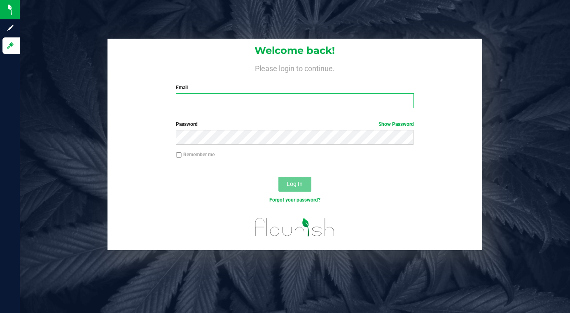
type input "[EMAIL_ADDRESS][DOMAIN_NAME]"
click at [228, 96] on input "[EMAIL_ADDRESS][DOMAIN_NAME]" at bounding box center [294, 100] width 237 height 15
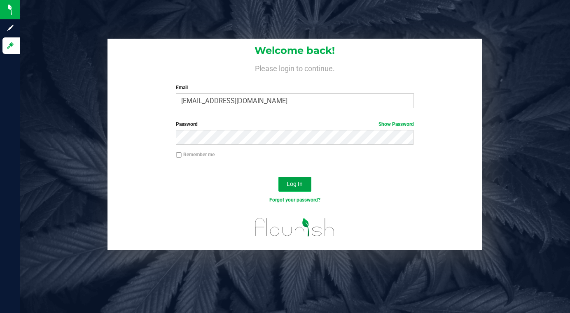
click at [304, 188] on button "Log In" at bounding box center [294, 184] width 33 height 15
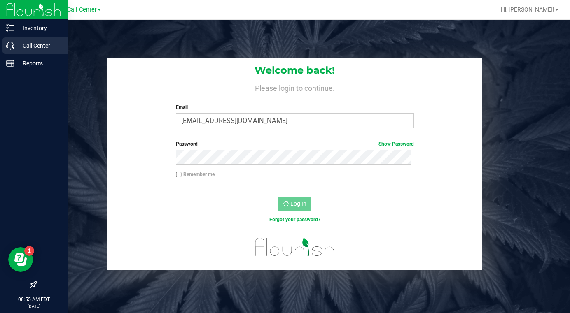
click at [31, 48] on p "Call Center" at bounding box center [38, 46] width 49 height 10
click at [33, 48] on p "Call Center" at bounding box center [38, 46] width 49 height 10
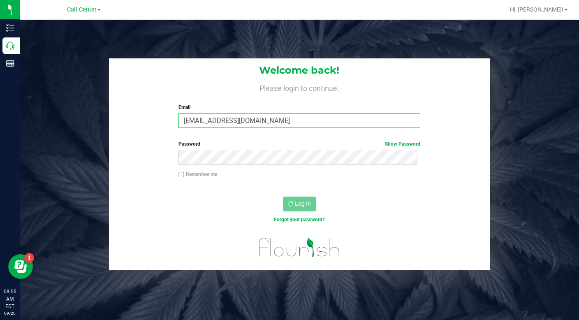
click at [204, 125] on input "lcousin@liveparallel.com" at bounding box center [300, 120] width 242 height 15
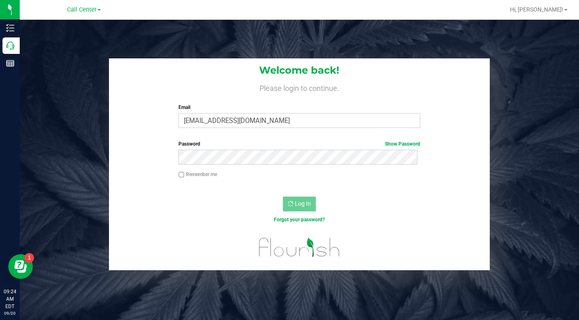
click at [523, 148] on div "Welcome back! Please login to continue. Email lcousin@liveparallel.com Required…" at bounding box center [300, 164] width 572 height 212
drag, startPoint x: 532, startPoint y: 54, endPoint x: 517, endPoint y: 55, distance: 15.2
click at [532, 54] on div "Welcome back! Please login to continue. Email lcousin@liveparallel.com Required…" at bounding box center [300, 180] width 560 height 320
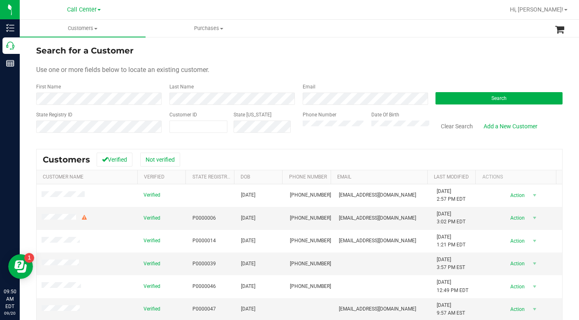
click at [470, 51] on div "Search for a Customer" at bounding box center [299, 50] width 527 height 12
click at [192, 126] on span at bounding box center [199, 127] width 58 height 12
type input "11978062"
click at [503, 103] on button "Search" at bounding box center [499, 98] width 127 height 12
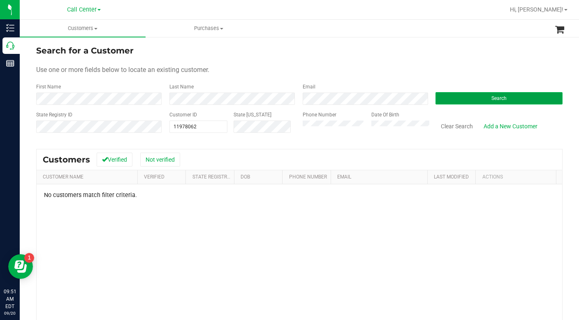
click at [482, 95] on button "Search" at bounding box center [499, 98] width 127 height 12
click at [96, 28] on span at bounding box center [95, 29] width 3 height 2
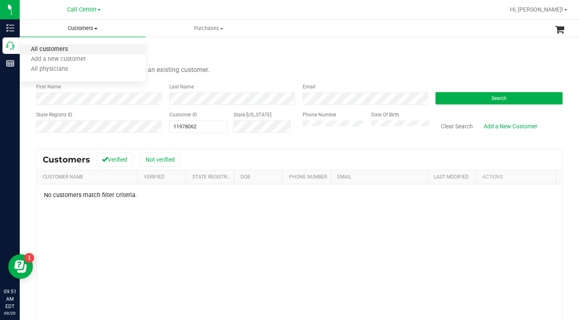
click at [63, 50] on span "All customers" at bounding box center [49, 49] width 59 height 7
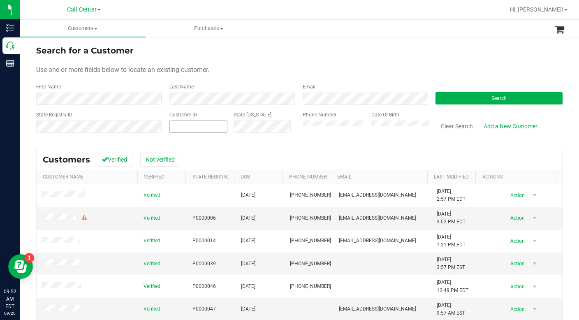
click at [185, 126] on span at bounding box center [199, 127] width 58 height 12
type input "144147"
click at [478, 102] on button "Search" at bounding box center [499, 98] width 127 height 12
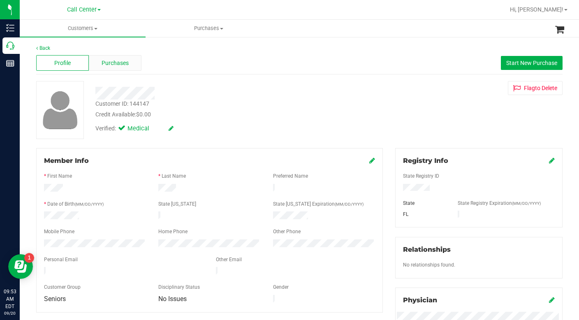
click at [122, 65] on span "Purchases" at bounding box center [115, 63] width 27 height 9
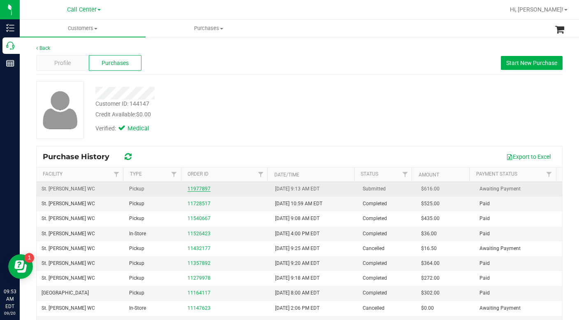
click at [197, 191] on link "11977897" at bounding box center [199, 189] width 23 height 6
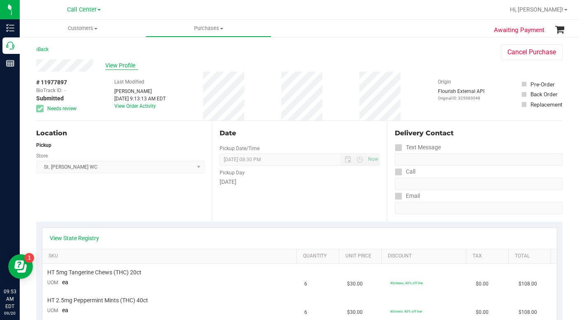
click at [123, 63] on span "View Profile" at bounding box center [121, 65] width 33 height 9
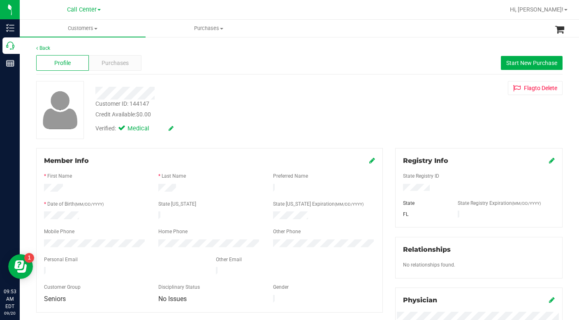
click at [432, 111] on div "Customer ID: 144147 Credit Available: $0.00 Verified: Medical Flag to [GEOGRAPH…" at bounding box center [299, 110] width 539 height 58
click at [114, 63] on span "Purchases" at bounding box center [115, 63] width 27 height 9
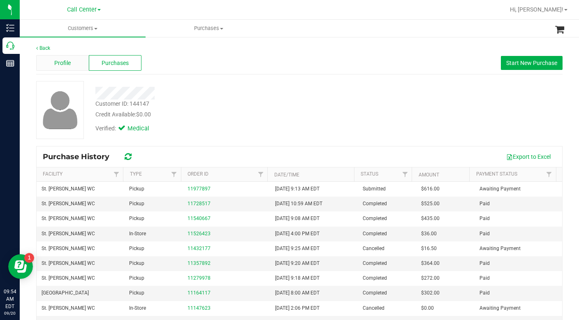
click at [67, 64] on span "Profile" at bounding box center [62, 63] width 16 height 9
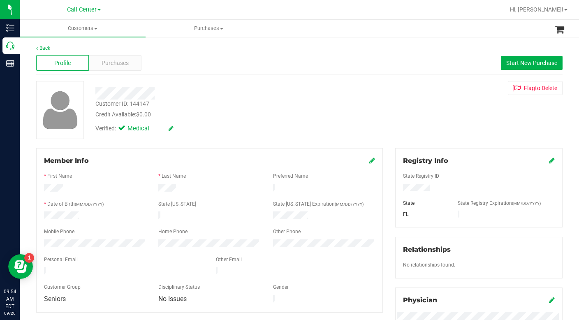
click at [242, 126] on div "Verified: Medical" at bounding box center [224, 128] width 270 height 18
click at [242, 132] on div "Verified: Medical" at bounding box center [224, 128] width 270 height 18
click at [435, 132] on div "Customer ID: 144147 Credit Available: $0.00 Verified: Medical Flag to [GEOGRAPH…" at bounding box center [299, 110] width 539 height 58
click at [96, 29] on span at bounding box center [95, 29] width 3 height 2
click at [65, 48] on span "All customers" at bounding box center [49, 49] width 59 height 7
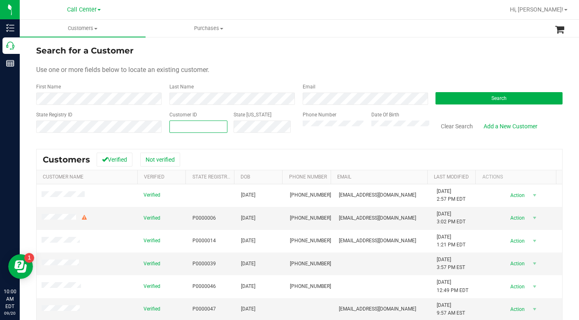
click at [182, 129] on span at bounding box center [199, 127] width 58 height 12
type input "1504781"
click at [461, 101] on button "Search" at bounding box center [499, 98] width 127 height 12
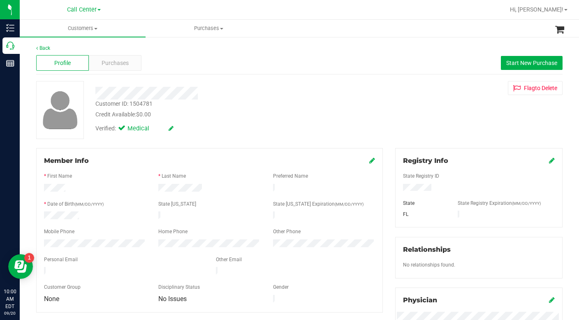
click at [65, 244] on div at bounding box center [95, 245] width 114 height 10
click at [441, 115] on div "Customer ID: 1504781 Credit Available: $0.00 Verified: Medical Flag to Delete" at bounding box center [299, 110] width 539 height 58
click at [106, 61] on span "Purchases" at bounding box center [115, 63] width 27 height 9
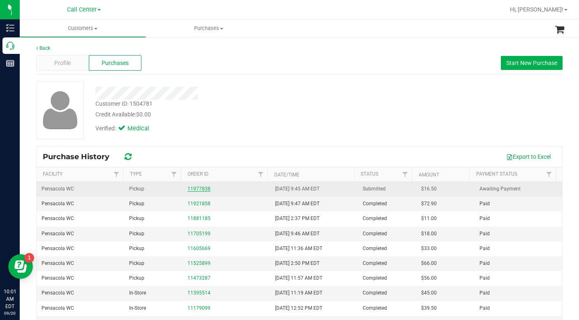
click at [196, 188] on link "11977838" at bounding box center [199, 189] width 23 height 6
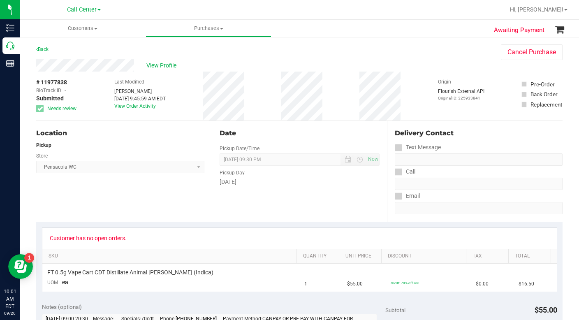
click at [129, 226] on div "Customer has no open orders. SKU Quantity Unit Price Discount Tax Total FT 0.5g…" at bounding box center [299, 259] width 527 height 75
click at [427, 54] on div "Back Cancel Purchase" at bounding box center [299, 51] width 527 height 15
click at [44, 49] on link "Back" at bounding box center [42, 50] width 12 height 6
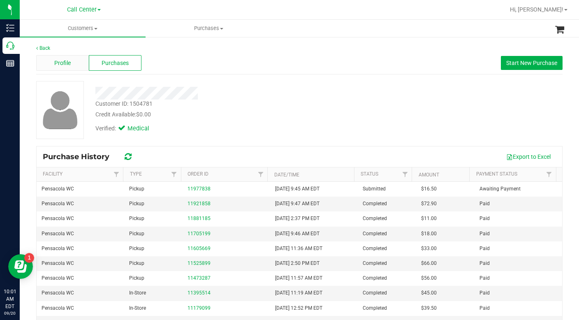
click at [57, 64] on span "Profile" at bounding box center [62, 63] width 16 height 9
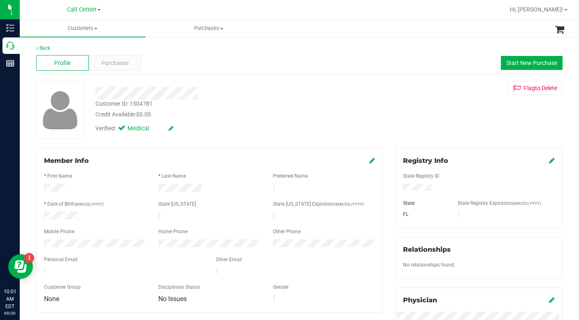
click at [402, 119] on div "Customer ID: 1504781 Credit Available: $0.00 Verified: Medical Flag to Delete" at bounding box center [299, 110] width 539 height 58
click at [444, 121] on div "Customer ID: 1504781 Credit Available: $0.00 Verified: Medical Flag to Delete" at bounding box center [299, 110] width 539 height 58
click at [426, 132] on div "Customer ID: 1504781 Credit Available: $0.00 Verified: Medical Flag to Delete" at bounding box center [299, 110] width 539 height 58
click at [110, 66] on span "Purchases" at bounding box center [115, 63] width 27 height 9
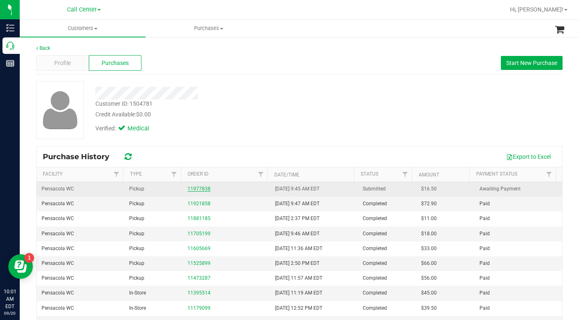
click at [199, 189] on link "11977838" at bounding box center [199, 189] width 23 height 6
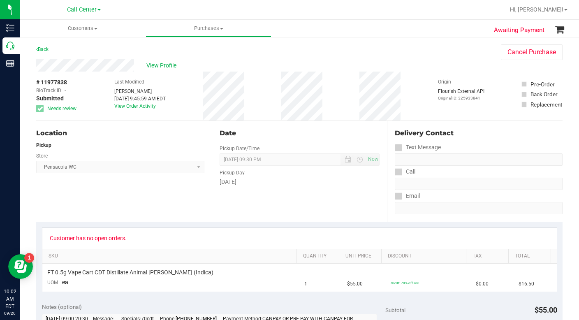
click at [146, 205] on div "Location Pickup Store Pensacola WC Select Store Bonita Springs WC Boynton Beach…" at bounding box center [124, 171] width 176 height 101
click at [404, 111] on div "# 11977838 BioTrack ID: - Submitted Needs review Last Modified Mallory Froom Se…" at bounding box center [299, 96] width 527 height 49
click at [419, 96] on div "# 11977838 BioTrack ID: - Submitted Needs review Last Modified Mallory Froom Se…" at bounding box center [299, 96] width 527 height 49
click at [159, 66] on span "View Profile" at bounding box center [163, 65] width 33 height 9
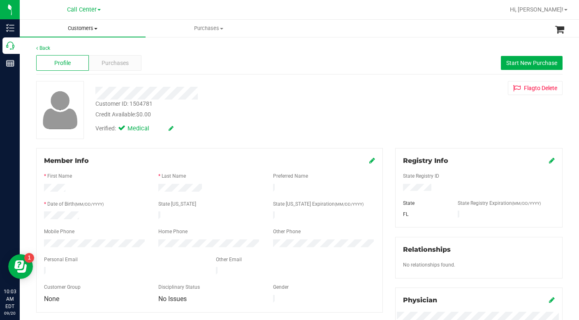
click at [95, 30] on span "Customers" at bounding box center [83, 28] width 126 height 7
click at [65, 51] on span "All customers" at bounding box center [49, 49] width 59 height 7
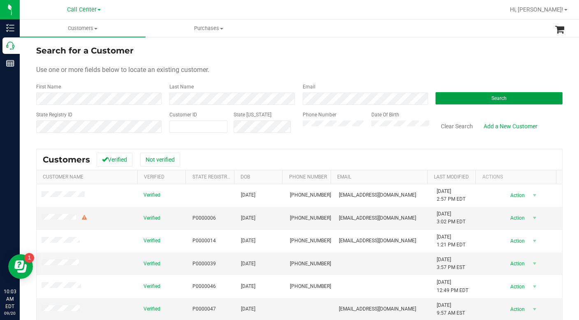
click at [454, 100] on button "Search" at bounding box center [499, 98] width 127 height 12
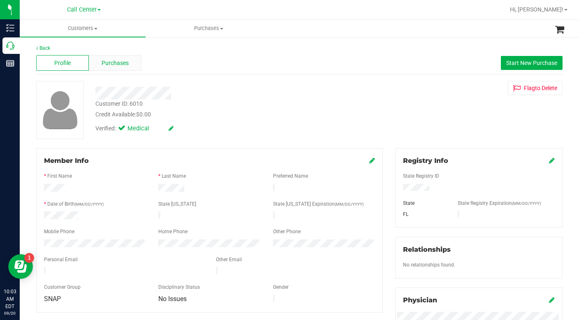
click at [116, 57] on div "Purchases" at bounding box center [115, 63] width 53 height 16
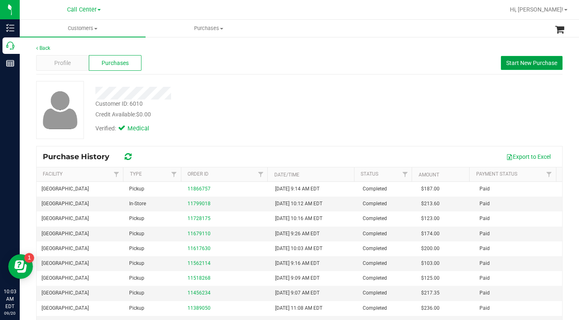
click at [514, 61] on span "Start New Purchase" at bounding box center [532, 63] width 51 height 7
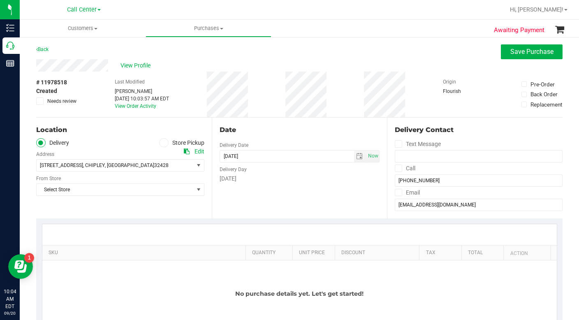
click at [161, 143] on icon at bounding box center [163, 143] width 5 height 0
click at [0, 0] on input "Store Pickup" at bounding box center [0, 0] width 0 height 0
click at [62, 165] on span "Select Store" at bounding box center [115, 166] width 157 height 12
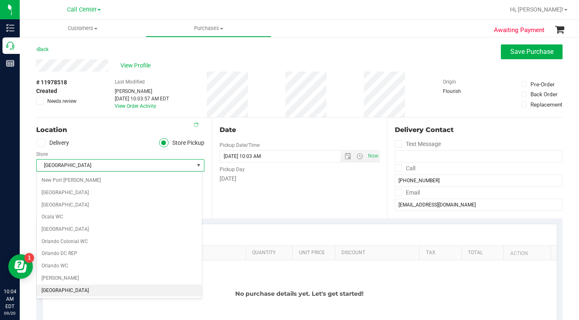
scroll to position [354, 0]
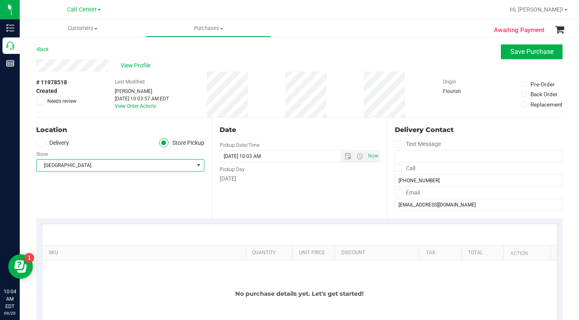
click at [71, 190] on div "Location Delivery Store Pickup Store Panama City WC Select Store Bonita Springs…" at bounding box center [124, 168] width 176 height 101
click at [157, 199] on div "Location Delivery Store Pickup Store Panama City WC Select Store Bonita Springs…" at bounding box center [124, 168] width 176 height 101
click at [511, 49] on span "Save Purchase" at bounding box center [532, 52] width 43 height 8
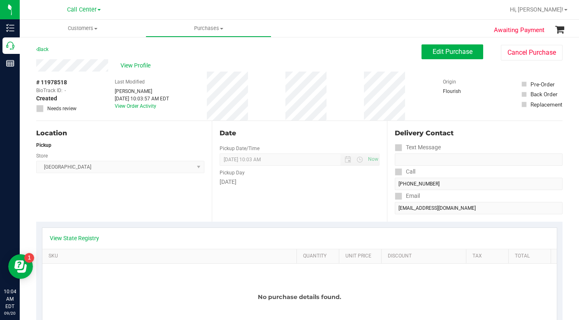
drag, startPoint x: 408, startPoint y: 105, endPoint x: 357, endPoint y: 103, distance: 51.1
click at [408, 105] on div "# 11978518 BioTrack ID: - Created Needs review Last Modified Laura Cousin Sep 2…" at bounding box center [299, 96] width 527 height 49
click at [133, 63] on span "View Profile" at bounding box center [137, 65] width 33 height 9
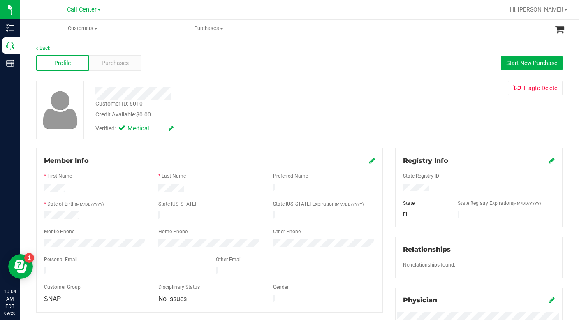
drag, startPoint x: 430, startPoint y: 86, endPoint x: 423, endPoint y: 128, distance: 42.2
click at [430, 86] on div "Flag to Delete" at bounding box center [479, 88] width 180 height 14
drag, startPoint x: 464, startPoint y: 122, endPoint x: 459, endPoint y: 126, distance: 5.6
click at [463, 123] on div "Customer ID: 6010 Credit Available: $0.00 Verified: Medical Flag to Delete" at bounding box center [299, 110] width 539 height 58
click at [405, 114] on div "Customer ID: 6010 Credit Available: $0.00 Verified: Medical Flag to Delete" at bounding box center [299, 110] width 539 height 58
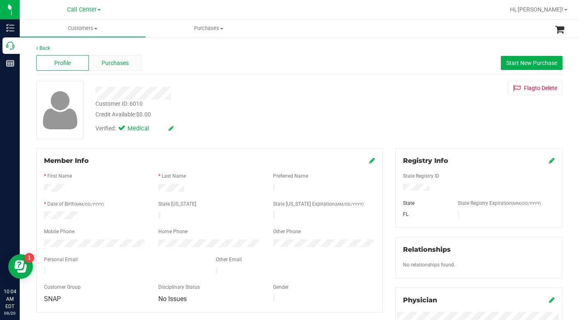
click at [117, 63] on span "Purchases" at bounding box center [115, 63] width 27 height 9
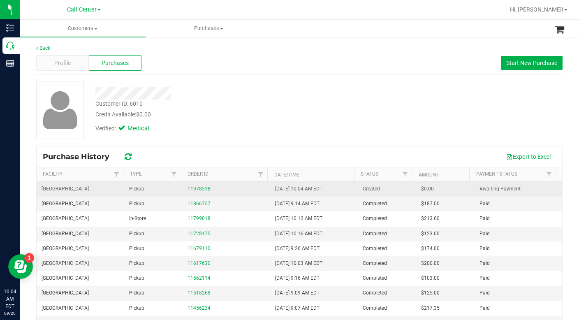
click at [194, 193] on div "11978518" at bounding box center [227, 189] width 78 height 8
click at [197, 189] on link "11978518" at bounding box center [199, 189] width 23 height 6
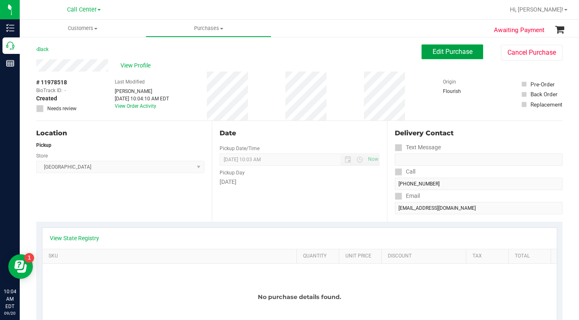
click at [435, 56] on button "Edit Purchase" at bounding box center [453, 51] width 62 height 15
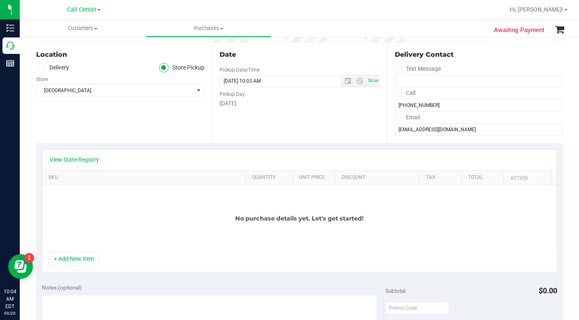
scroll to position [82, 0]
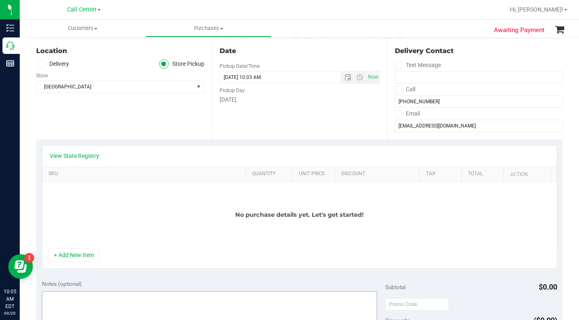
click at [79, 257] on button "+ Add New Item" at bounding box center [74, 255] width 51 height 14
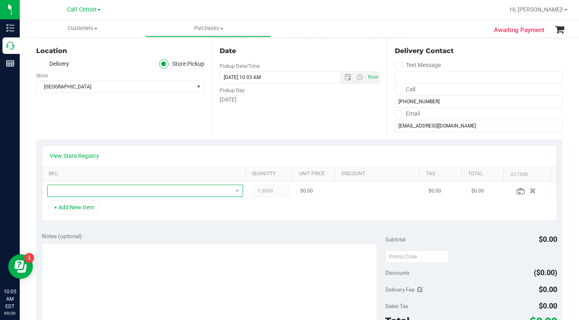
click at [65, 191] on span "NO DATA FOUND" at bounding box center [140, 191] width 185 height 12
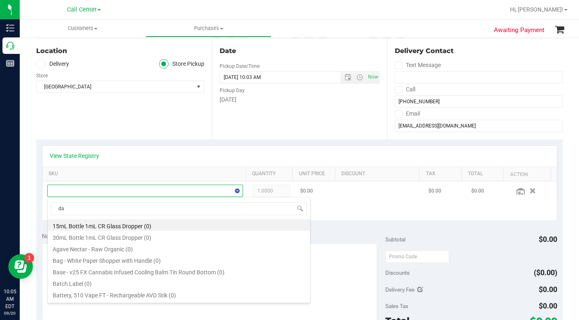
scroll to position [12, 189]
type input "dada"
click at [78, 229] on li "FD 3.5g Flower Greenhouse Don Dada (Hybrid) (13)" at bounding box center [179, 225] width 263 height 12
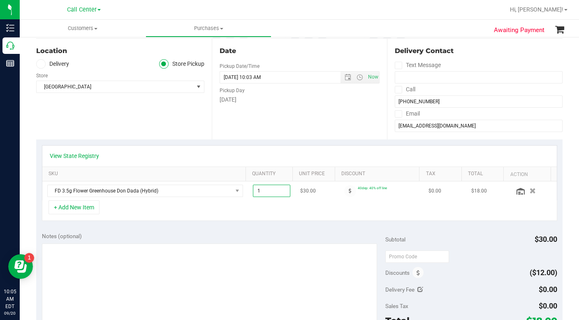
drag, startPoint x: 258, startPoint y: 195, endPoint x: 251, endPoint y: 194, distance: 6.6
click at [253, 194] on span "1.00 1" at bounding box center [271, 191] width 37 height 12
type input "6"
type input "6.00"
click at [221, 204] on div "+ Add New Item" at bounding box center [300, 210] width 516 height 21
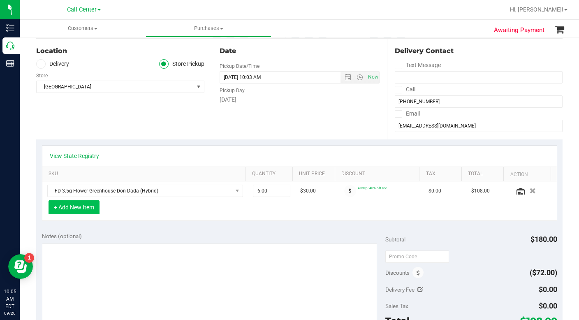
click at [67, 210] on button "+ Add New Item" at bounding box center [74, 207] width 51 height 14
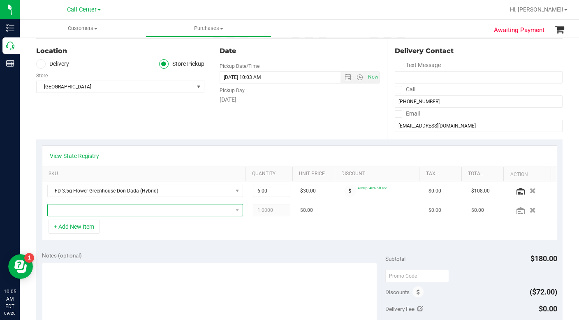
click at [67, 210] on span "NO DATA FOUND" at bounding box center [140, 211] width 185 height 12
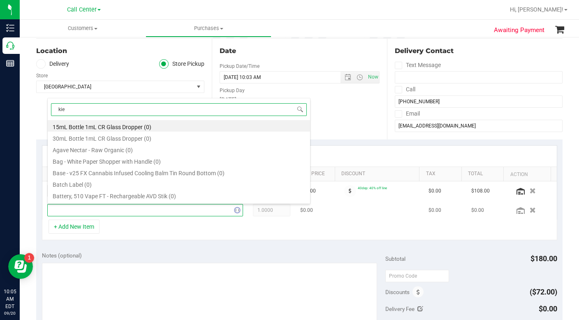
type input "kief"
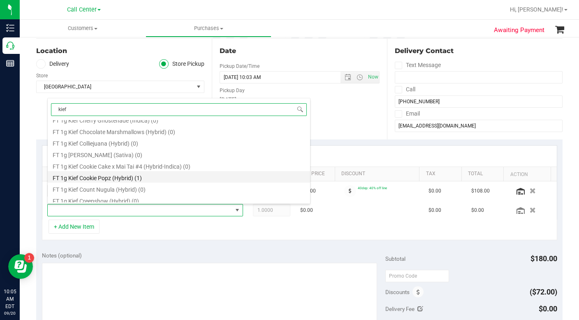
scroll to position [412, 0]
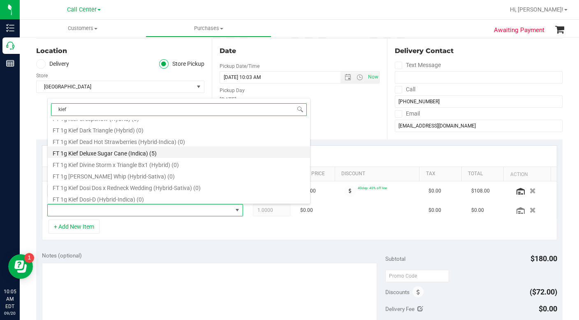
click at [101, 156] on li "FT 1g Kief Deluxe Sugar Cane (Indica) (5)" at bounding box center [179, 153] width 263 height 12
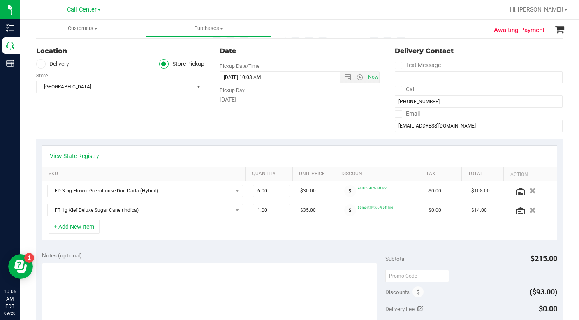
click at [398, 157] on div "View State Registry" at bounding box center [300, 156] width 500 height 8
click at [256, 209] on span "1.00 1" at bounding box center [271, 210] width 37 height 12
type input "6"
type input "6.00"
click at [186, 233] on div "+ Add New Item" at bounding box center [300, 230] width 516 height 21
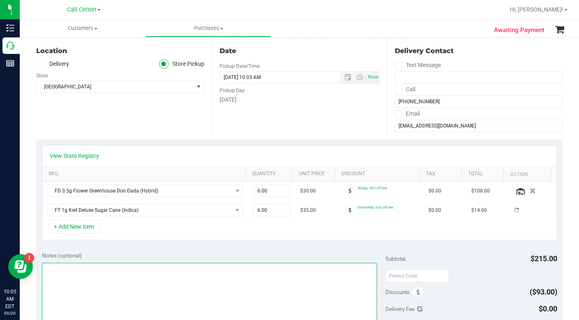
click at [96, 286] on textarea at bounding box center [209, 302] width 335 height 79
type textarea "LC CC"
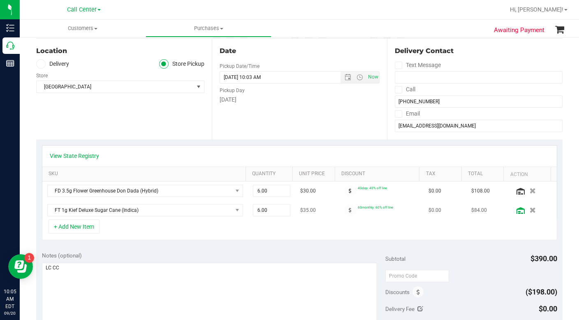
click at [517, 209] on icon at bounding box center [521, 210] width 8 height 7
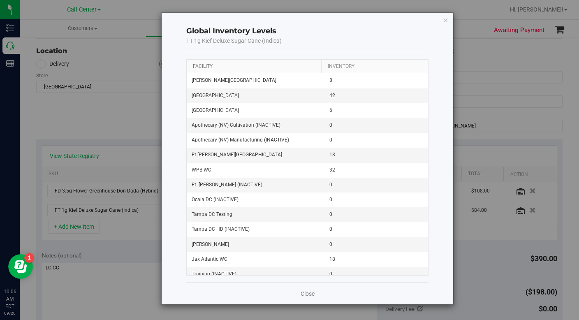
click at [200, 66] on link "Facility" at bounding box center [203, 66] width 20 height 6
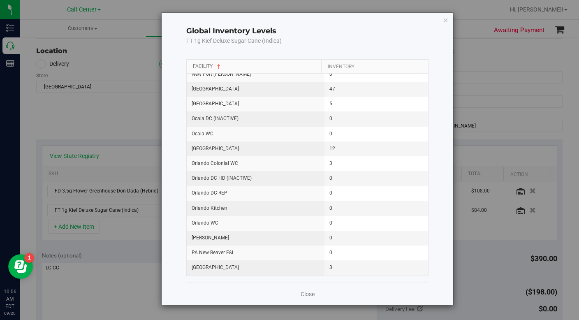
scroll to position [700, 0]
click at [447, 21] on icon "button" at bounding box center [446, 20] width 6 height 10
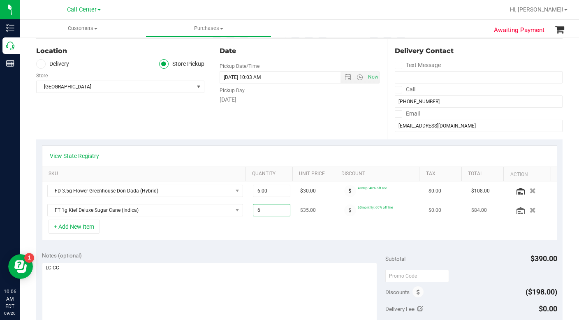
drag, startPoint x: 253, startPoint y: 214, endPoint x: 267, endPoint y: 214, distance: 14.0
click at [267, 214] on span "6.00 6" at bounding box center [271, 210] width 37 height 12
type input "5"
type input "5.00"
click at [248, 223] on div "+ Add New Item" at bounding box center [300, 230] width 516 height 21
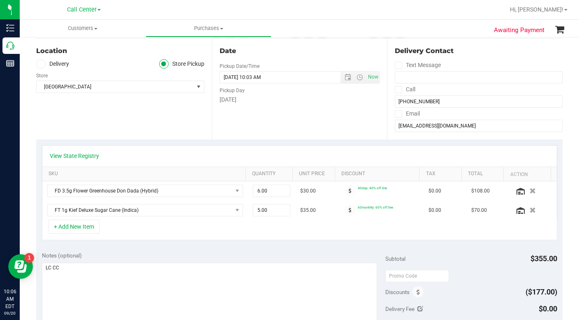
click at [149, 228] on div "+ Add New Item" at bounding box center [300, 230] width 516 height 21
click at [76, 227] on button "+ Add New Item" at bounding box center [74, 227] width 51 height 14
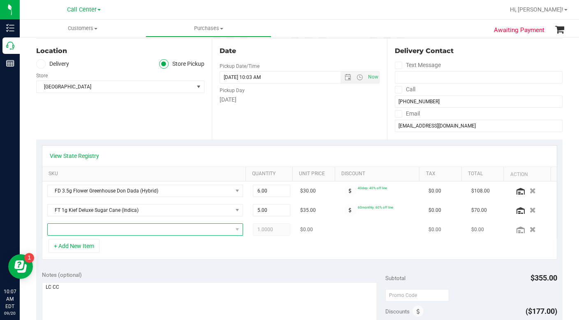
click at [75, 230] on span "NO DATA FOUND" at bounding box center [140, 230] width 185 height 12
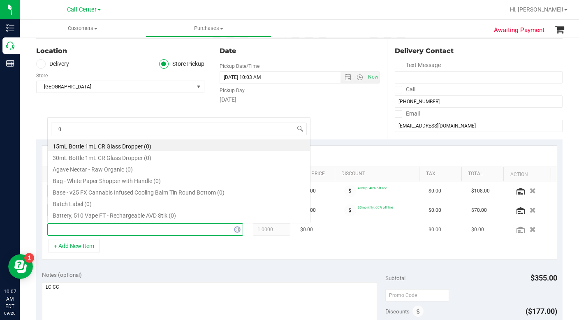
scroll to position [12, 189]
type input "grape"
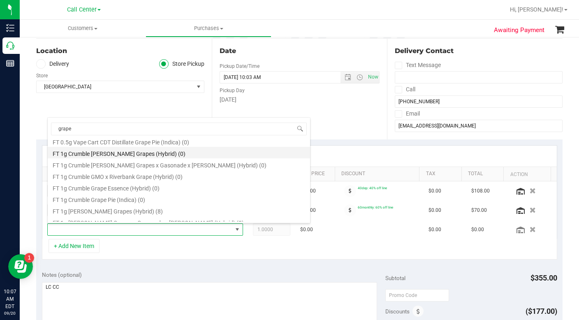
scroll to position [247, 0]
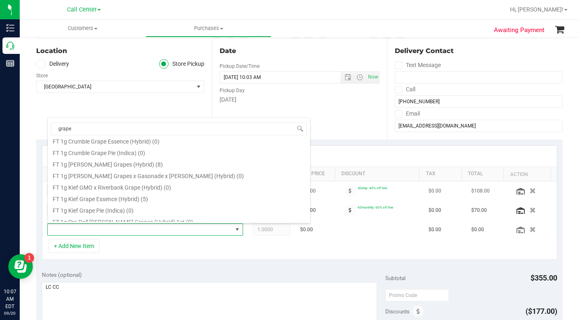
click at [102, 198] on li "FT 1g Kief Grape Essence (Hybrid) (5)" at bounding box center [179, 198] width 263 height 12
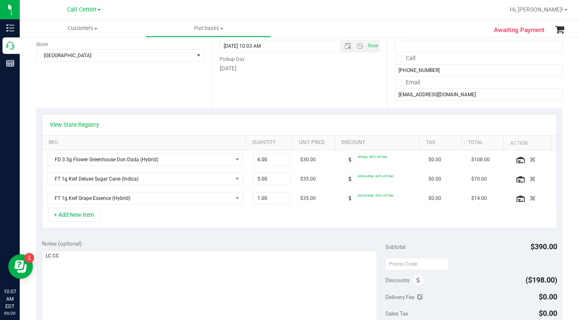
scroll to position [165, 0]
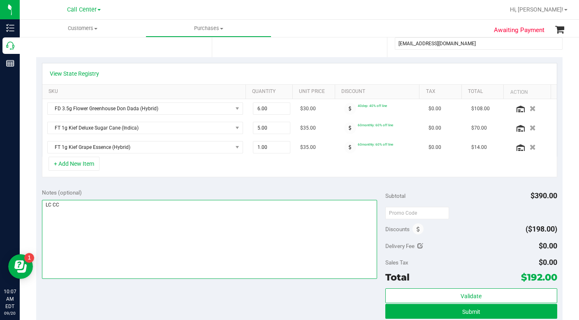
click at [138, 260] on textarea at bounding box center [209, 239] width 335 height 79
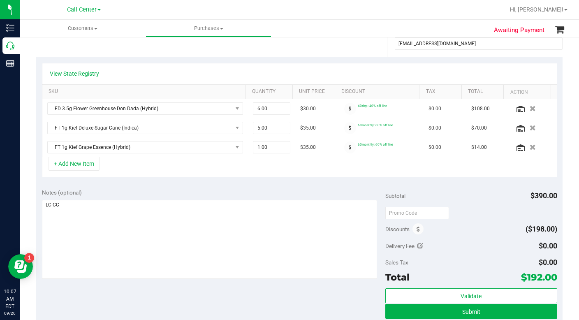
click at [107, 51] on div "Location Delivery Store Pickup Store Panama City WC Select Store Bonita Springs…" at bounding box center [124, 6] width 176 height 101
click at [84, 165] on button "+ Add New Item" at bounding box center [74, 164] width 51 height 14
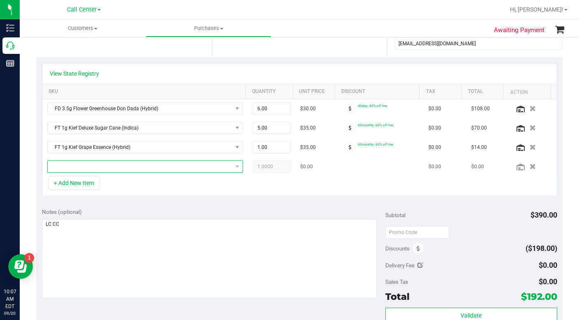
click at [76, 170] on span "NO DATA FOUND" at bounding box center [140, 167] width 185 height 12
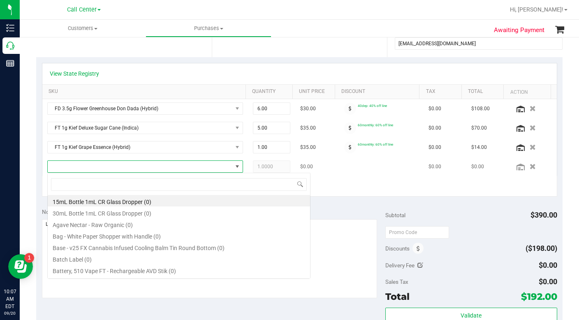
scroll to position [12, 189]
type input "FSO"
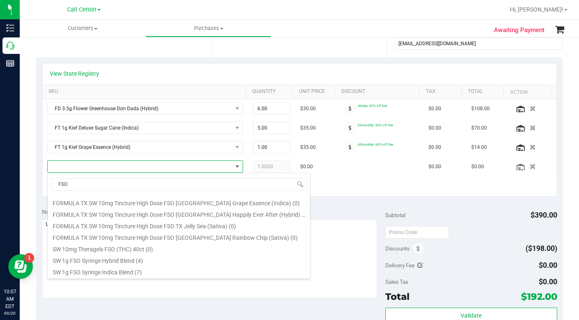
scroll to position [165, 0]
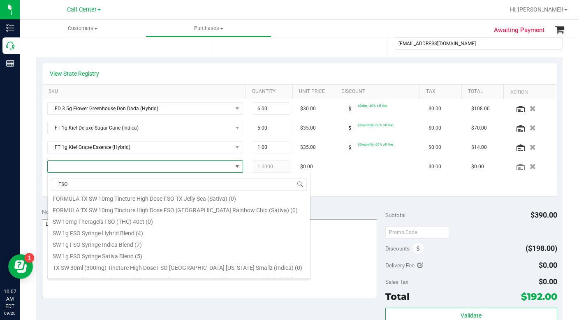
click at [120, 256] on li "SW 1g FSO Syringe Sativa Blend (5)" at bounding box center [179, 255] width 263 height 12
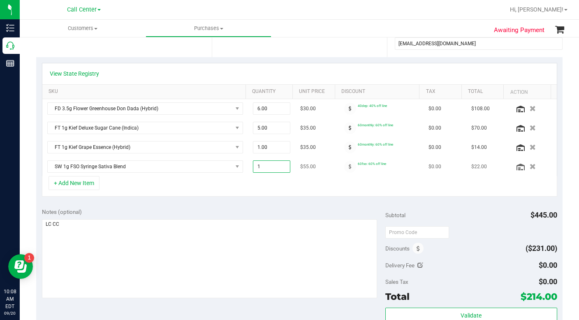
drag, startPoint x: 252, startPoint y: 169, endPoint x: 258, endPoint y: 167, distance: 6.4
click at [258, 167] on span "1.00 1" at bounding box center [271, 166] width 37 height 12
type input "2"
type input "2.00"
click at [242, 181] on div "+ Add New Item" at bounding box center [300, 186] width 516 height 21
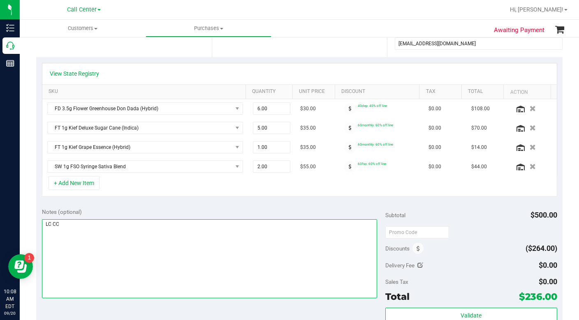
click at [125, 244] on textarea at bounding box center [209, 258] width 335 height 79
click at [130, 251] on textarea at bounding box center [209, 258] width 335 height 79
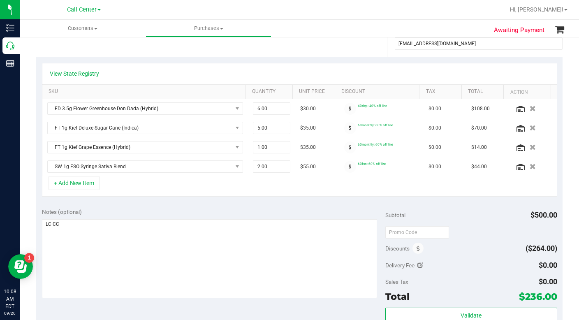
click at [465, 207] on div "Notes (optional) Subtotal $500.00 Discounts ($264.00) Delivery Fee $0.00 Sales …" at bounding box center [299, 276] width 527 height 148
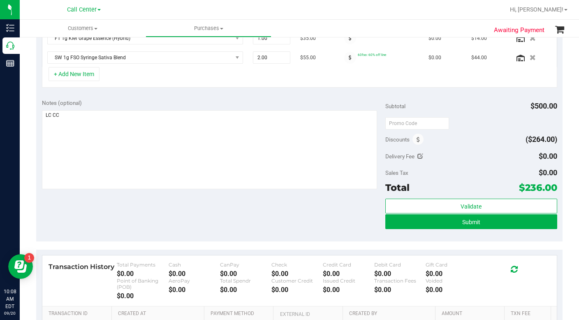
scroll to position [288, 0]
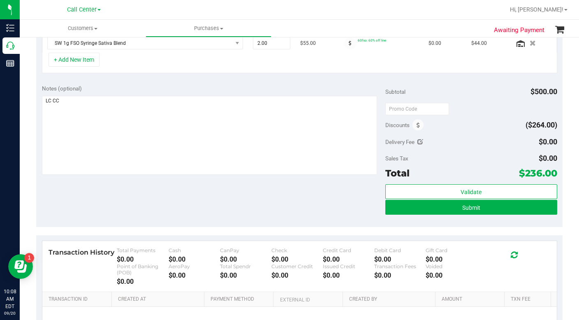
click at [241, 212] on div "Notes (optional) Subtotal $500.00 Discounts ($264.00) Delivery Fee $0.00 Sales …" at bounding box center [299, 153] width 527 height 148
click at [405, 208] on button "Submit" at bounding box center [472, 207] width 172 height 15
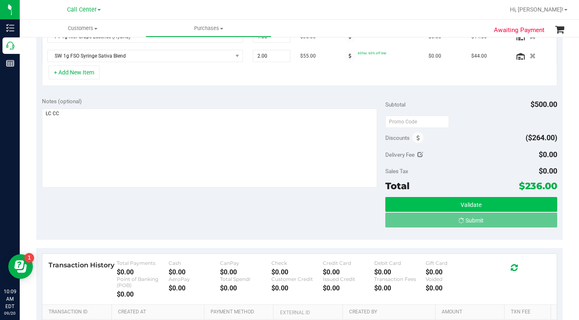
scroll to position [263, 0]
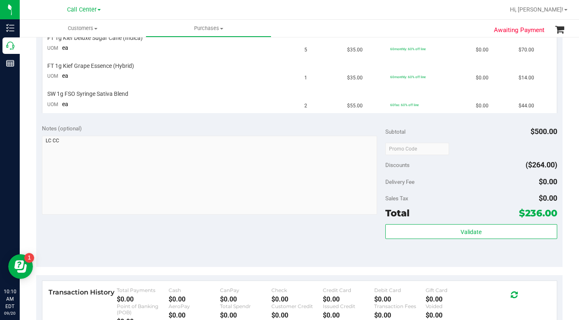
click at [409, 251] on div "Validate" at bounding box center [472, 242] width 172 height 37
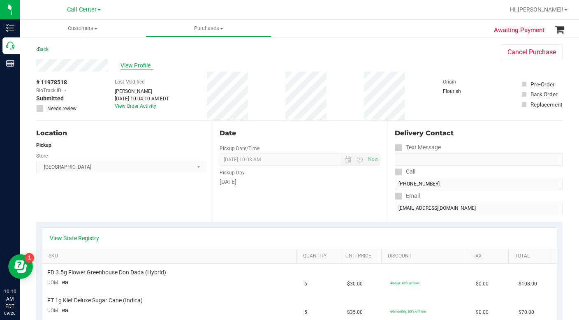
click at [135, 65] on span "View Profile" at bounding box center [137, 65] width 33 height 9
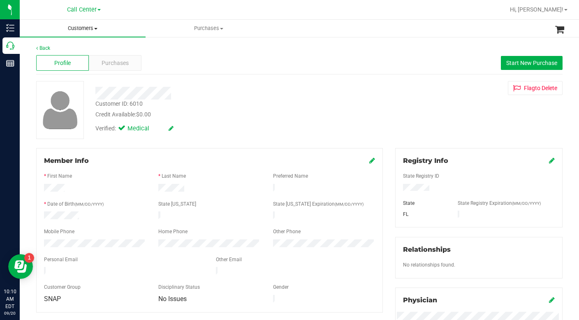
click at [95, 29] on span "Customers" at bounding box center [83, 28] width 126 height 7
click at [296, 109] on div "Customer ID: 6010 Credit Available: $0.00" at bounding box center [224, 109] width 270 height 19
click at [112, 61] on span "Purchases" at bounding box center [115, 63] width 27 height 9
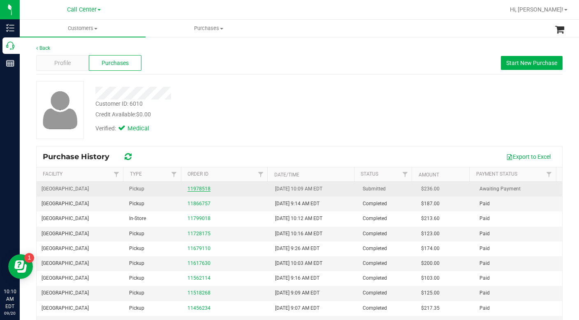
click at [195, 191] on link "11978518" at bounding box center [199, 189] width 23 height 6
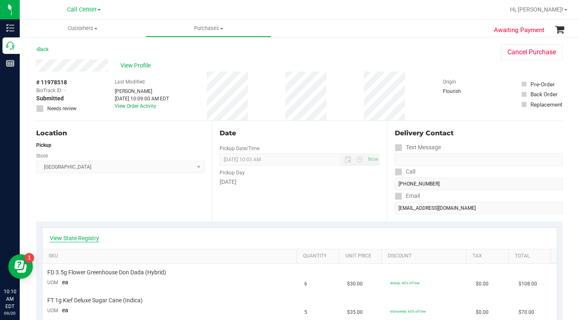
click at [84, 240] on link "View State Registry" at bounding box center [74, 238] width 49 height 8
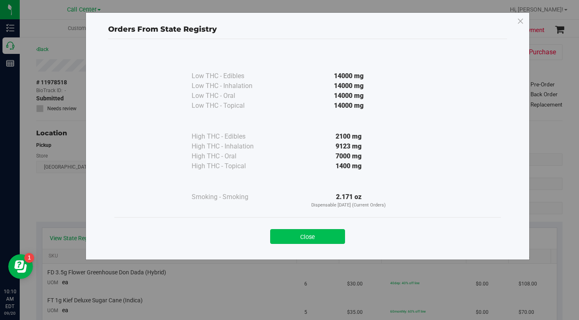
click at [285, 243] on button "Close" at bounding box center [307, 236] width 75 height 15
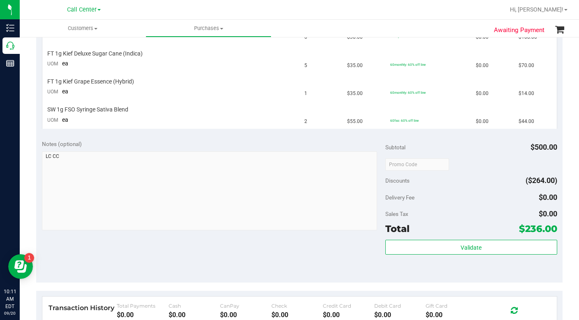
scroll to position [394, 0]
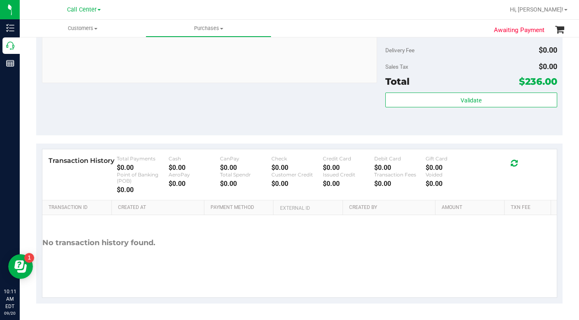
drag, startPoint x: 415, startPoint y: 271, endPoint x: 411, endPoint y: 272, distance: 4.2
click at [415, 271] on div "No transaction history found." at bounding box center [299, 256] width 515 height 82
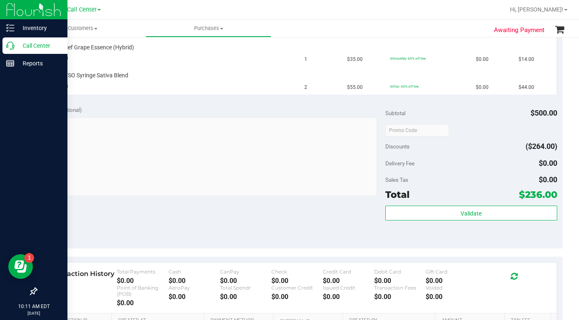
scroll to position [188, 0]
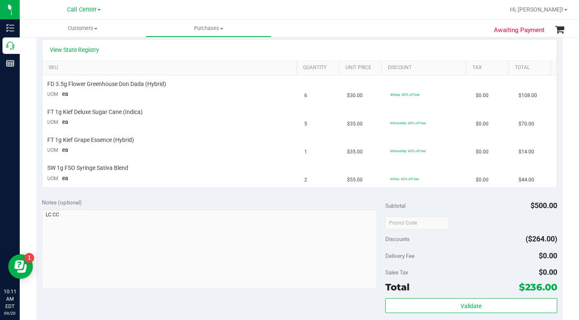
click at [272, 305] on div "Notes (optional) Subtotal $500.00 Discounts ($264.00) Delivery Fee $0.00 Sales …" at bounding box center [299, 267] width 527 height 148
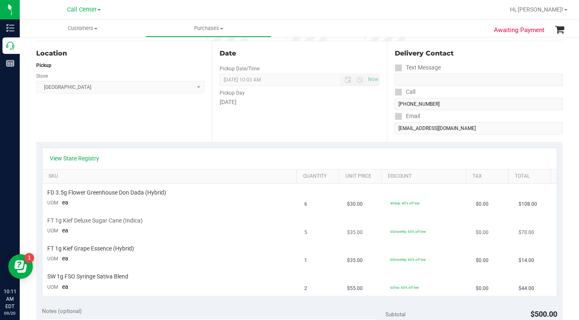
scroll to position [0, 0]
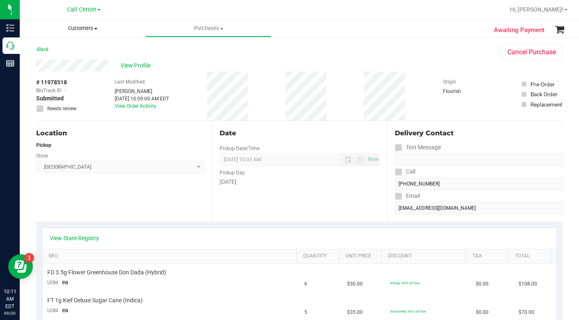
click at [95, 29] on span at bounding box center [95, 29] width 3 height 2
click at [64, 49] on span "All customers" at bounding box center [49, 49] width 59 height 7
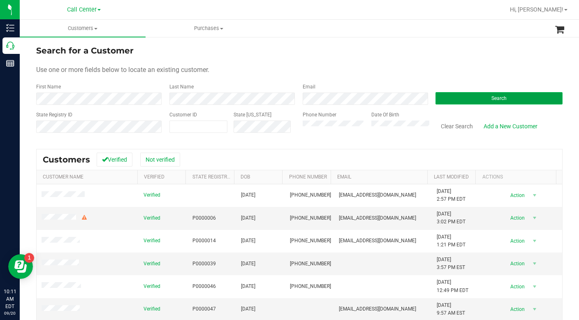
click at [447, 99] on button "Search" at bounding box center [499, 98] width 127 height 12
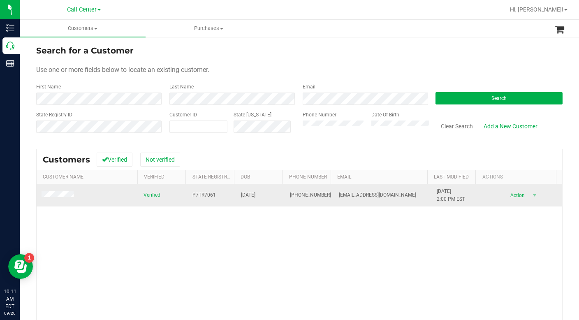
click at [60, 198] on span at bounding box center [59, 195] width 35 height 8
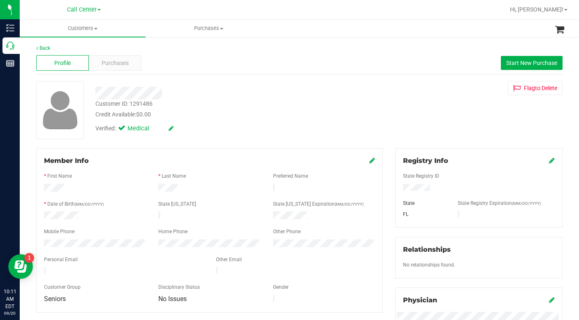
click at [308, 108] on div "Customer ID: 1291486 Credit Available: $0.00" at bounding box center [224, 109] width 270 height 19
click at [422, 116] on div "Customer ID: 1291486 Credit Available: $0.00 Verified: Medical Flag to Delete" at bounding box center [299, 110] width 539 height 58
click at [113, 64] on span "Purchases" at bounding box center [115, 63] width 27 height 9
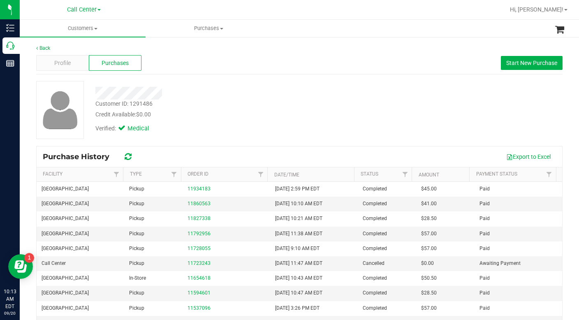
drag, startPoint x: 423, startPoint y: 132, endPoint x: 414, endPoint y: 132, distance: 8.2
click at [423, 132] on div "Customer ID: 1291486 Credit Available: $0.00 Verified: Medical" at bounding box center [299, 110] width 539 height 58
click at [430, 120] on div "Customer ID: 1291486 Credit Available: $0.00 Verified: Medical" at bounding box center [299, 110] width 539 height 58
click at [521, 63] on span "Start New Purchase" at bounding box center [532, 63] width 51 height 7
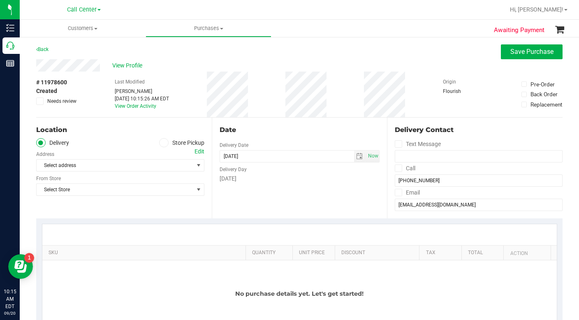
drag, startPoint x: 161, startPoint y: 144, endPoint x: 156, endPoint y: 146, distance: 6.3
click at [161, 143] on icon at bounding box center [163, 143] width 5 height 0
click at [0, 0] on input "Store Pickup" at bounding box center [0, 0] width 0 height 0
click at [79, 166] on span "Select Store" at bounding box center [115, 166] width 157 height 12
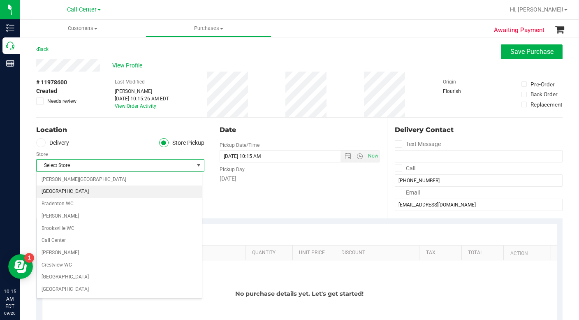
click at [55, 193] on li "Boynton Beach WC" at bounding box center [119, 192] width 165 height 12
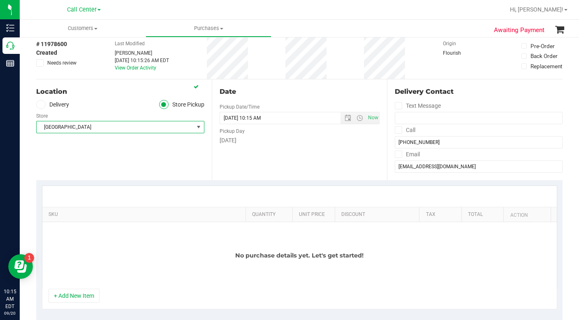
scroll to position [82, 0]
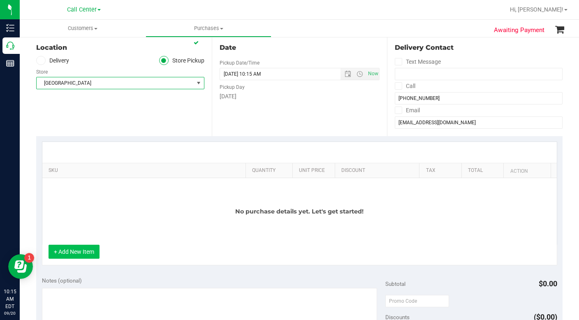
click at [84, 251] on button "+ Add New Item" at bounding box center [74, 252] width 51 height 14
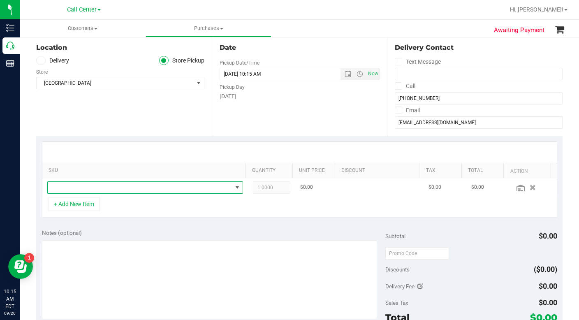
click at [60, 188] on span "NO DATA FOUND" at bounding box center [140, 188] width 185 height 12
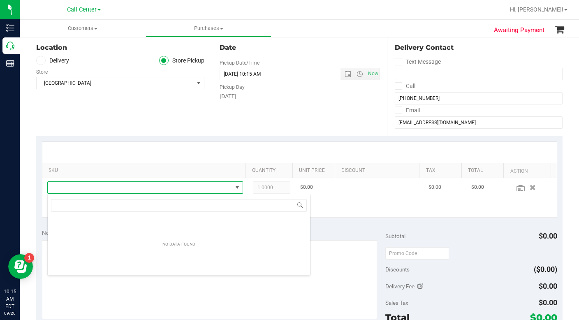
scroll to position [12, 189]
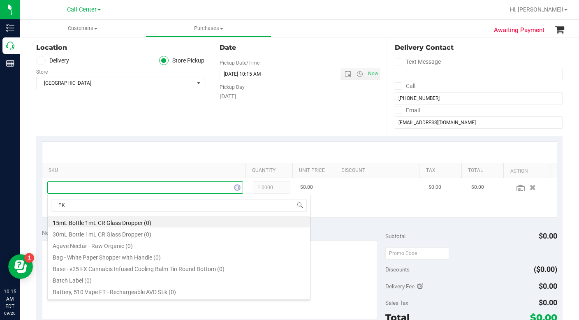
type input "PK"
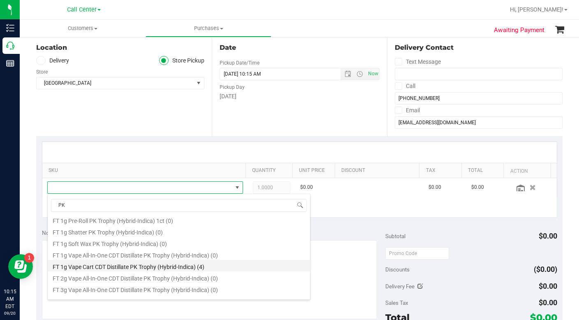
scroll to position [123, 0]
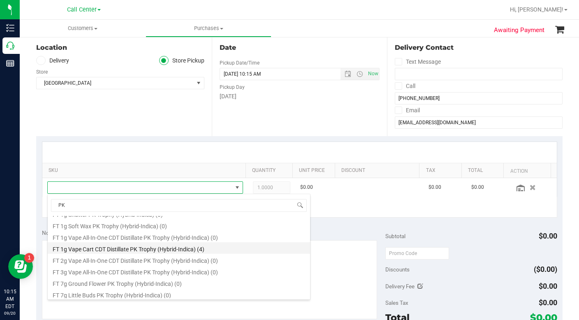
click at [97, 250] on li "FT 1g Vape Cart CDT Distillate PK Trophy (Hybrid-Indica) (4)" at bounding box center [179, 248] width 263 height 12
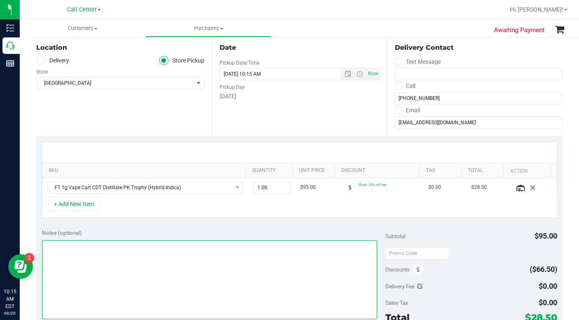
click at [88, 251] on textarea at bounding box center [209, 279] width 335 height 79
type textarea "LC CC"
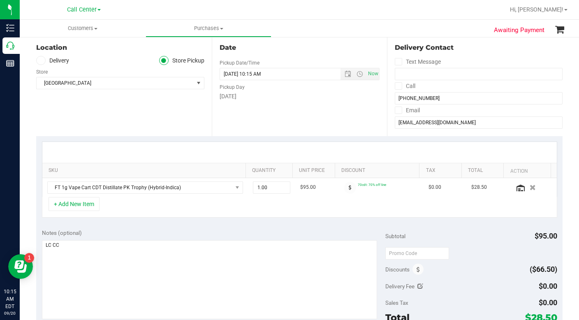
click at [121, 204] on div "+ Add New Item" at bounding box center [300, 207] width 516 height 21
click at [84, 205] on button "+ Add New Item" at bounding box center [74, 204] width 51 height 14
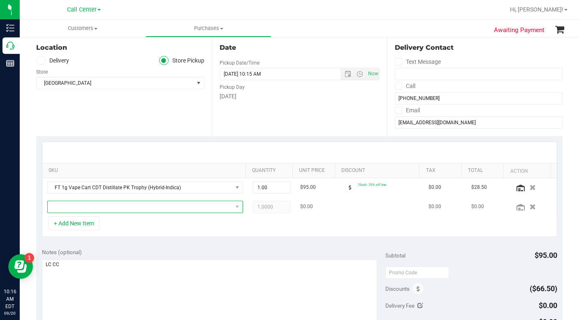
click at [98, 207] on span "NO DATA FOUND" at bounding box center [140, 207] width 185 height 12
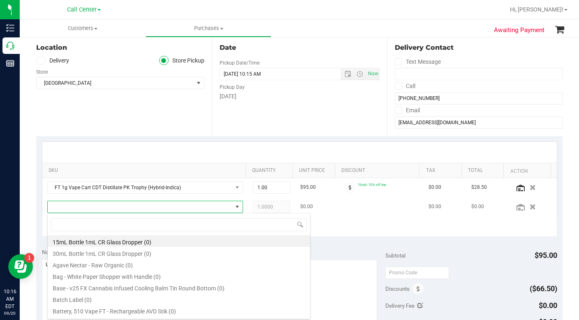
scroll to position [12, 189]
type input "Dada"
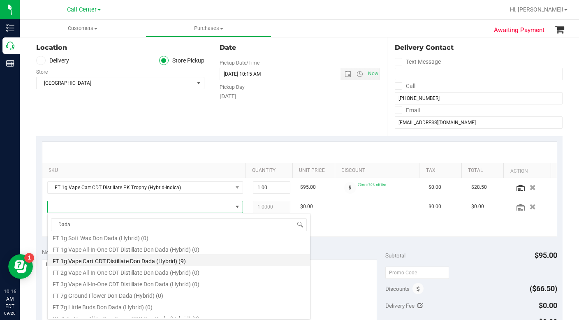
scroll to position [95, 0]
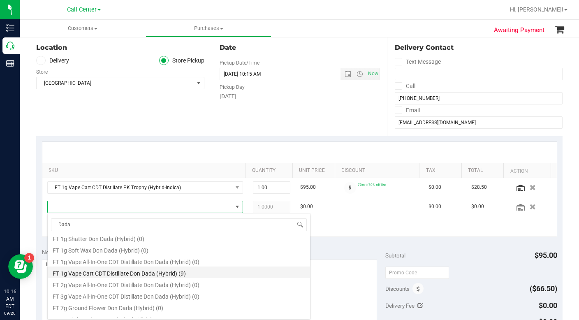
click at [84, 276] on li "FT 1g Vape Cart CDT Distillate Don Dada (Hybrid) (9)" at bounding box center [179, 273] width 263 height 12
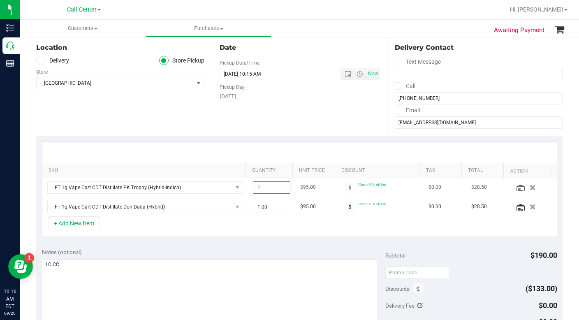
click at [255, 189] on span "1.00 1" at bounding box center [271, 187] width 37 height 12
click at [212, 223] on div "+ Add New Item" at bounding box center [300, 226] width 516 height 21
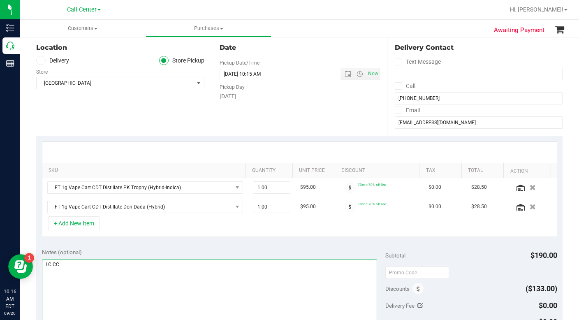
click at [116, 275] on textarea at bounding box center [209, 299] width 335 height 79
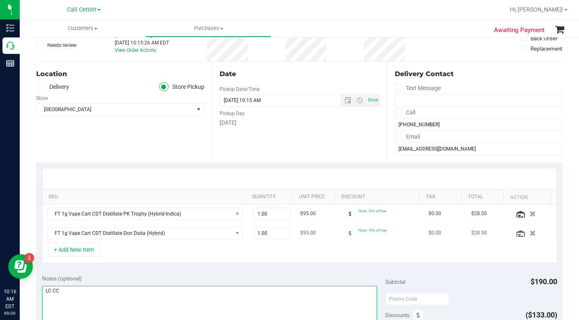
scroll to position [41, 0]
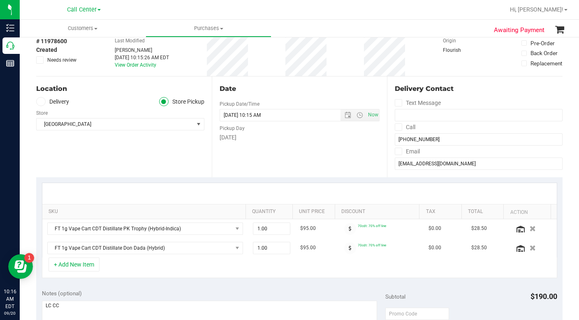
click at [131, 166] on div "Location Delivery Store Pickup Store Boynton Beach WC Select Store Bonita Sprin…" at bounding box center [124, 127] width 176 height 101
click at [73, 269] on button "+ Add New Item" at bounding box center [74, 265] width 51 height 14
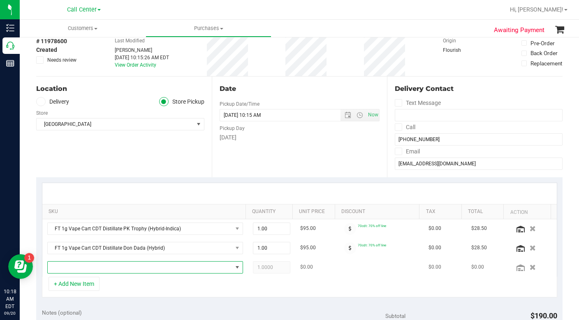
click at [73, 269] on span "NO DATA FOUND" at bounding box center [140, 268] width 185 height 12
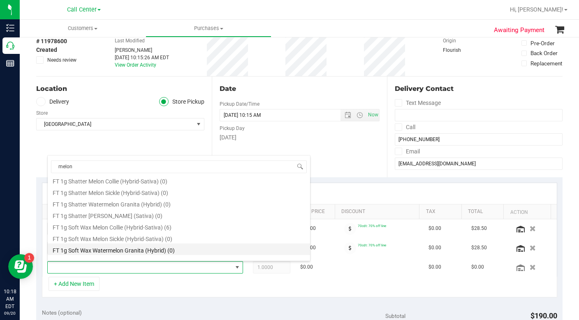
scroll to position [494, 0]
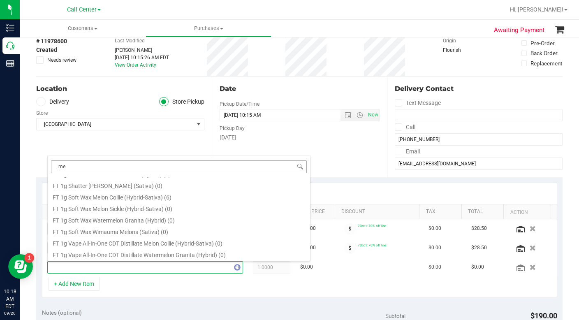
type input "m"
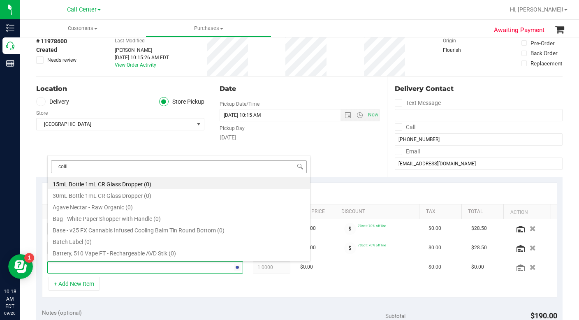
type input "collie"
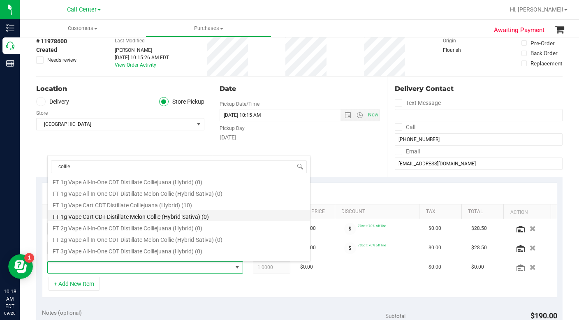
scroll to position [288, 0]
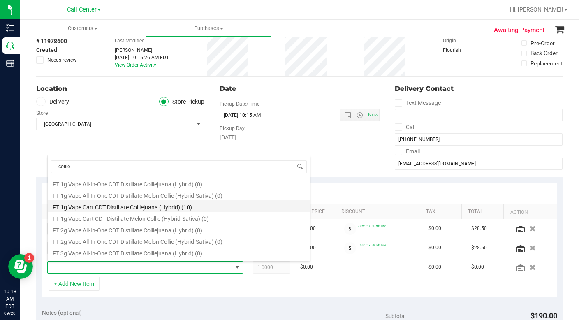
click at [117, 208] on li "FT 1g Vape Cart CDT Distillate Colliejuana (Hybrid) (10)" at bounding box center [179, 206] width 263 height 12
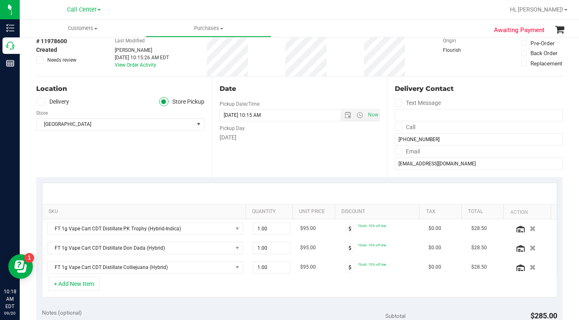
drag, startPoint x: 132, startPoint y: 154, endPoint x: 128, endPoint y: 156, distance: 4.4
click at [131, 154] on div "Location Delivery Store Pickup Store Boynton Beach WC Select Store Bonita Sprin…" at bounding box center [124, 127] width 176 height 101
click at [388, 276] on td "70cdt: 70% off line" at bounding box center [381, 267] width 86 height 19
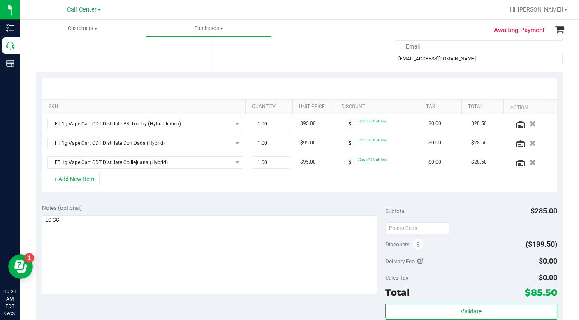
scroll to position [165, 0]
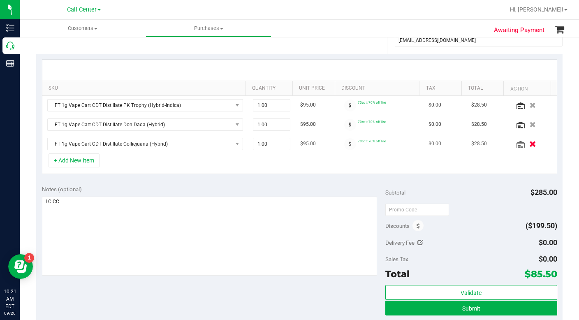
click at [530, 144] on icon "button" at bounding box center [533, 144] width 7 height 6
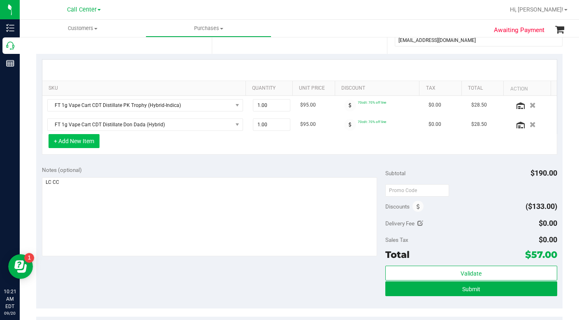
click at [92, 141] on button "+ Add New Item" at bounding box center [74, 141] width 51 height 14
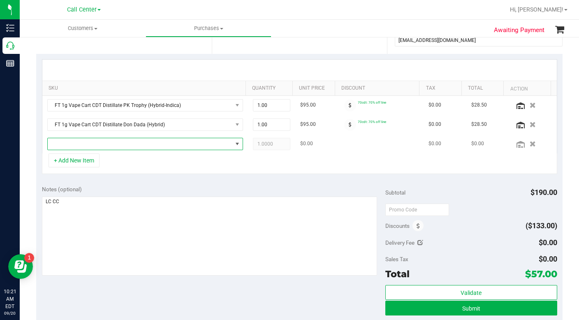
click at [91, 149] on span "NO DATA FOUND" at bounding box center [140, 144] width 185 height 12
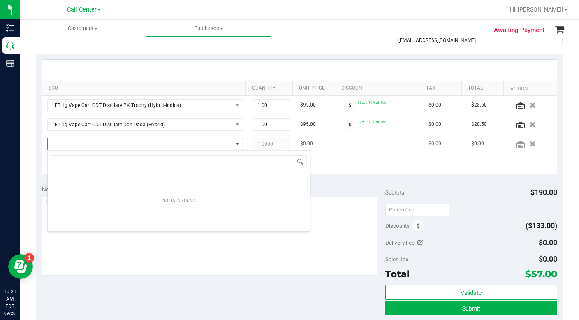
scroll to position [12, 191]
type input "collie"
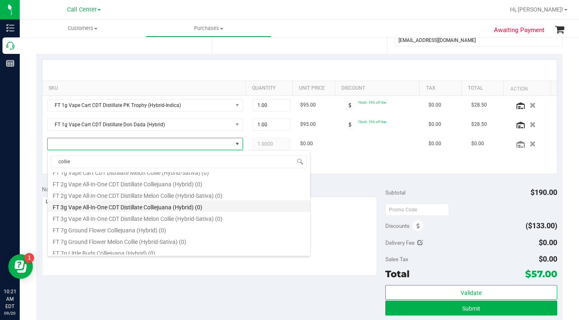
scroll to position [288, 0]
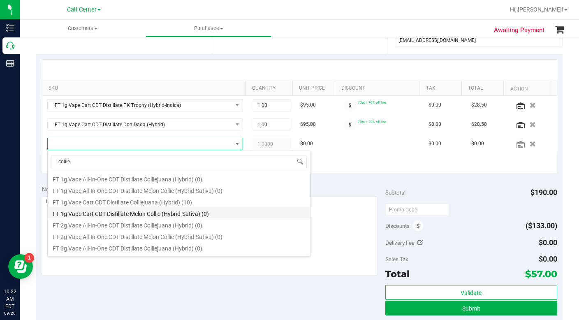
click at [126, 215] on li "FT 1g Vape Cart CDT Distillate Melon Collie (Hybrid-Sativa) (0)" at bounding box center [179, 213] width 263 height 12
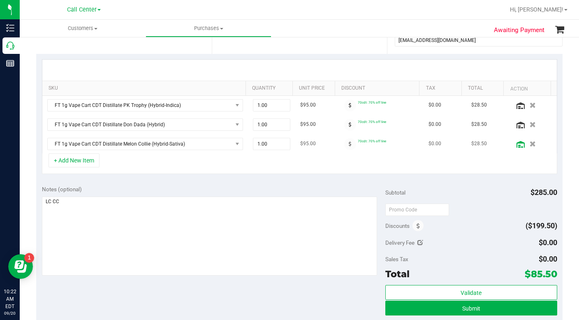
click at [517, 145] on icon at bounding box center [521, 144] width 8 height 7
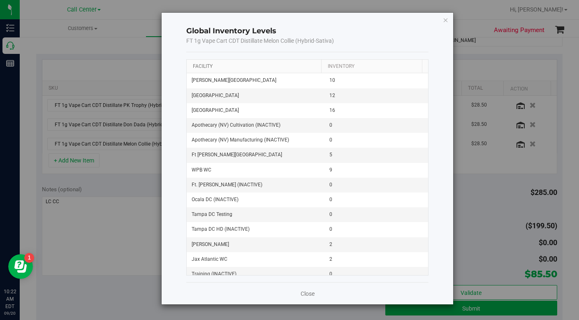
click at [193, 65] on link "Facility" at bounding box center [203, 66] width 20 height 6
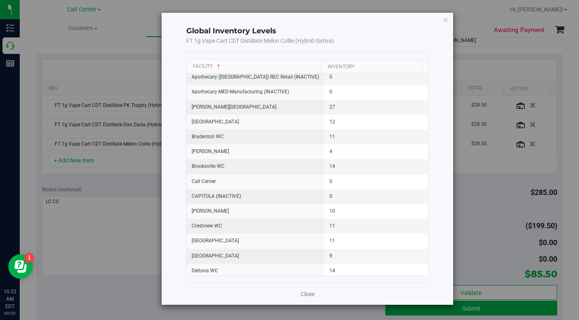
scroll to position [0, 0]
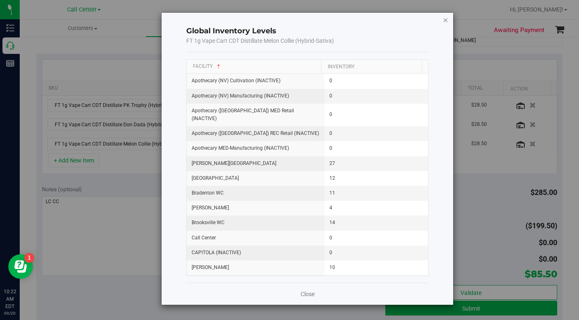
click at [446, 21] on icon "button" at bounding box center [446, 20] width 6 height 10
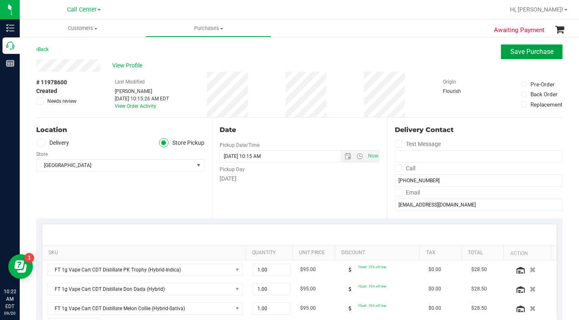
click at [511, 51] on span "Save Purchase" at bounding box center [532, 52] width 43 height 8
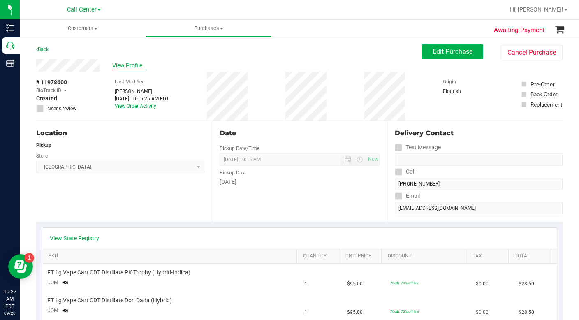
click at [127, 66] on span "View Profile" at bounding box center [128, 65] width 33 height 9
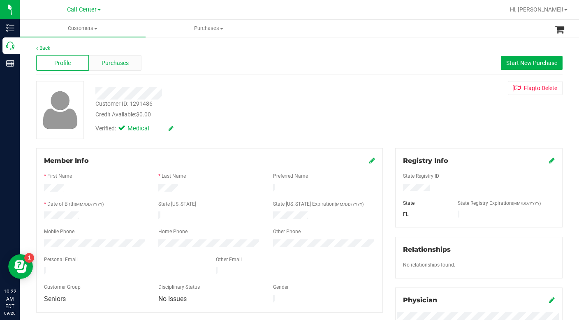
click at [102, 63] on span "Purchases" at bounding box center [115, 63] width 27 height 9
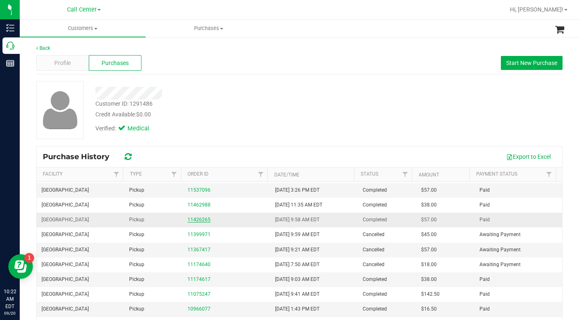
scroll to position [92, 0]
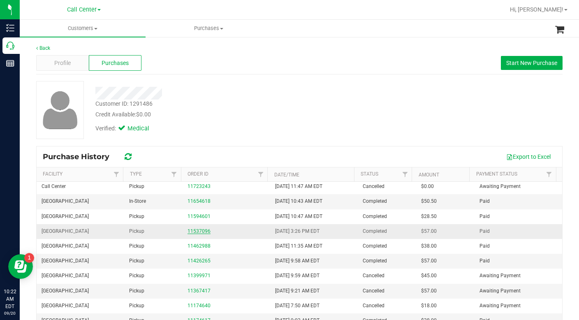
click at [191, 232] on link "11537096" at bounding box center [199, 231] width 23 height 6
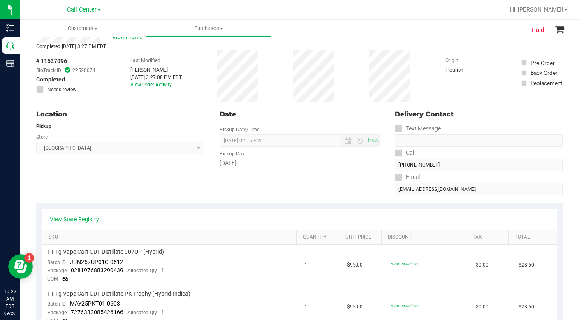
scroll to position [41, 0]
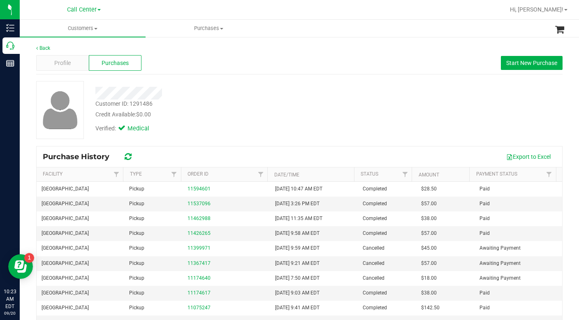
scroll to position [133, 0]
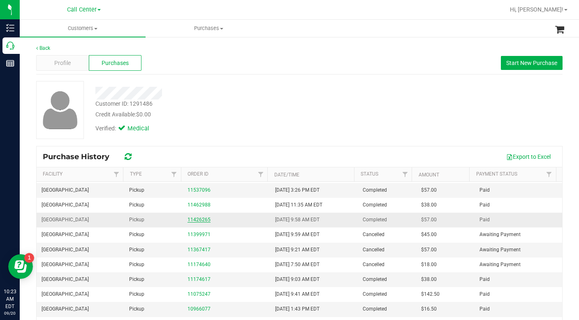
click at [196, 218] on link "11426265" at bounding box center [199, 220] width 23 height 6
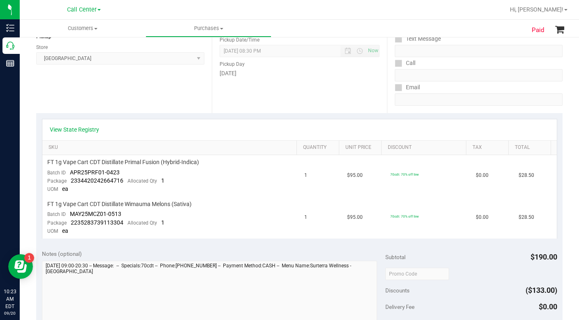
scroll to position [123, 0]
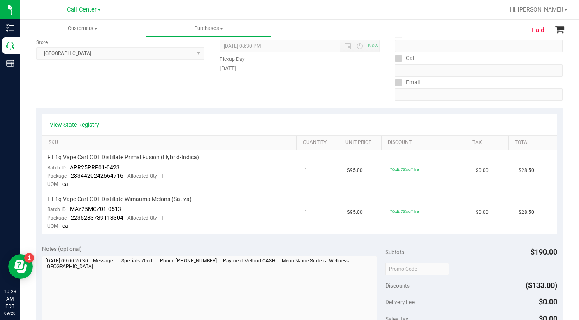
click at [414, 123] on div "View State Registry" at bounding box center [300, 125] width 500 height 8
drag, startPoint x: 72, startPoint y: 212, endPoint x: 123, endPoint y: 207, distance: 50.8
click at [123, 207] on td "FT 1g Vape Cart CDT Distillate Wimauma Melons (Sativa) Batch ID MAY25MCZ01-0513…" at bounding box center [171, 213] width 258 height 42
copy span "MAY25MCZ01-0513"
click at [449, 198] on td "70cdt: 70% off line" at bounding box center [429, 213] width 86 height 42
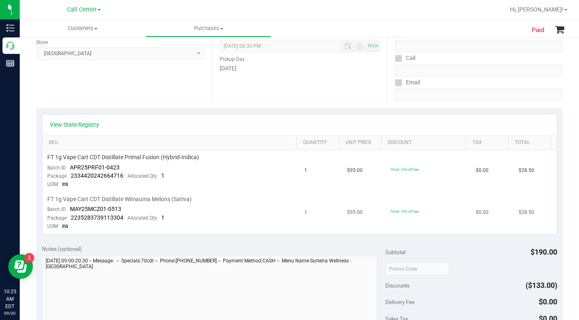
click at [435, 223] on td "70cdt: 70% off line" at bounding box center [429, 213] width 86 height 42
drag, startPoint x: 69, startPoint y: 209, endPoint x: 120, endPoint y: 207, distance: 51.1
click at [120, 207] on div "Batch ID MAY25MCZ01-0513" at bounding box center [84, 209] width 74 height 8
copy span "MAY25MCZ01-0513"
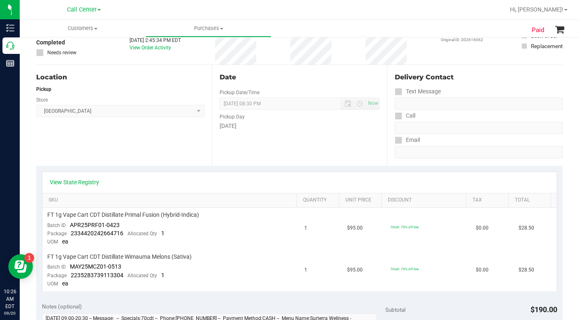
scroll to position [0, 0]
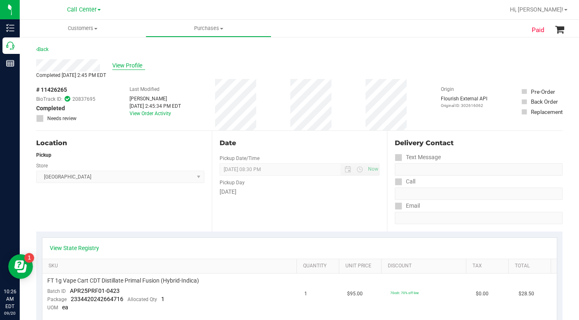
click at [127, 66] on span "View Profile" at bounding box center [128, 65] width 33 height 9
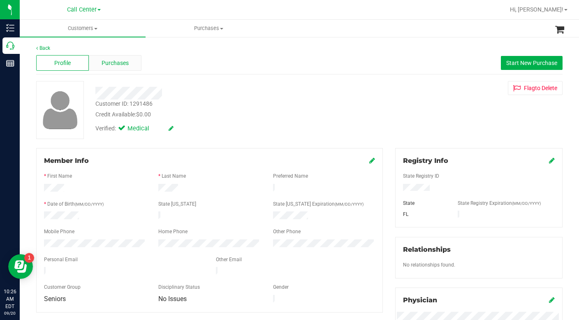
click at [116, 61] on span "Purchases" at bounding box center [115, 63] width 27 height 9
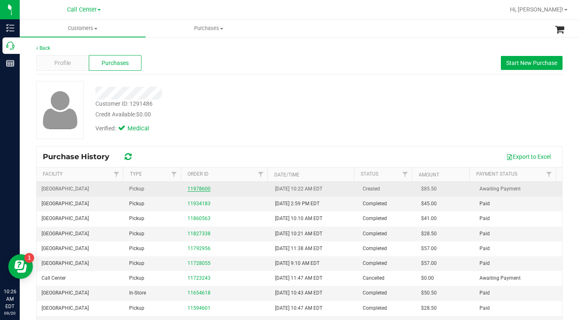
click at [198, 190] on link "11978600" at bounding box center [199, 189] width 23 height 6
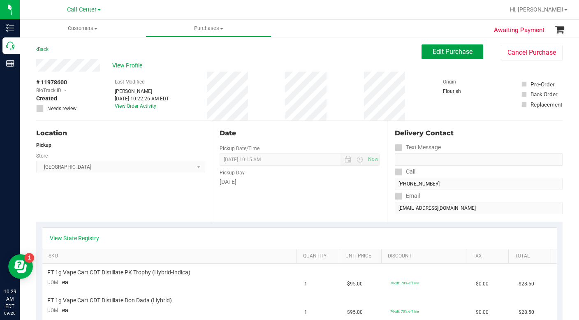
click at [441, 51] on span "Edit Purchase" at bounding box center [453, 52] width 40 height 8
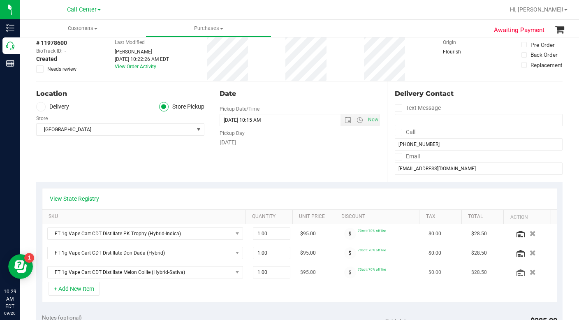
scroll to position [165, 0]
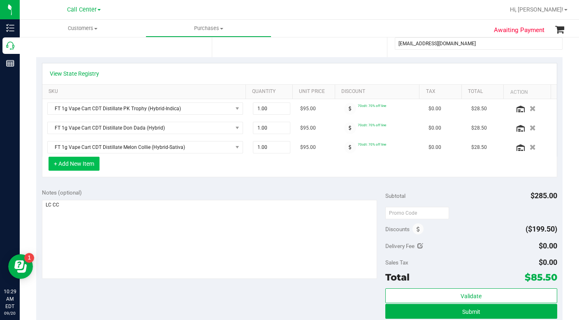
click at [77, 166] on button "+ Add New Item" at bounding box center [74, 164] width 51 height 14
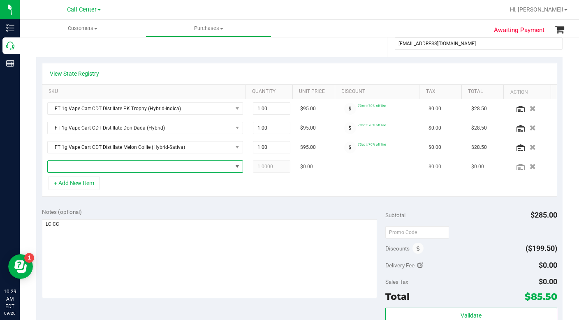
click at [68, 165] on span "NO DATA FOUND" at bounding box center [140, 167] width 185 height 12
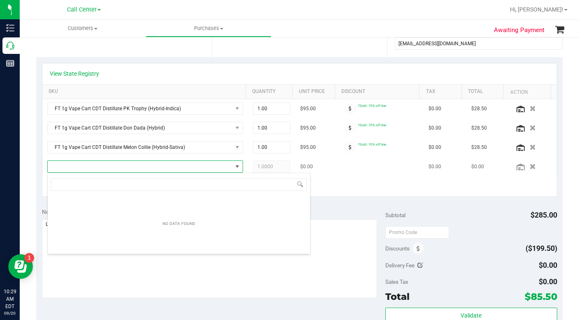
scroll to position [12, 189]
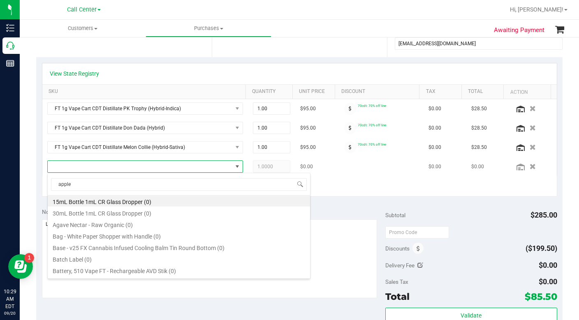
type input "apples"
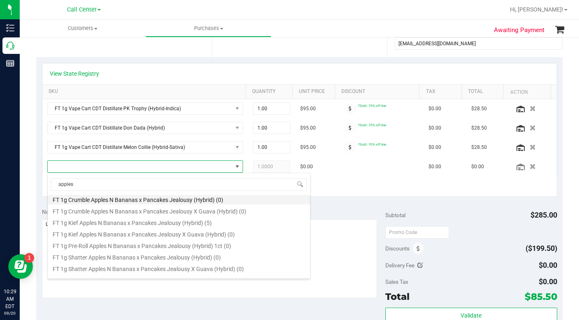
scroll to position [165, 0]
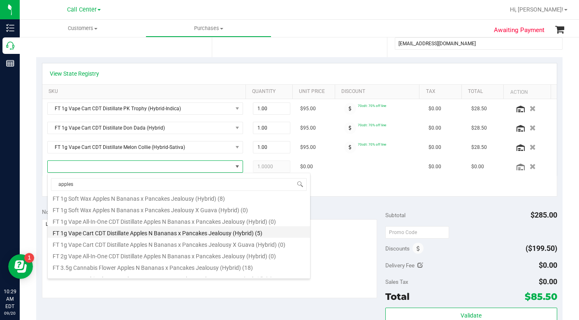
click at [79, 233] on li "FT 1g Vape Cart CDT Distillate Apples N Bananas x Pancakes Jealousy (Hybrid) (5)" at bounding box center [179, 232] width 263 height 12
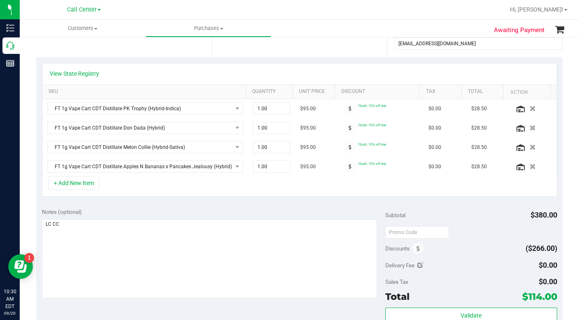
click at [144, 185] on div "+ Add New Item" at bounding box center [300, 186] width 516 height 21
click at [274, 186] on div "+ Add New Item" at bounding box center [300, 186] width 516 height 21
click at [530, 128] on icon "button" at bounding box center [533, 128] width 7 height 6
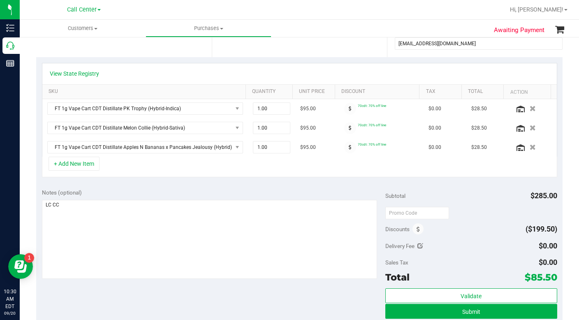
click at [141, 163] on div "+ Add New Item" at bounding box center [300, 167] width 516 height 21
click at [136, 166] on div "+ Add New Item" at bounding box center [300, 167] width 516 height 21
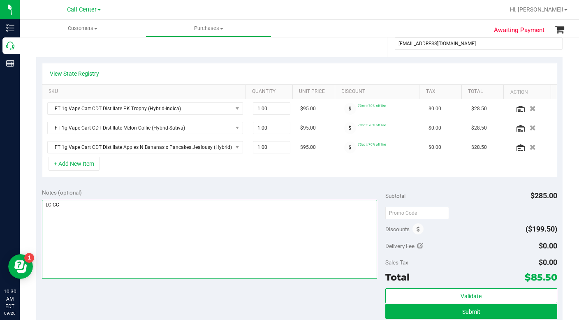
click at [126, 227] on textarea at bounding box center [209, 239] width 335 height 79
click at [123, 228] on textarea at bounding box center [209, 239] width 335 height 79
click at [115, 235] on textarea at bounding box center [209, 239] width 335 height 79
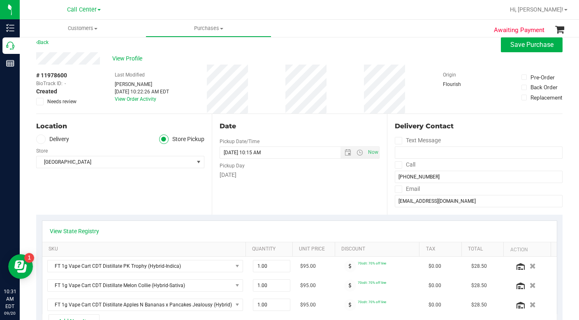
scroll to position [0, 0]
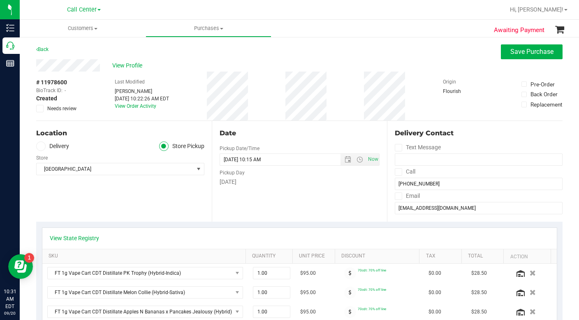
click at [144, 205] on div "Location Delivery Store Pickup Store Boynton Beach WC Select Store Bonita Sprin…" at bounding box center [124, 171] width 176 height 101
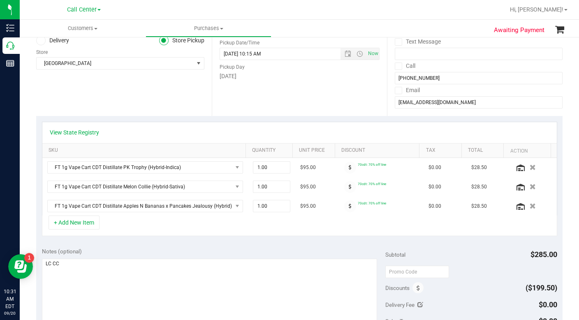
scroll to position [123, 0]
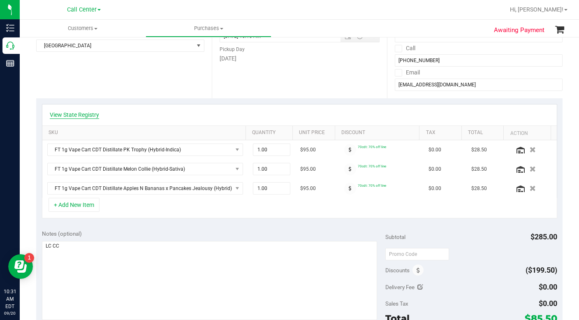
click at [69, 116] on link "View State Registry" at bounding box center [74, 115] width 49 height 8
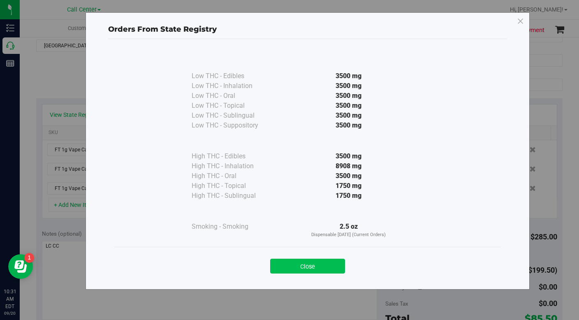
click at [322, 267] on button "Close" at bounding box center [307, 266] width 75 height 15
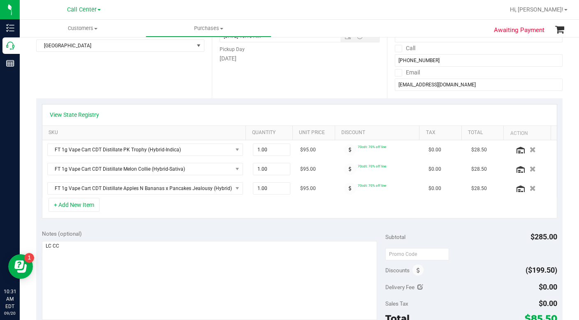
click at [164, 202] on div "+ Add New Item" at bounding box center [300, 208] width 516 height 21
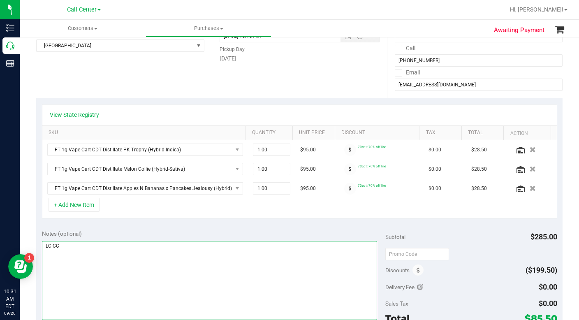
click at [117, 284] on textarea at bounding box center [209, 280] width 335 height 79
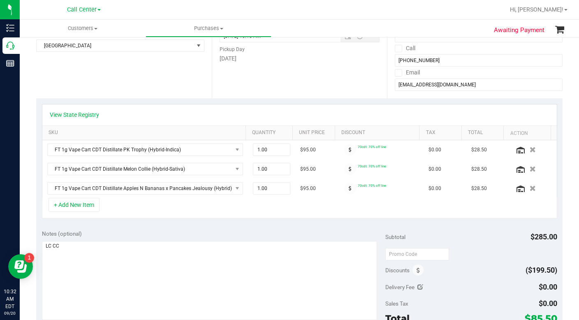
click at [143, 73] on div "Location Delivery Store Pickup Store Boynton Beach WC Select Store Bonita Sprin…" at bounding box center [124, 48] width 176 height 101
click at [165, 84] on div "Location Delivery Store Pickup Store Boynton Beach WC Select Store Bonita Sprin…" at bounding box center [124, 48] width 176 height 101
click at [161, 85] on div "Location Delivery Store Pickup Store Boynton Beach WC Select Store Bonita Sprin…" at bounding box center [124, 48] width 176 height 101
click at [161, 84] on div "Location Delivery Store Pickup Store Boynton Beach WC Select Store Bonita Sprin…" at bounding box center [124, 48] width 176 height 101
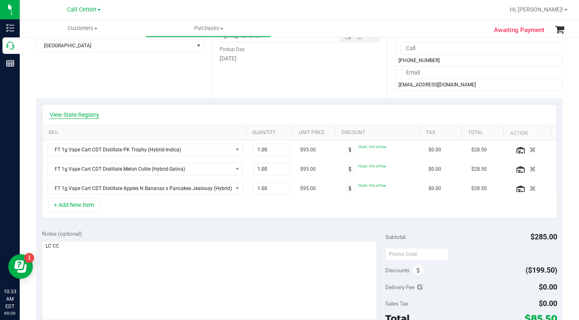
click at [91, 113] on link "View State Registry" at bounding box center [74, 115] width 49 height 8
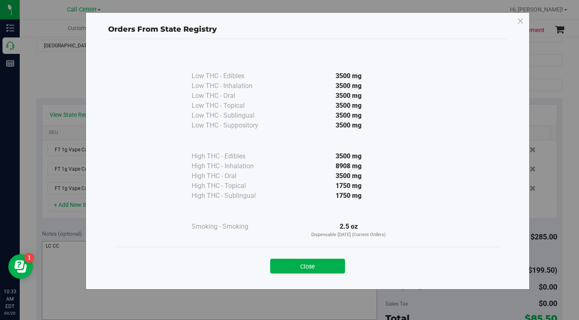
drag, startPoint x: 282, startPoint y: 268, endPoint x: 278, endPoint y: 267, distance: 4.3
click at [282, 268] on button "Close" at bounding box center [307, 266] width 75 height 15
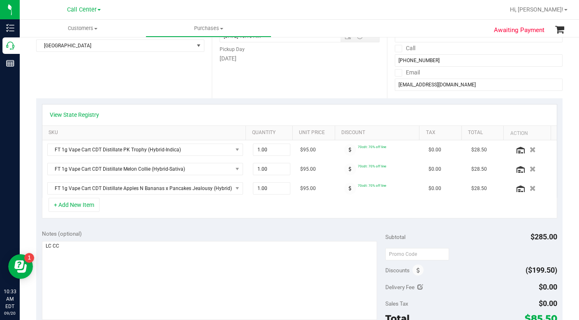
click at [72, 79] on div "Location Delivery Store Pickup Store Boynton Beach WC Select Store Bonita Sprin…" at bounding box center [124, 48] width 176 height 101
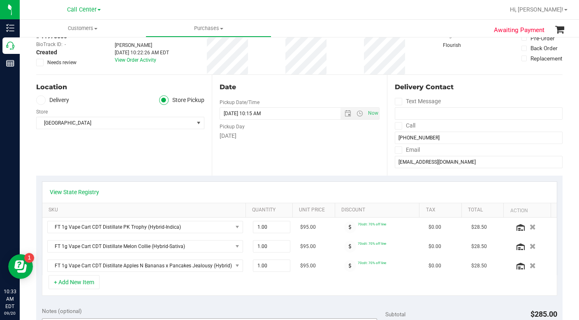
scroll to position [41, 0]
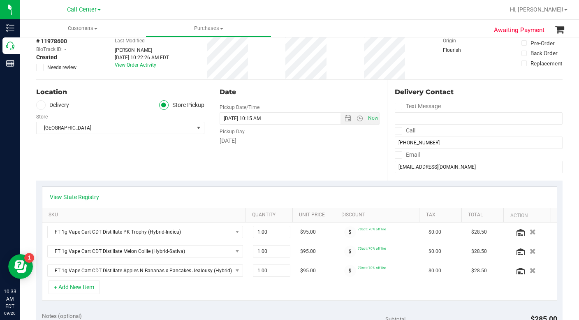
click at [111, 158] on div "Location Delivery Store Pickup Store Boynton Beach WC Select Store Bonita Sprin…" at bounding box center [124, 130] width 176 height 101
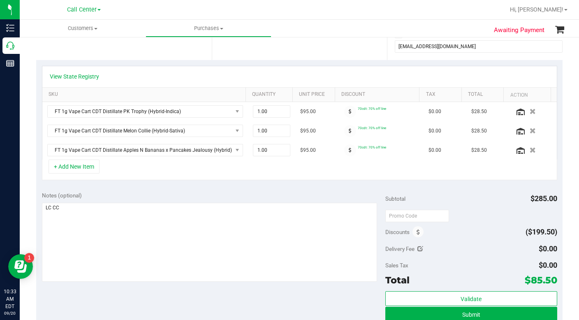
scroll to position [165, 0]
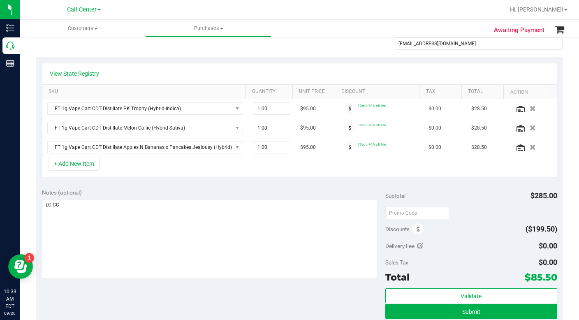
click at [330, 298] on div "Notes (optional) Subtotal $285.00 Discounts ($199.50) Delivery Fee $0.00 Sales …" at bounding box center [299, 257] width 527 height 148
click at [396, 310] on button "Submit" at bounding box center [472, 311] width 172 height 15
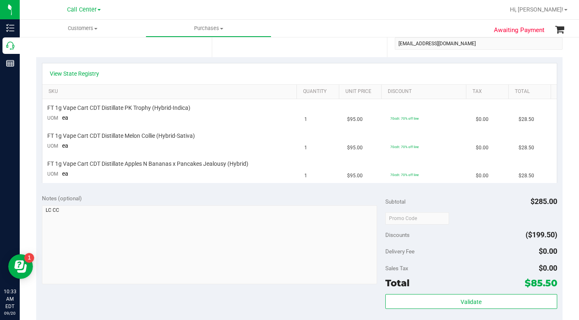
click at [452, 233] on div "Discounts ($199.50)" at bounding box center [472, 235] width 172 height 15
click at [432, 232] on div "Discounts ($199.50)" at bounding box center [472, 235] width 172 height 15
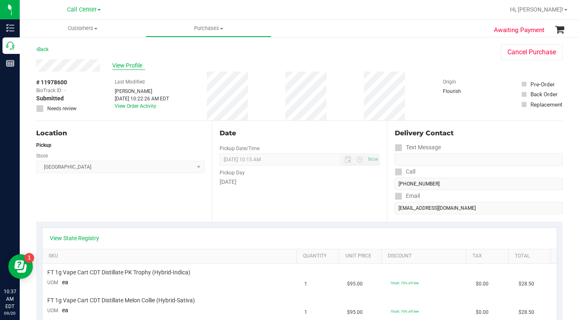
click at [118, 67] on span "View Profile" at bounding box center [128, 65] width 33 height 9
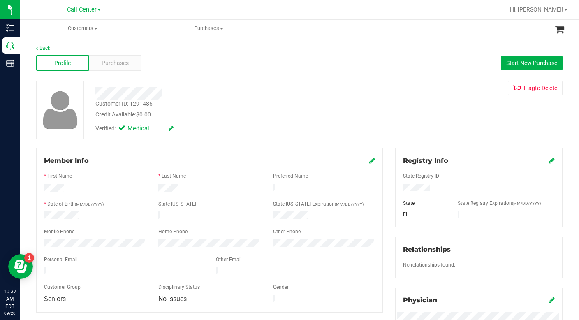
click at [267, 115] on div "Credit Available: $0.00" at bounding box center [223, 114] width 257 height 9
drag, startPoint x: 95, startPoint y: 29, endPoint x: 91, endPoint y: 34, distance: 6.2
click at [95, 29] on span at bounding box center [95, 29] width 3 height 2
click at [56, 51] on span "All customers" at bounding box center [49, 49] width 59 height 7
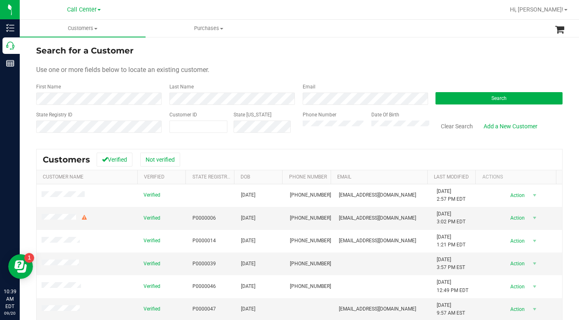
click at [332, 62] on form "Search for a Customer Use one or more fields below to locate an existing custom…" at bounding box center [299, 92] width 527 height 96
click at [399, 67] on div "Use one or more fields below to locate an existing customer." at bounding box center [299, 70] width 527 height 10
click at [426, 62] on form "Search for a Customer Use one or more fields below to locate an existing custom…" at bounding box center [299, 92] width 527 height 96
click at [461, 103] on button "Search" at bounding box center [499, 98] width 127 height 12
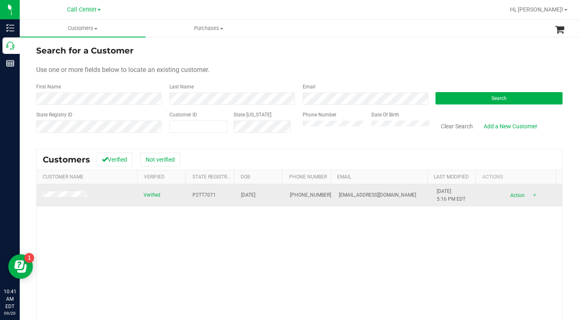
click at [67, 199] on span at bounding box center [66, 195] width 48 height 8
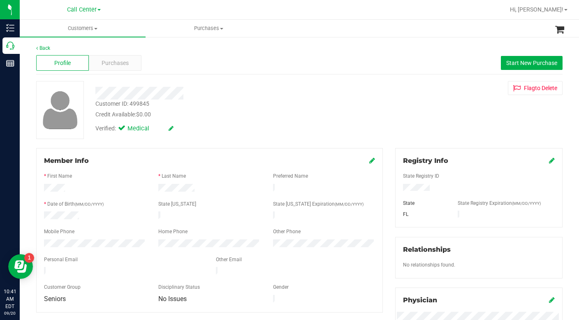
click at [222, 133] on div "Verified: Medical" at bounding box center [224, 128] width 270 height 18
click at [215, 128] on div "Verified: Medical" at bounding box center [224, 128] width 270 height 18
click at [304, 123] on div "Verified: Medical" at bounding box center [224, 128] width 270 height 18
click at [261, 121] on div "Verified: Medical" at bounding box center [224, 128] width 270 height 18
click at [105, 67] on div "Purchases" at bounding box center [115, 63] width 53 height 16
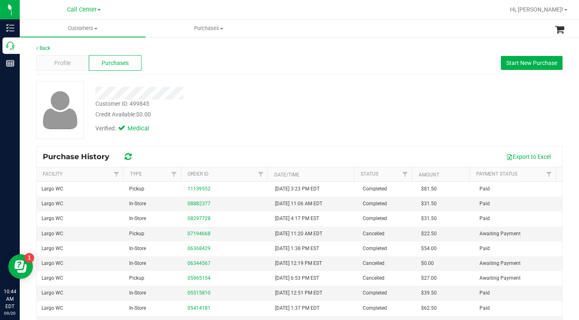
click at [271, 134] on div "Verified: Medical" at bounding box center [224, 128] width 270 height 18
click at [250, 121] on div "Verified: Medical" at bounding box center [224, 128] width 270 height 18
click at [231, 111] on div "Credit Available: $0.00" at bounding box center [223, 114] width 257 height 9
click at [234, 119] on div "Credit Available: $0.00" at bounding box center [223, 114] width 257 height 9
click at [66, 60] on span "Profile" at bounding box center [62, 63] width 16 height 9
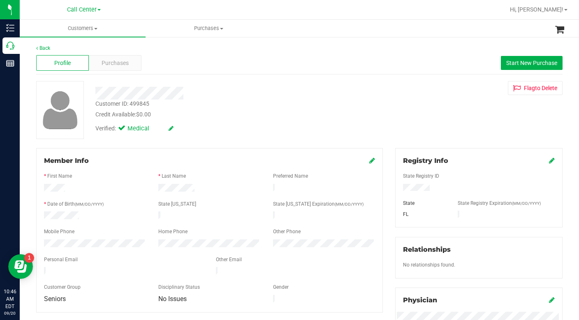
click at [245, 124] on div "Verified: Medical" at bounding box center [224, 128] width 270 height 18
click at [430, 116] on div "Customer ID: 499845 Credit Available: $0.00 Verified: Medical Flag to Delete" at bounding box center [299, 110] width 539 height 58
click at [93, 30] on span "Customers" at bounding box center [83, 28] width 126 height 7
click at [53, 51] on span "All customers" at bounding box center [49, 49] width 59 height 7
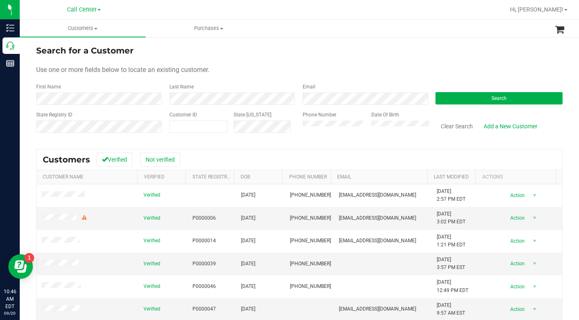
click at [267, 73] on div "Use one or more fields below to locate an existing customer." at bounding box center [299, 70] width 527 height 10
click at [271, 65] on form "Search for a Customer Use one or more fields below to locate an existing custom…" at bounding box center [299, 92] width 527 height 96
click at [240, 68] on div "Use one or more fields below to locate an existing customer." at bounding box center [299, 70] width 527 height 10
click at [386, 72] on div "Use one or more fields below to locate an existing customer." at bounding box center [299, 70] width 527 height 10
click at [190, 125] on span at bounding box center [199, 127] width 58 height 12
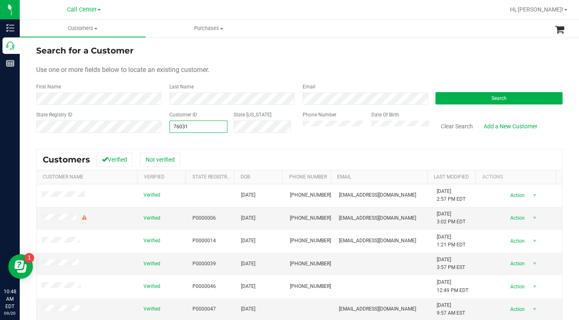
type input "760318"
click at [444, 98] on button "Search" at bounding box center [499, 98] width 127 height 12
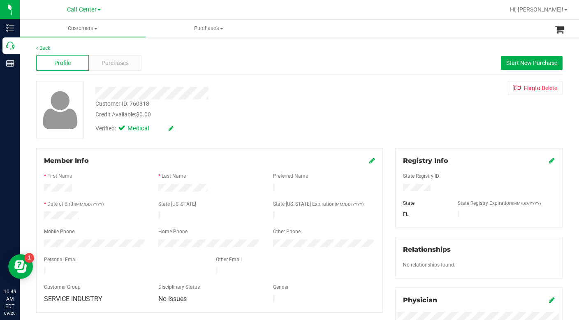
click at [428, 109] on div "Customer ID: 760318 Credit Available: $0.00 Verified: Medical Flag to Delete" at bounding box center [299, 110] width 539 height 58
click at [264, 119] on div "Verified: Medical" at bounding box center [224, 128] width 270 height 18
click at [263, 121] on div "Verified: Medical" at bounding box center [224, 128] width 270 height 18
click at [96, 30] on span "Customers" at bounding box center [83, 28] width 126 height 7
click at [51, 48] on span "All customers" at bounding box center [49, 49] width 59 height 7
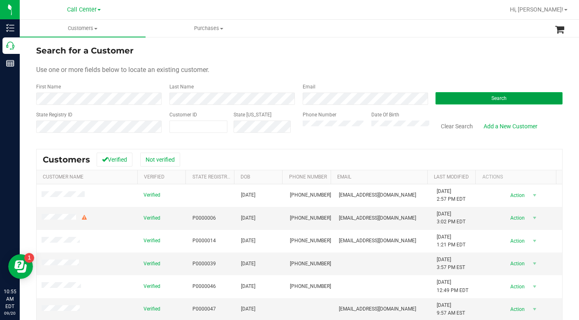
click at [443, 98] on button "Search" at bounding box center [499, 98] width 127 height 12
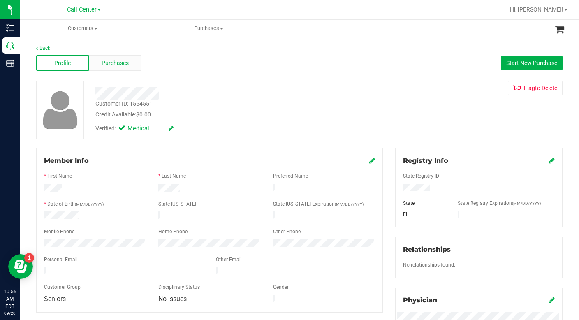
click at [106, 63] on span "Purchases" at bounding box center [115, 63] width 27 height 9
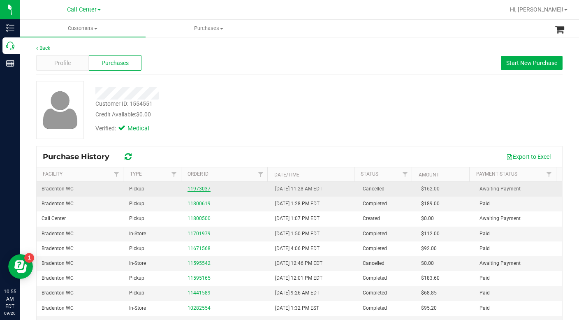
click at [191, 191] on link "11973037" at bounding box center [199, 189] width 23 height 6
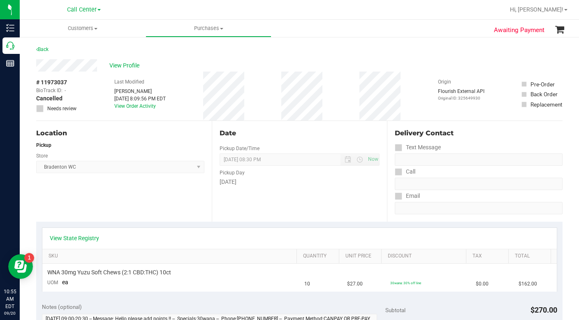
click at [162, 194] on div "Location Pickup Store Bradenton WC Select Store Bonita Springs WC Boynton Beach…" at bounding box center [124, 171] width 176 height 101
click at [141, 197] on div "Location Pickup Store Bradenton WC Select Store Bonita Springs WC Boynton Beach…" at bounding box center [124, 171] width 176 height 101
click at [124, 67] on span "View Profile" at bounding box center [125, 65] width 33 height 9
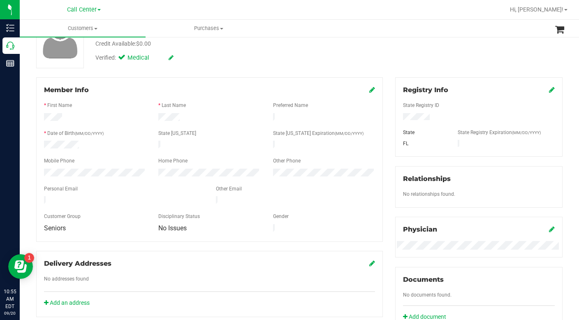
scroll to position [165, 0]
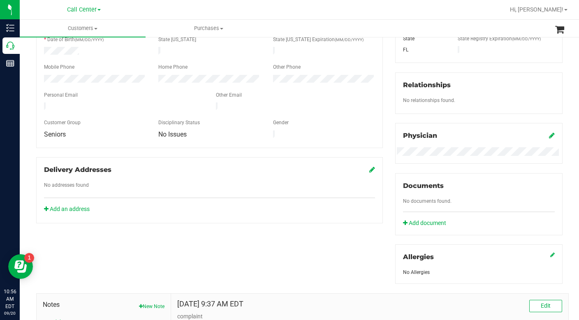
click at [497, 195] on div at bounding box center [479, 194] width 152 height 7
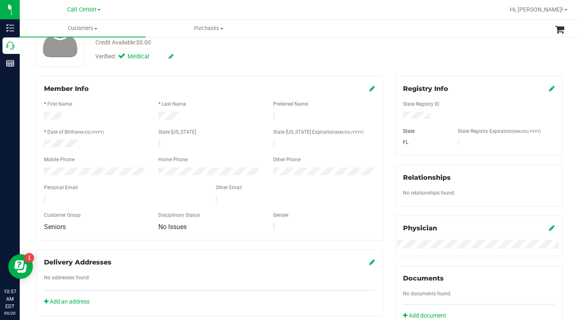
scroll to position [0, 0]
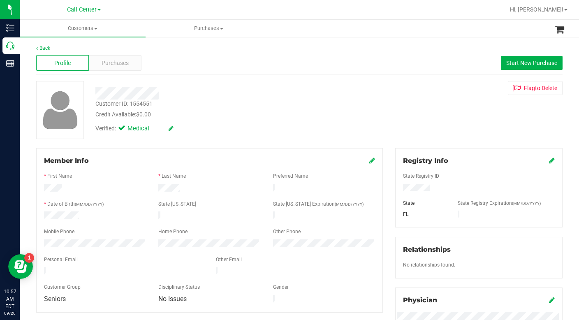
click at [458, 112] on div "Customer ID: 1554551 Credit Available: $0.00 Verified: Medical Flag to Delete" at bounding box center [299, 110] width 539 height 58
click at [97, 29] on span at bounding box center [95, 29] width 3 height 2
click at [72, 53] on span "All customers" at bounding box center [49, 49] width 59 height 7
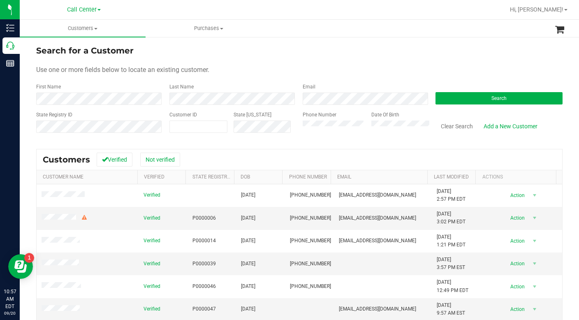
click at [276, 68] on div "Use one or more fields below to locate an existing customer." at bounding box center [299, 70] width 527 height 10
drag, startPoint x: 441, startPoint y: 63, endPoint x: 437, endPoint y: 64, distance: 4.1
click at [441, 63] on form "Search for a Customer Use one or more fields below to locate an existing custom…" at bounding box center [299, 92] width 527 height 96
click at [453, 95] on button "Search" at bounding box center [499, 98] width 127 height 12
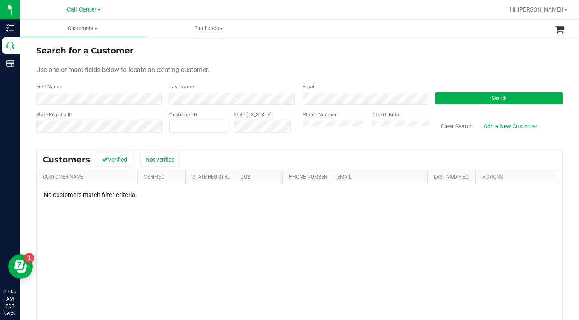
click at [392, 74] on div "Use one or more fields below to locate an existing customer." at bounding box center [299, 70] width 527 height 10
click at [297, 130] on div "Phone Number Date Of Birth" at bounding box center [363, 125] width 133 height 29
click at [445, 69] on div "Use one or more fields below to locate an existing customer." at bounding box center [299, 70] width 527 height 10
click at [480, 100] on button "Search" at bounding box center [499, 98] width 127 height 12
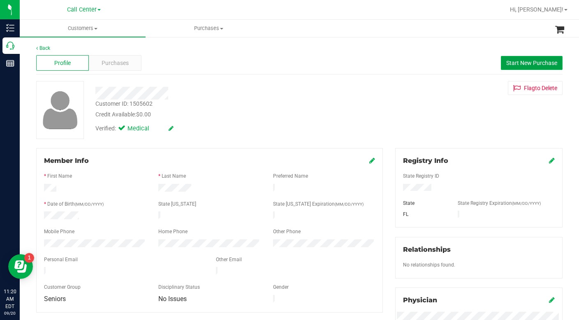
click at [507, 61] on span "Start New Purchase" at bounding box center [532, 63] width 51 height 7
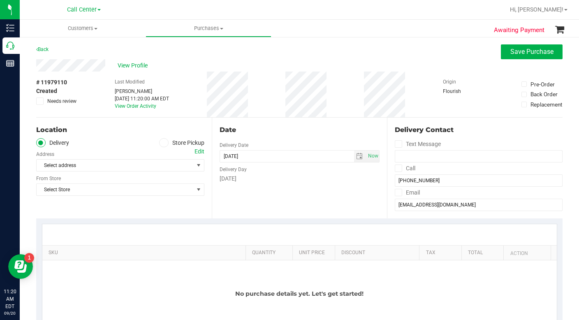
click at [161, 143] on icon at bounding box center [163, 143] width 5 height 0
click at [0, 0] on input "Store Pickup" at bounding box center [0, 0] width 0 height 0
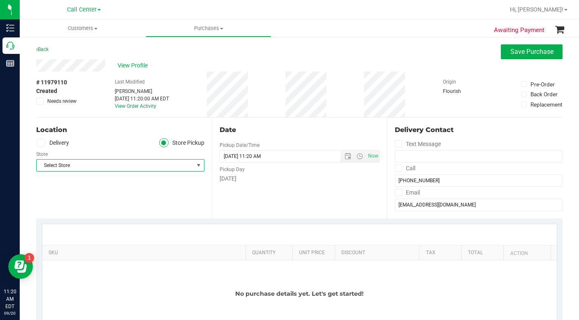
click at [84, 165] on span "Select Store" at bounding box center [115, 166] width 157 height 12
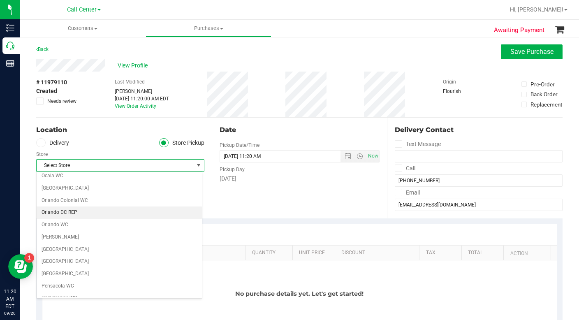
scroll to position [329, 0]
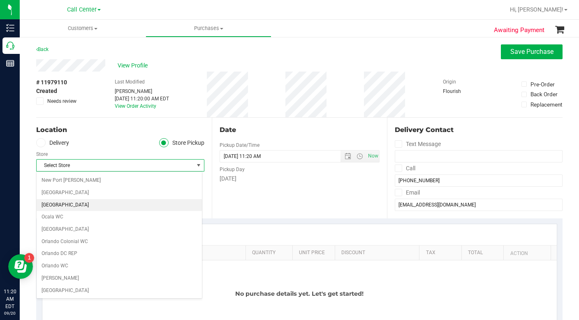
click at [64, 207] on li "North Port WC" at bounding box center [119, 205] width 165 height 12
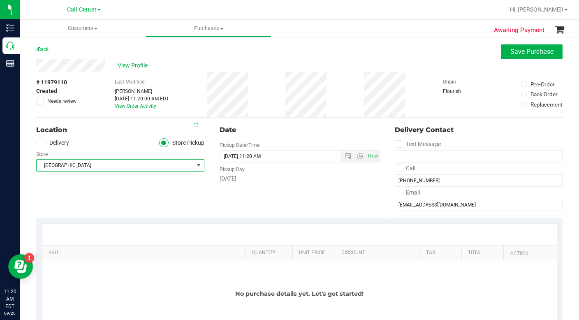
click at [90, 203] on div "Location Delivery Store Pickup Store North Port WC Select Store Bonita Springs …" at bounding box center [124, 168] width 176 height 101
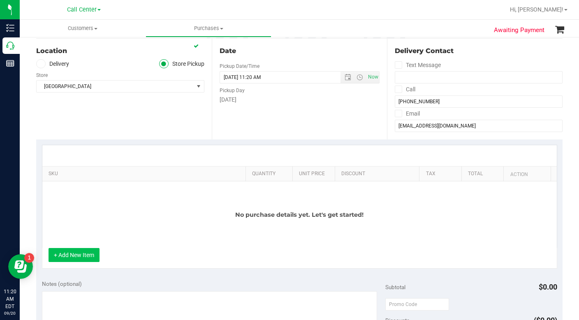
scroll to position [82, 0]
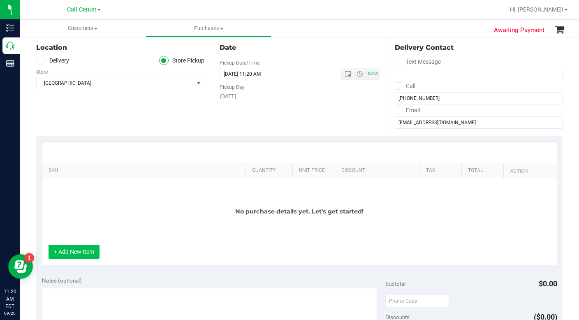
click at [87, 251] on button "+ Add New Item" at bounding box center [74, 252] width 51 height 14
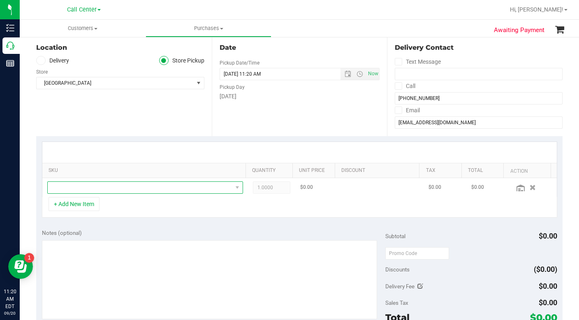
click at [72, 187] on span "NO DATA FOUND" at bounding box center [140, 188] width 185 height 12
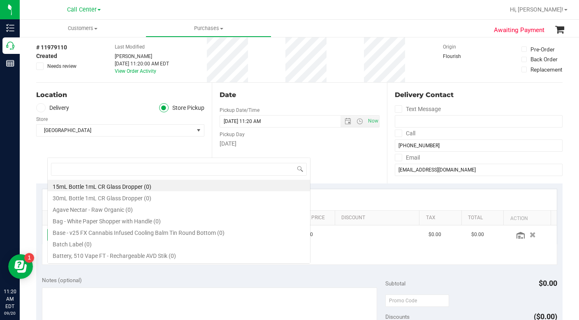
scroll to position [0, 0]
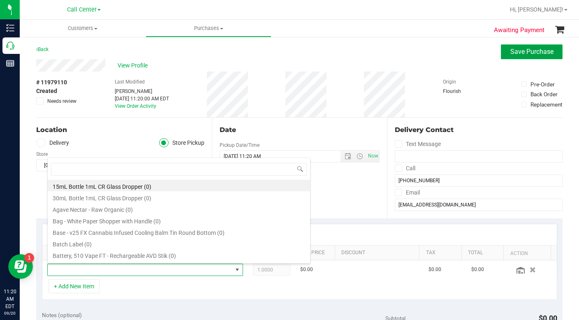
click at [519, 48] on span "Save Purchase" at bounding box center [532, 52] width 43 height 8
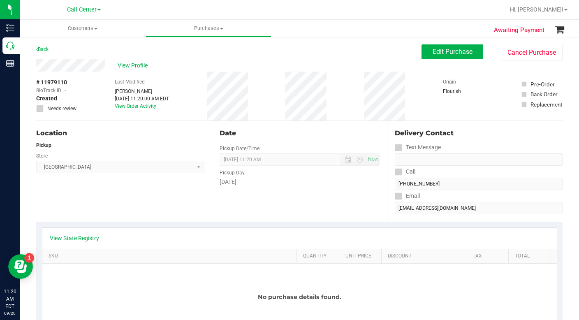
click at [103, 203] on div "Location Pickup Store North Port WC Select Store Bonita Springs WC Boynton Beac…" at bounding box center [124, 171] width 176 height 101
click at [102, 204] on div "Location Pickup Store North Port WC Select Store Bonita Springs WC Boynton Beac…" at bounding box center [124, 171] width 176 height 101
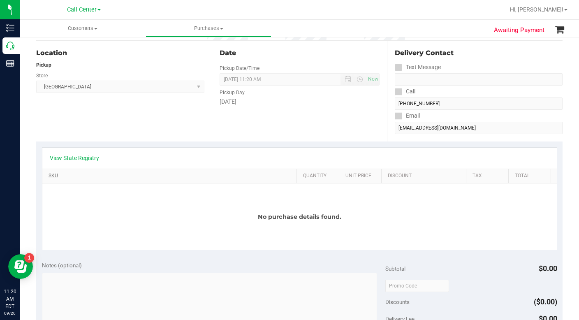
scroll to position [82, 0]
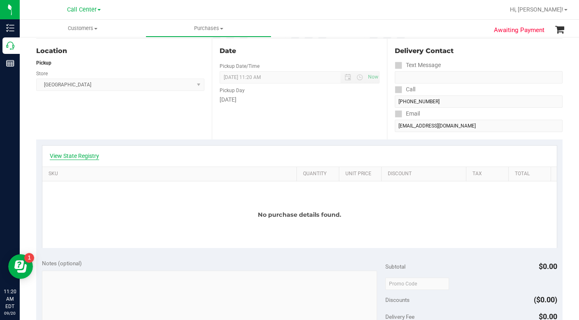
click at [68, 157] on link "View State Registry" at bounding box center [74, 156] width 49 height 8
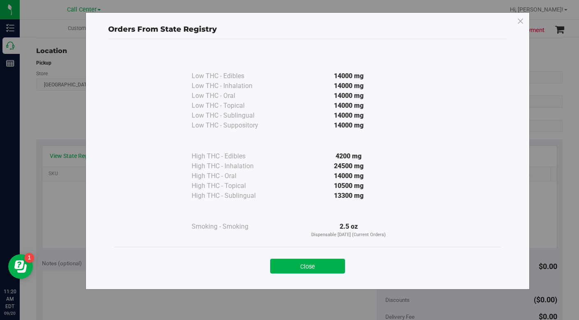
click at [302, 277] on div "Close" at bounding box center [307, 263] width 387 height 33
click at [299, 269] on button "Close" at bounding box center [307, 266] width 75 height 15
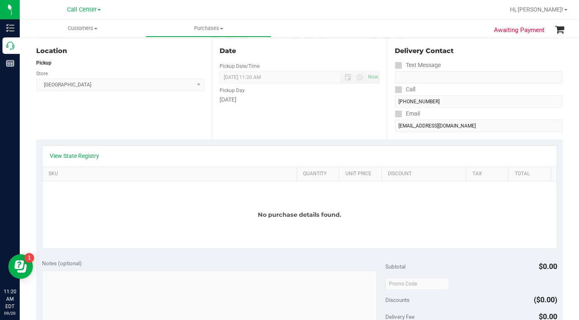
click at [160, 225] on div "No purchase details found." at bounding box center [299, 214] width 515 height 67
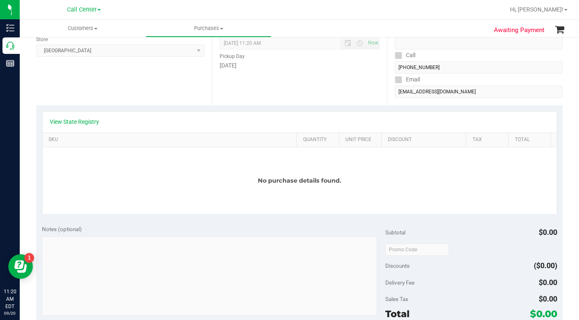
scroll to position [0, 0]
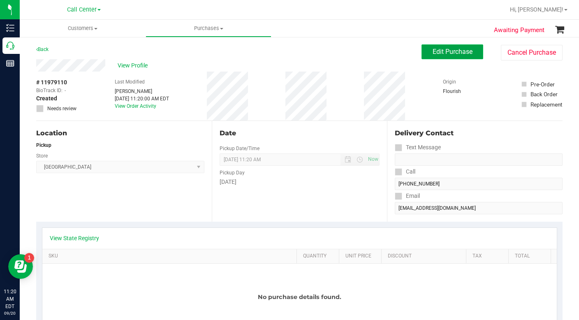
click at [435, 49] on span "Edit Purchase" at bounding box center [453, 52] width 40 height 8
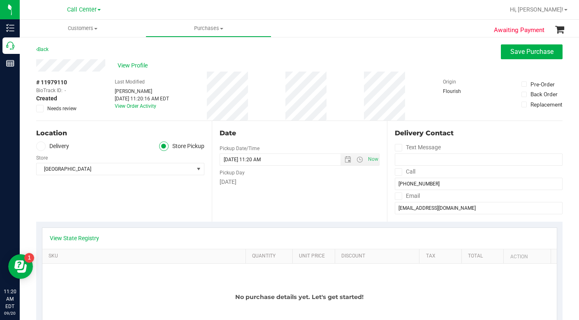
click at [135, 198] on div "Location Delivery Store Pickup Store North Port WC Select Store Bonita Springs …" at bounding box center [124, 171] width 176 height 101
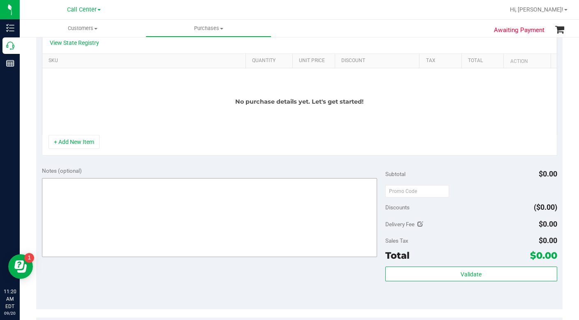
scroll to position [206, 0]
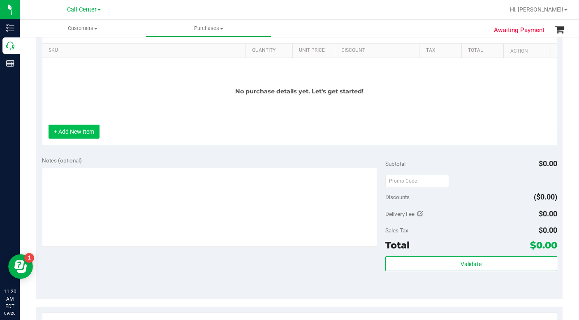
click at [86, 133] on button "+ Add New Item" at bounding box center [74, 132] width 51 height 14
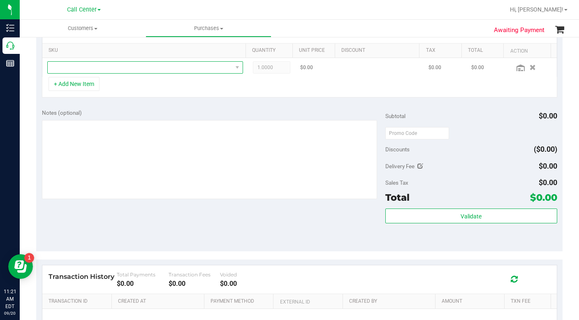
click at [71, 70] on span "NO DATA FOUND" at bounding box center [140, 68] width 185 height 12
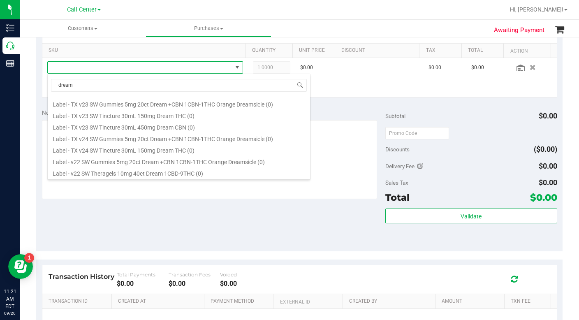
scroll to position [288, 0]
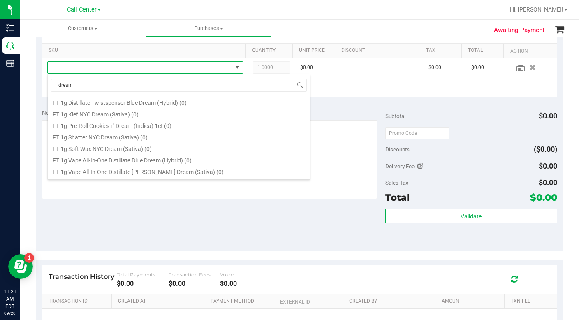
drag, startPoint x: 82, startPoint y: 88, endPoint x: 45, endPoint y: 85, distance: 37.6
click at [45, 85] on body "Inventory Call Center Reports 11:21 AM EDT 09/20/2025 09/20 Call Center Hi, Lau…" at bounding box center [289, 160] width 579 height 320
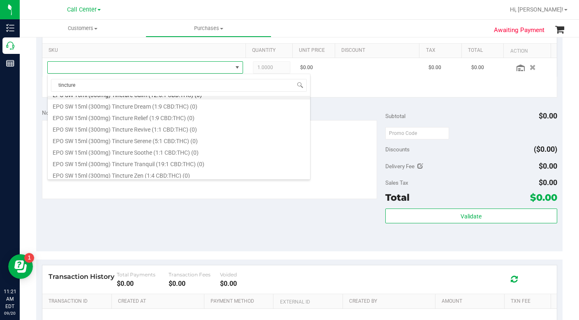
scroll to position [0, 0]
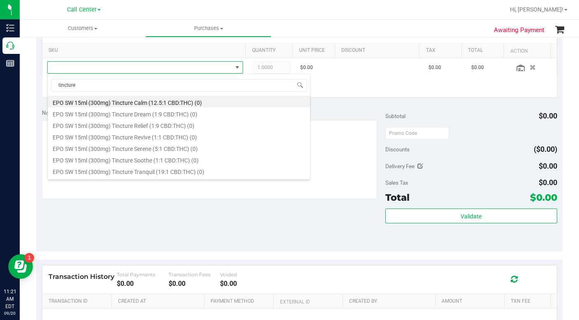
drag, startPoint x: 89, startPoint y: 84, endPoint x: 48, endPoint y: 91, distance: 42.0
click at [48, 91] on span "tincture" at bounding box center [179, 85] width 263 height 19
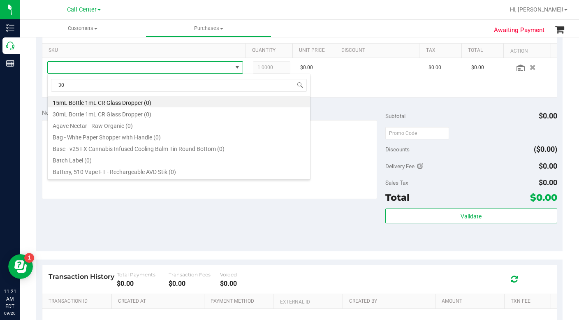
drag, startPoint x: 75, startPoint y: 83, endPoint x: 44, endPoint y: 85, distance: 31.8
click at [44, 85] on body "Inventory Call Center Reports 11:21 AM EDT 09/20/2025 09/20 Call Center Hi, Lau…" at bounding box center [289, 160] width 579 height 320
type input "relief"
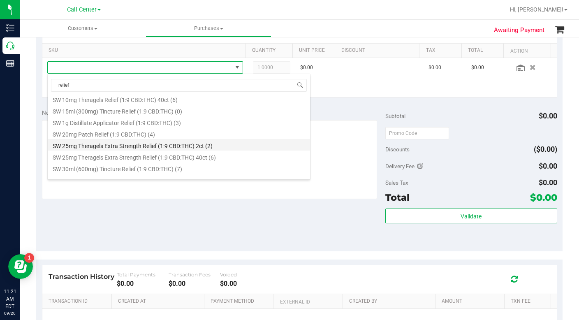
scroll to position [314, 0]
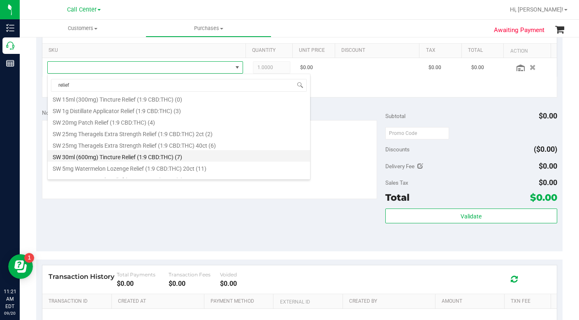
click at [89, 158] on li "SW 30ml (600mg) Tincture Relief (1:9 CBD:THC) (7)" at bounding box center [179, 156] width 263 height 12
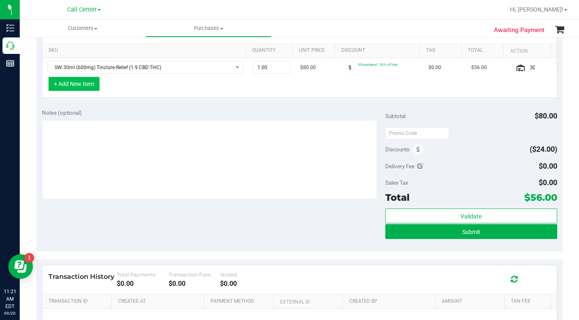
click at [86, 86] on button "+ Add New Item" at bounding box center [74, 84] width 51 height 14
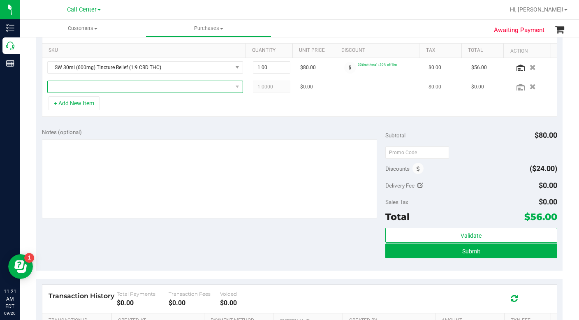
click at [80, 91] on span "NO DATA FOUND" at bounding box center [140, 87] width 185 height 12
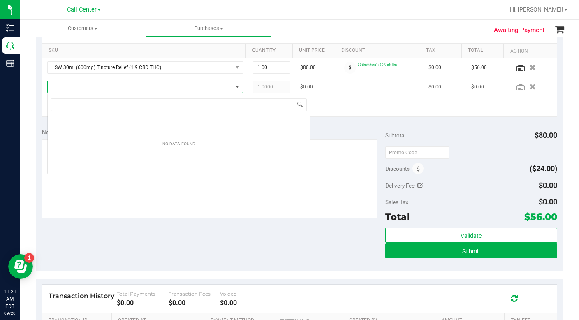
scroll to position [12, 191]
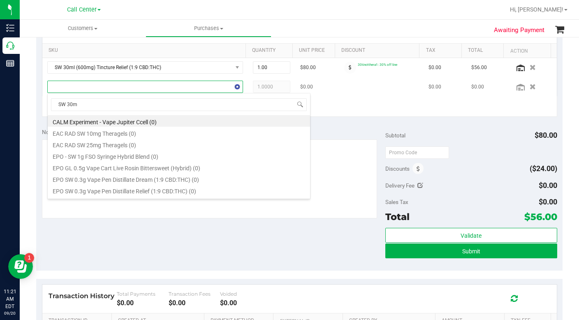
type input "SW 30ml"
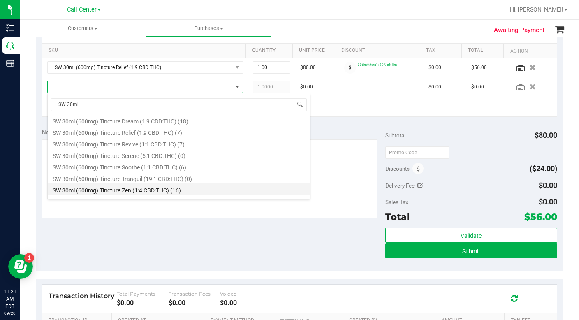
scroll to position [206, 0]
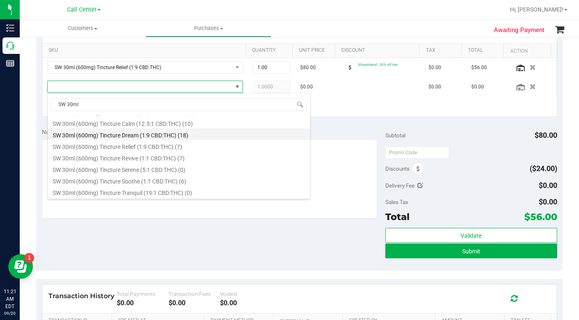
click at [108, 132] on li "SW 30ml (600mg) Tincture Dream (1:9 CBD:THC) (18)" at bounding box center [179, 134] width 263 height 12
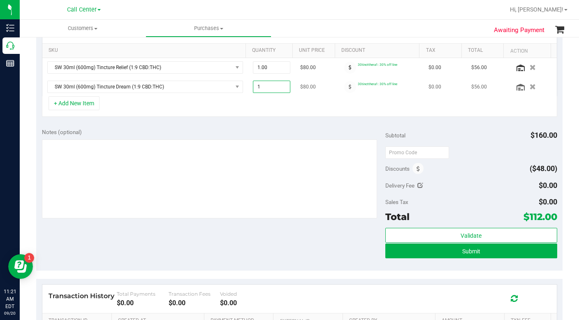
click at [257, 87] on span "1.00 1" at bounding box center [271, 87] width 37 height 12
type input "2"
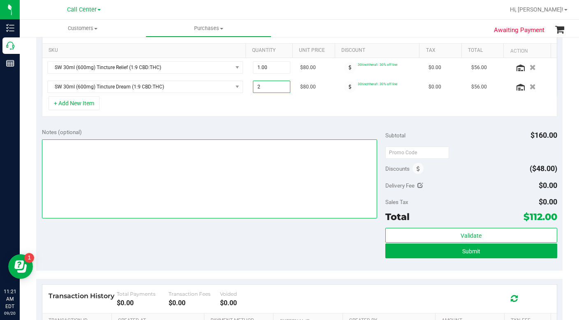
type input "2.00"
click at [213, 158] on textarea at bounding box center [209, 179] width 335 height 79
type textarea "LC CC"
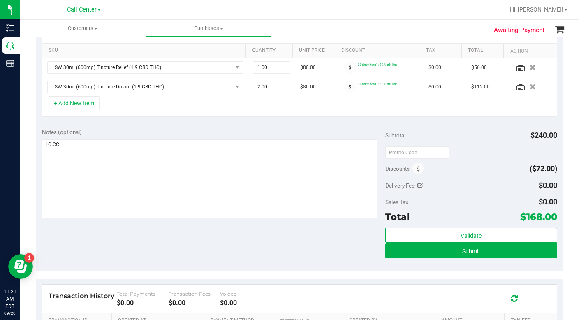
click at [206, 107] on div "+ Add New Item" at bounding box center [300, 106] width 516 height 21
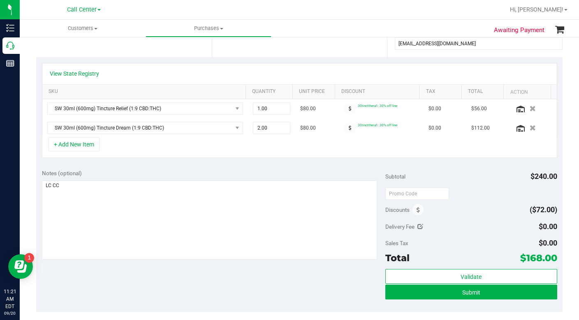
click at [164, 147] on div "+ Add New Item" at bounding box center [300, 147] width 516 height 21
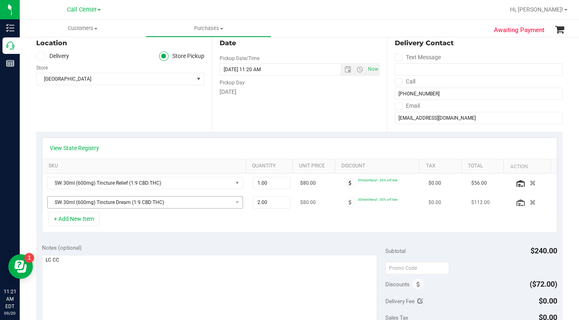
scroll to position [82, 0]
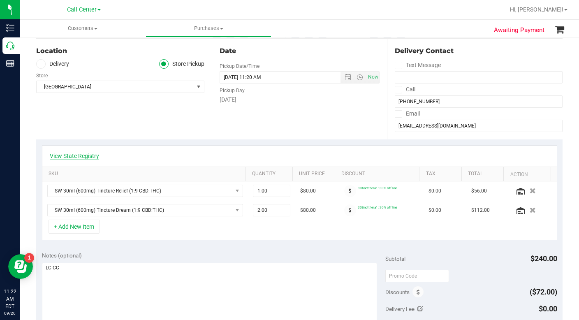
click at [74, 158] on link "View State Registry" at bounding box center [74, 156] width 49 height 8
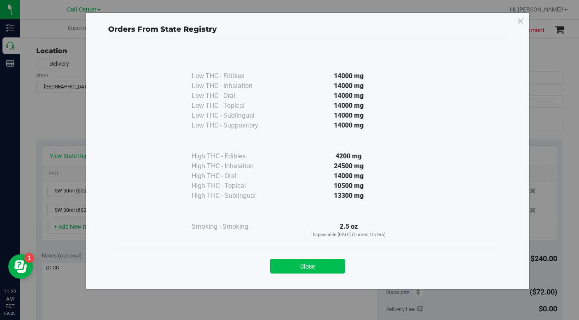
click at [298, 267] on button "Close" at bounding box center [307, 266] width 75 height 15
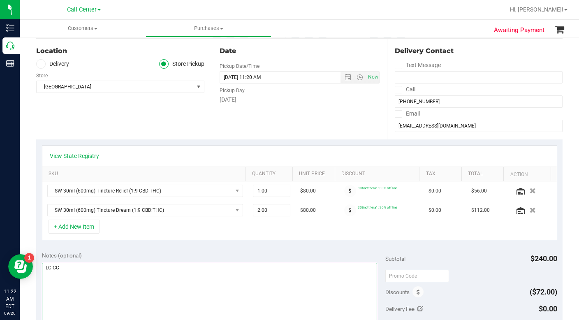
click at [167, 285] on textarea at bounding box center [209, 302] width 335 height 79
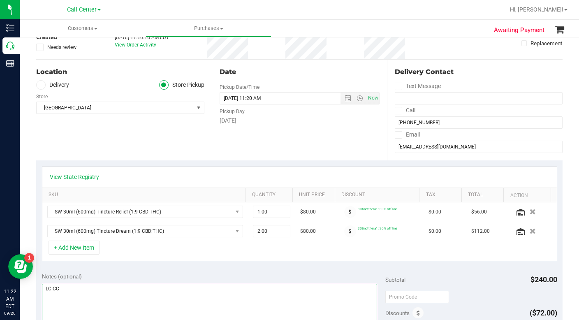
scroll to position [41, 0]
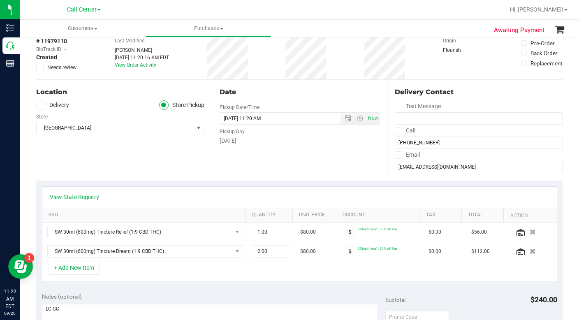
click at [123, 164] on div "Location Delivery Store Pickup Store North Port WC Select Store Bonita Springs …" at bounding box center [124, 130] width 176 height 101
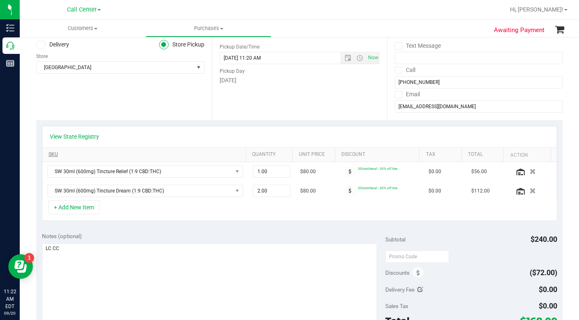
scroll to position [123, 0]
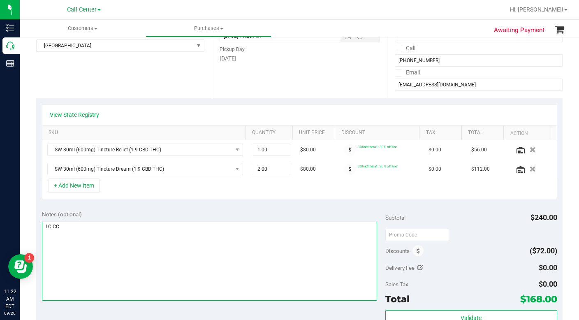
click at [109, 238] on textarea at bounding box center [209, 261] width 335 height 79
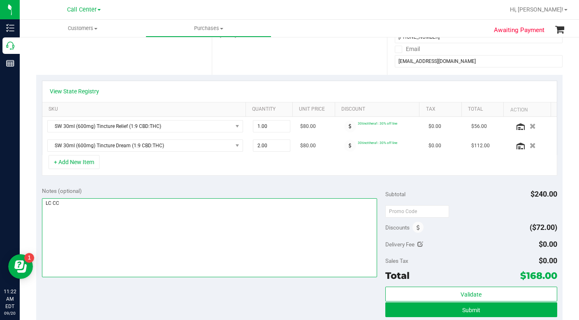
scroll to position [206, 0]
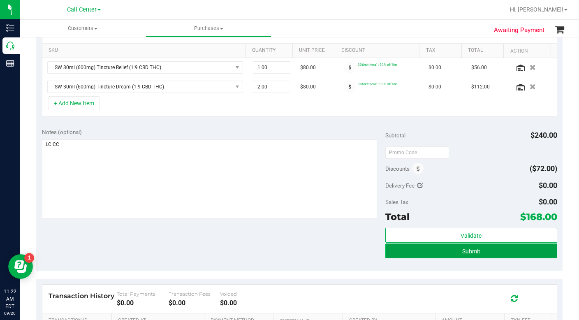
click at [397, 256] on button "Submit" at bounding box center [472, 251] width 172 height 15
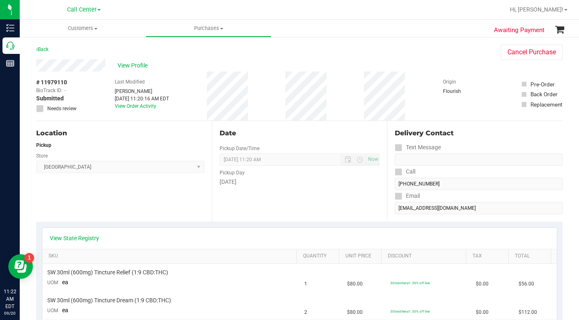
click at [102, 205] on div "Location Pickup Store North Port WC Select Store Bonita Springs WC Boynton Beac…" at bounding box center [124, 171] width 176 height 101
click at [110, 210] on div "Location Pickup Store North Port WC Select Store Bonita Springs WC Boynton Beac…" at bounding box center [124, 171] width 176 height 101
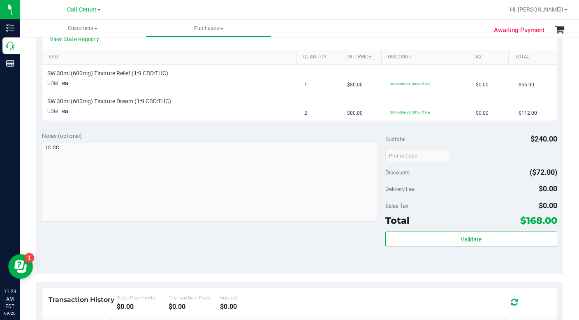
scroll to position [206, 0]
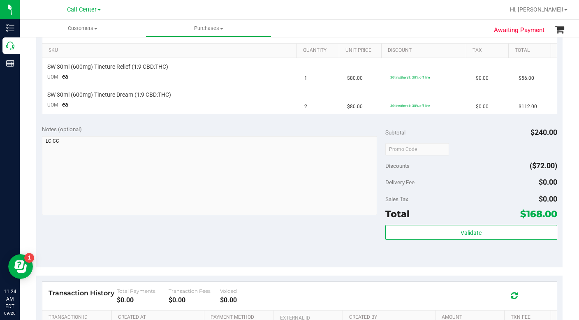
click at [476, 252] on div "Validate" at bounding box center [472, 243] width 172 height 37
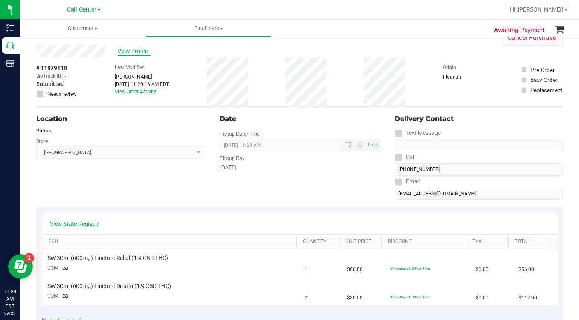
scroll to position [0, 0]
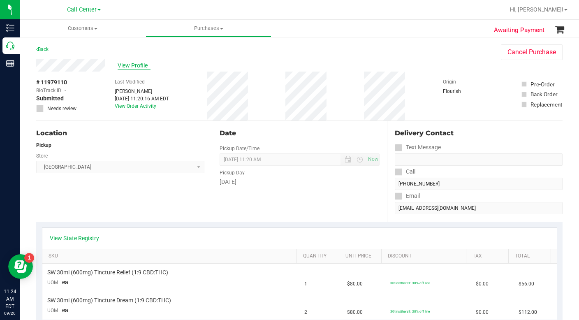
click at [130, 64] on span "View Profile" at bounding box center [134, 65] width 33 height 9
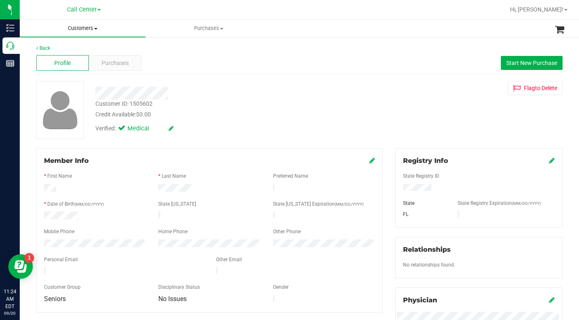
click at [94, 29] on span "Customers" at bounding box center [83, 28] width 126 height 7
click at [54, 51] on span "All customers" at bounding box center [49, 49] width 59 height 7
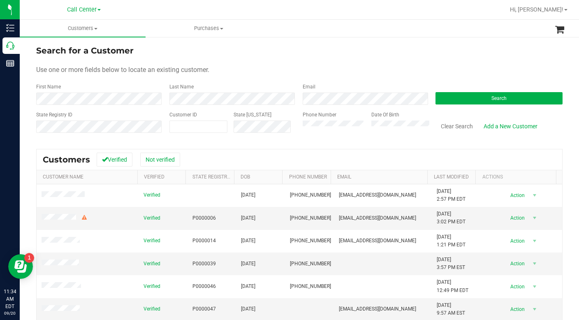
click at [417, 53] on div "Search for a Customer" at bounding box center [299, 50] width 527 height 12
click at [472, 102] on button "Search" at bounding box center [499, 98] width 127 height 12
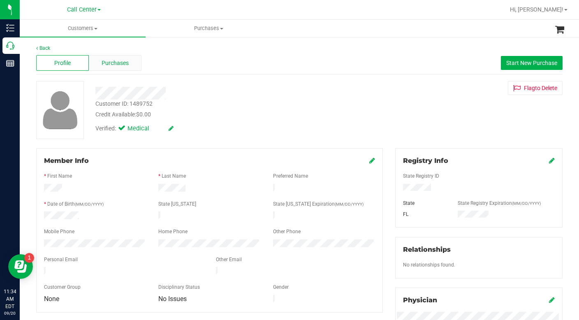
click at [112, 66] on span "Purchases" at bounding box center [115, 63] width 27 height 9
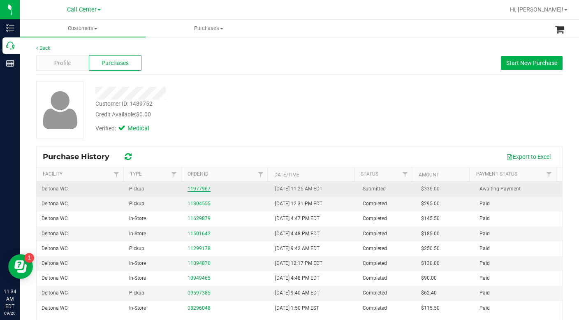
click at [194, 188] on link "11977967" at bounding box center [199, 189] width 23 height 6
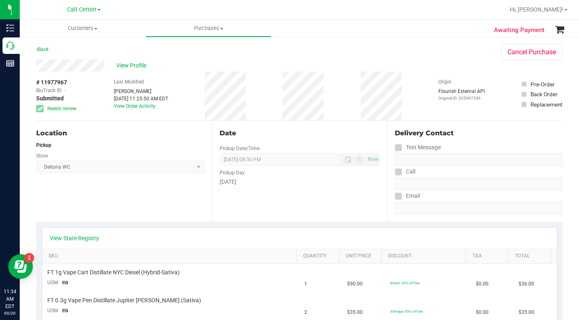
click at [111, 209] on div "Location Pickup Store Deltona WC Select Store Bonita Springs WC Boynton Beach W…" at bounding box center [124, 171] width 176 height 101
click at [67, 234] on div "View State Registry" at bounding box center [299, 238] width 515 height 21
click at [66, 240] on link "View State Registry" at bounding box center [74, 238] width 49 height 8
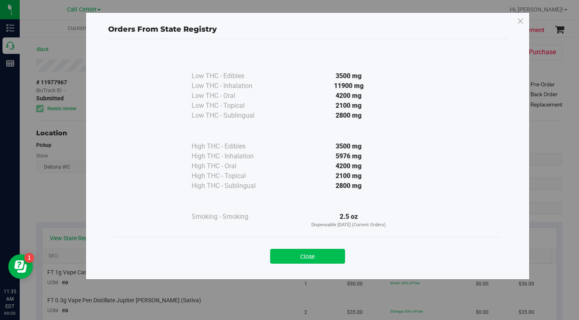
click at [303, 258] on button "Close" at bounding box center [307, 256] width 75 height 15
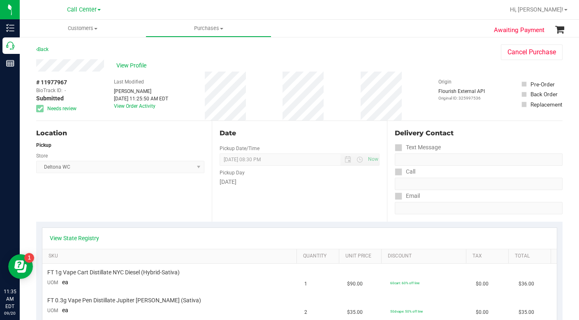
click at [109, 199] on div "Location Pickup Store Deltona WC Select Store Bonita Springs WC Boynton Beach W…" at bounding box center [124, 171] width 176 height 101
click at [96, 236] on link "View State Registry" at bounding box center [74, 238] width 49 height 8
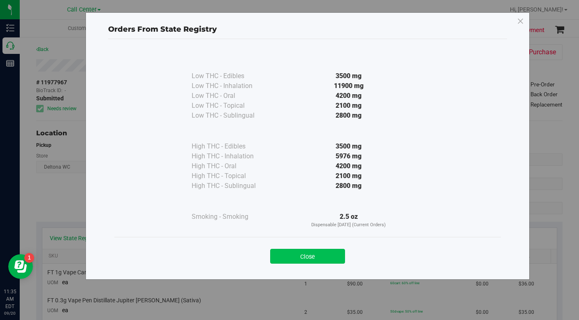
click at [295, 256] on button "Close" at bounding box center [307, 256] width 75 height 15
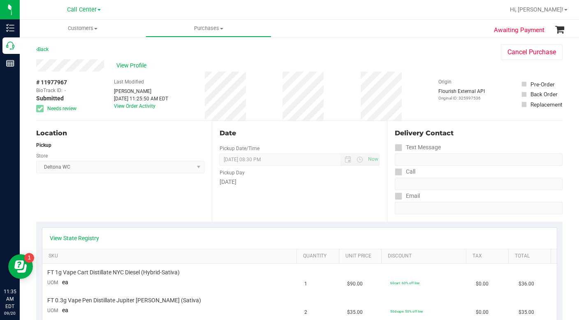
click at [119, 213] on div "Location Pickup Store Deltona WC Select Store Bonita Springs WC Boynton Beach W…" at bounding box center [124, 171] width 176 height 101
click at [128, 67] on span "View Profile" at bounding box center [132, 65] width 33 height 9
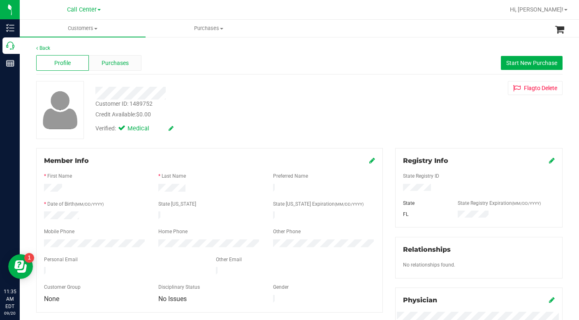
click at [111, 65] on span "Purchases" at bounding box center [115, 63] width 27 height 9
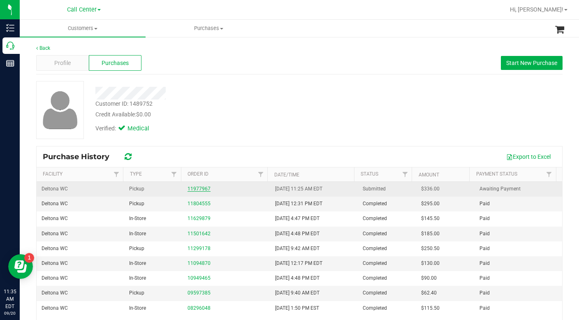
click at [193, 188] on link "11977967" at bounding box center [199, 189] width 23 height 6
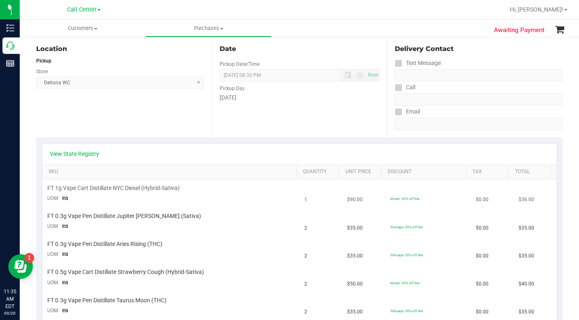
scroll to position [82, 0]
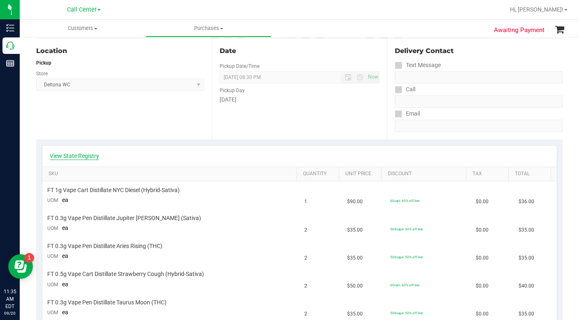
click at [81, 159] on link "View State Registry" at bounding box center [74, 156] width 49 height 8
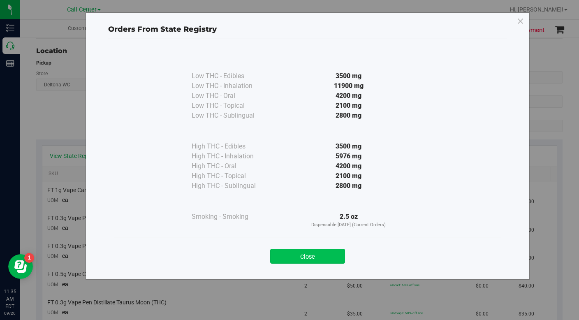
click at [316, 260] on button "Close" at bounding box center [307, 256] width 75 height 15
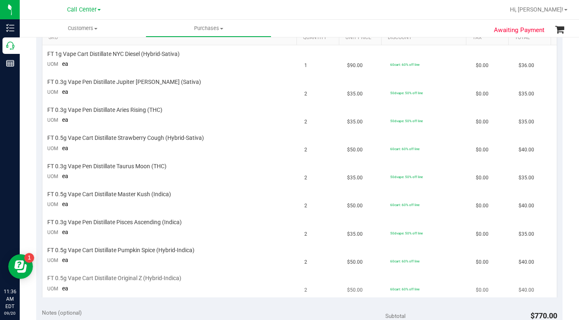
scroll to position [206, 0]
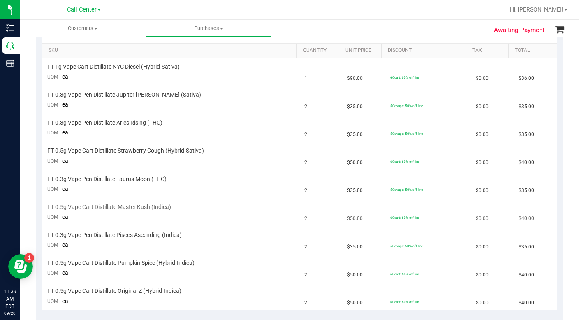
click at [433, 212] on td "60cart: 60% off line" at bounding box center [429, 212] width 86 height 28
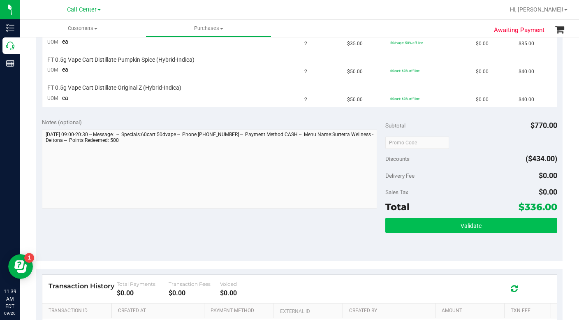
scroll to position [412, 0]
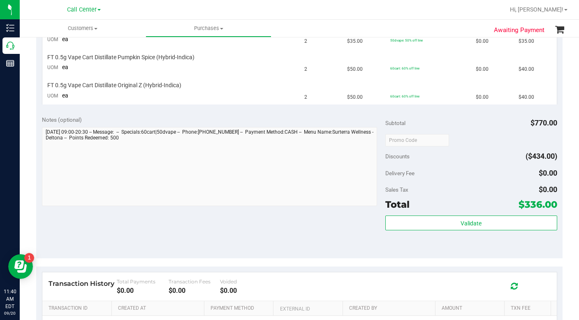
click at [465, 166] on div "Delivery Fee $0.00" at bounding box center [472, 173] width 172 height 15
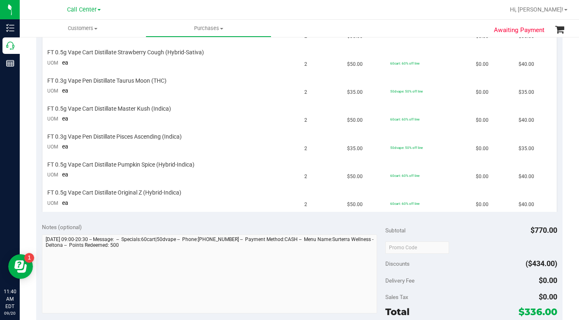
scroll to position [165, 0]
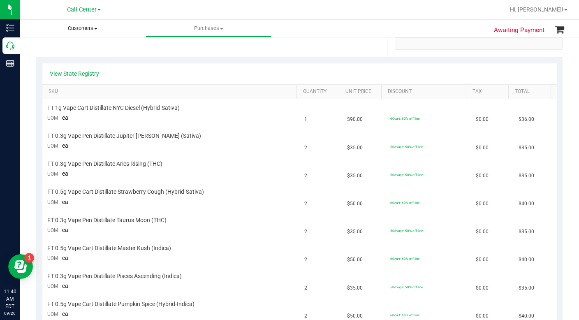
click at [95, 27] on span "Customers" at bounding box center [83, 28] width 126 height 7
click at [51, 52] on span "All customers" at bounding box center [49, 49] width 59 height 7
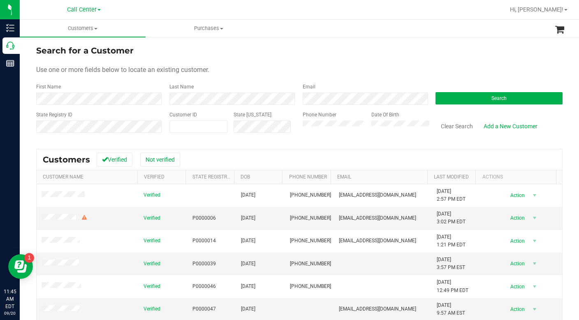
drag, startPoint x: 451, startPoint y: 67, endPoint x: 417, endPoint y: 107, distance: 52.0
click at [450, 68] on div "Use one or more fields below to locate an existing customer." at bounding box center [299, 70] width 527 height 10
click at [474, 97] on button "Search" at bounding box center [499, 98] width 127 height 12
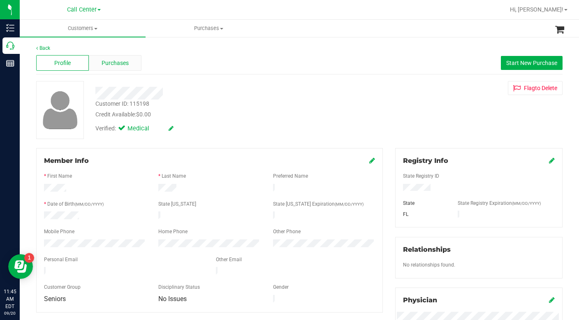
click at [109, 64] on span "Purchases" at bounding box center [115, 63] width 27 height 9
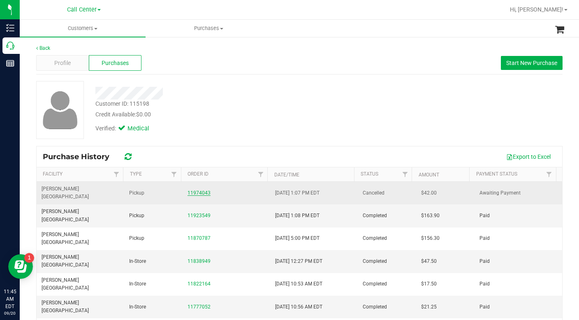
click at [199, 190] on link "11974043" at bounding box center [199, 193] width 23 height 6
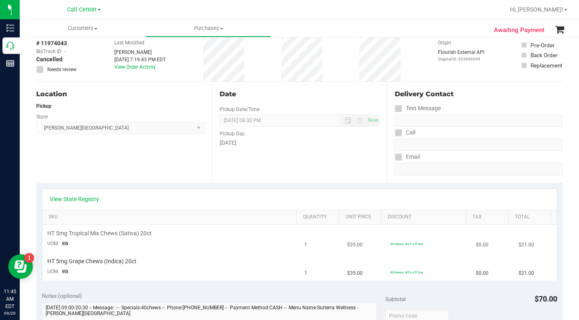
scroll to position [82, 0]
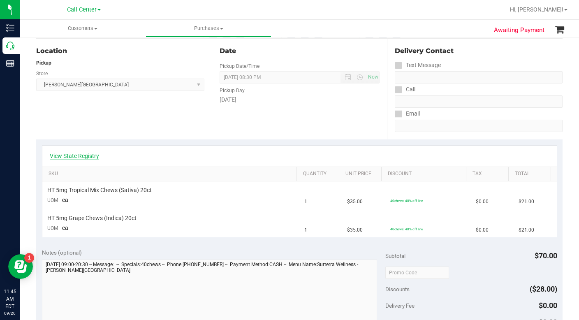
click at [78, 156] on link "View State Registry" at bounding box center [74, 156] width 49 height 8
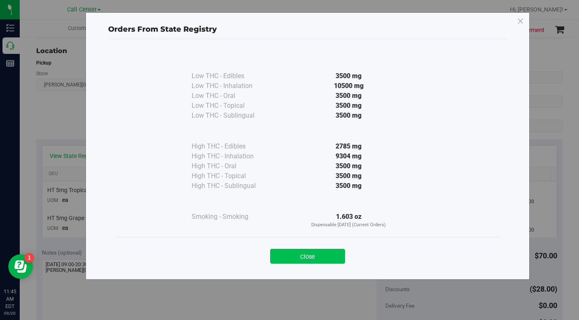
click at [288, 256] on button "Close" at bounding box center [307, 256] width 75 height 15
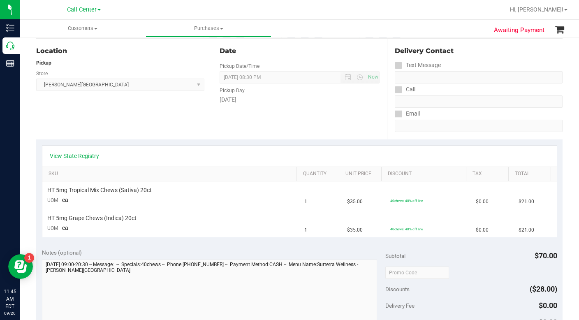
scroll to position [0, 0]
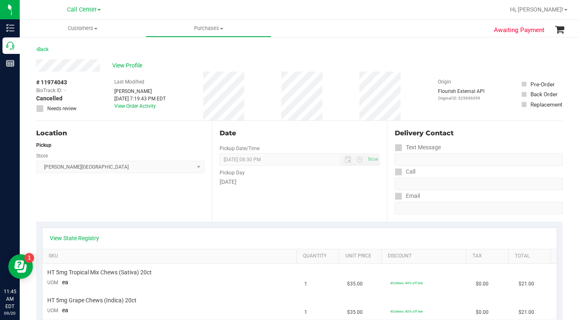
click at [165, 206] on div "Location Pickup Store Merritt Island WC Select Store Bonita Springs WC Boynton …" at bounding box center [124, 171] width 176 height 101
click at [66, 240] on link "View State Registry" at bounding box center [74, 238] width 49 height 8
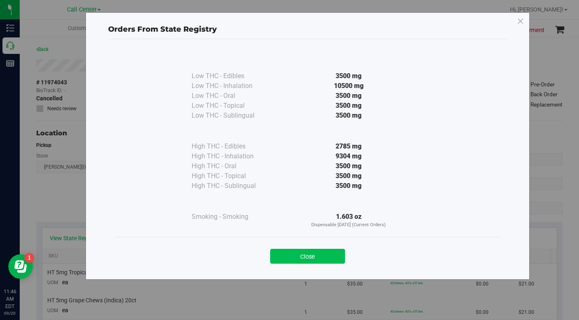
click at [301, 256] on button "Close" at bounding box center [307, 256] width 75 height 15
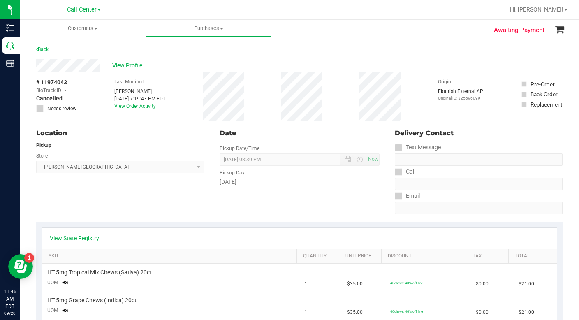
click at [121, 65] on span "View Profile" at bounding box center [128, 65] width 33 height 9
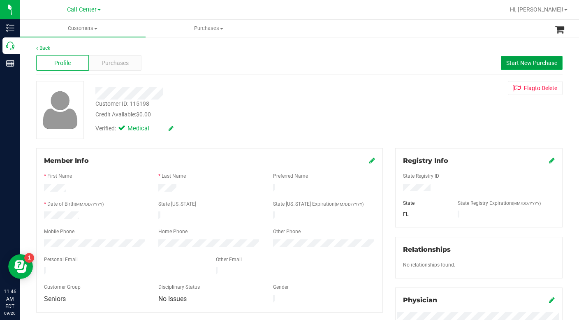
click at [507, 66] on span "Start New Purchase" at bounding box center [532, 63] width 51 height 7
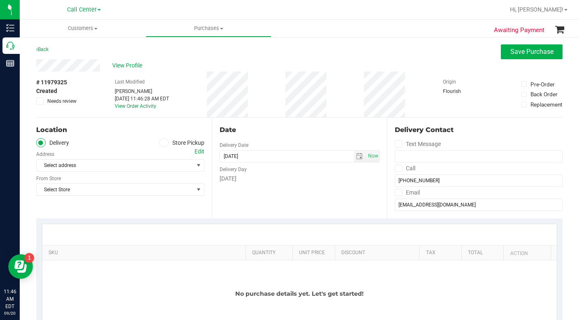
click at [162, 143] on icon at bounding box center [163, 143] width 5 height 0
click at [0, 0] on input "Store Pickup" at bounding box center [0, 0] width 0 height 0
click at [88, 165] on span "Select Store" at bounding box center [115, 166] width 157 height 12
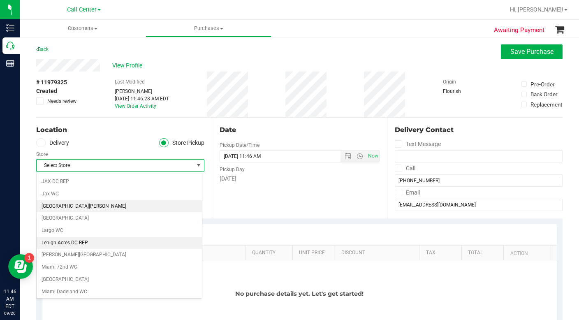
scroll to position [206, 0]
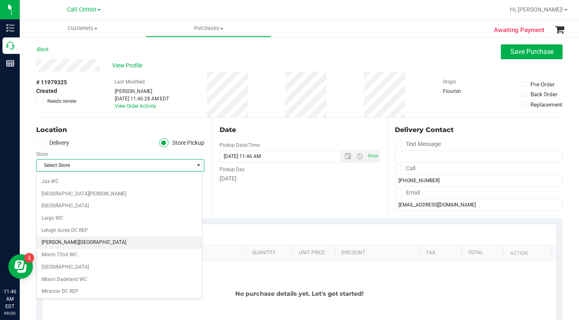
click at [71, 244] on li "Merritt Island WC" at bounding box center [119, 243] width 165 height 12
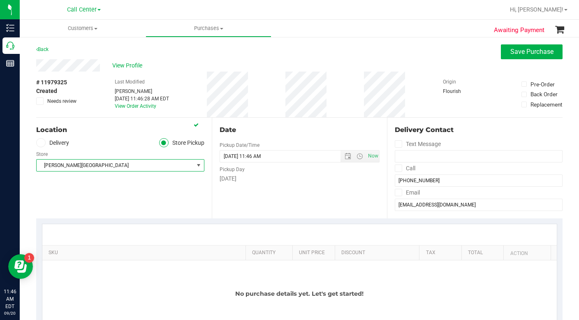
scroll to position [82, 0]
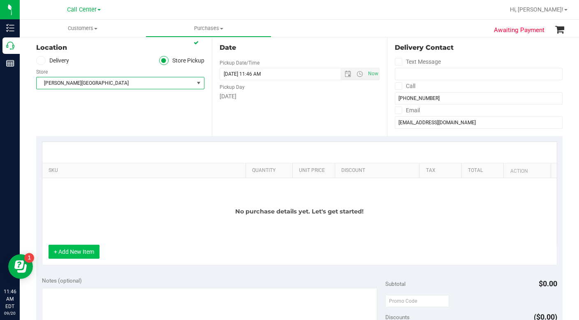
click at [74, 254] on button "+ Add New Item" at bounding box center [74, 252] width 51 height 14
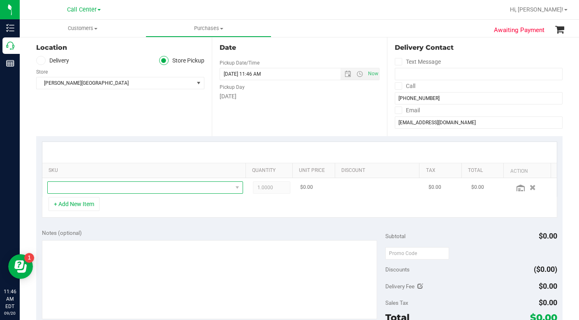
click at [68, 189] on span "NO DATA FOUND" at bounding box center [140, 188] width 185 height 12
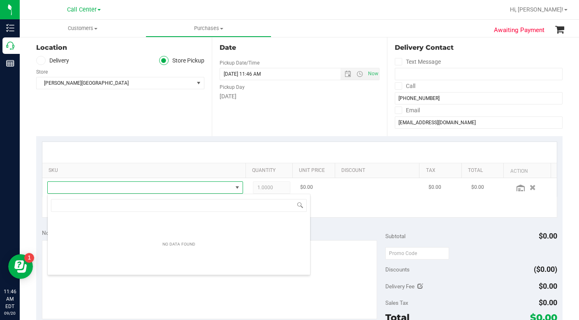
scroll to position [12, 189]
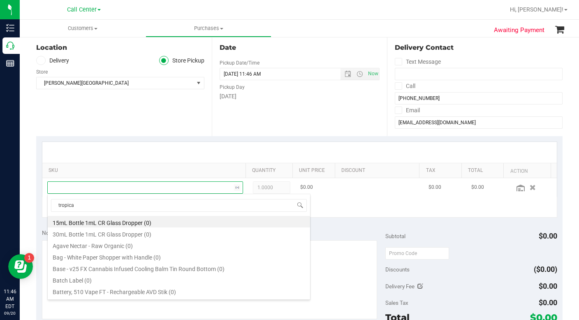
type input "tropical"
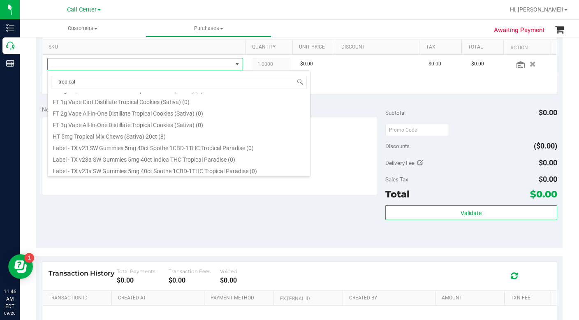
scroll to position [123, 0]
click at [95, 103] on li "HT 5mg Tropical Mix Chews (Sativa) 20ct (8)" at bounding box center [179, 102] width 263 height 12
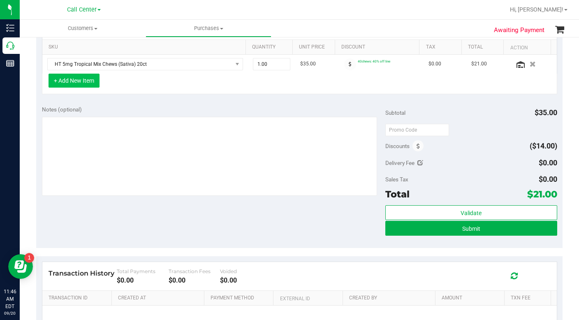
click at [83, 79] on button "+ Add New Item" at bounding box center [74, 81] width 51 height 14
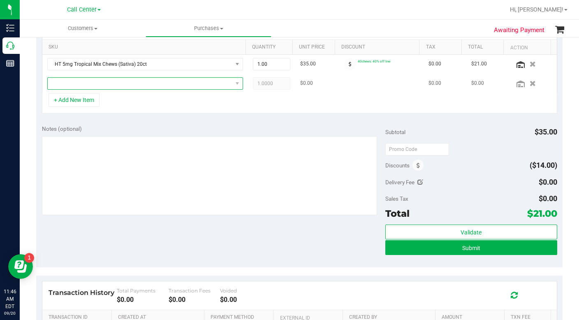
click at [81, 84] on span "NO DATA FOUND" at bounding box center [140, 84] width 185 height 12
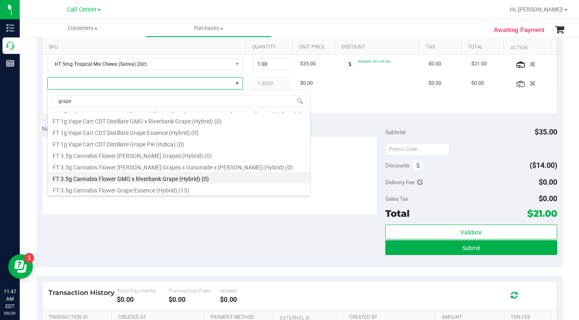
scroll to position [494, 0]
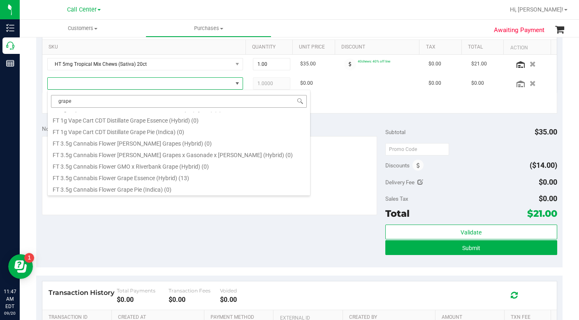
drag, startPoint x: 83, startPoint y: 102, endPoint x: 52, endPoint y: 104, distance: 31.3
click at [52, 104] on input "grape" at bounding box center [179, 101] width 256 height 13
type input "chew"
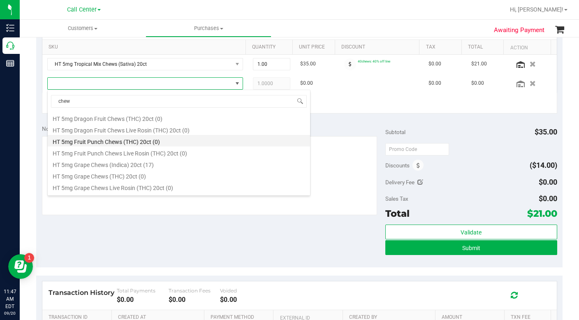
scroll to position [370, 0]
click at [102, 140] on li "HT 5mg Grape Chews (Indica) 20ct (17)" at bounding box center [179, 139] width 263 height 12
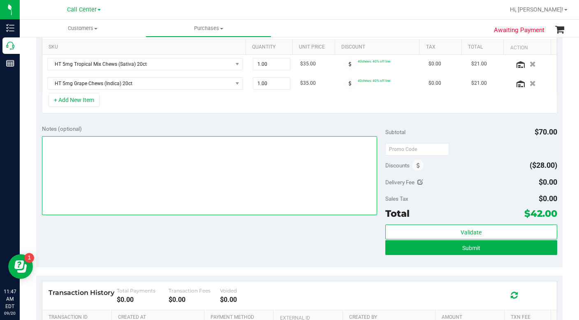
click at [74, 159] on textarea at bounding box center [209, 175] width 335 height 79
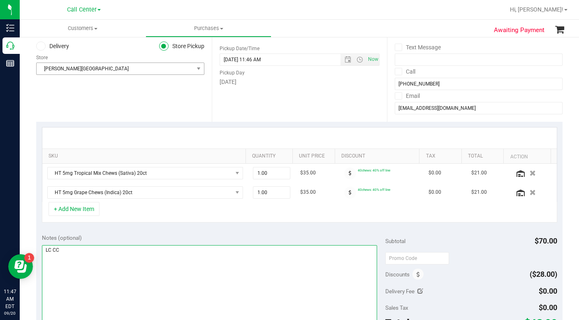
scroll to position [0, 0]
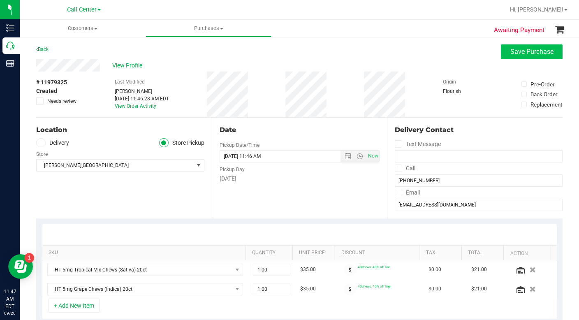
type textarea "LC CC"
click at [511, 53] on span "Save Purchase" at bounding box center [532, 52] width 43 height 8
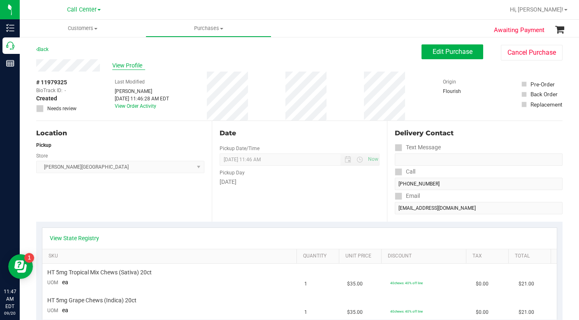
click at [124, 68] on span "View Profile" at bounding box center [128, 65] width 33 height 9
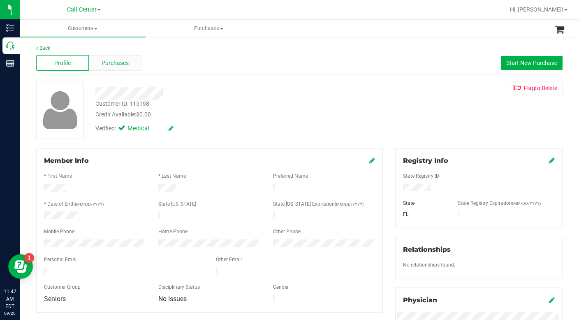
click at [122, 68] on div "Purchases" at bounding box center [115, 63] width 53 height 16
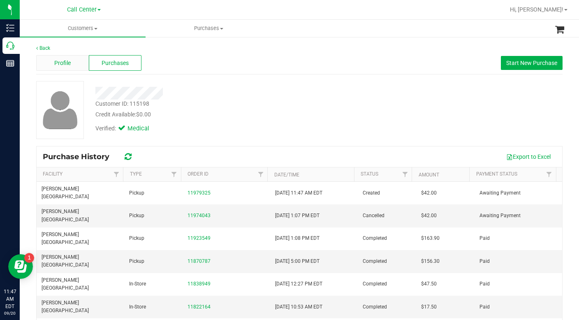
click at [57, 62] on span "Profile" at bounding box center [62, 63] width 16 height 9
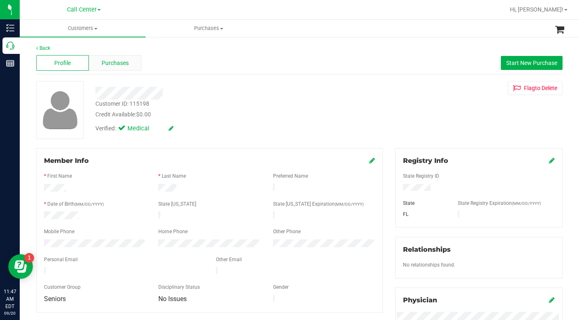
click at [115, 63] on span "Purchases" at bounding box center [115, 63] width 27 height 9
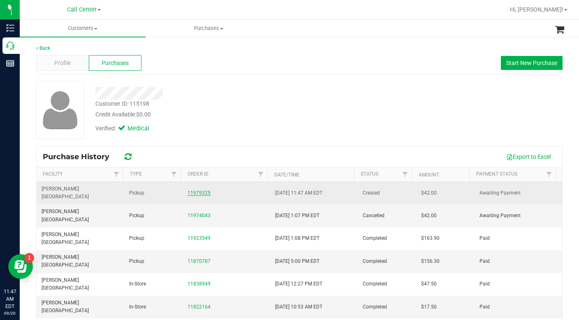
click at [197, 190] on link "11979325" at bounding box center [199, 193] width 23 height 6
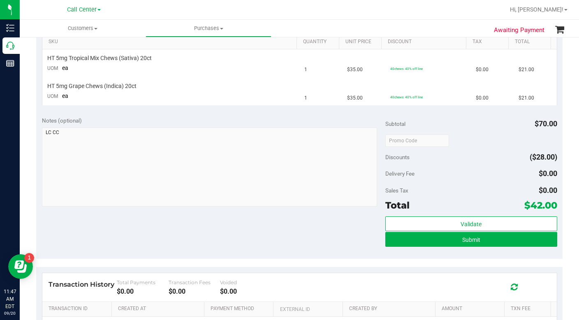
scroll to position [247, 0]
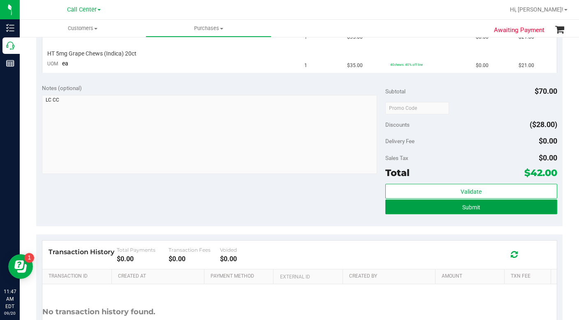
click at [428, 206] on button "Submit" at bounding box center [472, 207] width 172 height 15
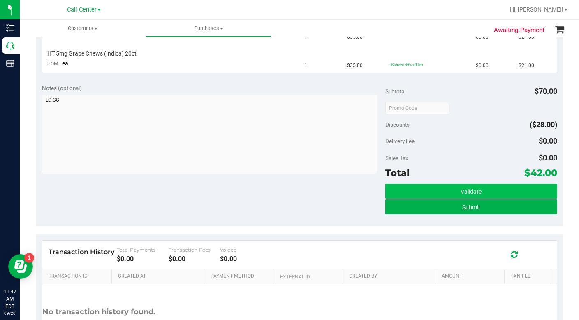
scroll to position [234, 0]
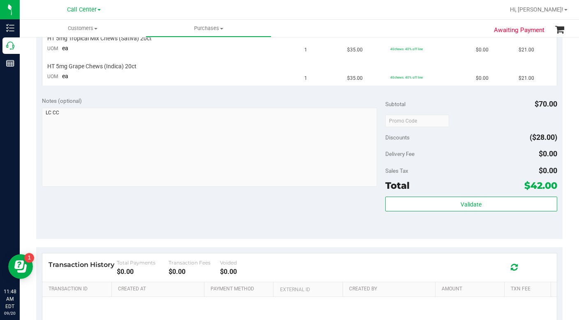
click at [410, 239] on div "Notes (optional) Subtotal $70.00 Discounts ($28.00) Delivery Fee $0.00 Sales Ta…" at bounding box center [299, 165] width 527 height 148
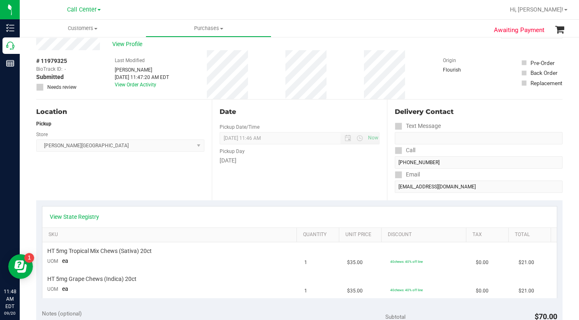
scroll to position [0, 0]
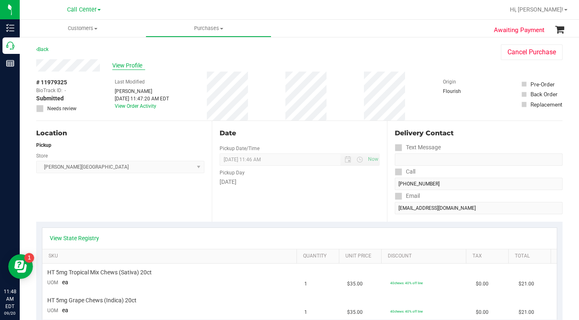
click at [120, 64] on span "View Profile" at bounding box center [128, 65] width 33 height 9
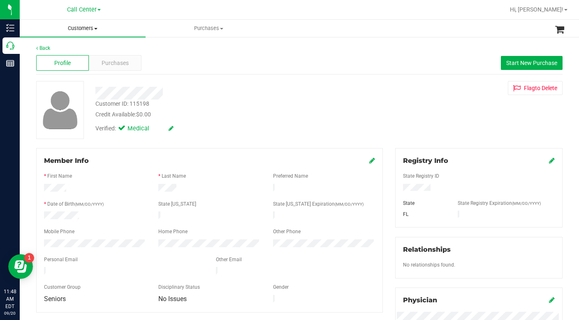
click at [95, 30] on span "Customers" at bounding box center [83, 28] width 126 height 7
click at [66, 51] on span "All customers" at bounding box center [49, 49] width 59 height 7
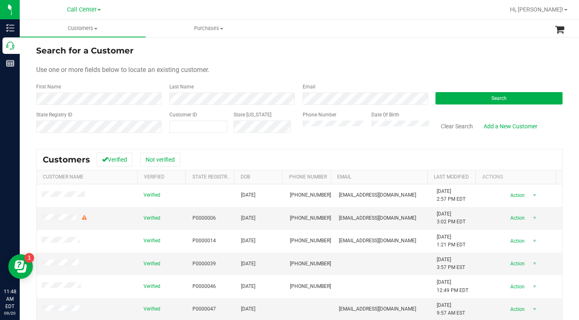
click at [435, 64] on form "Search for a Customer Use one or more fields below to locate an existing custom…" at bounding box center [299, 92] width 527 height 96
click at [215, 129] on span at bounding box center [199, 127] width 58 height 12
type input "607552"
click at [456, 104] on button "Search" at bounding box center [499, 98] width 127 height 12
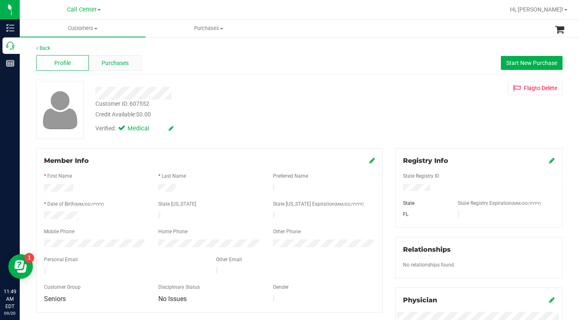
click at [109, 66] on span "Purchases" at bounding box center [115, 63] width 27 height 9
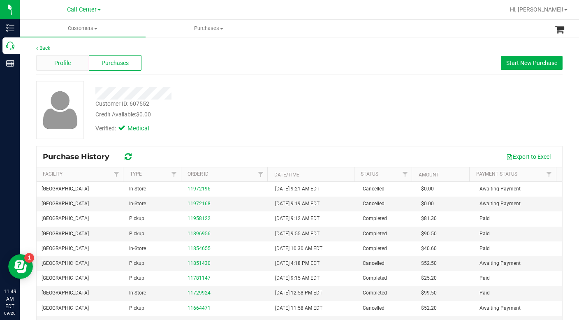
click at [66, 63] on span "Profile" at bounding box center [62, 63] width 16 height 9
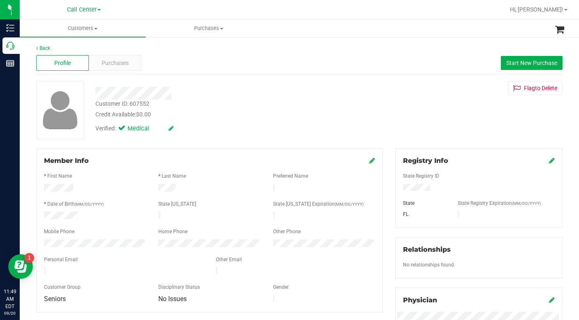
click at [433, 118] on div "Customer ID: 607552 Credit Available: $0.00 Verified: Medical Flag to Delete" at bounding box center [299, 110] width 539 height 58
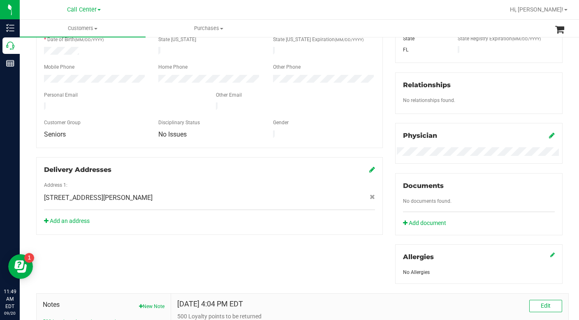
scroll to position [247, 0]
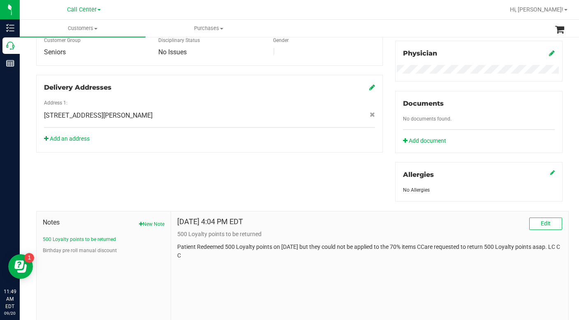
click at [433, 274] on div "Sep 19, 2025 4:04 PM EDT Edit 500 Loyalty points to be returned Patient Redeeme…" at bounding box center [370, 267] width 398 height 110
click at [541, 222] on span "Edit" at bounding box center [546, 223] width 10 height 7
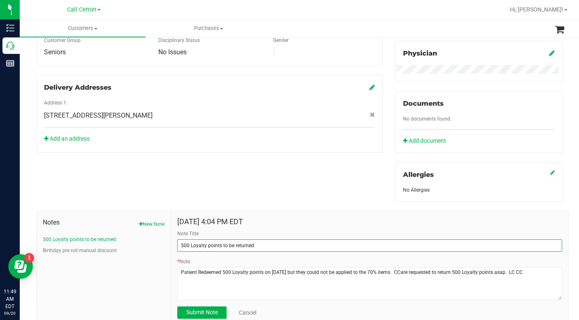
click at [181, 247] on input "500 Loyalty points to be returned" at bounding box center [369, 246] width 385 height 12
click at [179, 246] on input "500 Loyalty points to be returned" at bounding box center [369, 246] width 385 height 12
type input "Store Credit of $8.13 and 500 Loyalty points to be returned"
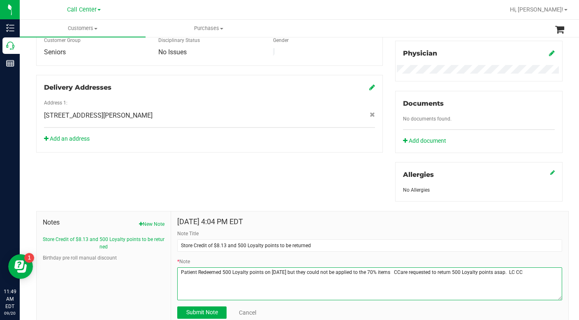
click at [200, 281] on textarea "* Note" at bounding box center [369, 283] width 385 height 33
click at [178, 274] on textarea "* Note" at bounding box center [369, 283] width 385 height 33
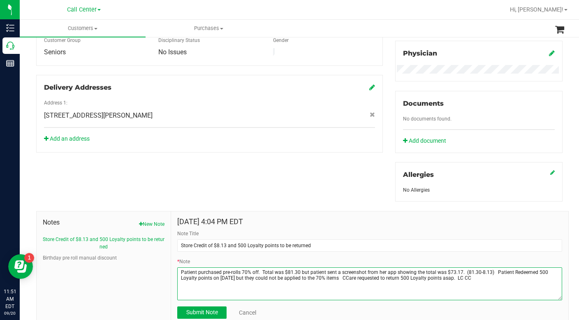
click at [463, 271] on textarea "* Note" at bounding box center [369, 283] width 385 height 33
click at [480, 272] on textarea "* Note" at bounding box center [369, 283] width 385 height 33
click at [496, 272] on textarea "* Note" at bounding box center [369, 283] width 385 height 33
drag, startPoint x: 470, startPoint y: 277, endPoint x: 498, endPoint y: 275, distance: 28.9
click at [498, 275] on textarea "* Note" at bounding box center [369, 283] width 385 height 33
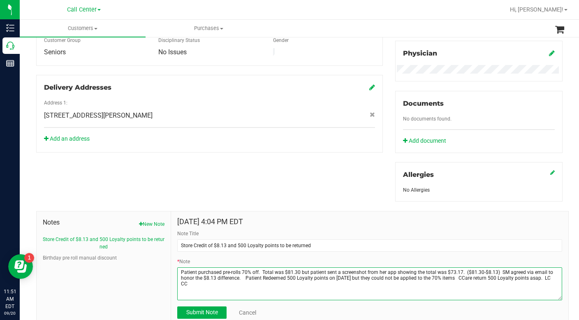
click at [483, 277] on textarea "* Note" at bounding box center [369, 283] width 385 height 33
drag, startPoint x: 532, startPoint y: 280, endPoint x: 543, endPoint y: 279, distance: 11.2
click at [543, 279] on textarea "* Note" at bounding box center [369, 283] width 385 height 33
type textarea "Patient purchased pre-rolls 70% off. Total was $81.30 but patient sent a screen…"
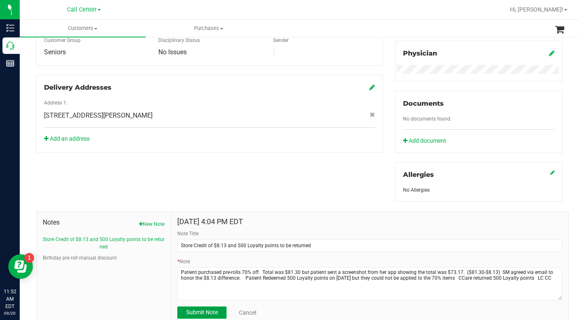
click at [206, 312] on span "Submit Note" at bounding box center [202, 312] width 32 height 7
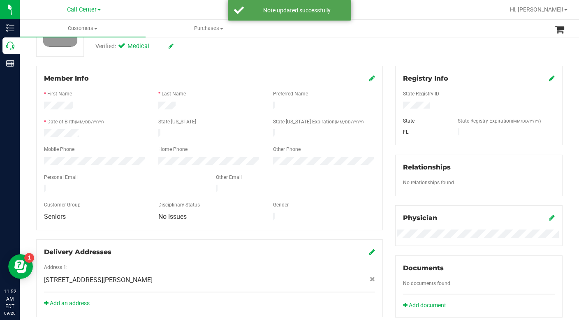
scroll to position [0, 0]
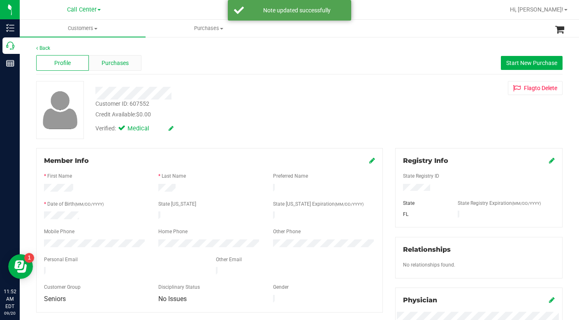
click at [103, 63] on span "Purchases" at bounding box center [115, 63] width 27 height 9
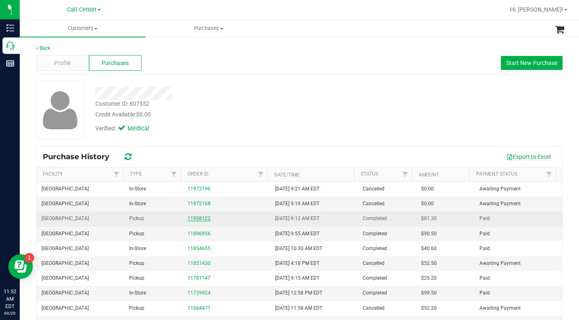
click at [194, 219] on link "11958122" at bounding box center [199, 219] width 23 height 6
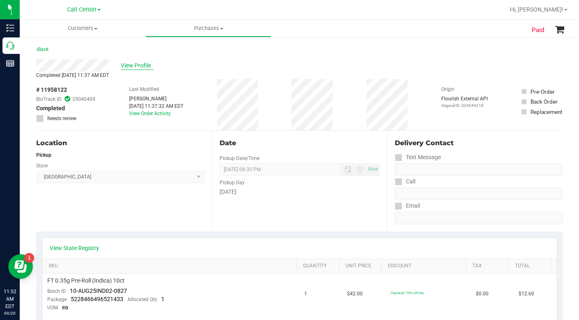
click at [135, 65] on span "View Profile" at bounding box center [137, 65] width 33 height 9
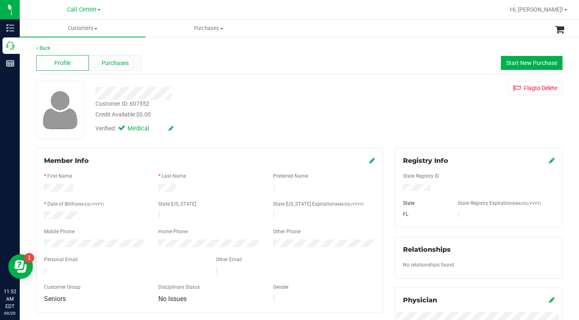
click at [109, 60] on span "Purchases" at bounding box center [115, 63] width 27 height 9
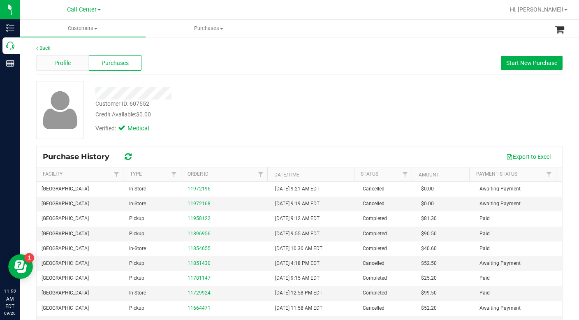
click at [55, 63] on span "Profile" at bounding box center [62, 63] width 16 height 9
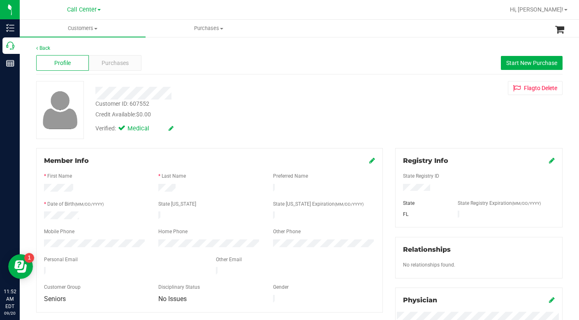
click at [428, 110] on div "Customer ID: 607552 Credit Available: $0.00 Verified: Medical Flag to Delete" at bounding box center [299, 110] width 539 height 58
click at [324, 144] on div "Back Profile Purchases Start New Purchase Customer ID: 607552 Credit Available:…" at bounding box center [299, 306] width 527 height 525
click at [315, 133] on div "Verified: Medical" at bounding box center [224, 128] width 270 height 18
drag, startPoint x: 427, startPoint y: 109, endPoint x: 417, endPoint y: 109, distance: 9.9
click at [427, 109] on div "Customer ID: 607552 Credit Available: $0.00 Verified: Medical Flag to Delete" at bounding box center [299, 110] width 539 height 58
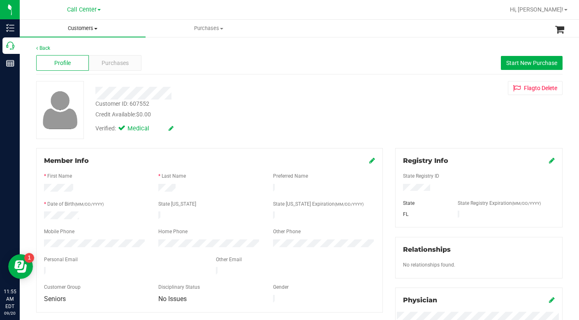
click at [96, 28] on span at bounding box center [95, 29] width 3 height 2
click at [63, 50] on span "All customers" at bounding box center [49, 49] width 59 height 7
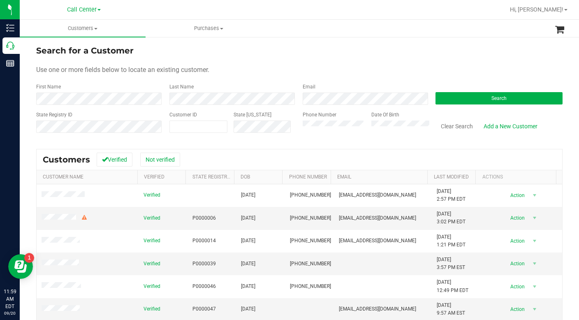
click at [399, 62] on form "Search for a Customer Use one or more fields below to locate an existing custom…" at bounding box center [299, 92] width 527 height 96
click at [197, 125] on span at bounding box center [199, 127] width 58 height 12
type input "637799"
click at [447, 100] on button "Search" at bounding box center [499, 98] width 127 height 12
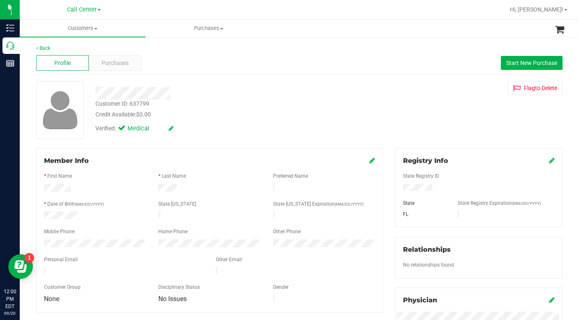
click at [69, 237] on div at bounding box center [209, 238] width 331 height 2
click at [456, 132] on div "Customer ID: 637799 Credit Available: $0.00 Verified: Medical Flag to Delete" at bounding box center [299, 110] width 539 height 58
click at [96, 29] on span at bounding box center [95, 29] width 3 height 2
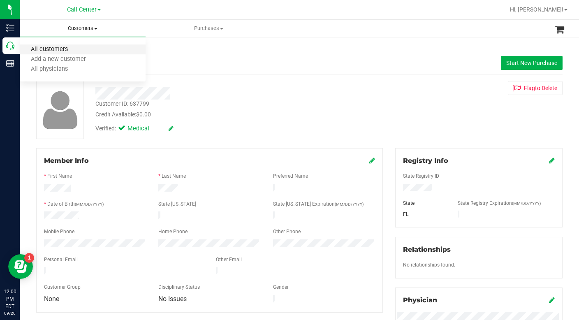
click at [67, 50] on span "All customers" at bounding box center [49, 49] width 59 height 7
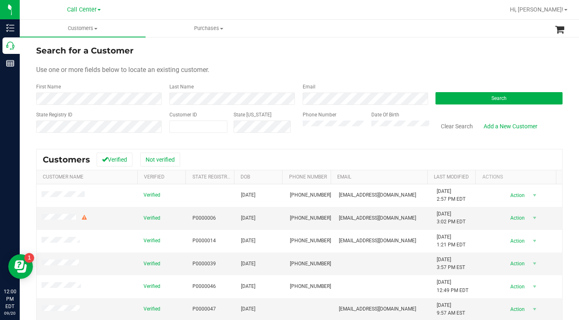
click at [412, 64] on form "Search for a Customer Use one or more fields below to locate an existing custom…" at bounding box center [299, 92] width 527 height 96
click at [201, 123] on span at bounding box center [199, 127] width 58 height 12
type input "676572"
click at [469, 99] on button "Search" at bounding box center [499, 98] width 127 height 12
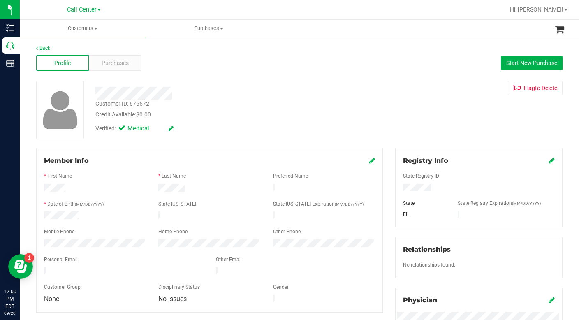
click at [228, 118] on div "Credit Available: $0.00" at bounding box center [223, 114] width 257 height 9
click at [459, 127] on div "Customer ID: 676572 Credit Available: $0.00 Verified: Medical Flag to Delete" at bounding box center [299, 110] width 539 height 58
click at [402, 100] on div "Customer ID: 676572 Credit Available: $0.00 Verified: Medical Flag to Delete" at bounding box center [299, 110] width 539 height 58
click at [97, 28] on span at bounding box center [95, 29] width 3 height 2
click at [70, 49] on span "All customers" at bounding box center [49, 49] width 59 height 7
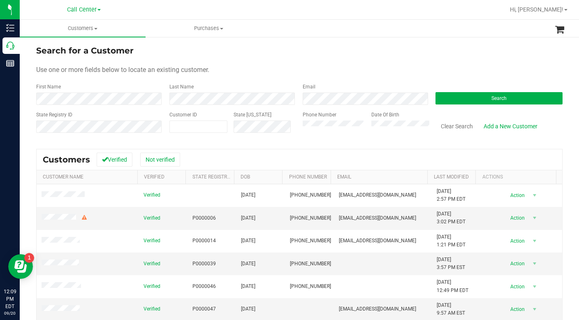
click at [426, 59] on form "Search for a Customer Use one or more fields below to locate an existing custom…" at bounding box center [299, 92] width 527 height 96
click at [179, 124] on span at bounding box center [199, 127] width 58 height 12
type input "1489752"
click at [445, 104] on button "Search" at bounding box center [499, 98] width 127 height 12
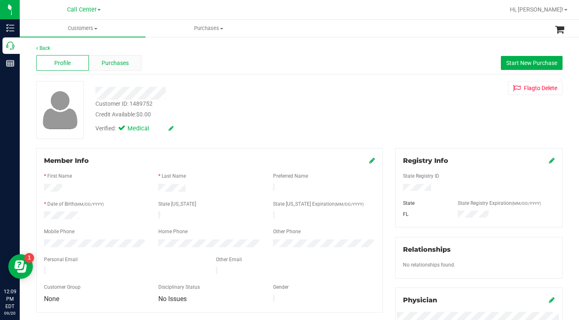
click at [112, 64] on span "Purchases" at bounding box center [115, 63] width 27 height 9
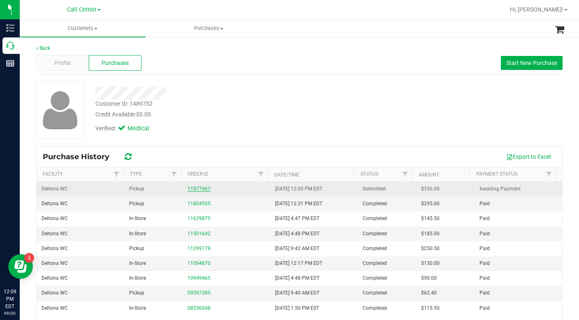
click at [193, 190] on link "11977967" at bounding box center [199, 189] width 23 height 6
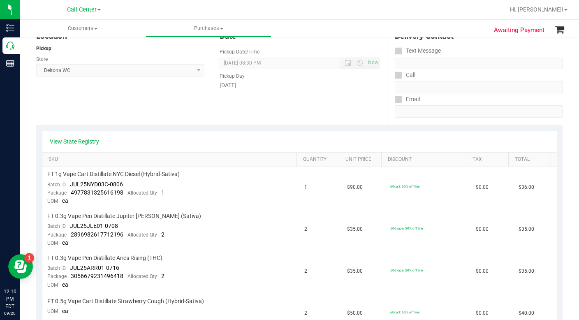
scroll to position [82, 0]
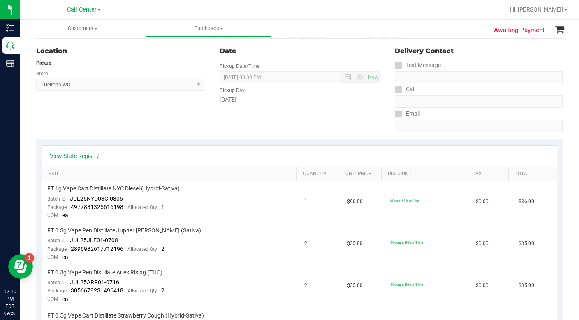
click at [81, 153] on link "View State Registry" at bounding box center [74, 156] width 49 height 8
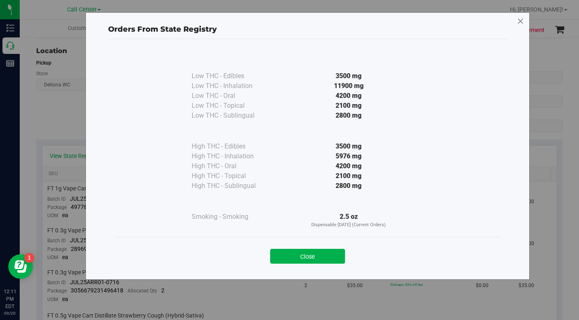
click at [521, 22] on icon at bounding box center [520, 21] width 7 height 13
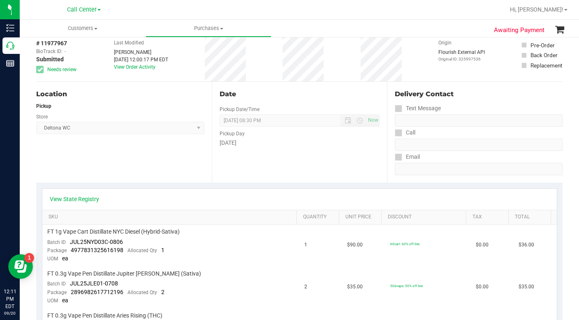
scroll to position [0, 0]
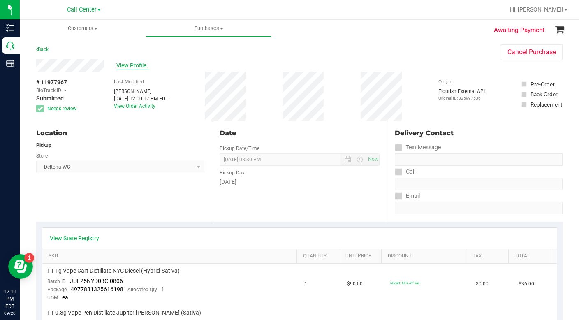
click at [130, 66] on span "View Profile" at bounding box center [132, 65] width 33 height 9
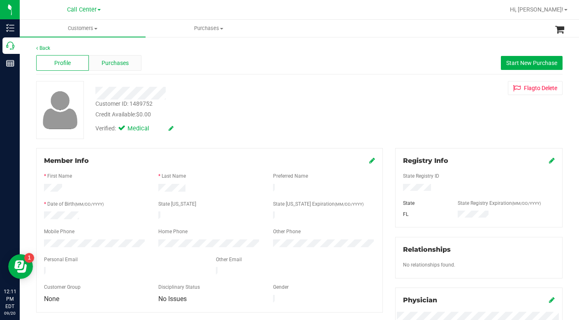
click at [110, 63] on span "Purchases" at bounding box center [115, 63] width 27 height 9
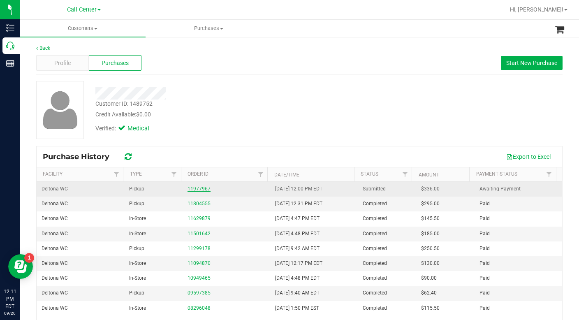
click at [200, 190] on link "11977967" at bounding box center [199, 189] width 23 height 6
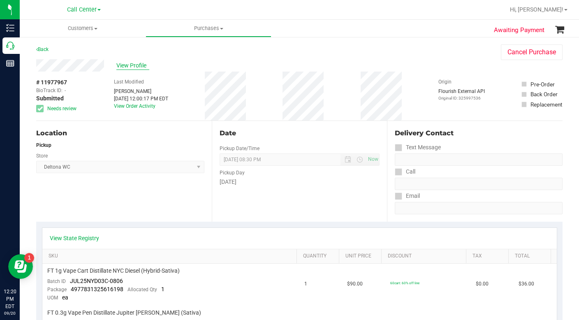
click at [133, 64] on span "View Profile" at bounding box center [132, 65] width 33 height 9
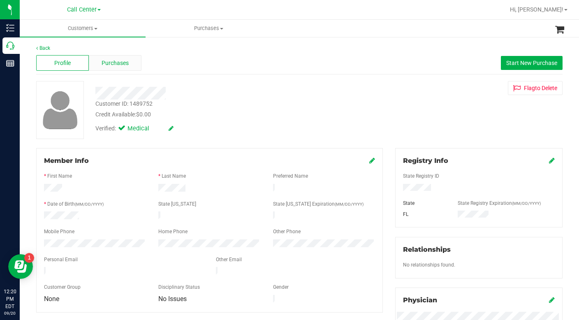
click at [118, 66] on span "Purchases" at bounding box center [115, 63] width 27 height 9
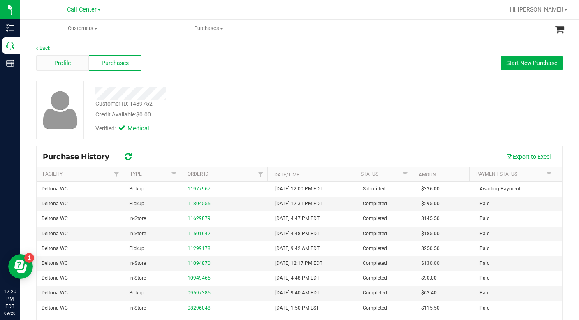
click at [59, 62] on span "Profile" at bounding box center [62, 63] width 16 height 9
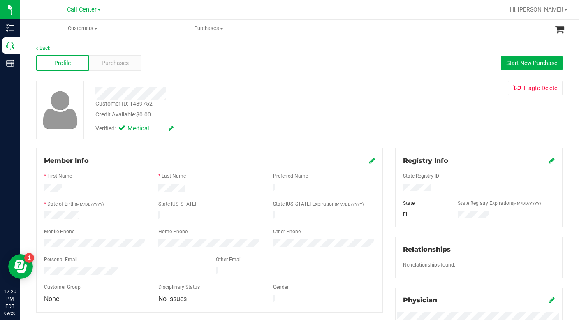
click at [321, 112] on div "Credit Available: $0.00" at bounding box center [223, 114] width 257 height 9
click at [408, 119] on div "Customer ID: 1489752 Credit Available: $0.00 Verified: Medical Flag to Delete" at bounding box center [299, 110] width 539 height 58
click at [110, 65] on span "Purchases" at bounding box center [115, 63] width 27 height 9
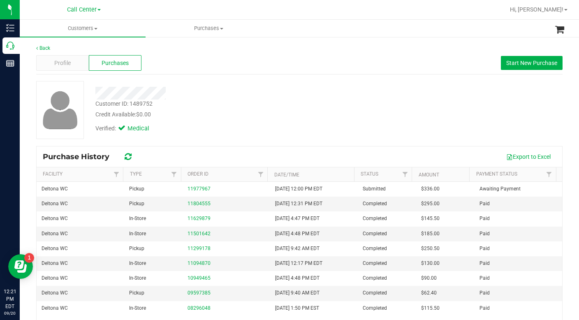
click at [268, 128] on div "Verified: Medical" at bounding box center [224, 128] width 270 height 18
click at [75, 65] on div "Profile" at bounding box center [62, 63] width 53 height 16
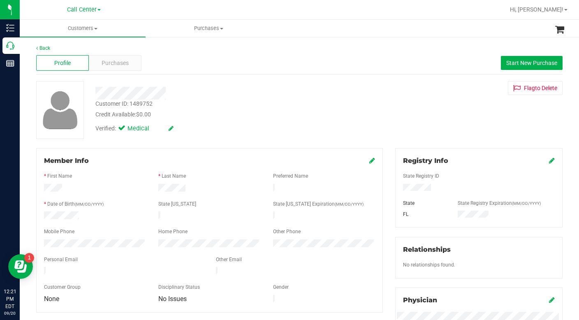
click at [235, 123] on div "Verified: Medical" at bounding box center [224, 128] width 270 height 18
click at [97, 30] on span "Customers" at bounding box center [83, 28] width 126 height 7
click at [58, 51] on span "All customers" at bounding box center [49, 49] width 59 height 7
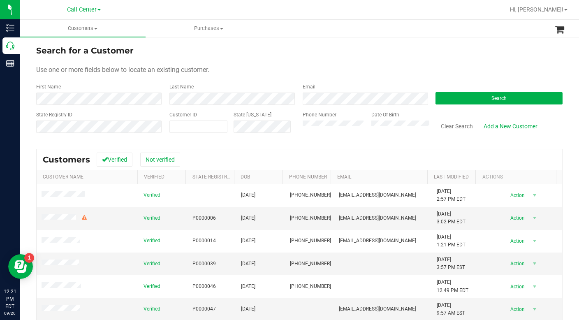
click at [405, 77] on form "Search for a Customer Use one or more fields below to locate an existing custom…" at bounding box center [299, 92] width 527 height 96
click at [417, 61] on form "Search for a Customer Use one or more fields below to locate an existing custom…" at bounding box center [299, 92] width 527 height 96
click at [412, 68] on div "Use one or more fields below to locate an existing customer." at bounding box center [299, 70] width 527 height 10
click at [317, 65] on div "Use one or more fields below to locate an existing customer." at bounding box center [299, 70] width 527 height 10
click at [185, 126] on span at bounding box center [199, 127] width 58 height 12
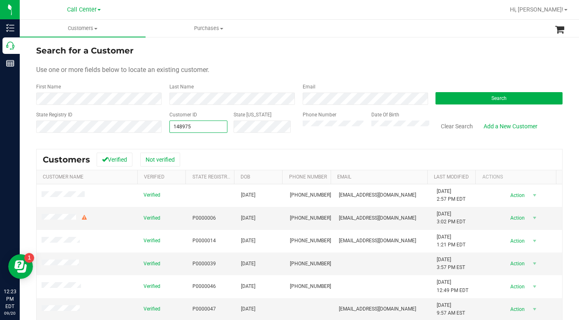
type input "1489752"
click at [506, 90] on div "Search" at bounding box center [496, 94] width 133 height 22
click at [506, 98] on button "Search" at bounding box center [499, 98] width 127 height 12
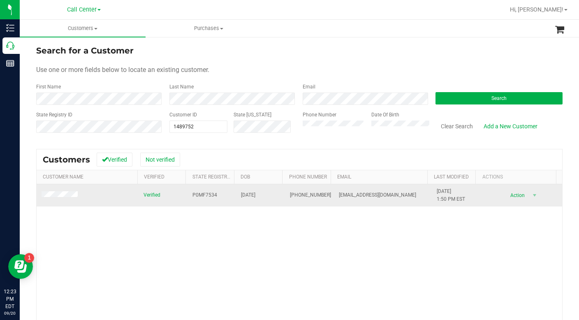
click at [68, 199] on span at bounding box center [61, 195] width 39 height 8
click at [67, 198] on span at bounding box center [61, 195] width 39 height 8
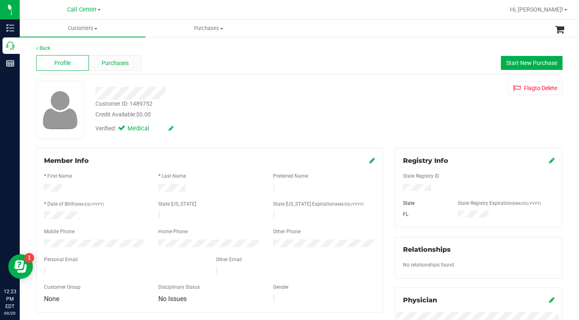
click at [104, 65] on span "Purchases" at bounding box center [115, 63] width 27 height 9
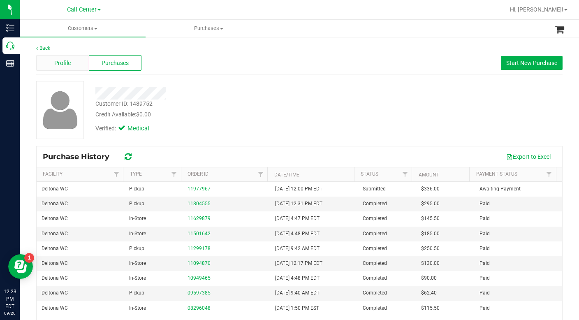
click at [66, 63] on span "Profile" at bounding box center [62, 63] width 16 height 9
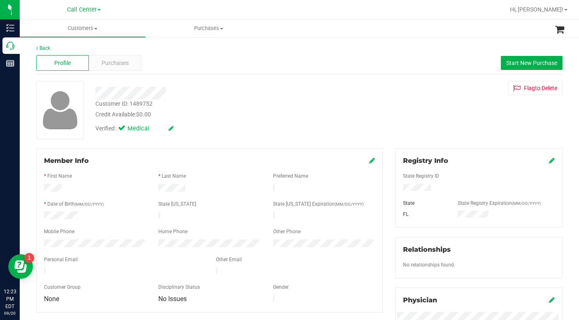
click at [292, 118] on div "Credit Available: $0.00" at bounding box center [223, 114] width 257 height 9
click at [412, 116] on div "Customer ID: 1489752 Credit Available: $0.00 Verified: Medical Flag to Delete" at bounding box center [299, 110] width 539 height 58
click at [94, 30] on span "Customers" at bounding box center [83, 28] width 126 height 7
click at [55, 49] on span "All customers" at bounding box center [49, 49] width 59 height 7
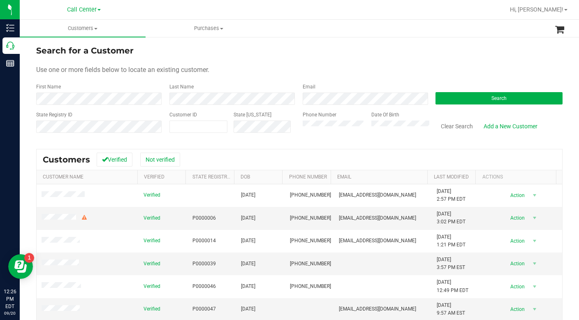
click at [480, 75] on form "Search for a Customer Use one or more fields below to locate an existing custom…" at bounding box center [299, 92] width 527 height 96
click at [413, 67] on div "Use one or more fields below to locate an existing customer." at bounding box center [299, 70] width 527 height 10
click at [454, 95] on button "Search" at bounding box center [499, 98] width 127 height 12
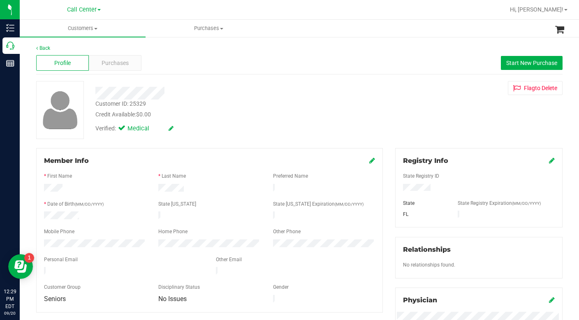
click at [243, 149] on div "Member Info * First Name * Last Name Preferred Name * Date of Birth (MM/DD/YYYY…" at bounding box center [209, 230] width 347 height 165
click at [112, 63] on span "Purchases" at bounding box center [115, 63] width 27 height 9
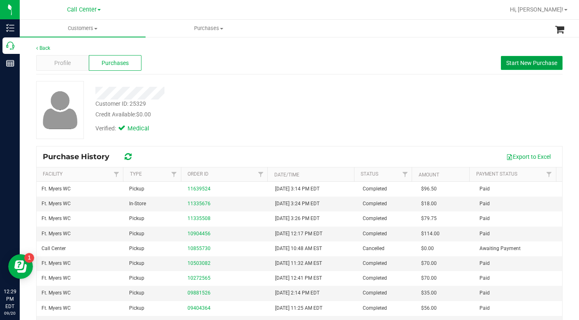
click at [517, 63] on span "Start New Purchase" at bounding box center [532, 63] width 51 height 7
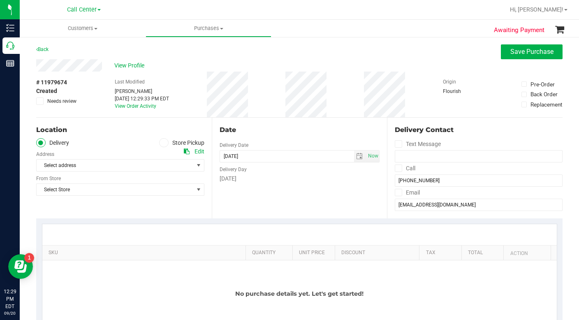
click at [159, 144] on span at bounding box center [163, 142] width 9 height 9
click at [0, 0] on input "Store Pickup" at bounding box center [0, 0] width 0 height 0
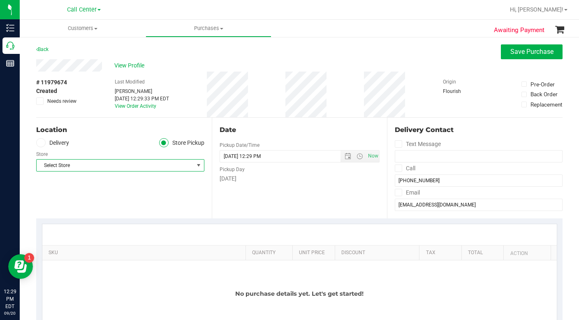
click at [107, 167] on span "Select Store" at bounding box center [115, 166] width 157 height 12
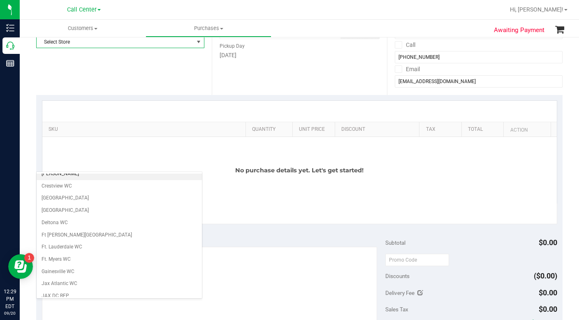
scroll to position [82, 0]
click at [55, 255] on li "Ft. Myers WC" at bounding box center [119, 256] width 165 height 12
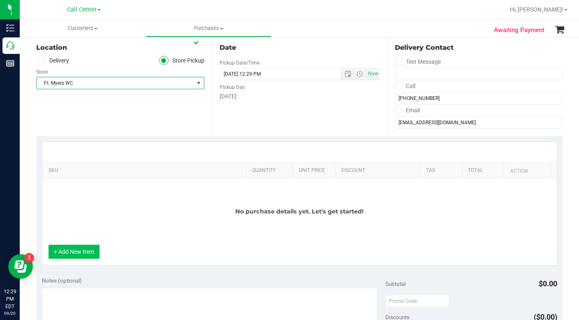
click at [76, 254] on button "+ Add New Item" at bounding box center [74, 252] width 51 height 14
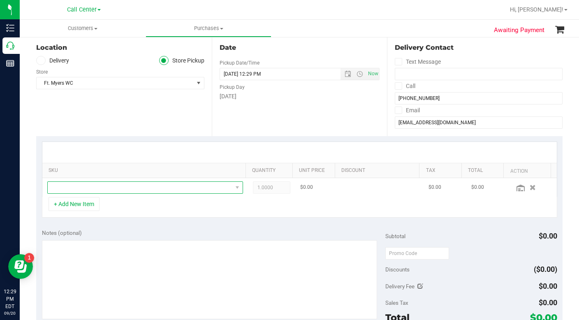
click at [70, 191] on span "NO DATA FOUND" at bounding box center [140, 188] width 185 height 12
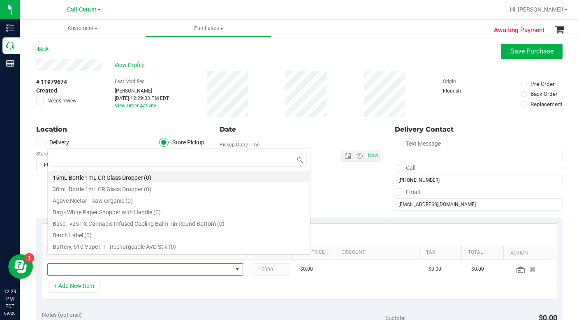
scroll to position [0, 0]
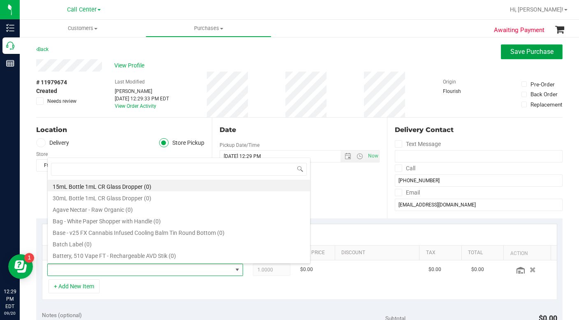
click at [527, 52] on span "Save Purchase" at bounding box center [532, 52] width 43 height 8
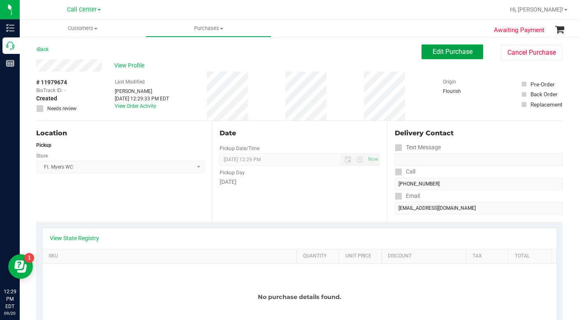
click at [433, 50] on span "Edit Purchase" at bounding box center [453, 52] width 40 height 8
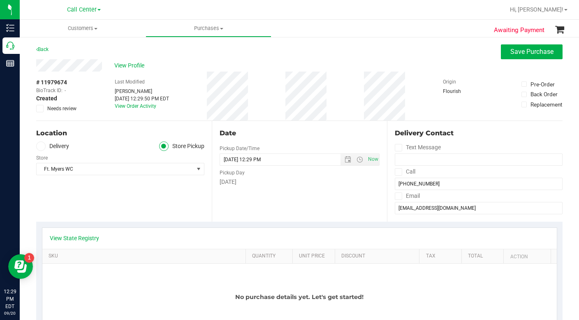
scroll to position [82, 0]
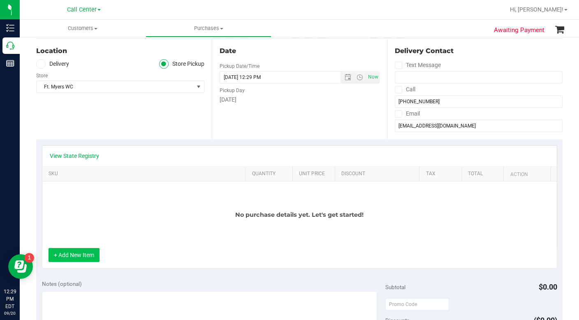
click at [83, 258] on button "+ Add New Item" at bounding box center [74, 255] width 51 height 14
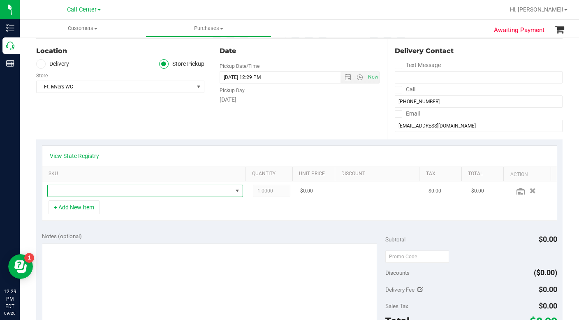
click at [72, 190] on span "NO DATA FOUND" at bounding box center [140, 191] width 185 height 12
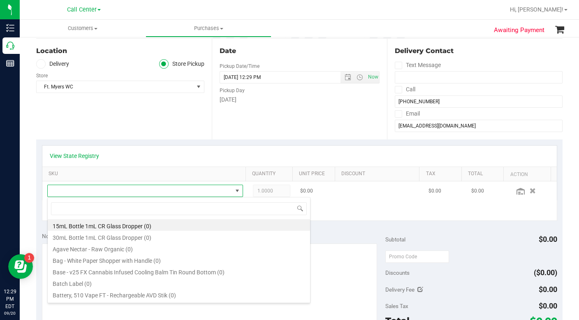
scroll to position [12, 189]
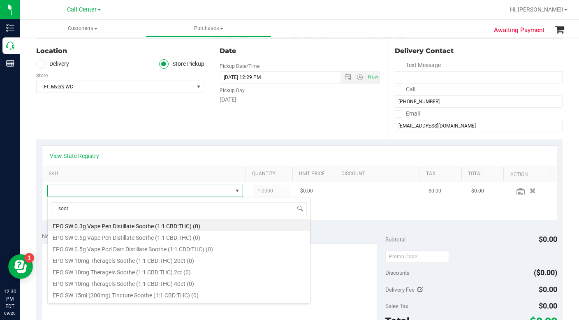
type input "sooth"
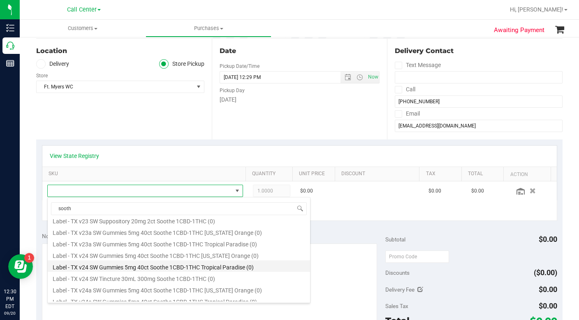
scroll to position [370, 0]
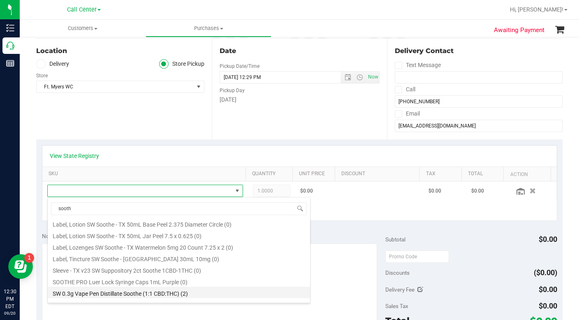
click at [82, 294] on li "SW 0.3g Vape Pen Distillate Soothe (1:1 CBD:THC) (2)" at bounding box center [179, 293] width 263 height 12
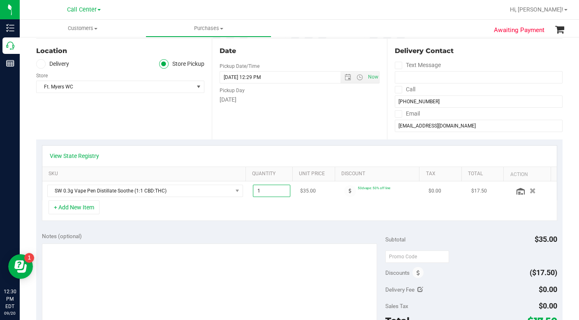
drag, startPoint x: 249, startPoint y: 191, endPoint x: 260, endPoint y: 190, distance: 10.7
click at [260, 190] on span "1.00 1" at bounding box center [271, 191] width 37 height 12
type input "2"
type input "2.00"
click at [70, 211] on button "+ Add New Item" at bounding box center [74, 207] width 51 height 14
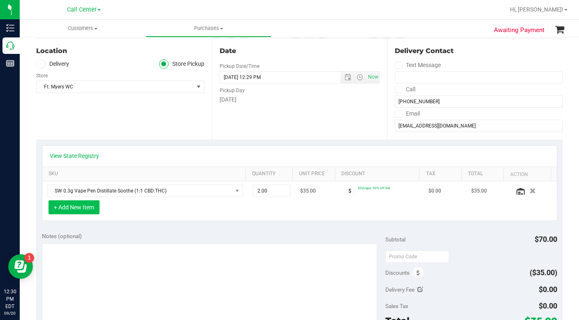
click at [70, 211] on button "+ Add New Item" at bounding box center [74, 207] width 51 height 14
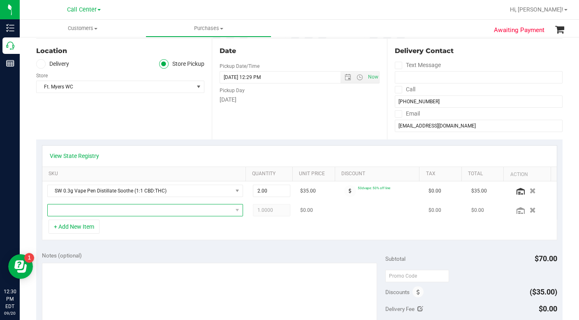
click at [72, 213] on span "NO DATA FOUND" at bounding box center [140, 211] width 185 height 12
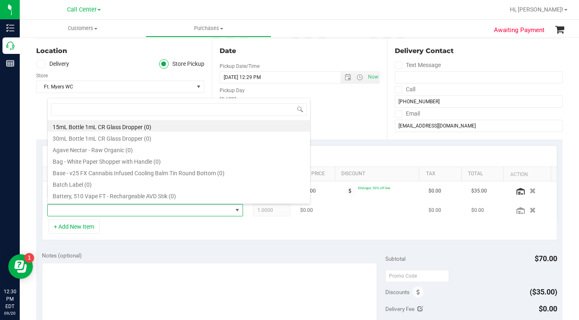
scroll to position [12, 189]
type input "zen"
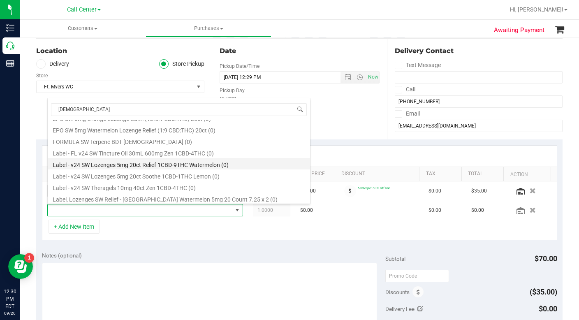
scroll to position [165, 0]
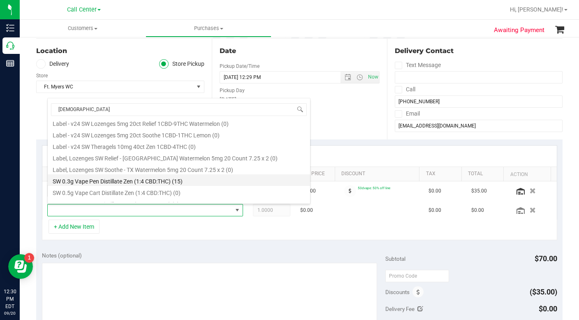
click at [79, 180] on li "SW 0.3g Vape Pen Distillate Zen (1:4 CBD:THC) (15)" at bounding box center [179, 180] width 263 height 12
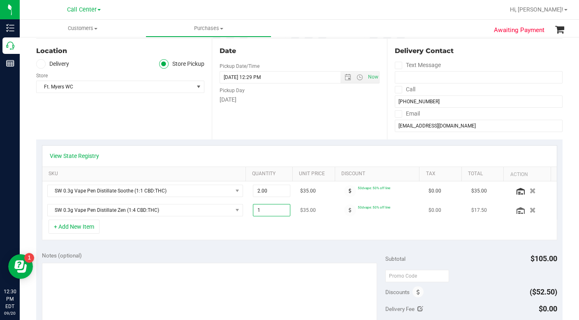
drag, startPoint x: 249, startPoint y: 210, endPoint x: 262, endPoint y: 210, distance: 13.2
click at [262, 210] on span "1.00 1" at bounding box center [271, 210] width 37 height 12
type input "2"
type input "2.00"
click at [218, 217] on td "SW 0.3g Vape Pen Distillate Zen (1:4 CBD:THC)" at bounding box center [145, 210] width 206 height 19
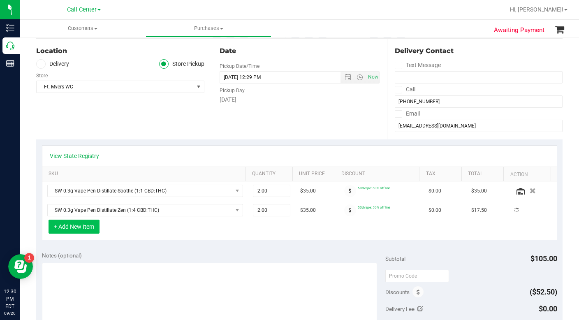
click at [76, 228] on button "+ Add New Item" at bounding box center [74, 227] width 51 height 14
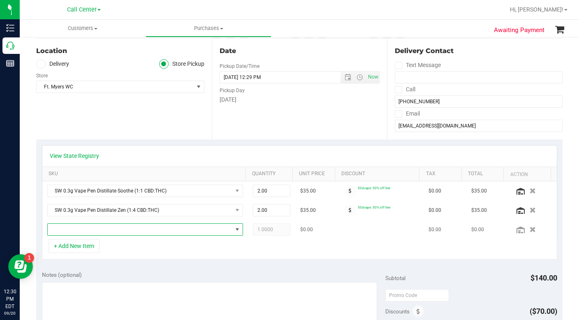
click at [72, 234] on span "NO DATA FOUND" at bounding box center [140, 230] width 185 height 12
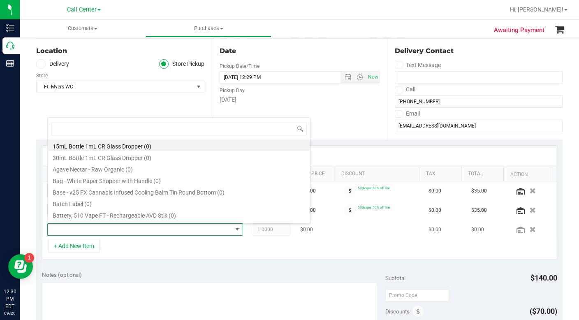
scroll to position [12, 189]
type input "relief"
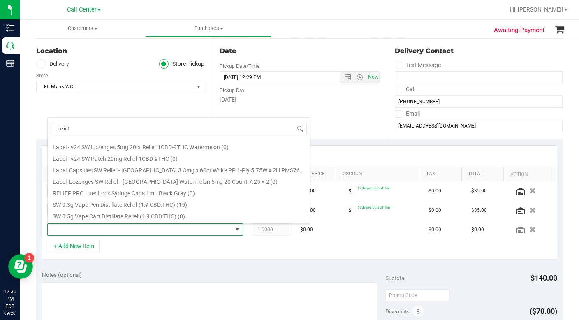
scroll to position [206, 0]
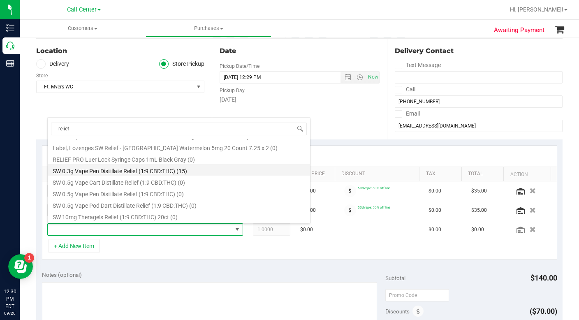
click at [87, 171] on li "SW 0.3g Vape Pen Distillate Relief (1:9 CBD:THC) (15)" at bounding box center [179, 170] width 263 height 12
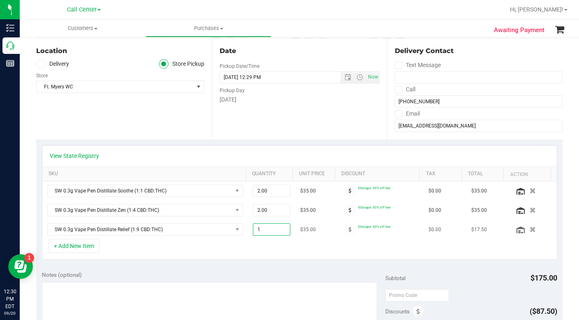
drag, startPoint x: 250, startPoint y: 228, endPoint x: 255, endPoint y: 228, distance: 5.4
click at [255, 228] on span "1.00 1" at bounding box center [271, 229] width 37 height 12
type input "2"
type input "2.00"
click at [224, 250] on div "+ Add New Item" at bounding box center [300, 249] width 516 height 21
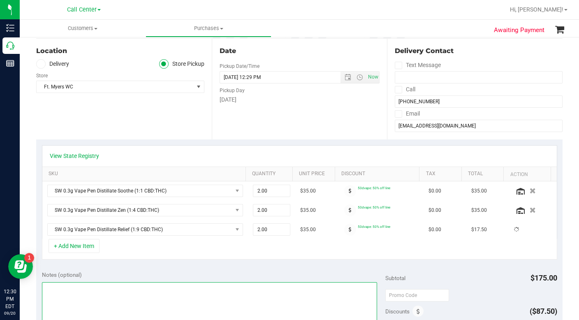
click at [148, 302] on textarea at bounding box center [209, 321] width 335 height 79
type textarea "LC CC"
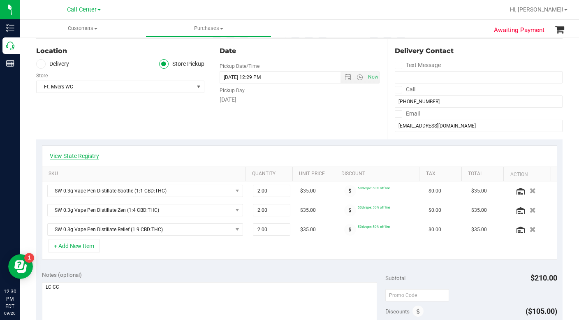
click at [86, 155] on link "View State Registry" at bounding box center [74, 156] width 49 height 8
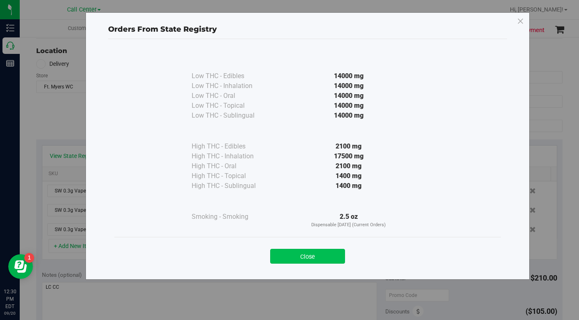
click at [280, 259] on button "Close" at bounding box center [307, 256] width 75 height 15
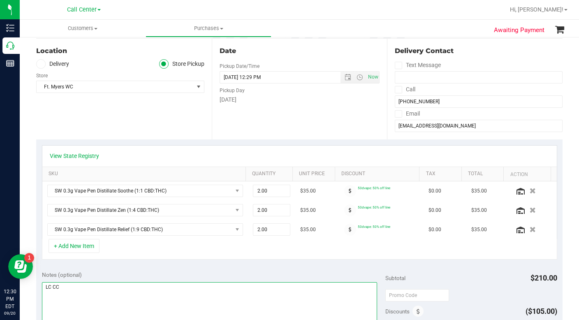
click at [227, 299] on textarea at bounding box center [209, 321] width 335 height 79
click at [162, 123] on div "Location Delivery Store Pickup Store Ft. Myers WC Select Store Bonita Springs W…" at bounding box center [124, 89] width 176 height 101
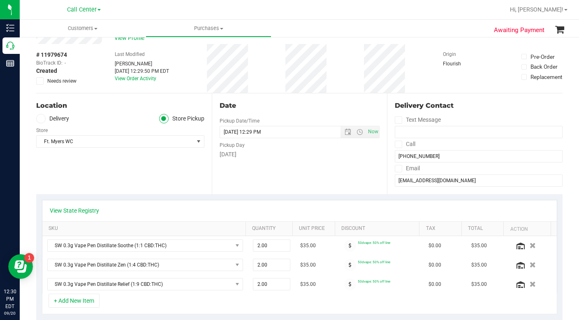
scroll to position [41, 0]
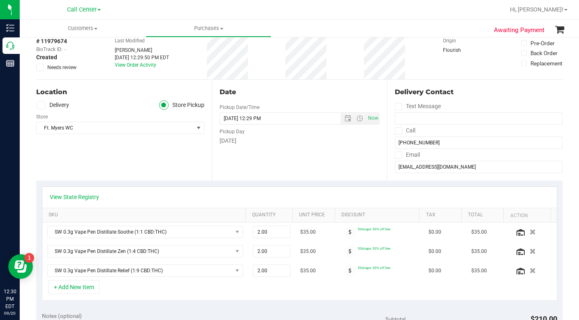
click at [128, 167] on div "Location Delivery Store Pickup Store Ft. Myers WC Select Store Bonita Springs W…" at bounding box center [124, 130] width 176 height 101
click at [436, 164] on input "pkmannix@embarqmail.com" at bounding box center [479, 167] width 168 height 12
click at [435, 164] on input "pkmannix@embarqmail.com" at bounding box center [479, 167] width 168 height 12
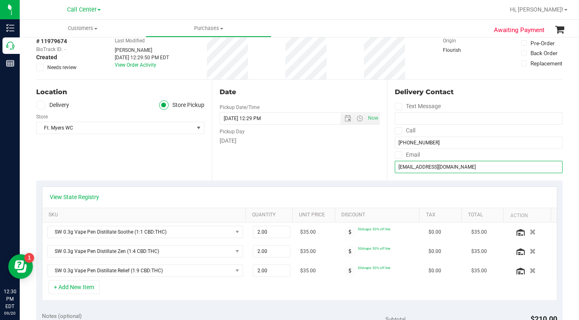
click at [407, 166] on input "pkmannix@embarqmail.com" at bounding box center [479, 167] width 168 height 12
click at [424, 70] on div "# 11979674 BioTrack ID: - Created Needs review Last Modified Laura Cousin Sep 2…" at bounding box center [299, 54] width 527 height 49
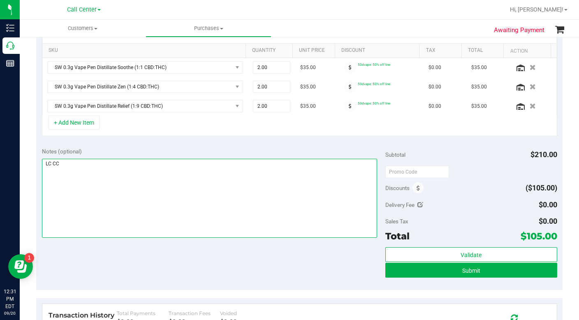
click at [117, 217] on textarea at bounding box center [209, 198] width 335 height 79
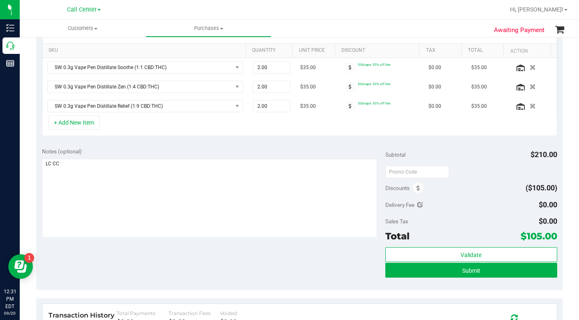
click at [215, 274] on div "Notes (optional) Subtotal $210.00 Discounts ($105.00) Delivery Fee $0.00 Sales …" at bounding box center [299, 216] width 527 height 148
click at [399, 270] on button "Submit" at bounding box center [472, 270] width 172 height 15
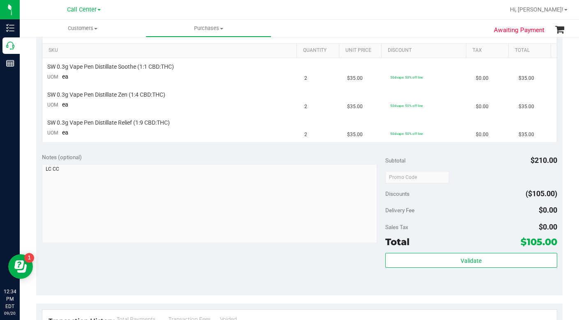
click at [444, 217] on div "Delivery Fee $0.00" at bounding box center [472, 210] width 172 height 15
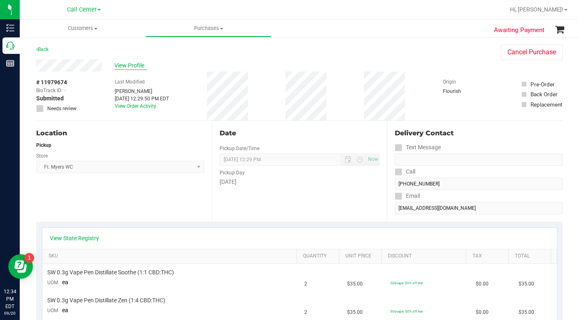
click at [116, 70] on span "View Profile" at bounding box center [130, 65] width 33 height 9
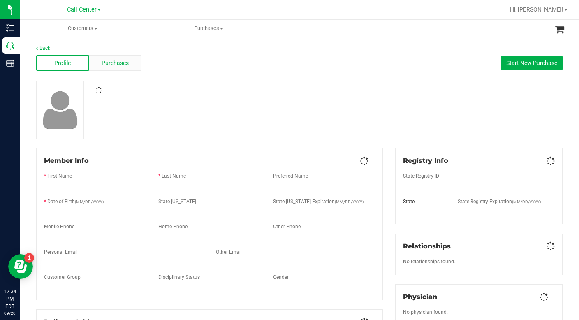
click at [126, 64] on span "Purchases" at bounding box center [115, 63] width 27 height 9
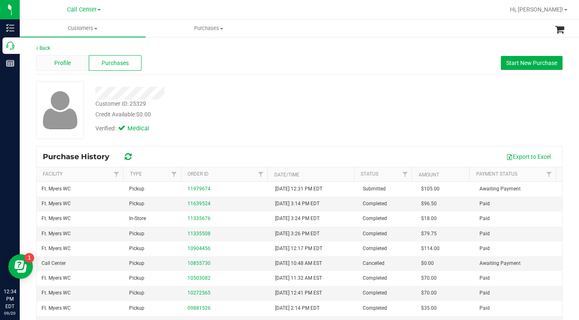
click at [65, 61] on span "Profile" at bounding box center [62, 63] width 16 height 9
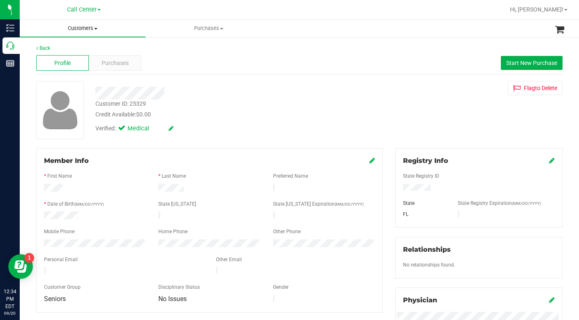
click at [96, 29] on span at bounding box center [95, 29] width 3 height 2
click at [63, 51] on span "All customers" at bounding box center [49, 49] width 59 height 7
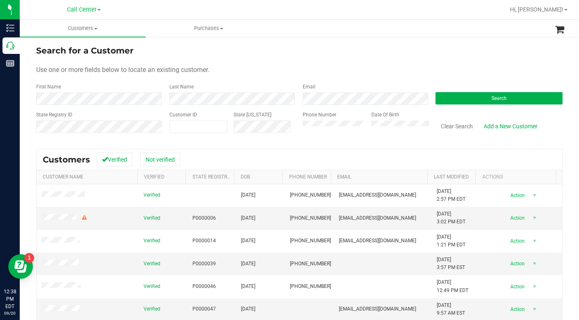
drag, startPoint x: 412, startPoint y: 72, endPoint x: 393, endPoint y: 76, distance: 20.1
click at [412, 72] on div "Use one or more fields below to locate an existing customer." at bounding box center [299, 70] width 527 height 10
click at [186, 126] on span at bounding box center [199, 127] width 58 height 12
type input "1489752"
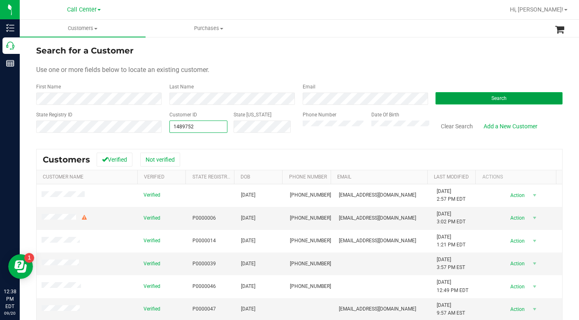
click at [451, 101] on button "Search" at bounding box center [499, 98] width 127 height 12
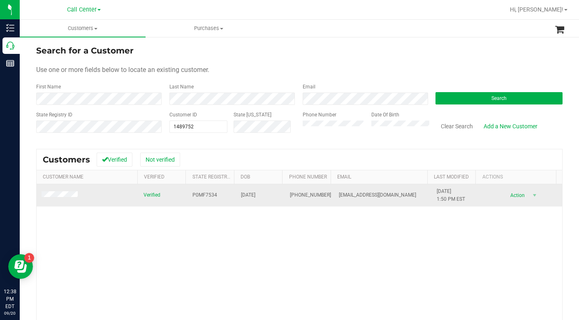
click at [58, 198] on span at bounding box center [61, 195] width 39 height 8
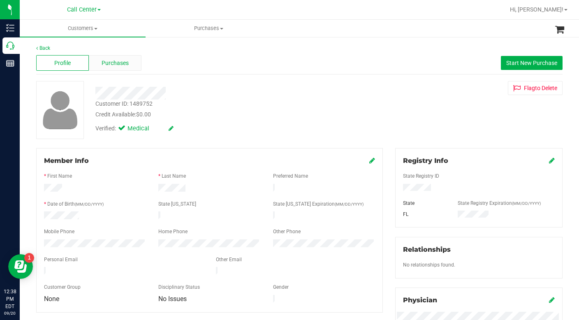
click at [107, 66] on span "Purchases" at bounding box center [115, 63] width 27 height 9
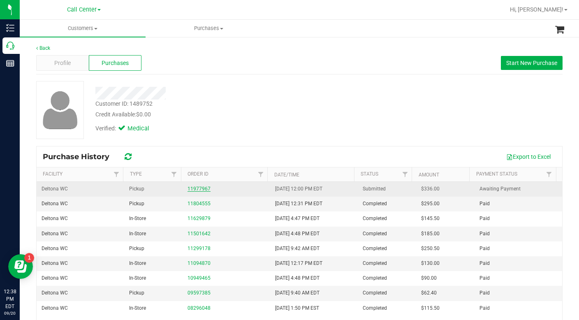
click at [198, 188] on link "11977967" at bounding box center [199, 189] width 23 height 6
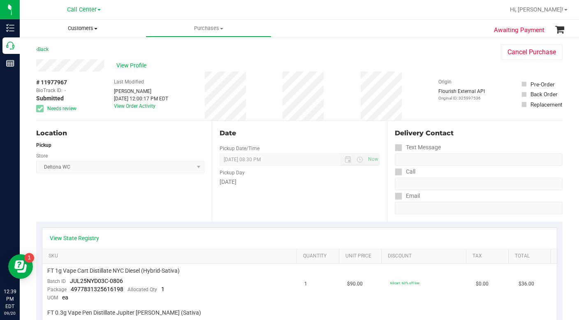
click at [97, 28] on span at bounding box center [95, 29] width 3 height 2
click at [73, 47] on span "All customers" at bounding box center [49, 49] width 59 height 7
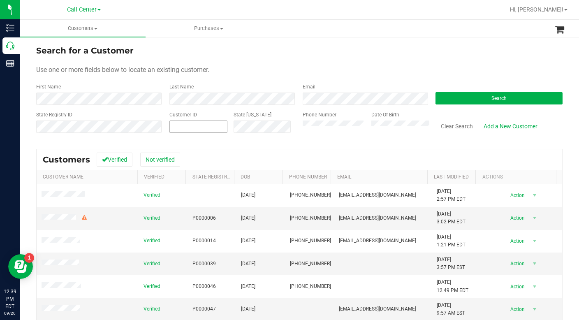
click at [187, 127] on span at bounding box center [199, 127] width 58 height 12
type input "1576964"
click at [502, 99] on button "Search" at bounding box center [499, 98] width 127 height 12
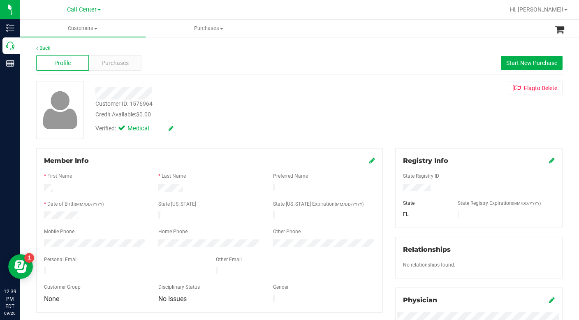
click at [419, 138] on div "Customer ID: 1576964 Credit Available: $0.00 Verified: Medical Flag to Delete" at bounding box center [299, 110] width 539 height 58
click at [120, 65] on span "Purchases" at bounding box center [115, 63] width 27 height 9
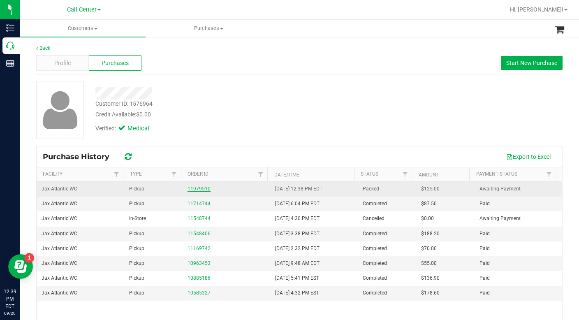
click at [196, 191] on link "11979510" at bounding box center [199, 189] width 23 height 6
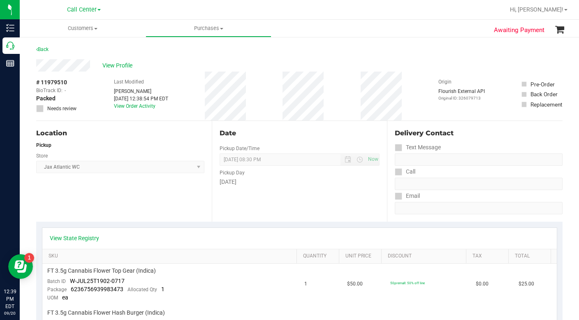
click at [119, 203] on div "Location Pickup Store Jax Atlantic WC Select Store Bonita Springs WC Boynton Be…" at bounding box center [124, 171] width 176 height 101
click at [63, 239] on link "View State Registry" at bounding box center [74, 238] width 49 height 8
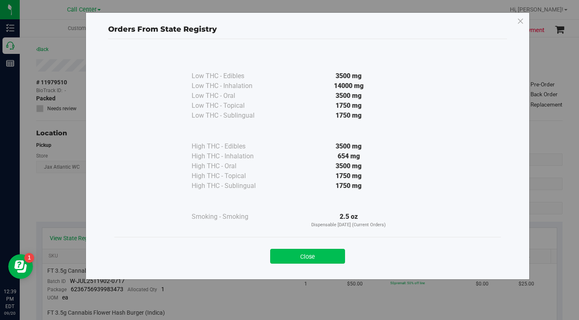
click at [310, 258] on button "Close" at bounding box center [307, 256] width 75 height 15
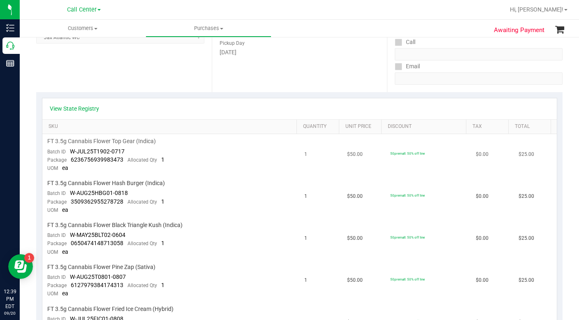
scroll to position [123, 0]
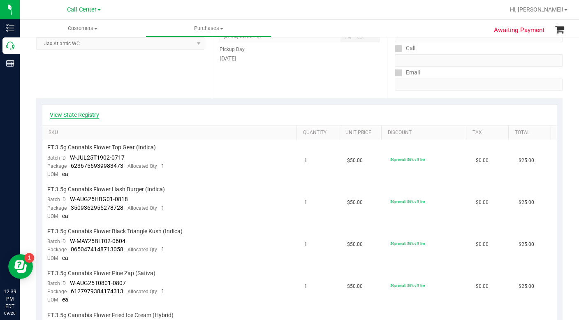
click at [93, 114] on link "View State Registry" at bounding box center [74, 115] width 49 height 8
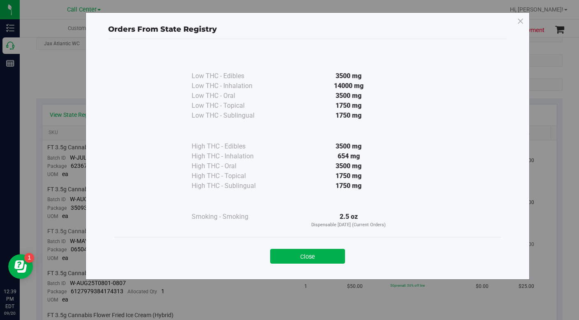
drag, startPoint x: 294, startPoint y: 258, endPoint x: 290, endPoint y: 254, distance: 6.1
click at [294, 258] on button "Close" at bounding box center [307, 256] width 75 height 15
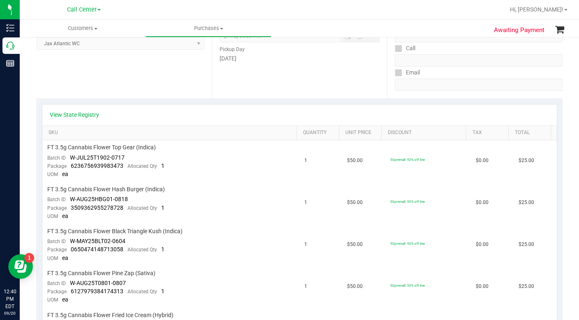
click at [391, 114] on div "View State Registry" at bounding box center [300, 115] width 500 height 8
click at [400, 109] on div "View State Registry" at bounding box center [299, 115] width 515 height 21
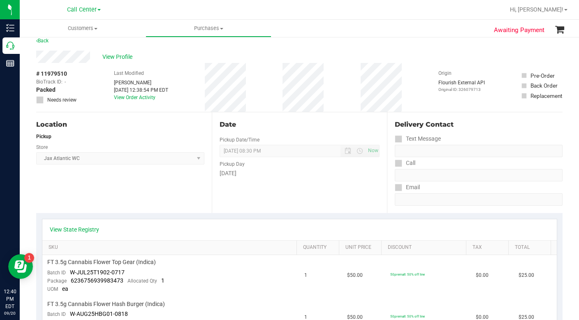
scroll to position [0, 0]
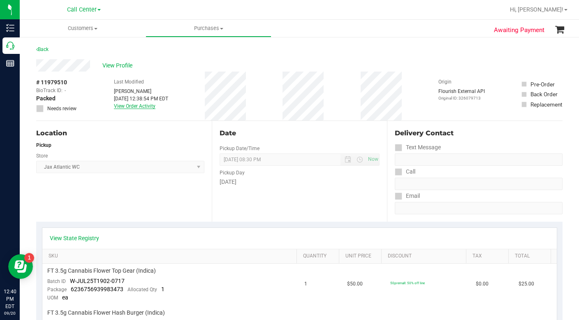
click at [131, 106] on link "View Order Activity" at bounding box center [135, 106] width 42 height 6
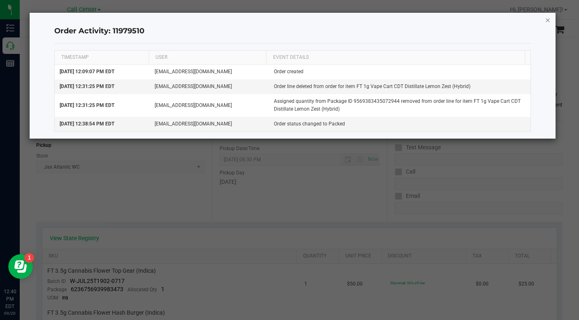
click at [549, 23] on icon "button" at bounding box center [548, 20] width 6 height 10
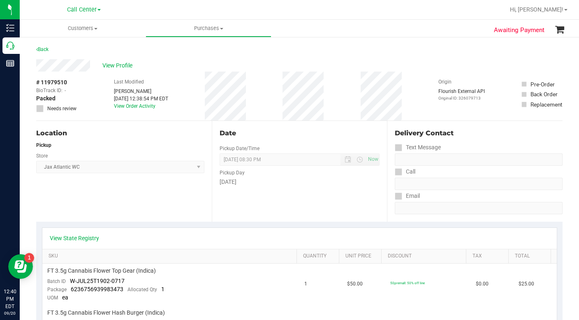
click at [154, 210] on div "Location Pickup Store Jax Atlantic WC Select Store Bonita Springs WC Boynton Be…" at bounding box center [124, 171] width 176 height 101
drag, startPoint x: 85, startPoint y: 202, endPoint x: 84, endPoint y: 153, distance: 49.4
click at [85, 202] on div "Location Pickup Store Jax Atlantic WC Select Store Bonita Springs WC Boynton Be…" at bounding box center [124, 171] width 176 height 101
click at [113, 65] on span "View Profile" at bounding box center [118, 65] width 33 height 9
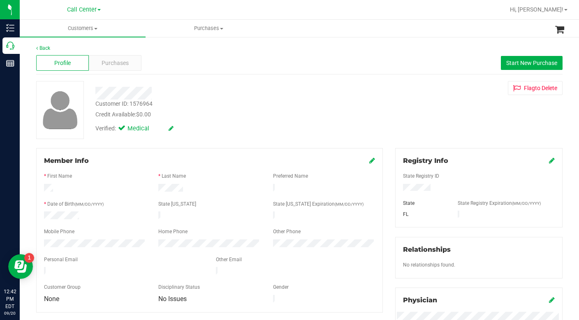
click at [455, 120] on div "Customer ID: 1576964 Credit Available: $0.00 Verified: Medical Flag to Delete" at bounding box center [299, 110] width 539 height 58
click at [96, 27] on span "Customers" at bounding box center [83, 28] width 126 height 7
click at [64, 51] on span "All customers" at bounding box center [49, 49] width 59 height 7
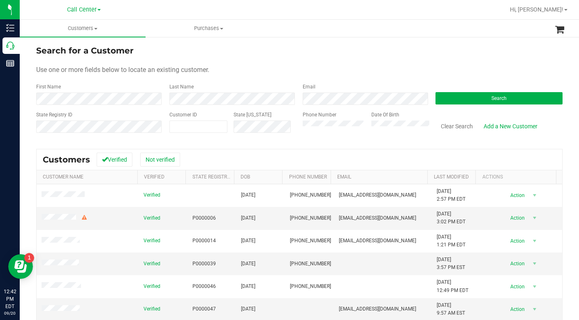
click at [334, 67] on div "Use one or more fields below to locate an existing customer." at bounding box center [299, 70] width 527 height 10
click at [404, 67] on div "Use one or more fields below to locate an existing customer." at bounding box center [299, 70] width 527 height 10
click at [451, 95] on button "Search" at bounding box center [499, 98] width 127 height 12
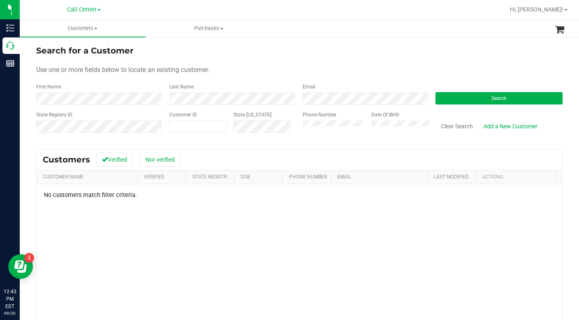
click at [333, 81] on form "Search for a Customer Use one or more fields below to locate an existing custom…" at bounding box center [299, 92] width 527 height 96
click at [456, 60] on form "Search for a Customer Use one or more fields below to locate an existing custom…" at bounding box center [299, 92] width 527 height 96
click at [360, 70] on div "Use one or more fields below to locate an existing customer." at bounding box center [299, 70] width 527 height 10
click at [440, 63] on form "Search for a Customer Use one or more fields below to locate an existing custom…" at bounding box center [299, 92] width 527 height 96
click at [417, 71] on div "Use one or more fields below to locate an existing customer." at bounding box center [299, 70] width 527 height 10
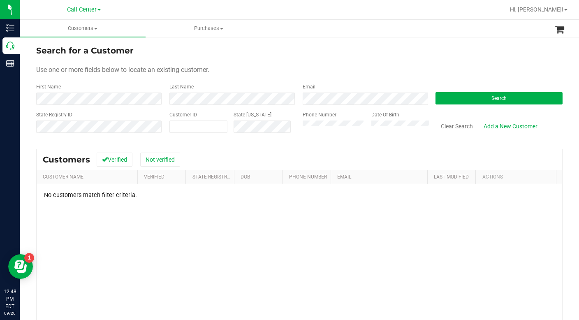
click at [420, 61] on form "Search for a Customer Use one or more fields below to locate an existing custom…" at bounding box center [299, 92] width 527 height 96
click at [451, 66] on div "Use one or more fields below to locate an existing customer." at bounding box center [299, 70] width 527 height 10
click at [460, 97] on button "Search" at bounding box center [499, 98] width 127 height 12
click at [446, 266] on div "No customers match filter criteria." at bounding box center [300, 288] width 526 height 209
click at [313, 57] on form "Search for a Customer Use one or more fields below to locate an existing custom…" at bounding box center [299, 92] width 527 height 96
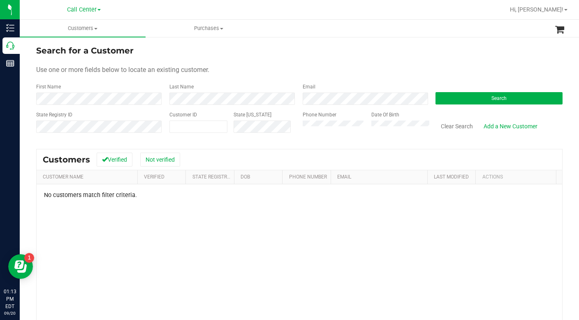
click at [389, 63] on form "Search for a Customer Use one or more fields below to locate an existing custom…" at bounding box center [299, 92] width 527 height 96
click at [291, 136] on div "State Registry ID Customer ID State ID Phone Number Date Of Birth Clear Search …" at bounding box center [299, 125] width 527 height 29
click at [454, 101] on button "Search" at bounding box center [499, 98] width 127 height 12
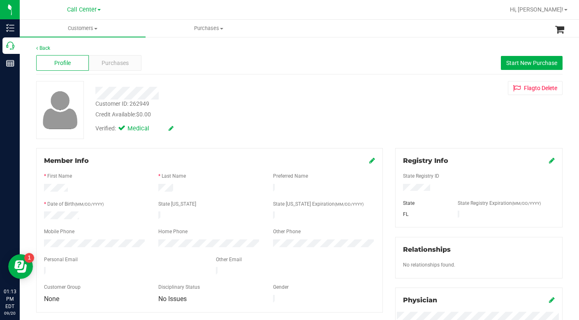
click at [222, 113] on div "Credit Available: $0.00" at bounding box center [223, 114] width 257 height 9
click at [110, 61] on span "Purchases" at bounding box center [115, 63] width 27 height 9
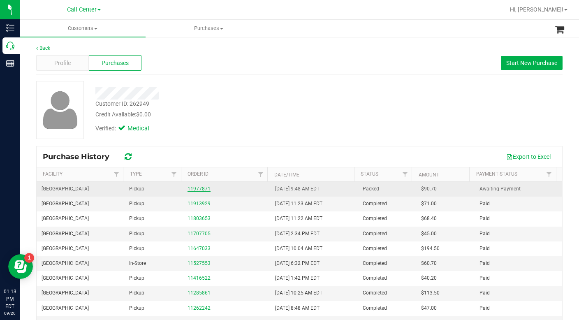
click at [195, 187] on link "11977871" at bounding box center [199, 189] width 23 height 6
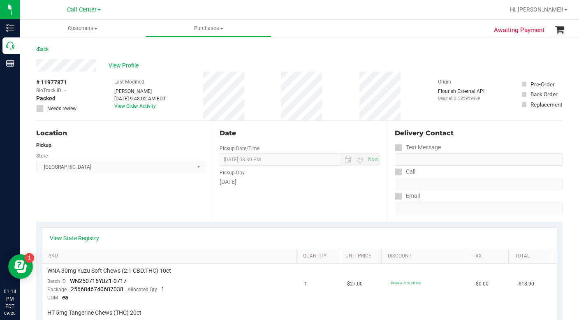
click at [112, 198] on div "Location Pickup Store Lakeland WC Select Store Bonita Springs WC Boynton Beach …" at bounding box center [124, 171] width 176 height 101
click at [80, 205] on div "Location Pickup Store Lakeland WC Select Store Bonita Springs WC Boynton Beach …" at bounding box center [124, 171] width 176 height 101
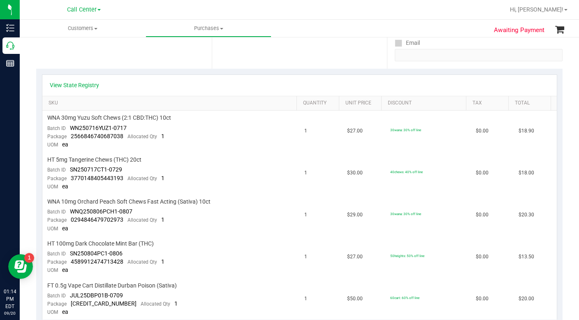
scroll to position [41, 0]
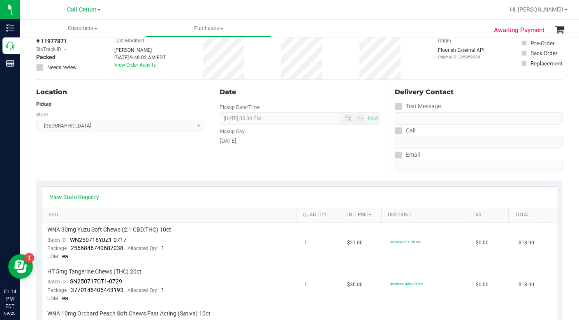
click at [74, 159] on div "Location Pickup Store Lakeland WC Select Store Bonita Springs WC Boynton Beach …" at bounding box center [124, 130] width 176 height 101
click at [66, 163] on div "Location Pickup Store Lakeland WC Select Store Bonita Springs WC Boynton Beach …" at bounding box center [124, 130] width 176 height 101
click at [69, 160] on div "Location Pickup Store Lakeland WC Select Store Bonita Springs WC Boynton Beach …" at bounding box center [124, 130] width 176 height 101
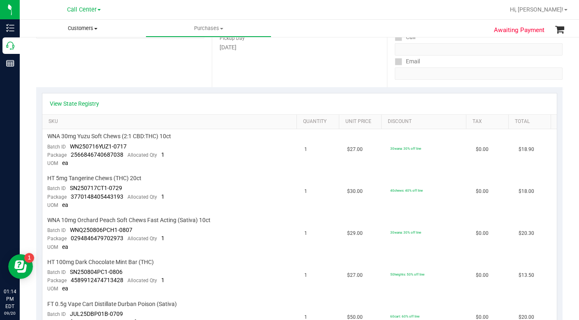
scroll to position [123, 0]
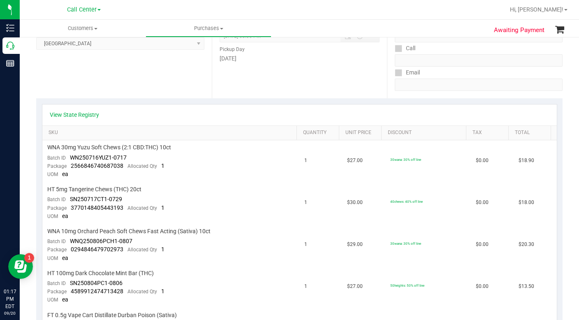
click at [398, 26] on ul "Customers All customers Add a new customer All physicians Purchases All purchas…" at bounding box center [309, 29] width 579 height 18
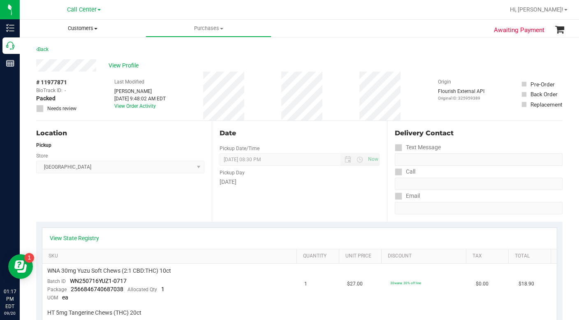
click at [95, 28] on span at bounding box center [95, 29] width 3 height 2
click at [69, 51] on span "All customers" at bounding box center [49, 49] width 59 height 7
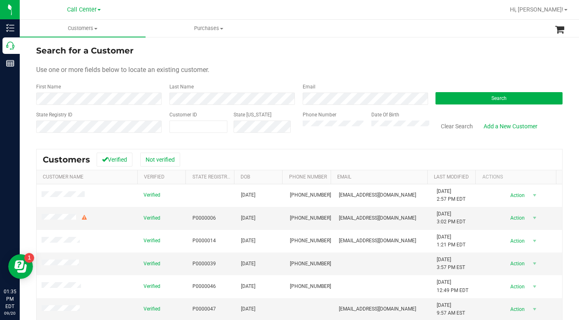
click at [458, 60] on form "Search for a Customer Use one or more fields below to locate an existing custom…" at bounding box center [299, 92] width 527 height 96
click at [442, 96] on button "Search" at bounding box center [499, 98] width 127 height 12
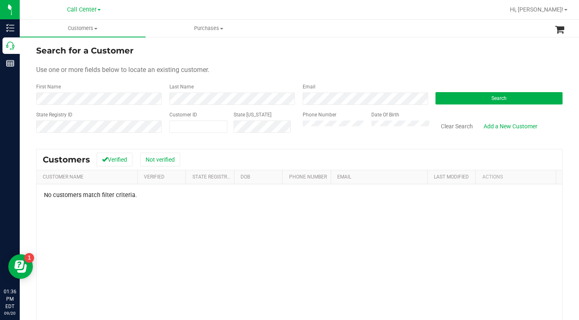
click at [358, 67] on div "Use one or more fields below to locate an existing customer." at bounding box center [299, 70] width 527 height 10
click at [303, 134] on div "Phone Number" at bounding box center [334, 125] width 63 height 29
click at [438, 65] on div "Use one or more fields below to locate an existing customer." at bounding box center [299, 70] width 527 height 10
click at [434, 80] on form "Search for a Customer Use one or more fields below to locate an existing custom…" at bounding box center [299, 92] width 527 height 96
click at [407, 56] on div "Search for a Customer" at bounding box center [299, 50] width 527 height 12
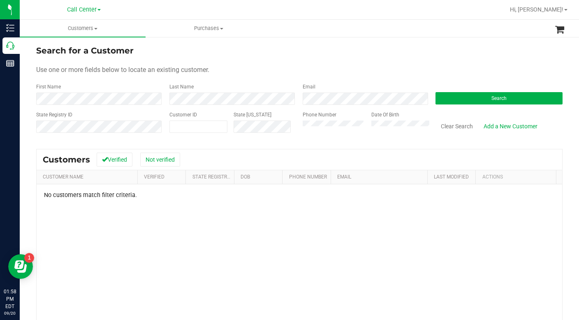
click at [365, 56] on div "Search for a Customer" at bounding box center [299, 50] width 527 height 12
click at [412, 73] on div "Use one or more fields below to locate an existing customer." at bounding box center [299, 70] width 527 height 10
click at [438, 100] on button "Search" at bounding box center [499, 98] width 127 height 12
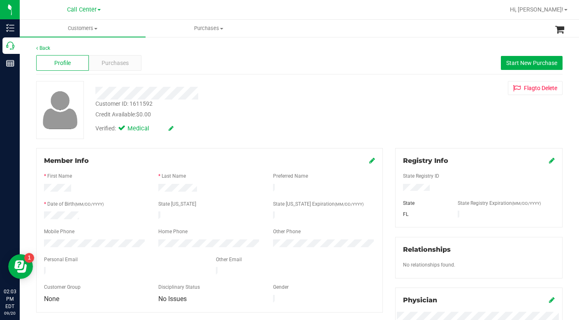
click at [442, 142] on div "Back Profile Purchases Start New Purchase Customer ID: 1611592 Credit Available…" at bounding box center [299, 306] width 527 height 525
drag, startPoint x: 397, startPoint y: 121, endPoint x: 306, endPoint y: 163, distance: 100.2
click at [396, 121] on div "Customer ID: 1611592 Credit Available: $0.00 Verified: Medical Flag to Delete" at bounding box center [299, 110] width 539 height 58
click at [414, 127] on div "Customer ID: 1611592 Credit Available: $0.00 Verified: Medical Flag to Delete" at bounding box center [299, 110] width 539 height 58
click at [109, 63] on span "Purchases" at bounding box center [115, 63] width 27 height 9
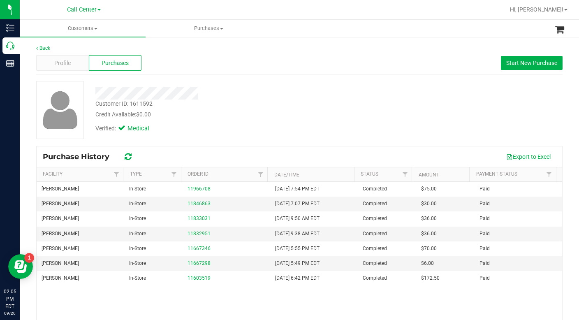
click at [403, 137] on div "Customer ID: 1611592 Credit Available: $0.00 Verified: Medical" at bounding box center [299, 110] width 539 height 58
click at [97, 27] on span "Customers" at bounding box center [83, 28] width 126 height 7
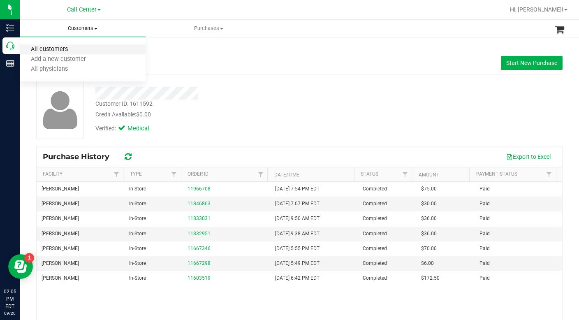
click at [54, 51] on span "All customers" at bounding box center [49, 49] width 59 height 7
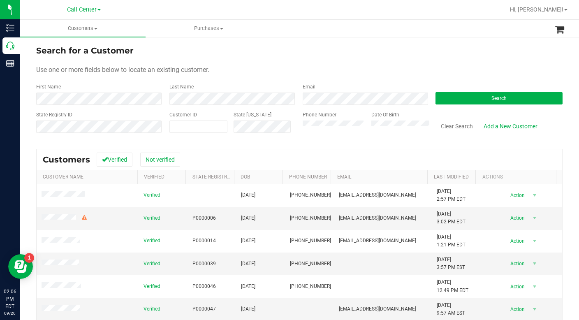
drag, startPoint x: 437, startPoint y: 59, endPoint x: 326, endPoint y: 55, distance: 112.0
click at [437, 59] on form "Search for a Customer Use one or more fields below to locate an existing custom…" at bounding box center [299, 92] width 527 height 96
click at [175, 125] on span at bounding box center [199, 127] width 58 height 12
type input "1489752"
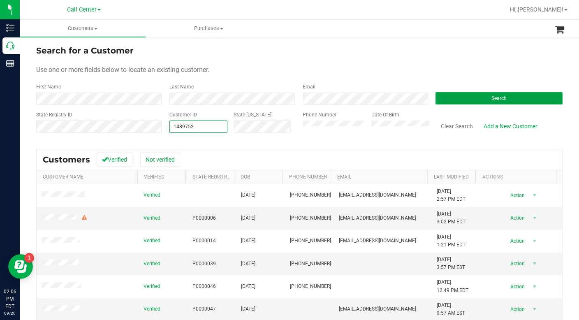
click at [494, 99] on span "Search" at bounding box center [499, 98] width 15 height 6
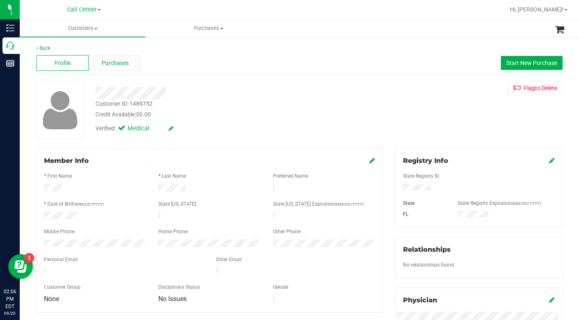
click at [102, 61] on span "Purchases" at bounding box center [115, 63] width 27 height 9
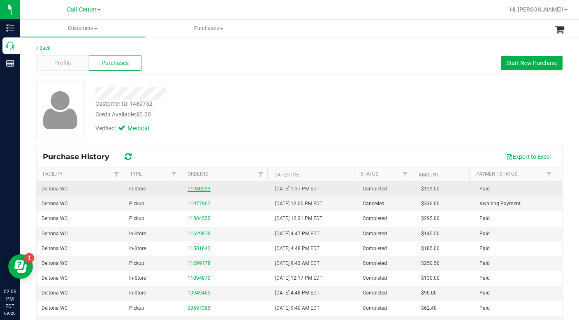
click at [194, 189] on link "11980233" at bounding box center [199, 189] width 23 height 6
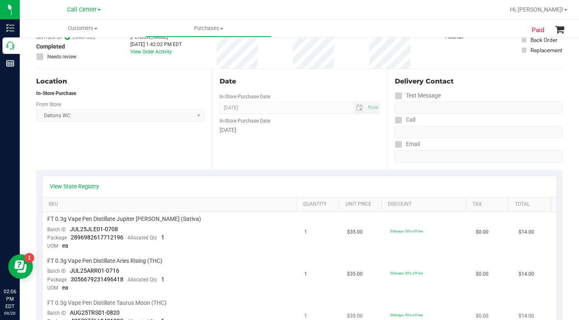
scroll to position [41, 0]
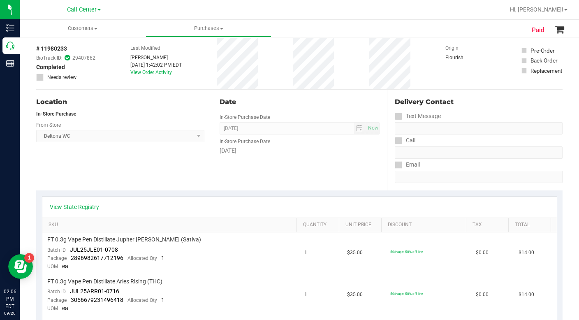
click at [158, 170] on div "Location In-Store Purchase From Store Deltona WC Select Store Bonita Springs WC…" at bounding box center [124, 140] width 176 height 101
click at [81, 204] on link "View State Registry" at bounding box center [74, 207] width 49 height 8
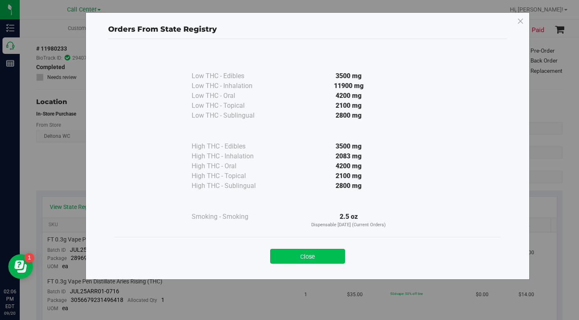
click at [322, 256] on button "Close" at bounding box center [307, 256] width 75 height 15
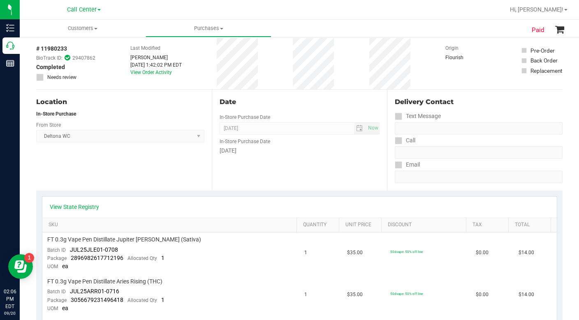
click at [114, 163] on div "Location In-Store Purchase From Store Deltona WC Select Store Bonita Springs WC…" at bounding box center [124, 140] width 176 height 101
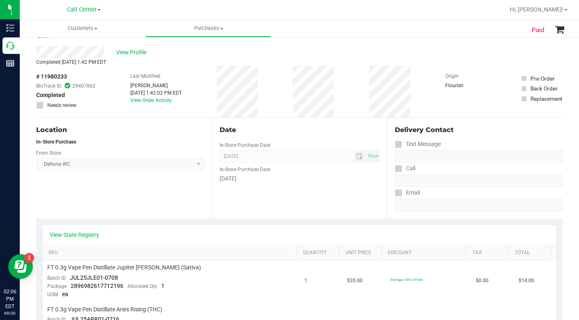
scroll to position [0, 0]
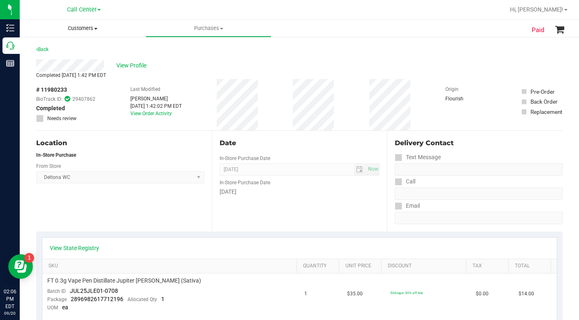
click at [94, 30] on span "Customers" at bounding box center [83, 28] width 126 height 7
click at [67, 52] on span "All customers" at bounding box center [49, 49] width 59 height 7
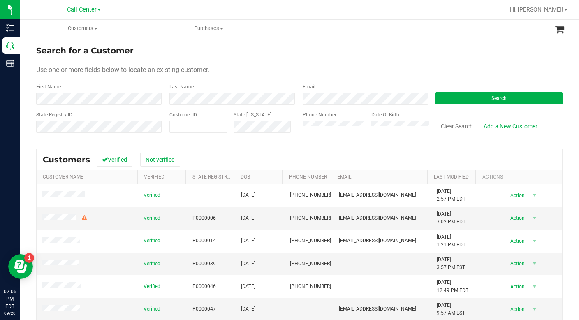
click at [358, 62] on form "Search for a Customer Use one or more fields below to locate an existing custom…" at bounding box center [299, 92] width 527 height 96
click at [479, 63] on form "Search for a Customer Use one or more fields below to locate an existing custom…" at bounding box center [299, 92] width 527 height 96
click at [409, 63] on form "Search for a Customer Use one or more fields below to locate an existing custom…" at bounding box center [299, 92] width 527 height 96
click at [418, 68] on div "Use one or more fields below to locate an existing customer." at bounding box center [299, 70] width 527 height 10
click at [465, 95] on button "Search" at bounding box center [499, 98] width 127 height 12
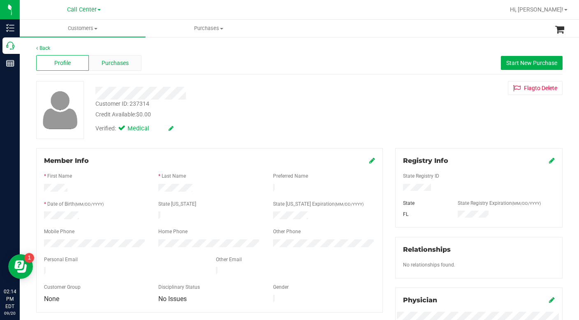
click at [108, 63] on span "Purchases" at bounding box center [115, 63] width 27 height 9
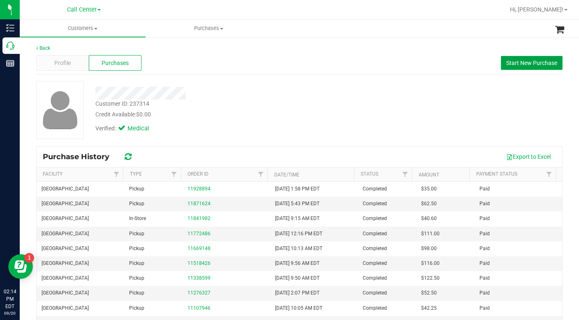
click at [509, 61] on span "Start New Purchase" at bounding box center [532, 63] width 51 height 7
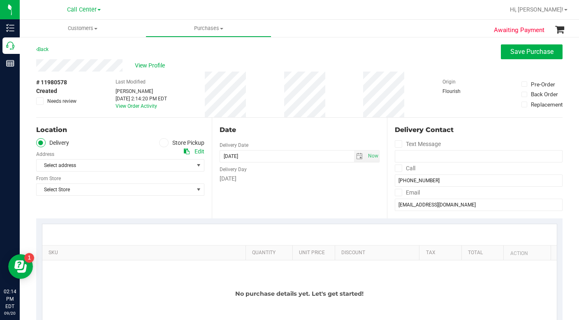
click at [162, 143] on icon at bounding box center [163, 143] width 5 height 0
click at [0, 0] on input "Store Pickup" at bounding box center [0, 0] width 0 height 0
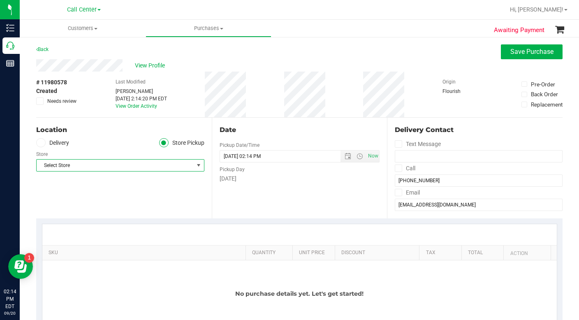
click at [97, 165] on span "Select Store" at bounding box center [115, 166] width 157 height 12
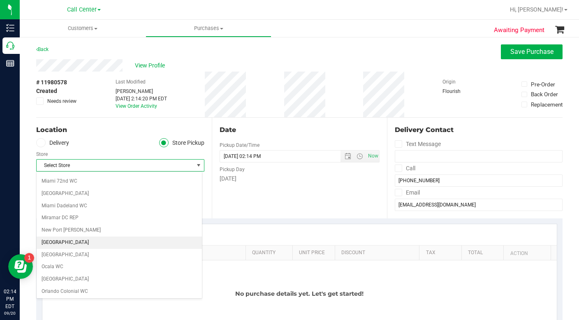
scroll to position [288, 0]
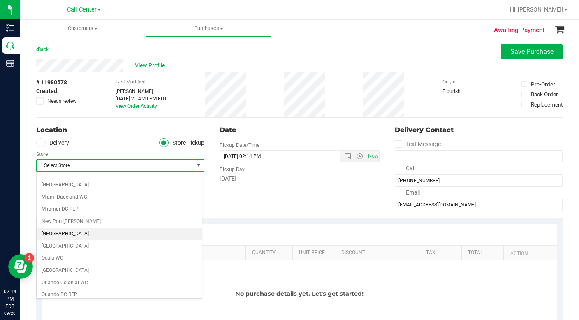
click at [77, 234] on li "[GEOGRAPHIC_DATA]" at bounding box center [119, 234] width 165 height 12
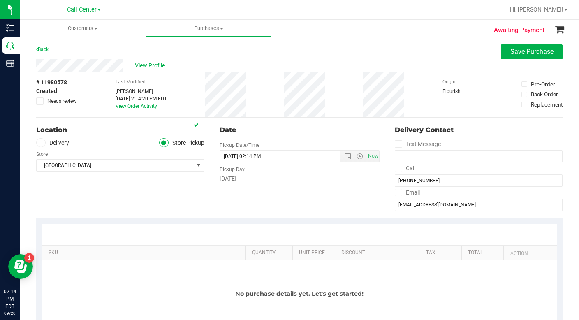
click at [73, 199] on div "Location Delivery Store Pickup Store North Palm Beach WC Select Store Bonita Sp…" at bounding box center [124, 168] width 176 height 101
click at [68, 199] on div "Location Delivery Store Pickup Store North Palm Beach WC Select Store Bonita Sp…" at bounding box center [124, 168] width 176 height 101
click at [67, 200] on div "Location Delivery Store Pickup Store North Palm Beach WC Select Store Bonita Sp…" at bounding box center [124, 168] width 176 height 101
click at [530, 53] on span "Save Purchase" at bounding box center [532, 52] width 43 height 8
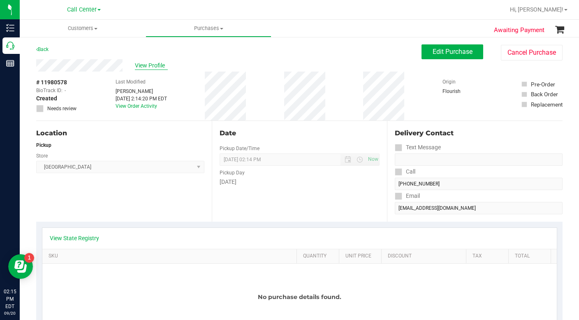
click at [155, 68] on span "View Profile" at bounding box center [151, 65] width 33 height 9
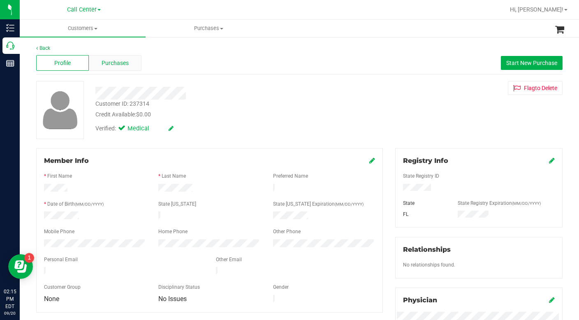
click at [105, 64] on span "Purchases" at bounding box center [115, 63] width 27 height 9
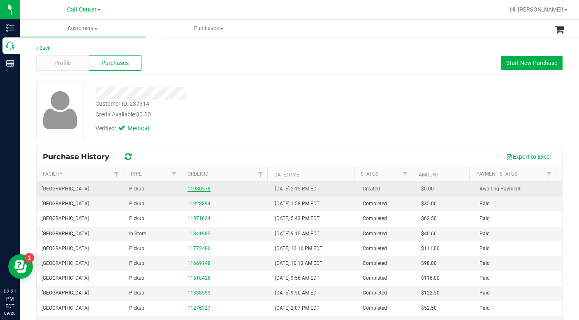
click at [193, 189] on link "11980578" at bounding box center [199, 189] width 23 height 6
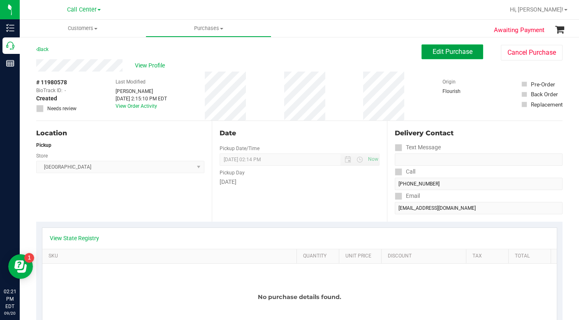
click at [433, 50] on span "Edit Purchase" at bounding box center [453, 52] width 40 height 8
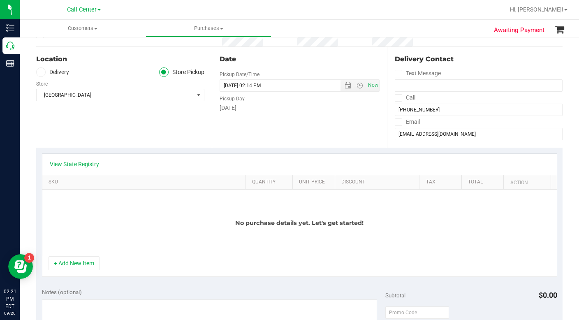
scroll to position [82, 0]
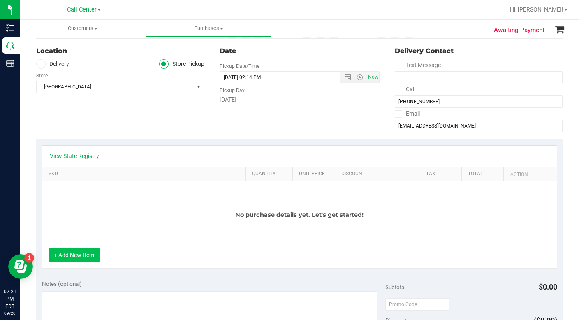
click at [84, 255] on button "+ Add New Item" at bounding box center [74, 255] width 51 height 14
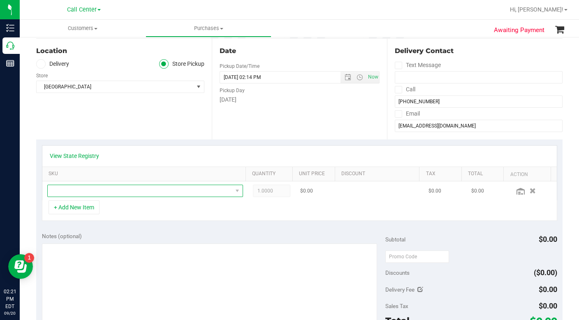
click at [65, 193] on span "NO DATA FOUND" at bounding box center [140, 191] width 185 height 12
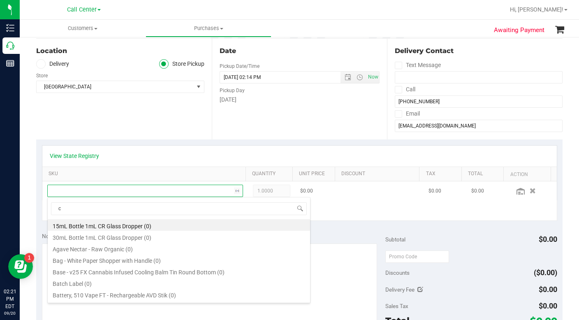
scroll to position [12, 189]
type input "cake"
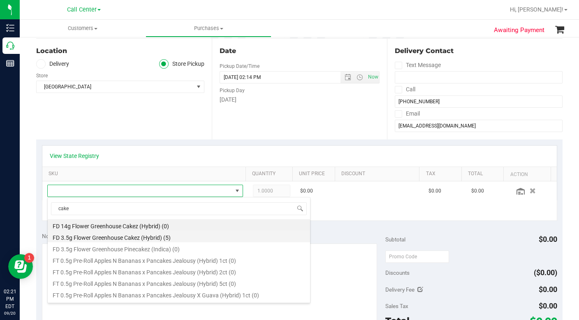
click at [77, 236] on li "FD 3.5g Flower Greenhouse Cakez (Hybrid) (5)" at bounding box center [179, 237] width 263 height 12
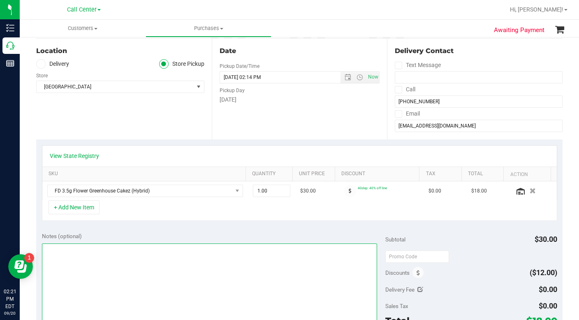
click at [70, 259] on textarea at bounding box center [209, 283] width 335 height 79
type textarea "LC CC"
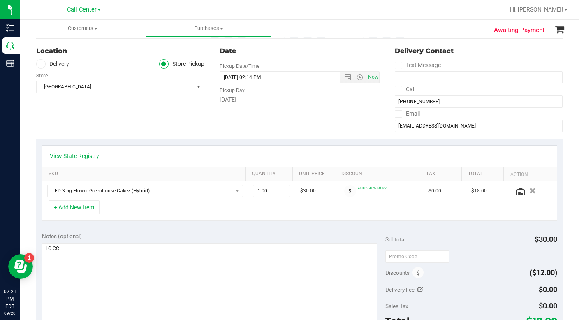
click at [70, 158] on link "View State Registry" at bounding box center [74, 156] width 49 height 8
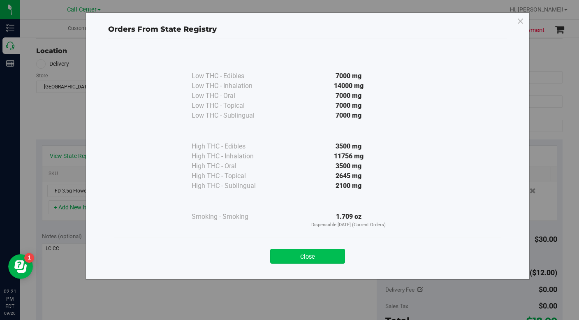
click at [288, 258] on button "Close" at bounding box center [307, 256] width 75 height 15
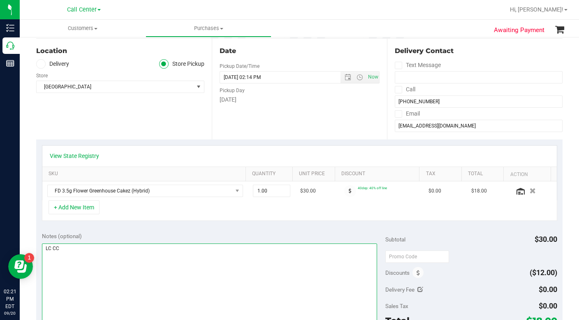
click at [148, 289] on textarea at bounding box center [209, 283] width 335 height 79
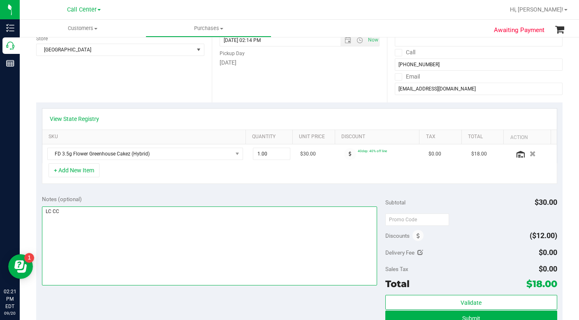
scroll to position [165, 0]
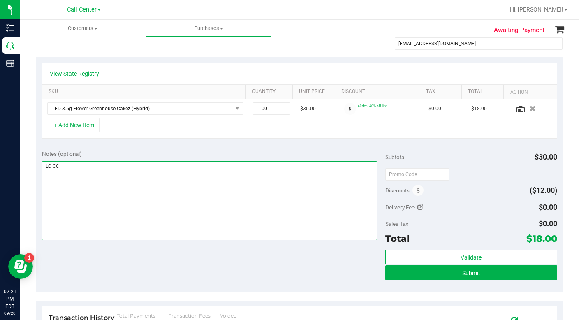
click at [139, 228] on textarea at bounding box center [209, 200] width 335 height 79
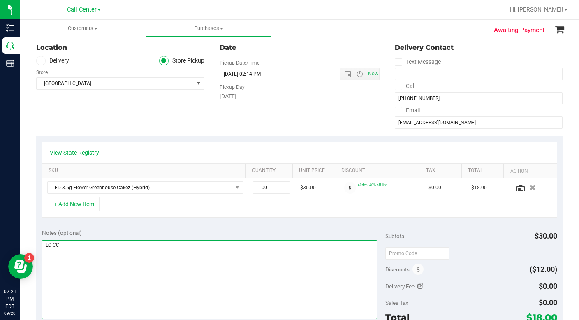
scroll to position [82, 0]
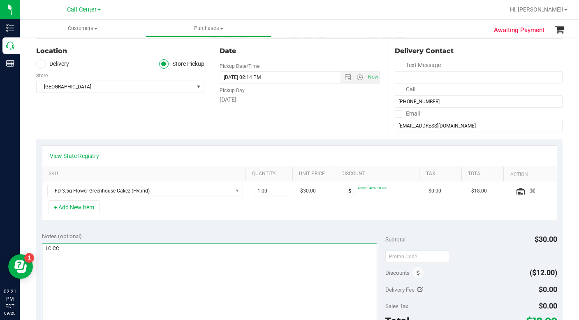
click at [115, 278] on textarea at bounding box center [209, 283] width 335 height 79
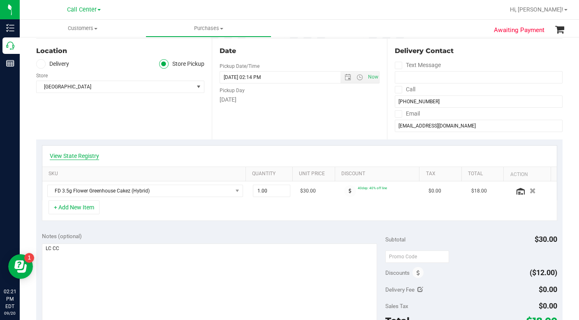
click at [81, 157] on link "View State Registry" at bounding box center [74, 156] width 49 height 8
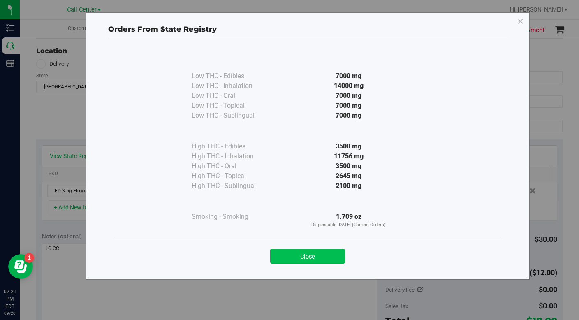
click at [293, 256] on button "Close" at bounding box center [307, 256] width 75 height 15
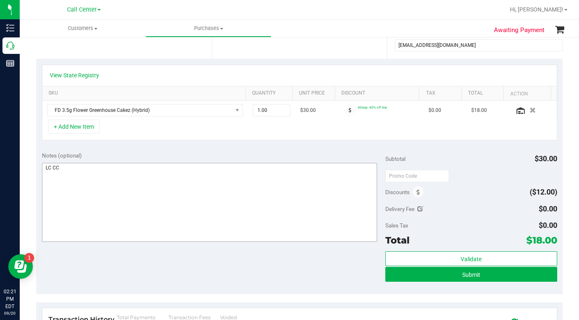
scroll to position [165, 0]
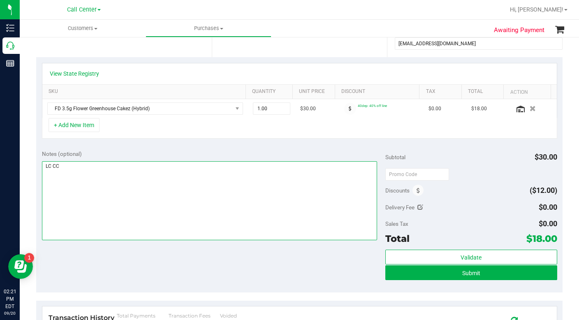
click at [154, 210] on textarea at bounding box center [209, 200] width 335 height 79
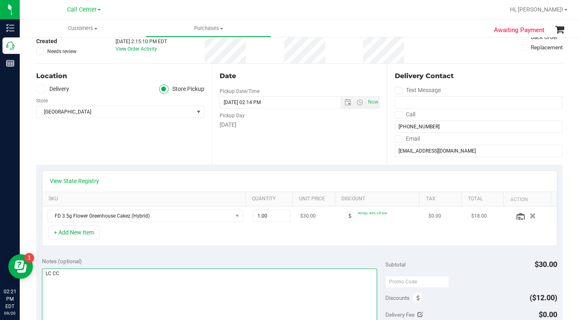
scroll to position [41, 0]
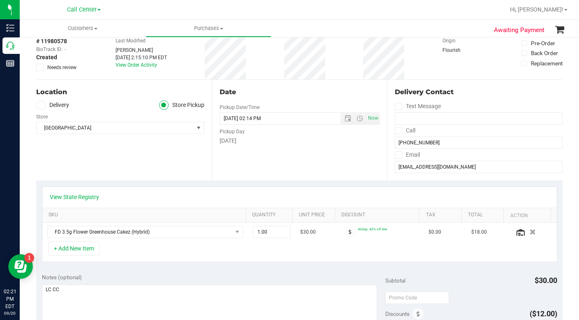
click at [100, 163] on div "Location Delivery Store Pickup Store North Palm Beach WC Select Store Bonita Sp…" at bounding box center [124, 130] width 176 height 101
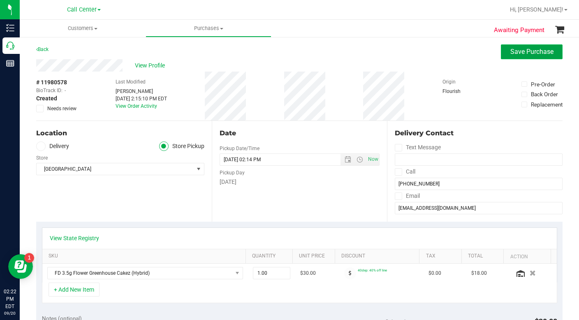
click at [511, 53] on span "Save Purchase" at bounding box center [532, 52] width 43 height 8
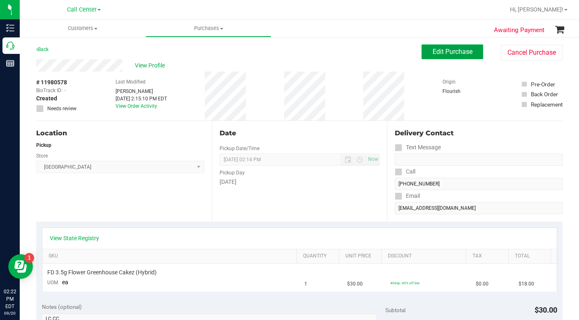
click at [433, 52] on span "Edit Purchase" at bounding box center [453, 52] width 40 height 8
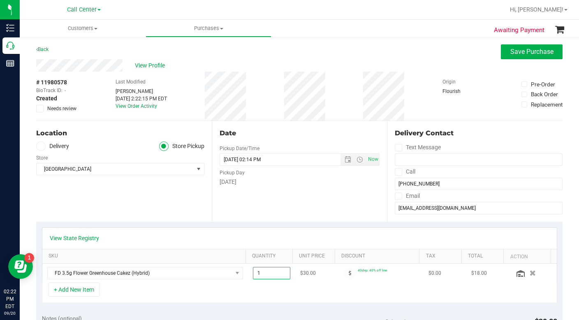
drag, startPoint x: 256, startPoint y: 277, endPoint x: 251, endPoint y: 277, distance: 5.0
click at [253, 277] on span "1.00 1" at bounding box center [271, 273] width 37 height 12
type input "2"
type input "2.00"
click at [201, 286] on div "+ Add New Item" at bounding box center [300, 293] width 516 height 21
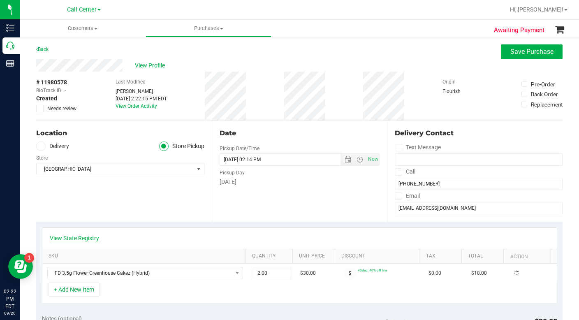
click at [88, 239] on link "View State Registry" at bounding box center [74, 238] width 49 height 8
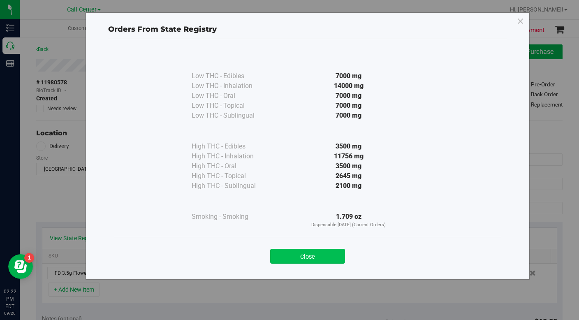
click at [295, 257] on button "Close" at bounding box center [307, 256] width 75 height 15
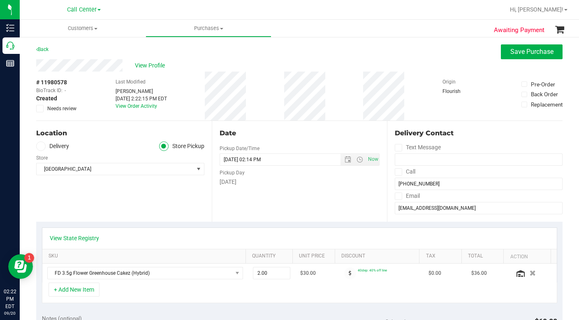
click at [216, 295] on div "+ Add New Item" at bounding box center [300, 293] width 516 height 21
click at [215, 291] on div "+ Add New Item" at bounding box center [300, 293] width 516 height 21
click at [511, 49] on span "Save Purchase" at bounding box center [532, 52] width 43 height 8
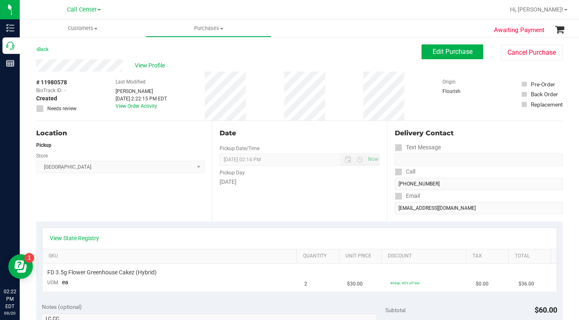
click at [182, 213] on div "Location Pickup Store North Palm Beach WC Select Store Bonita Springs WC Boynto…" at bounding box center [124, 171] width 176 height 101
click at [145, 68] on span "View Profile" at bounding box center [151, 65] width 33 height 9
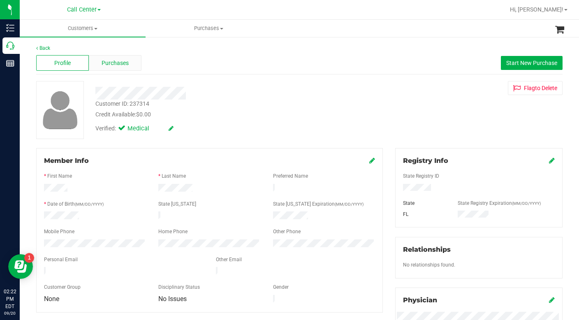
click at [110, 67] on span "Purchases" at bounding box center [115, 63] width 27 height 9
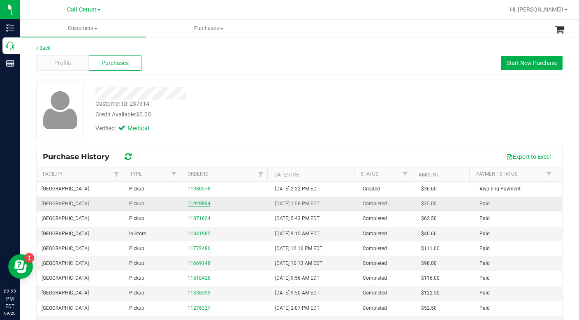
click at [194, 205] on link "11928894" at bounding box center [199, 204] width 23 height 6
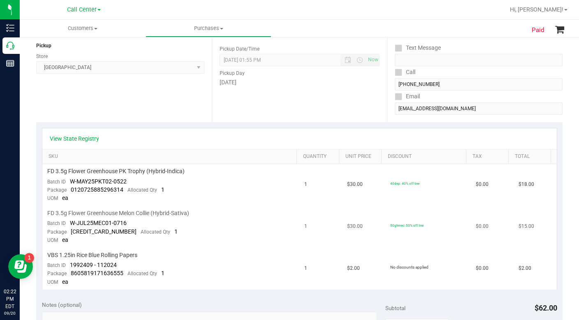
scroll to position [123, 0]
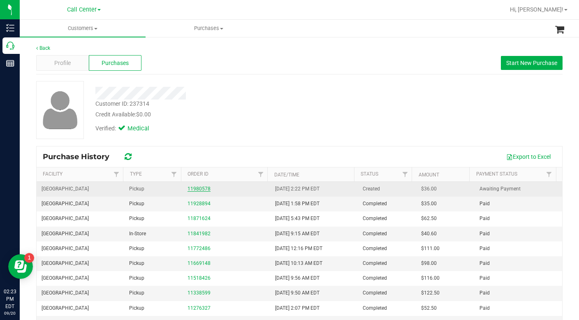
click at [193, 191] on link "11980578" at bounding box center [199, 189] width 23 height 6
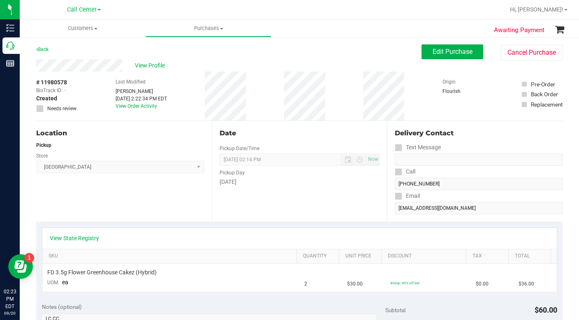
click at [146, 201] on div "Location Pickup Store North Palm Beach WC Select Store Bonita Springs WC Boynto…" at bounding box center [124, 171] width 176 height 101
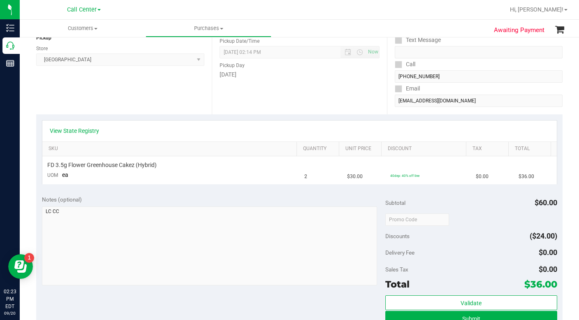
scroll to position [123, 0]
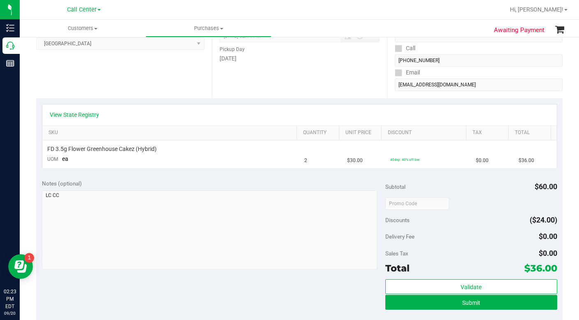
click at [142, 81] on div "Location Pickup Store North Palm Beach WC Select Store Bonita Springs WC Boynto…" at bounding box center [124, 48] width 176 height 101
click at [279, 291] on div "Notes (optional) Subtotal $60.00 Discounts ($24.00) Delivery Fee $0.00 Sales Ta…" at bounding box center [299, 248] width 527 height 148
click at [391, 304] on button "Submit" at bounding box center [472, 302] width 172 height 15
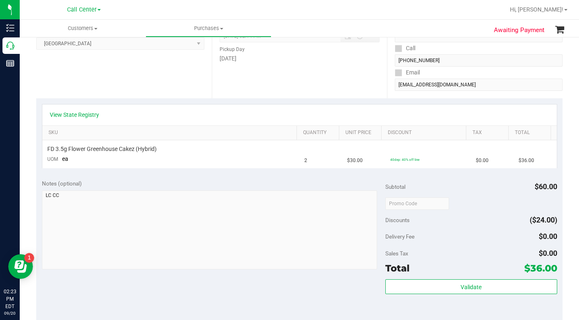
click at [278, 302] on div "Notes (optional) Subtotal $60.00 Discounts ($24.00) Delivery Fee $0.00 Sales Ta…" at bounding box center [299, 248] width 527 height 148
click at [472, 257] on div "Sales Tax $0.00" at bounding box center [472, 253] width 172 height 15
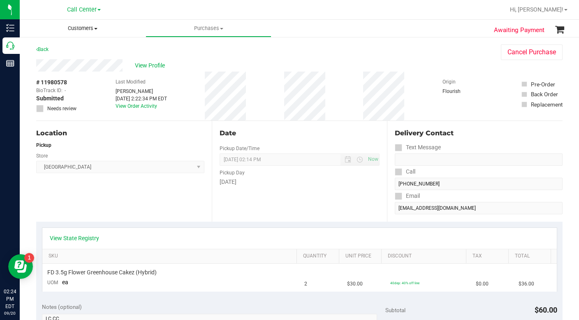
click at [97, 29] on span at bounding box center [95, 29] width 3 height 2
click at [62, 50] on span "All customers" at bounding box center [49, 49] width 59 height 7
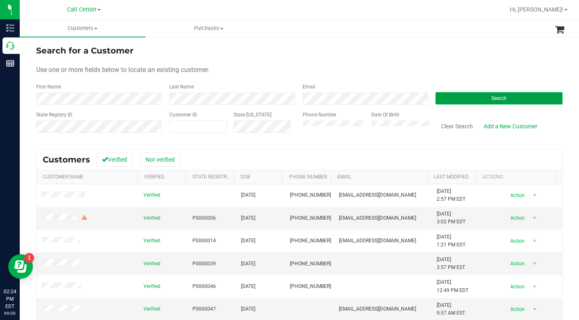
click at [449, 97] on button "Search" at bounding box center [499, 98] width 127 height 12
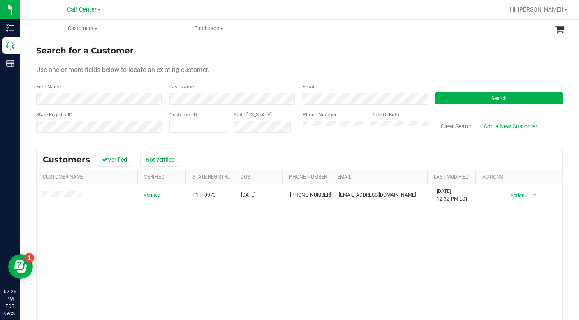
click at [425, 69] on div "Use one or more fields below to locate an existing customer." at bounding box center [299, 70] width 527 height 10
click at [291, 133] on div "State Registry ID Customer ID State ID Phone Number Date Of Birth Clear Search …" at bounding box center [299, 125] width 527 height 29
click at [201, 129] on span at bounding box center [199, 127] width 58 height 12
type input "13289"
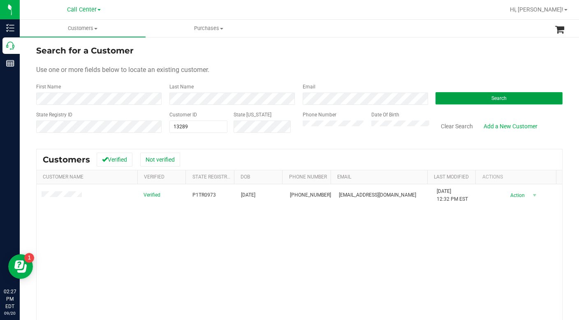
click at [436, 102] on button "Search" at bounding box center [499, 98] width 127 height 12
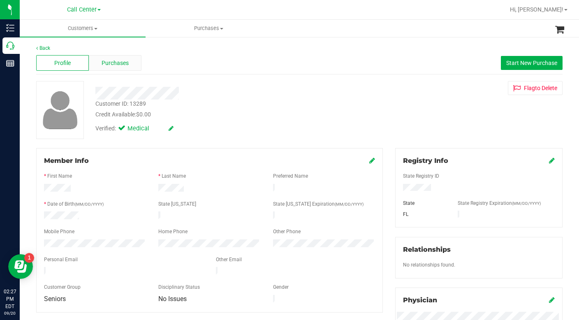
click at [116, 68] on div "Purchases" at bounding box center [115, 63] width 53 height 16
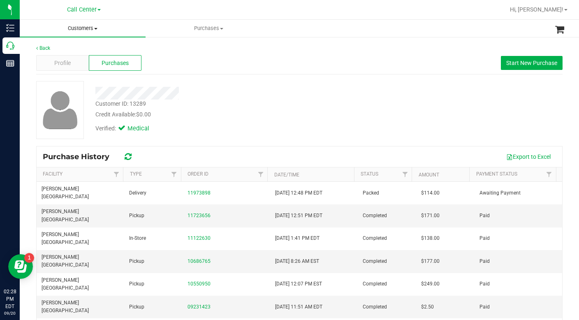
click at [97, 28] on span at bounding box center [95, 29] width 3 height 2
click at [58, 49] on span "All customers" at bounding box center [49, 49] width 59 height 7
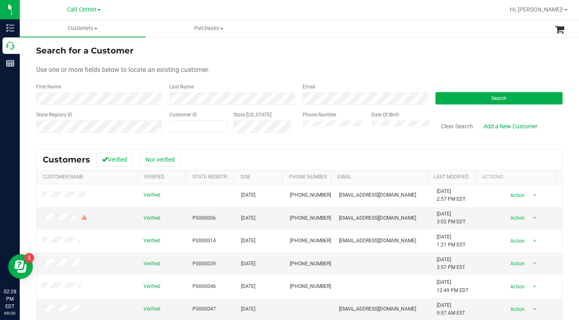
click at [398, 72] on div "Use one or more fields below to locate an existing customer." at bounding box center [299, 70] width 527 height 10
click at [464, 101] on button "Search" at bounding box center [499, 98] width 127 height 12
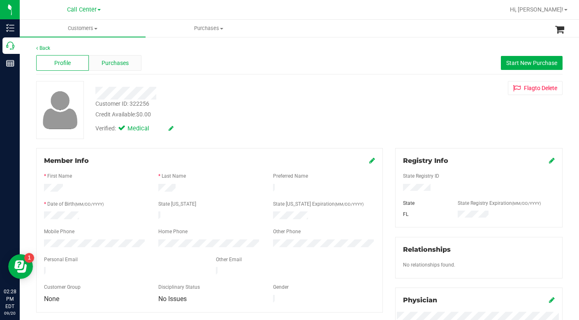
click at [114, 62] on span "Purchases" at bounding box center [115, 63] width 27 height 9
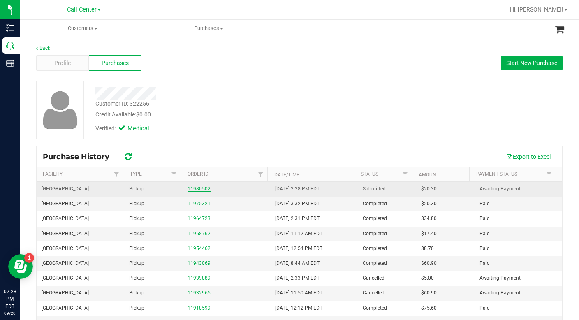
click at [197, 188] on link "11980502" at bounding box center [199, 189] width 23 height 6
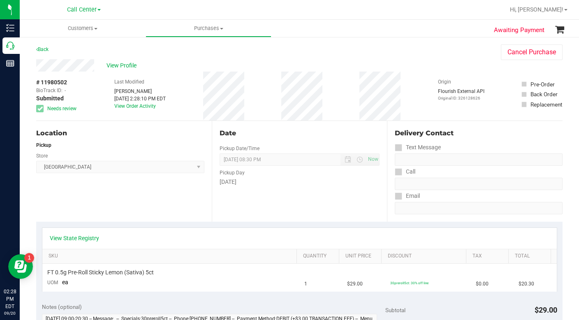
click at [120, 209] on div "Location Pickup Store North Palm Beach WC Select Store Bonita Springs WC Boynto…" at bounding box center [124, 171] width 176 height 101
click at [87, 240] on link "View State Registry" at bounding box center [74, 238] width 49 height 8
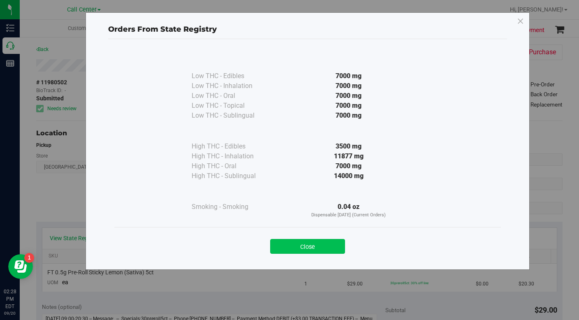
click at [291, 244] on button "Close" at bounding box center [307, 246] width 75 height 15
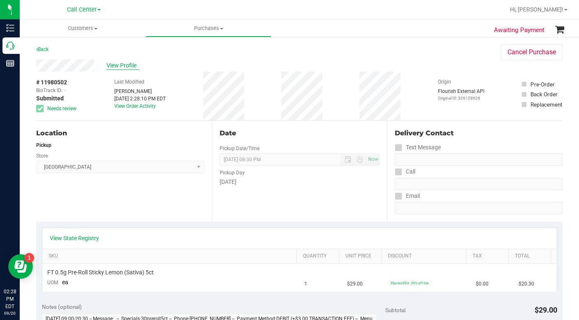
click at [119, 63] on span "View Profile" at bounding box center [123, 65] width 33 height 9
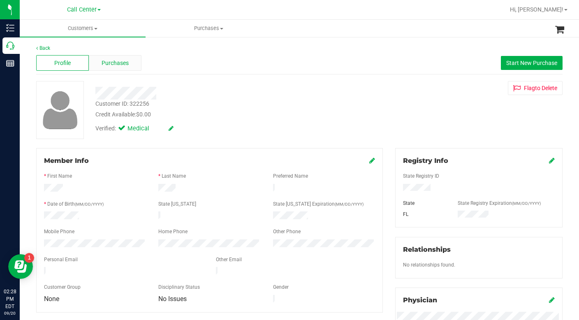
click at [116, 61] on span "Purchases" at bounding box center [115, 63] width 27 height 9
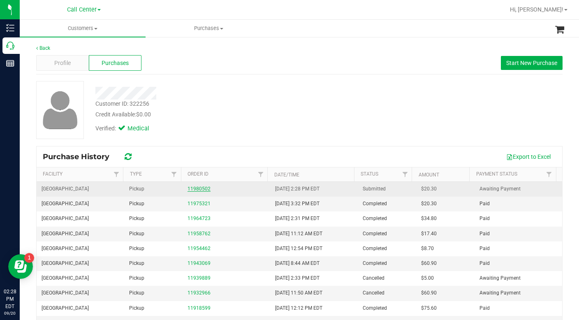
click at [193, 191] on link "11980502" at bounding box center [199, 189] width 23 height 6
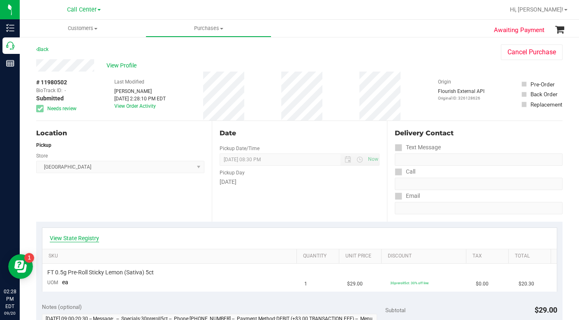
click at [81, 239] on link "View State Registry" at bounding box center [74, 238] width 49 height 8
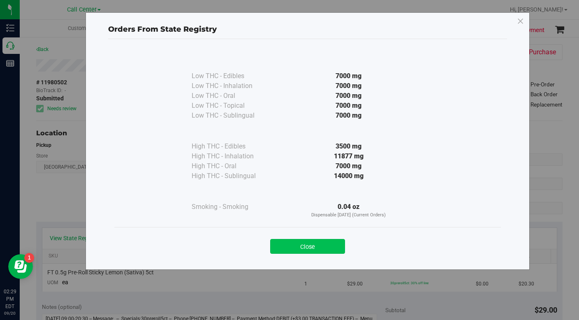
click at [281, 251] on button "Close" at bounding box center [307, 246] width 75 height 15
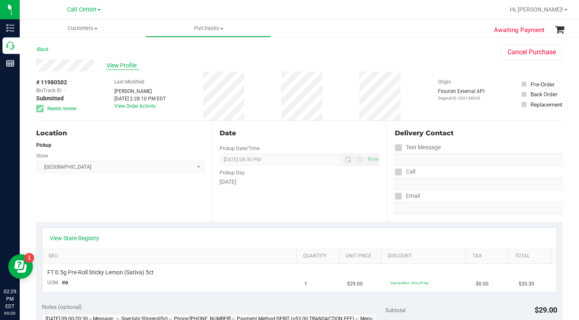
click at [123, 64] on span "View Profile" at bounding box center [123, 65] width 33 height 9
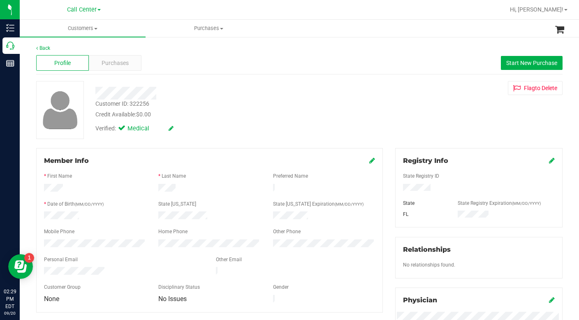
click at [222, 128] on div "Verified: Medical" at bounding box center [224, 128] width 270 height 18
click at [455, 120] on div "Customer ID: 322256 Credit Available: $0.00 Verified: Medical Flag to [GEOGRAPH…" at bounding box center [299, 110] width 539 height 58
click at [433, 97] on div "Customer ID: 322256 Credit Available: $0.00 Verified: Medical Flag to [GEOGRAPH…" at bounding box center [299, 110] width 539 height 58
click at [83, 212] on div at bounding box center [95, 217] width 114 height 10
click at [421, 99] on div "Customer ID: 322256 Credit Available: $0.00 Verified: Medical Flag to [GEOGRAPH…" at bounding box center [299, 110] width 539 height 58
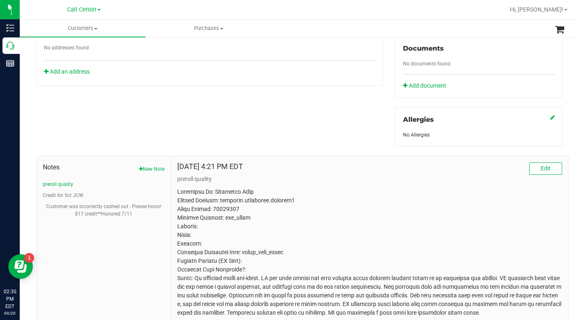
scroll to position [329, 0]
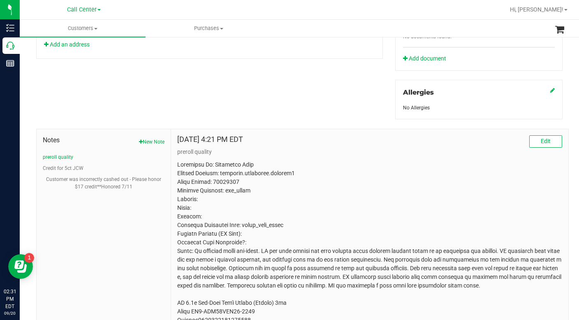
click at [288, 97] on div "Member Info * First Name * Last Name Preferred Name * Date of Birth (MM/DD/YYYY…" at bounding box center [299, 92] width 539 height 547
click at [291, 99] on div "Member Info * First Name * Last Name Preferred Name * Date of Birth (MM/DD/YYYY…" at bounding box center [299, 92] width 539 height 547
click at [271, 108] on div "Member Info * First Name * Last Name Preferred Name * Date of Birth (MM/DD/YYYY…" at bounding box center [299, 92] width 539 height 547
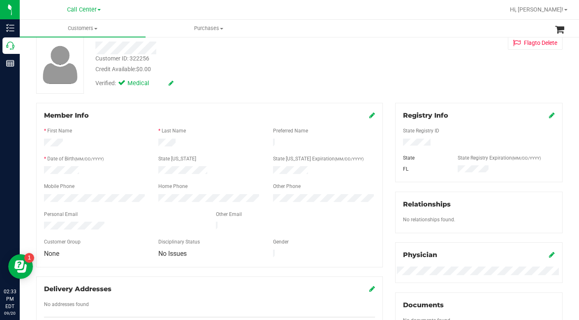
scroll to position [0, 0]
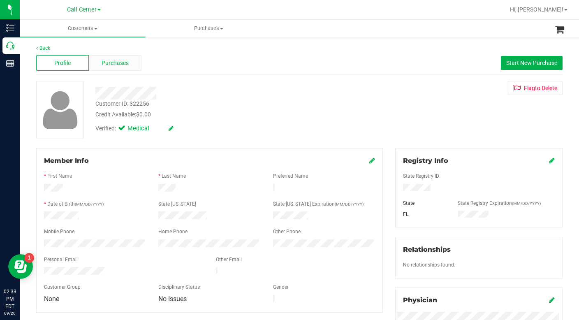
click at [112, 63] on span "Purchases" at bounding box center [115, 63] width 27 height 9
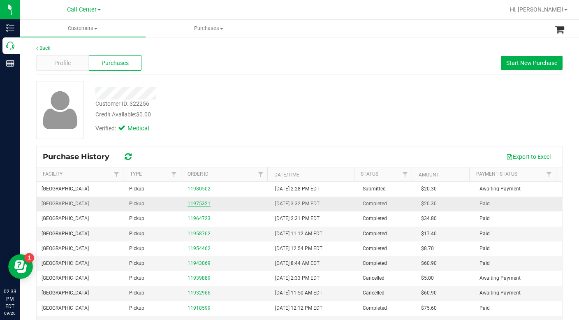
click at [198, 205] on link "11975321" at bounding box center [199, 204] width 23 height 6
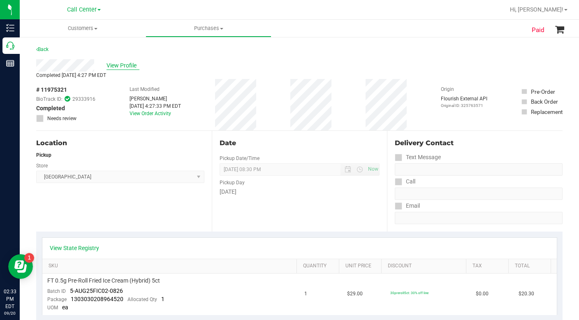
click at [122, 65] on span "View Profile" at bounding box center [123, 65] width 33 height 9
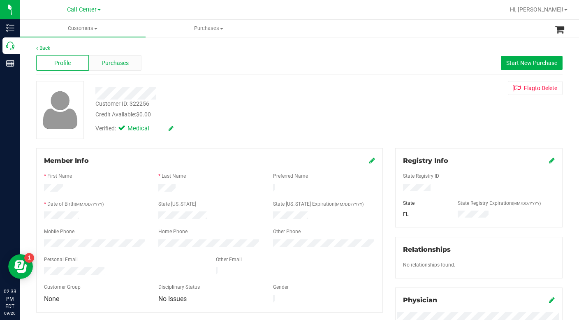
click at [116, 65] on span "Purchases" at bounding box center [115, 63] width 27 height 9
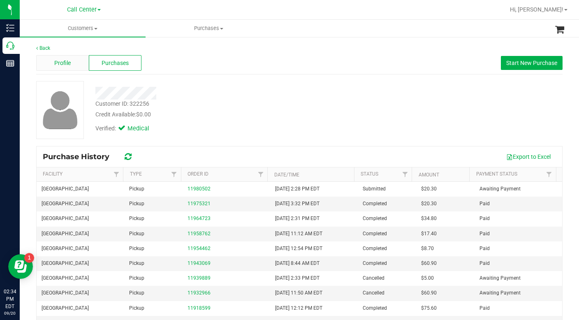
click at [71, 63] on div "Profile" at bounding box center [62, 63] width 53 height 16
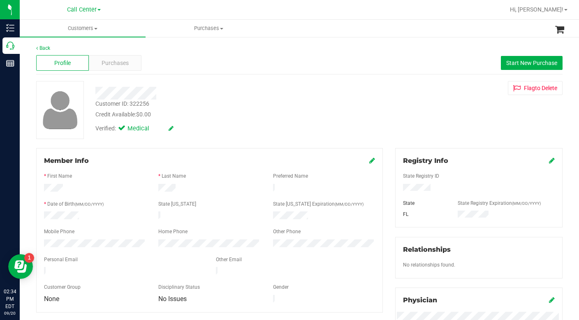
click at [258, 122] on div "Verified: Medical" at bounding box center [224, 128] width 270 height 18
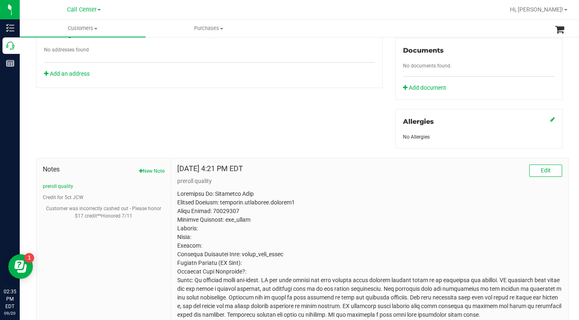
scroll to position [277, 0]
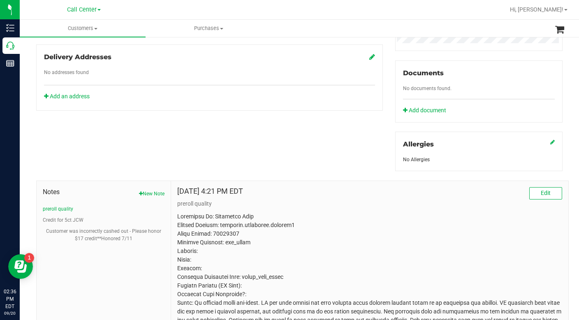
click at [235, 130] on div "Member Info * First Name * Last Name Preferred Name * Date of Birth (MM/DD/YYYY…" at bounding box center [299, 144] width 539 height 547
click at [237, 145] on div "Member Info * First Name * Last Name Preferred Name * Date of Birth (MM/DD/YYYY…" at bounding box center [299, 144] width 539 height 547
click at [428, 226] on p at bounding box center [369, 311] width 385 height 199
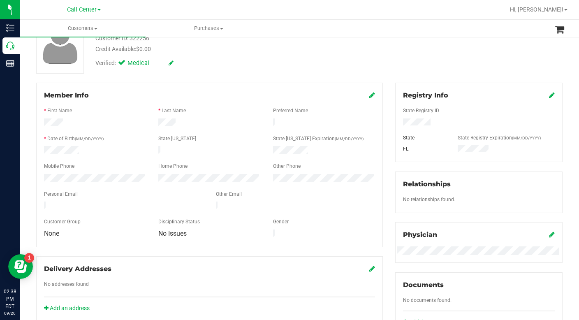
scroll to position [0, 0]
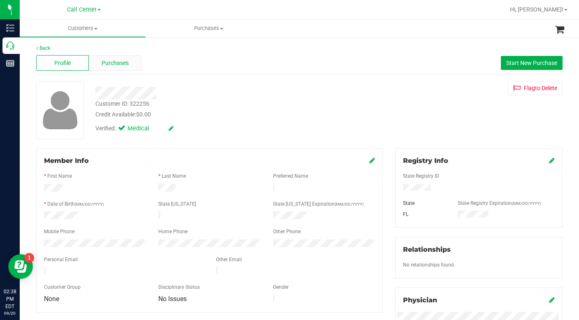
click at [106, 62] on span "Purchases" at bounding box center [115, 63] width 27 height 9
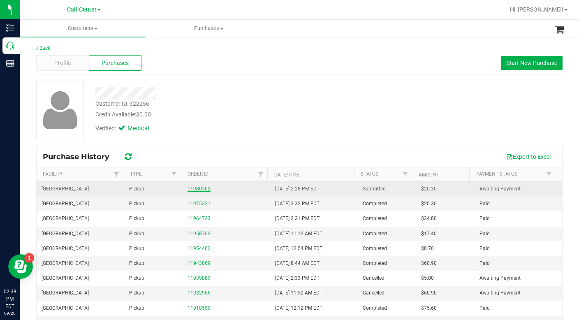
click at [196, 191] on link "11980502" at bounding box center [199, 189] width 23 height 6
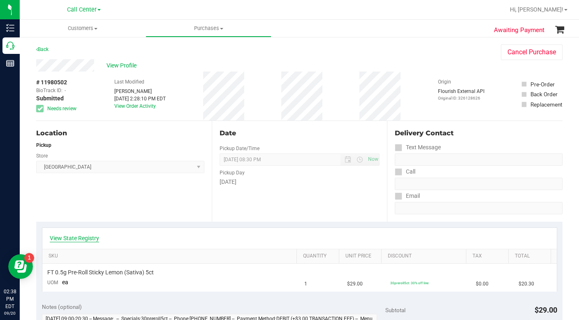
click at [83, 240] on link "View State Registry" at bounding box center [74, 238] width 49 height 8
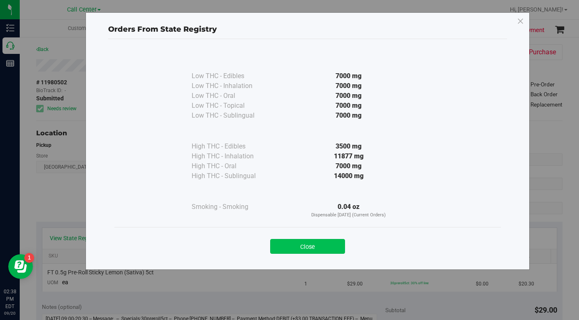
click at [302, 249] on button "Close" at bounding box center [307, 246] width 75 height 15
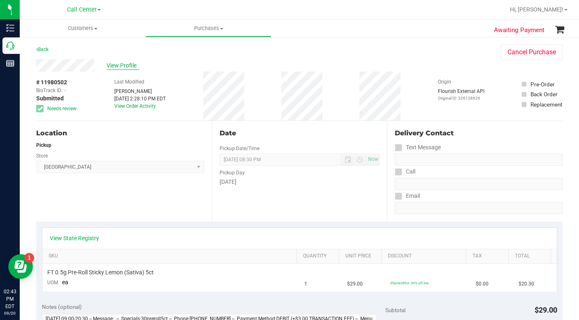
click at [119, 67] on span "View Profile" at bounding box center [123, 65] width 33 height 9
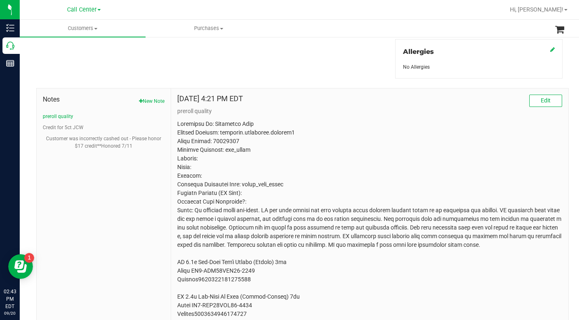
scroll to position [370, 0]
click at [150, 100] on button "New Note" at bounding box center [152, 100] width 26 height 7
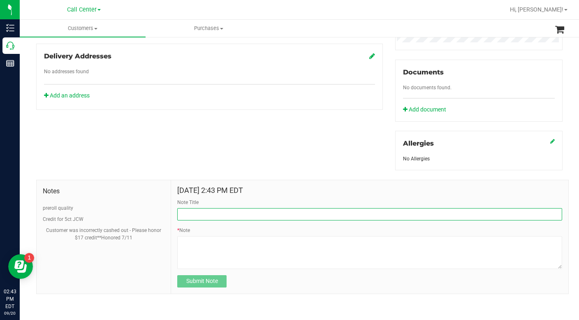
click at [190, 214] on input "Note Title" at bounding box center [369, 214] width 385 height 12
type input "Low-fill pre-rolls"
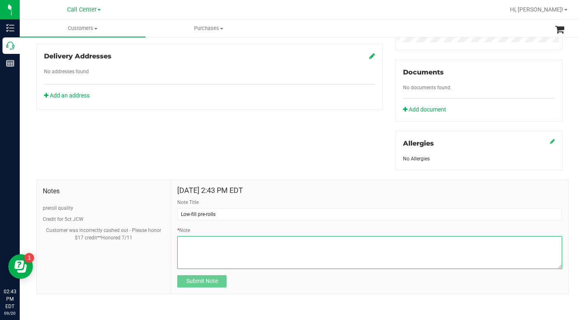
click at [184, 241] on textarea "* Note" at bounding box center [369, 252] width 385 height 33
type textarea "Patient called to say that"
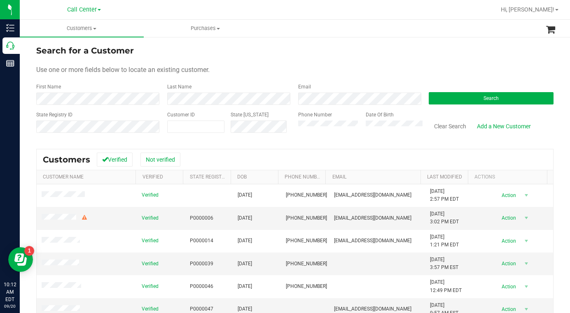
click at [97, 10] on link "Call Center" at bounding box center [84, 9] width 34 height 8
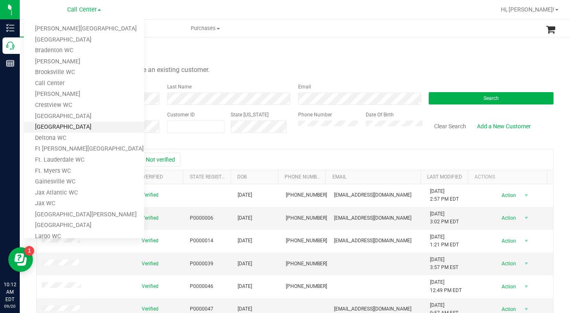
click at [48, 131] on link "[GEOGRAPHIC_DATA]" at bounding box center [84, 127] width 120 height 11
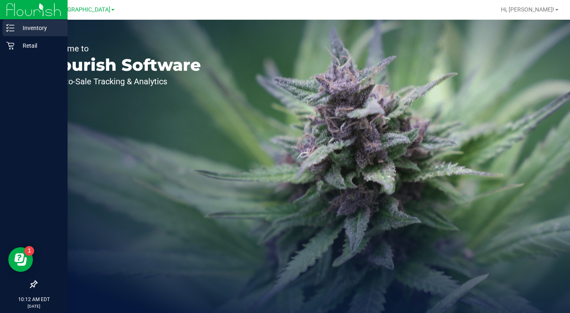
click at [26, 30] on p "Inventory" at bounding box center [38, 28] width 49 height 10
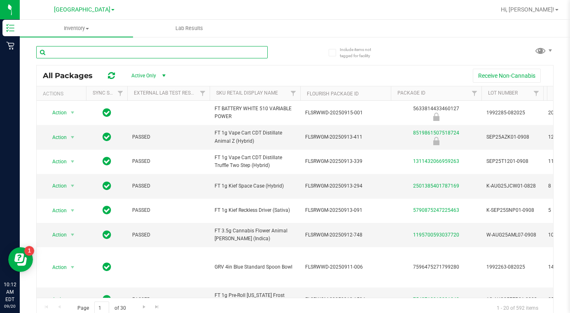
click at [80, 54] on input "text" at bounding box center [151, 52] width 231 height 12
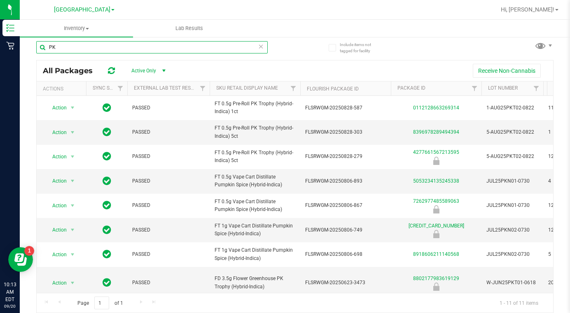
type input "PK"
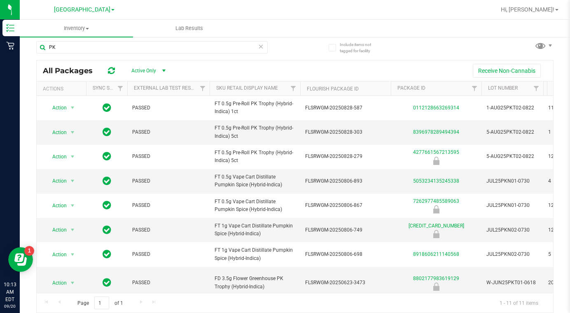
click at [111, 9] on span at bounding box center [112, 10] width 3 height 2
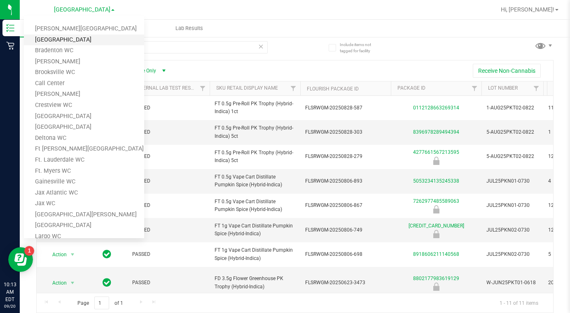
click at [40, 40] on link "[GEOGRAPHIC_DATA]" at bounding box center [84, 40] width 120 height 11
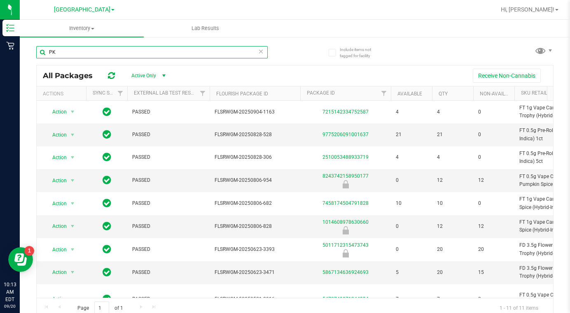
drag, startPoint x: 67, startPoint y: 52, endPoint x: 42, endPoint y: 53, distance: 25.2
click at [42, 53] on input "PK" at bounding box center [151, 52] width 231 height 12
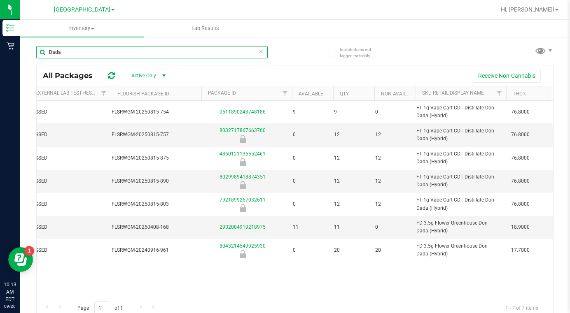
scroll to position [0, 115]
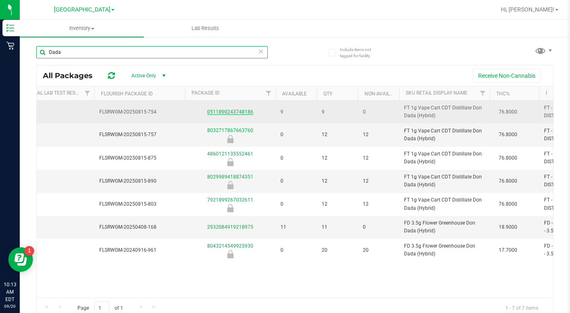
type input "Dada"
click at [240, 115] on link "0511890243748186" at bounding box center [230, 112] width 46 height 6
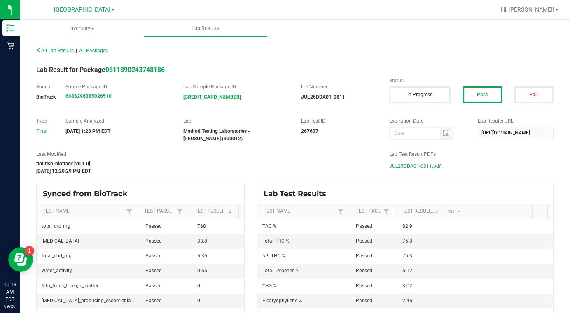
click at [409, 166] on span "JUL25DDA01-0811.pdf" at bounding box center [414, 166] width 51 height 12
click at [99, 51] on span "All Packages" at bounding box center [93, 51] width 29 height 6
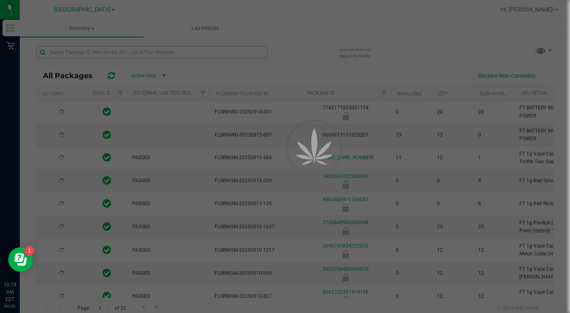
click at [79, 56] on div at bounding box center [285, 156] width 570 height 313
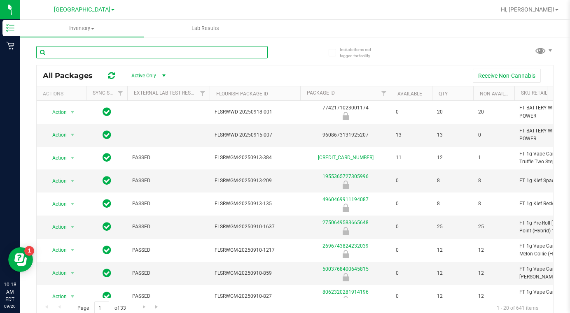
click at [78, 54] on input "text" at bounding box center [151, 52] width 231 height 12
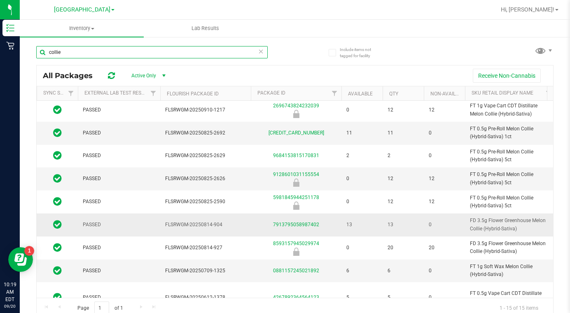
scroll to position [0, 49]
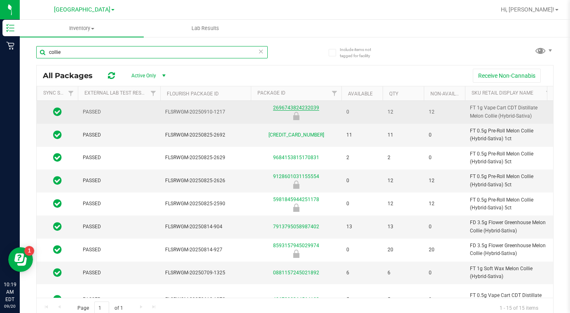
type input "collie"
click at [288, 111] on link "2696743824232039" at bounding box center [296, 108] width 46 height 6
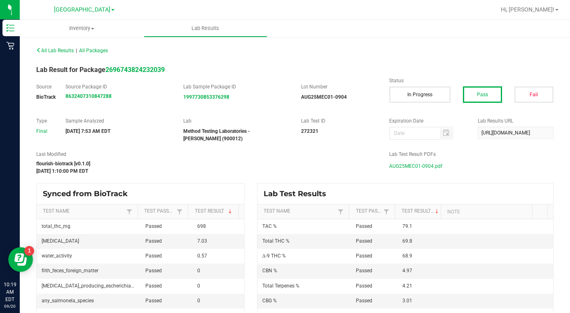
click at [401, 167] on span "AUG25MEC01-0904.pdf" at bounding box center [415, 166] width 53 height 12
click at [101, 50] on span "All Packages" at bounding box center [93, 51] width 29 height 6
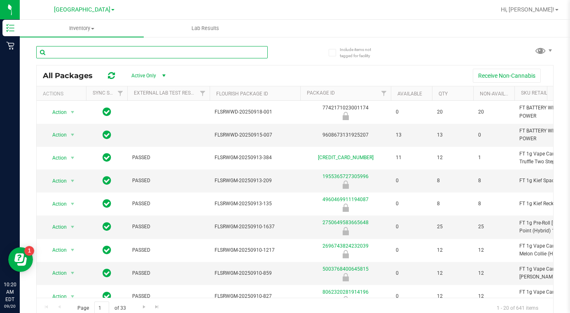
click at [103, 50] on input "text" at bounding box center [151, 52] width 231 height 12
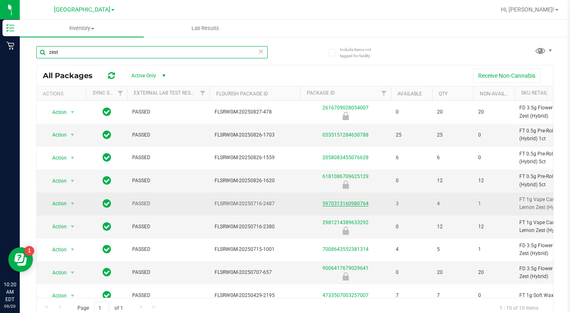
type input "zest"
click at [337, 207] on link "5970313160980764" at bounding box center [345, 204] width 46 height 6
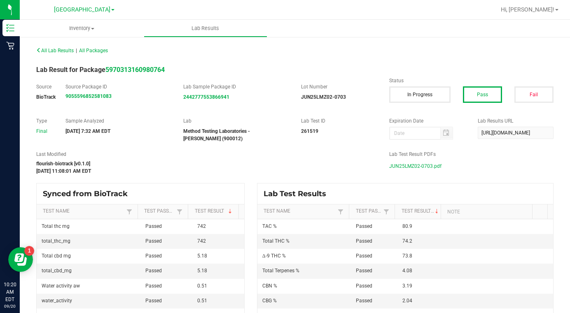
click at [398, 167] on span "JUN25LMZ02-0703.pdf" at bounding box center [415, 166] width 52 height 12
click at [406, 165] on span "JUN25LMZ02-0703.pdf" at bounding box center [415, 166] width 52 height 12
click at [98, 53] on span "All Packages" at bounding box center [93, 51] width 29 height 6
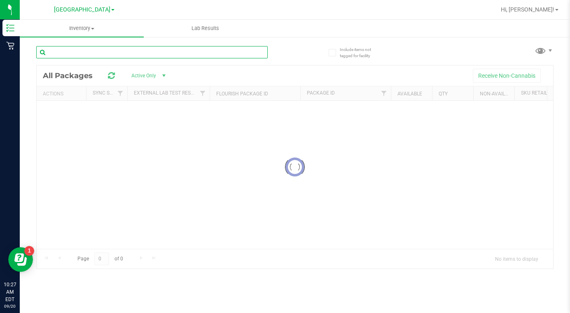
click at [94, 53] on input "text" at bounding box center [151, 52] width 231 height 12
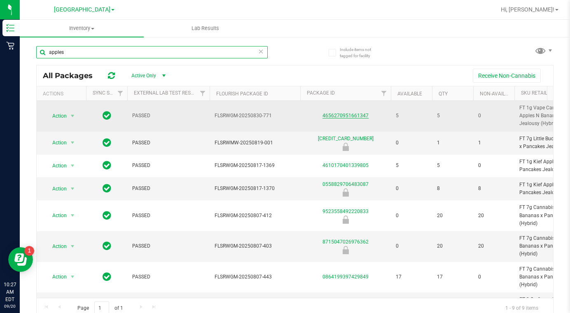
type input "apples"
click at [335, 117] on link "4656270951661347" at bounding box center [345, 116] width 46 height 6
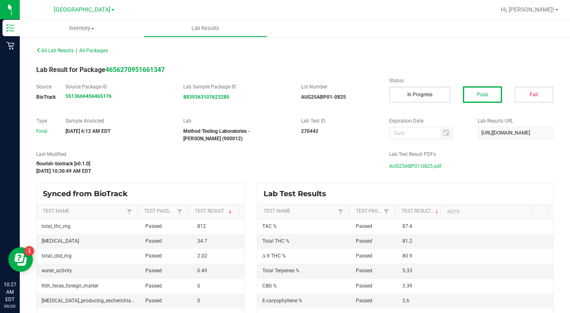
click at [405, 166] on span "AUG25ABP01-0825.pdf" at bounding box center [415, 166] width 52 height 12
click at [111, 10] on span at bounding box center [112, 10] width 3 height 2
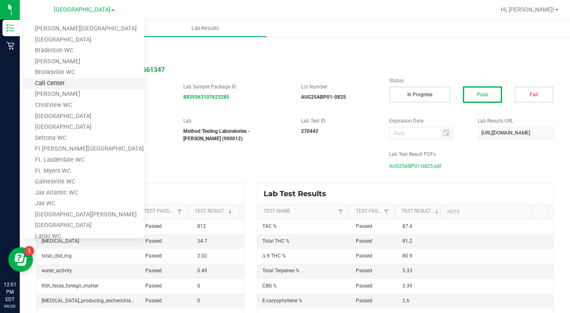
click at [53, 84] on link "Call Center" at bounding box center [84, 83] width 120 height 11
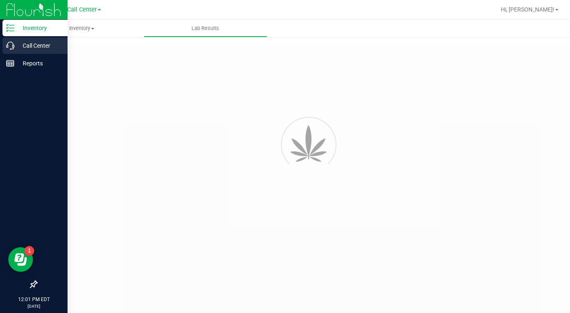
click at [32, 46] on p "Call Center" at bounding box center [38, 46] width 49 height 10
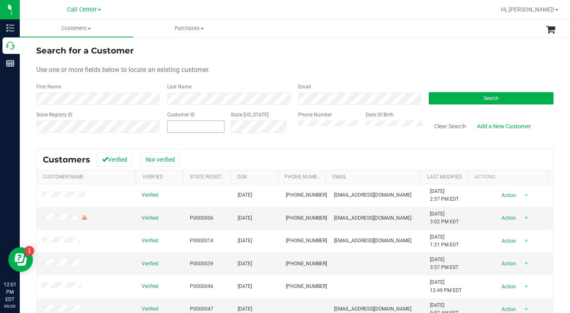
click at [174, 129] on span at bounding box center [195, 127] width 57 height 12
click at [463, 102] on button "Search" at bounding box center [490, 98] width 125 height 12
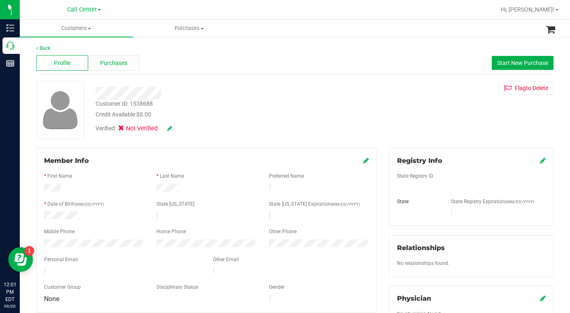
click at [112, 57] on div "Purchases" at bounding box center [114, 63] width 52 height 16
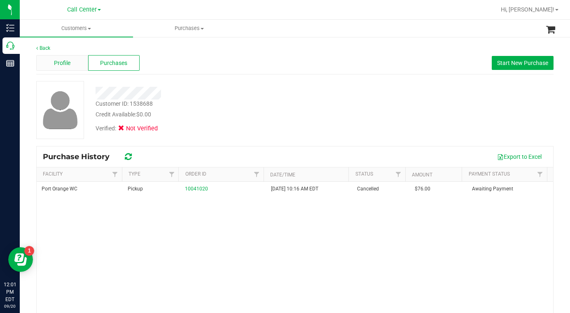
click at [67, 67] on span "Profile" at bounding box center [62, 63] width 16 height 9
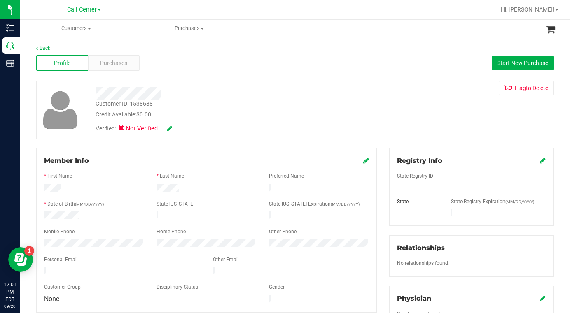
click at [540, 163] on icon at bounding box center [543, 160] width 6 height 7
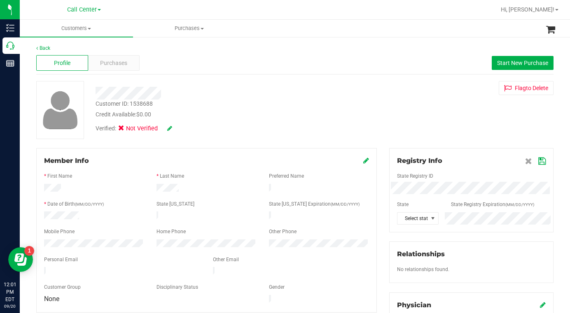
click at [64, 187] on div at bounding box center [94, 189] width 112 height 10
click at [64, 188] on div at bounding box center [94, 189] width 112 height 10
click at [363, 162] on icon at bounding box center [366, 160] width 6 height 7
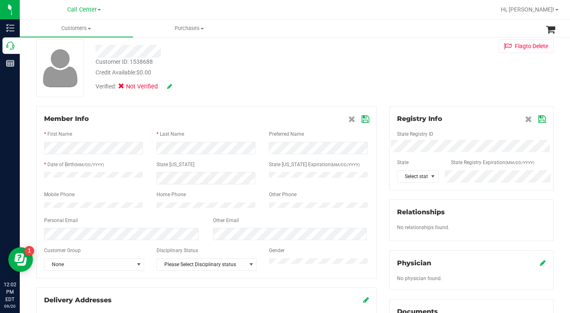
scroll to position [82, 0]
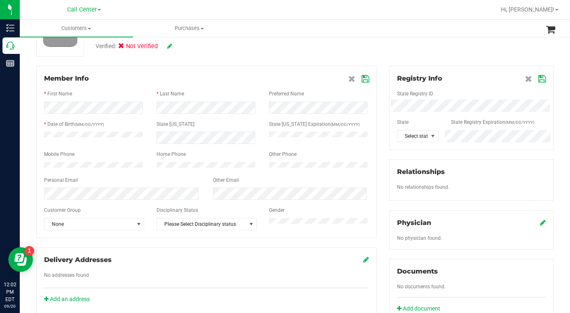
click at [363, 80] on icon at bounding box center [364, 79] width 7 height 7
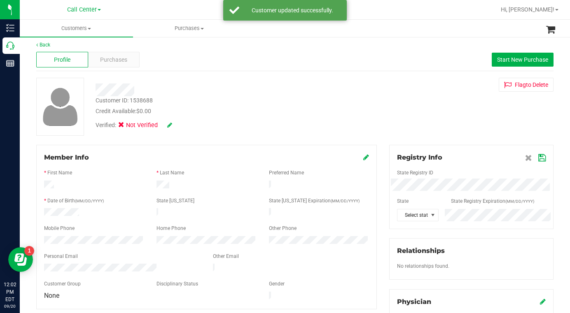
scroll to position [0, 0]
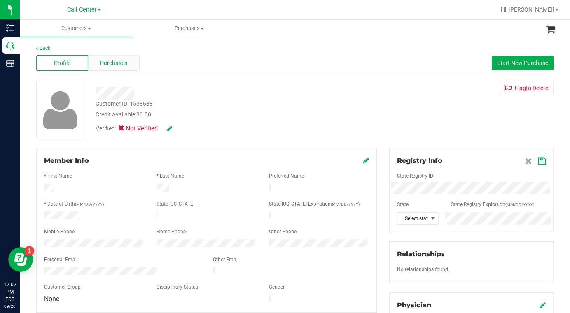
click at [100, 66] on span "Purchases" at bounding box center [113, 63] width 27 height 9
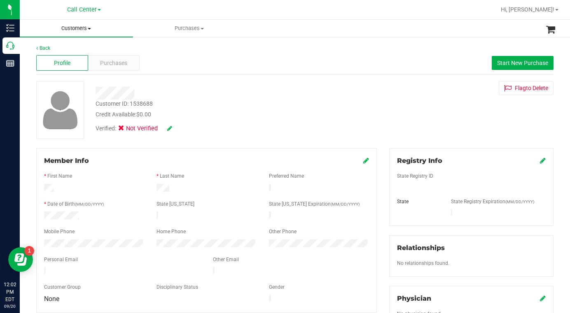
click at [91, 27] on span "Customers" at bounding box center [76, 28] width 113 height 7
click at [50, 53] on span "All customers" at bounding box center [49, 49] width 59 height 7
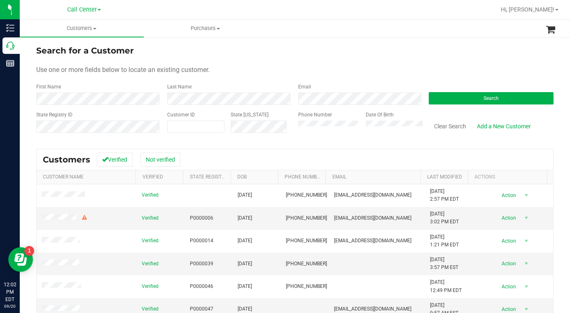
click at [135, 77] on form "Search for a Customer Use one or more fields below to locate an existing custom…" at bounding box center [294, 92] width 517 height 96
click at [472, 102] on button "Search" at bounding box center [490, 98] width 125 height 12
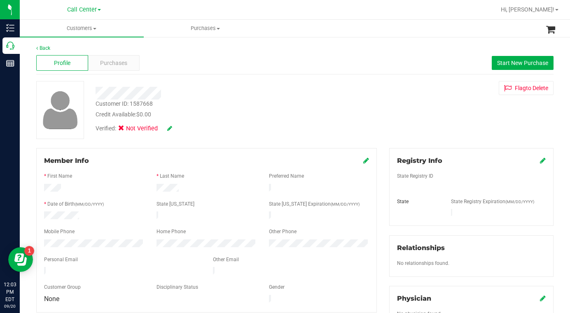
click at [364, 161] on icon at bounding box center [366, 160] width 6 height 7
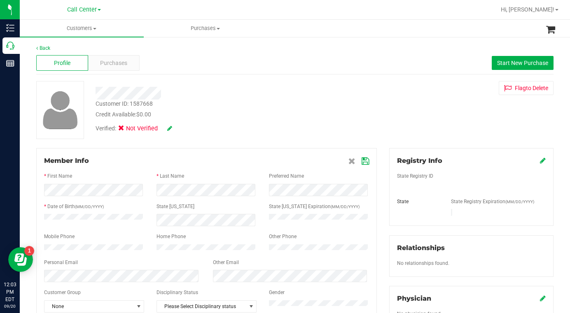
click at [361, 160] on icon at bounding box center [364, 161] width 7 height 7
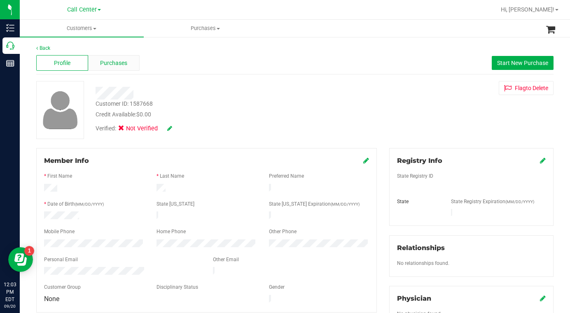
click at [108, 63] on span "Purchases" at bounding box center [113, 63] width 27 height 9
drag, startPoint x: 95, startPoint y: 30, endPoint x: 91, endPoint y: 34, distance: 5.5
click at [94, 30] on span "Customers" at bounding box center [82, 28] width 124 height 7
click at [65, 52] on span "All customers" at bounding box center [49, 49] width 59 height 7
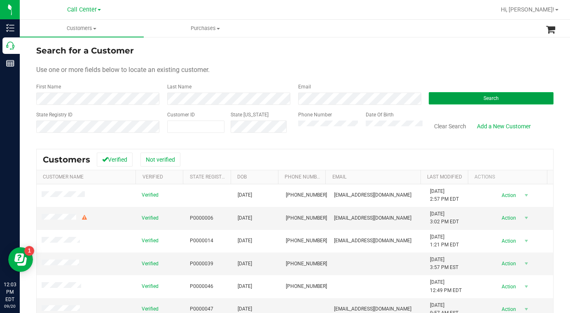
click at [466, 98] on button "Search" at bounding box center [490, 98] width 125 height 12
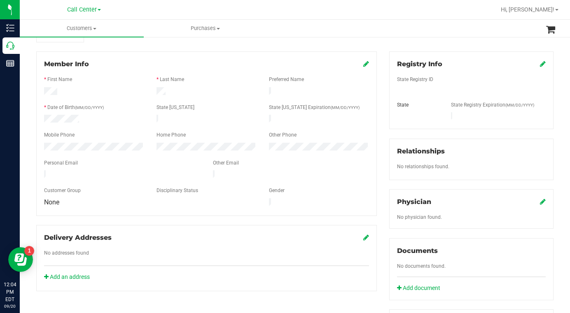
scroll to position [82, 0]
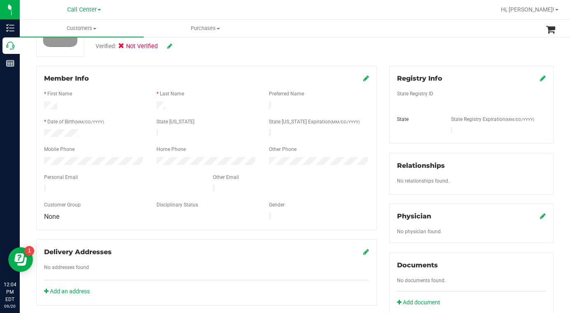
click at [363, 77] on icon at bounding box center [366, 78] width 6 height 7
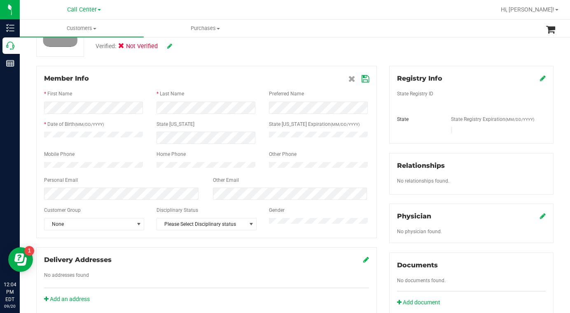
click at [362, 81] on icon at bounding box center [364, 79] width 7 height 7
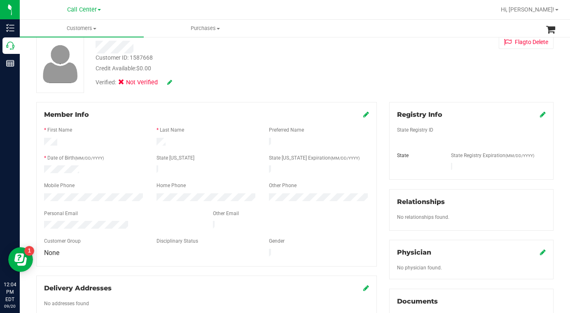
scroll to position [0, 0]
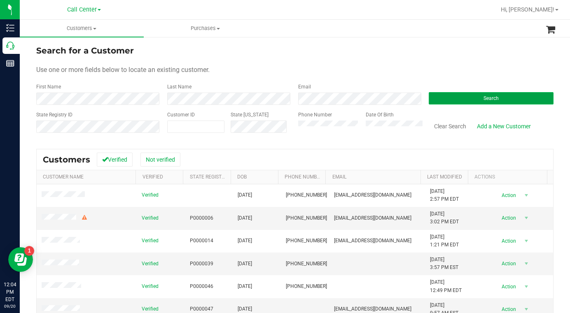
click at [454, 100] on button "Search" at bounding box center [490, 98] width 125 height 12
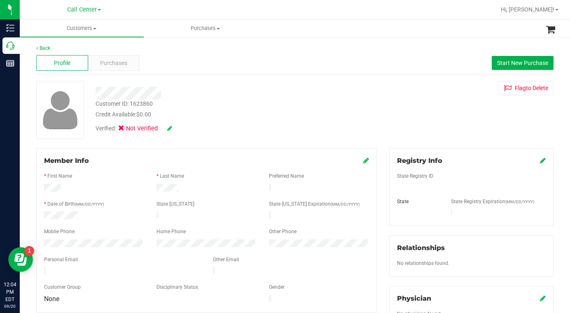
click at [363, 162] on icon at bounding box center [366, 160] width 6 height 7
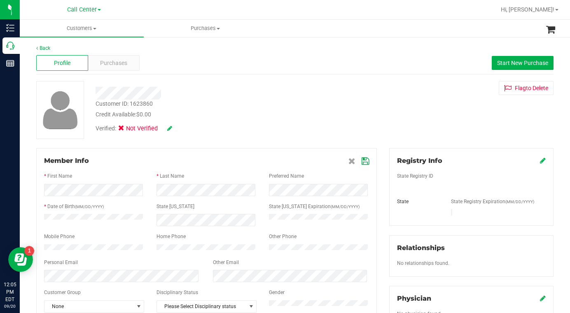
click at [361, 160] on icon at bounding box center [364, 161] width 7 height 7
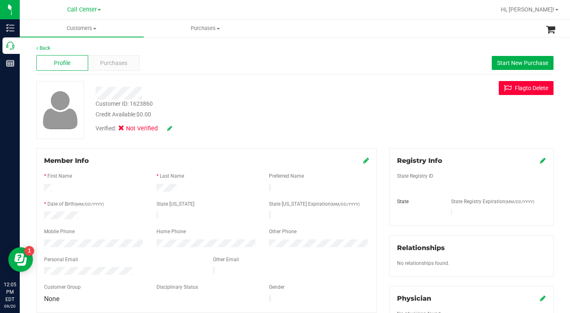
click at [523, 94] on button "Flag to [GEOGRAPHIC_DATA]" at bounding box center [525, 88] width 55 height 14
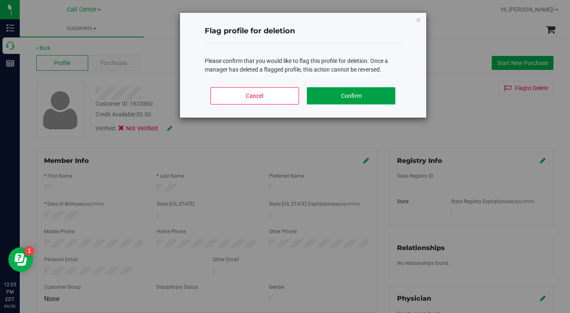
click at [340, 98] on button "Confirm" at bounding box center [351, 95] width 88 height 17
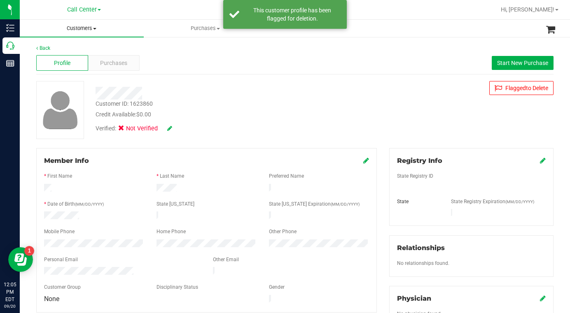
click at [91, 33] on uib-tab-heading "Customers All customers Add a new customer All physicians" at bounding box center [82, 28] width 124 height 17
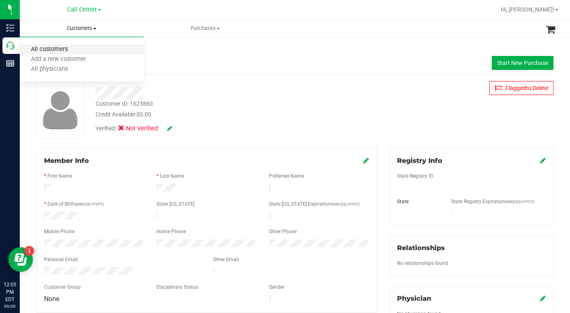
click at [55, 49] on span "All customers" at bounding box center [49, 49] width 59 height 7
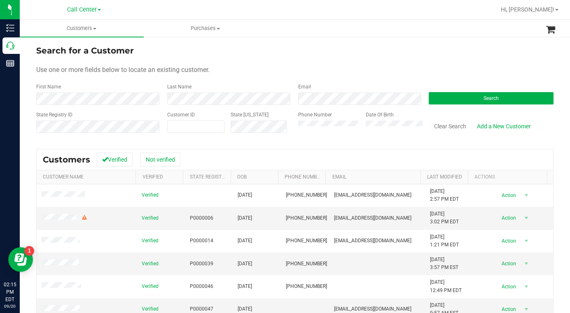
click at [98, 11] on link "Call Center" at bounding box center [84, 9] width 34 height 8
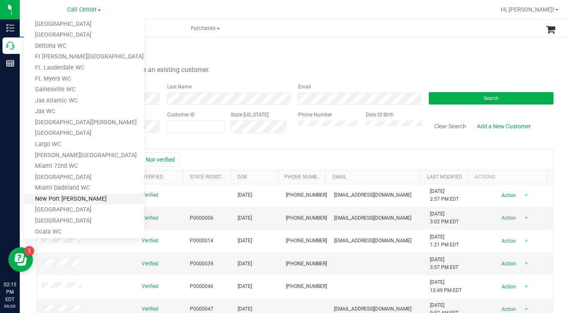
scroll to position [123, 0]
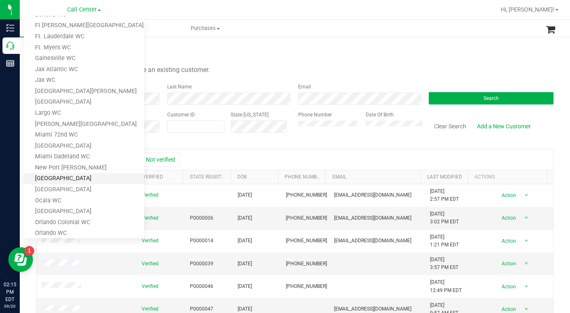
click at [58, 183] on link "[GEOGRAPHIC_DATA]" at bounding box center [84, 178] width 120 height 11
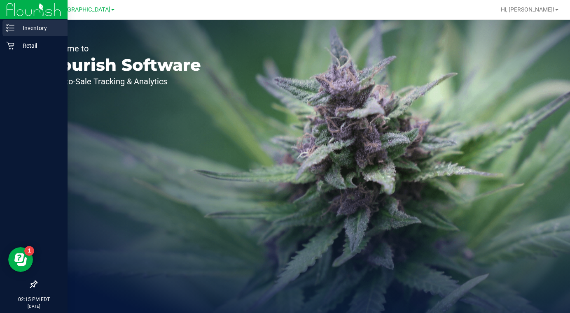
click at [35, 26] on p "Inventory" at bounding box center [38, 28] width 49 height 10
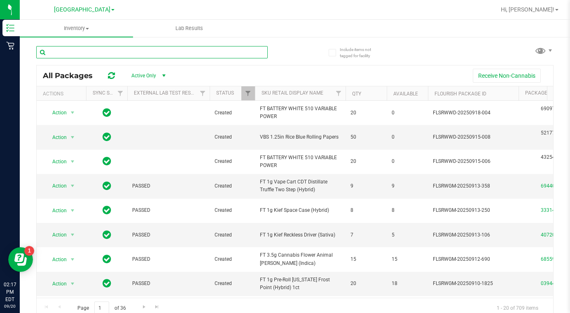
click at [104, 51] on input "text" at bounding box center [151, 52] width 231 height 12
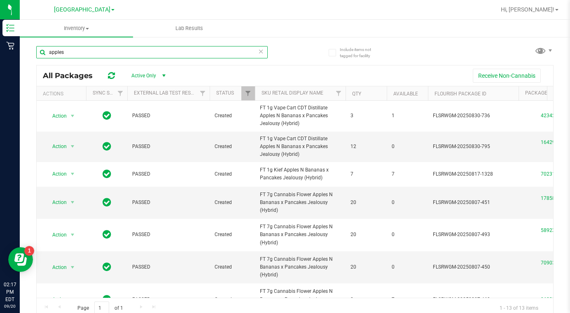
type input "apples"
click at [534, 299] on div "Page 1 of 1 1 - 13 of 13 items" at bounding box center [295, 308] width 516 height 20
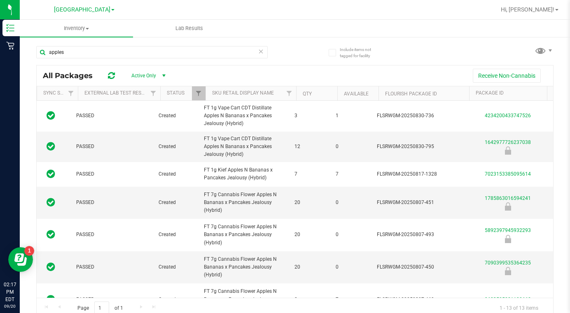
scroll to position [0, 66]
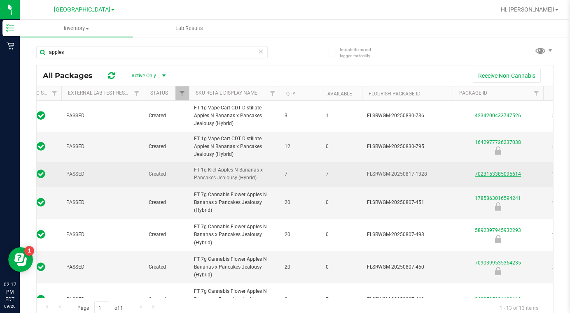
click at [488, 174] on link "7023153385095614" at bounding box center [497, 174] width 46 height 6
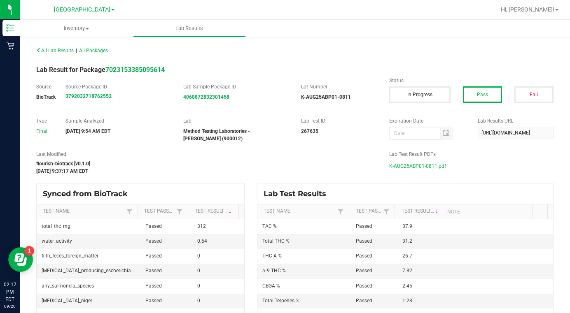
click at [402, 167] on span "K-AUG25ABP01-0811.pdf" at bounding box center [417, 166] width 57 height 12
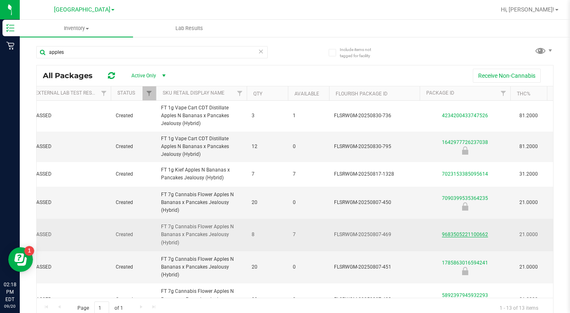
click at [457, 232] on link "9683505221100662" at bounding box center [465, 235] width 46 height 6
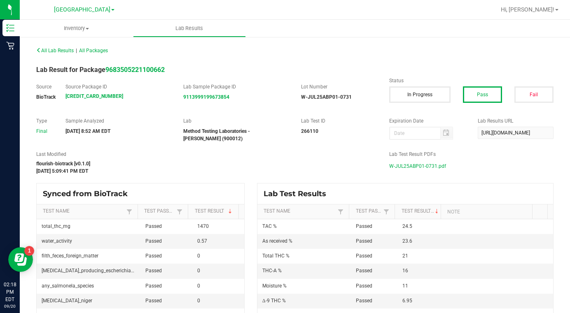
click at [396, 168] on span "W-JUL25ABP01-0731.pdf" at bounding box center [417, 166] width 57 height 12
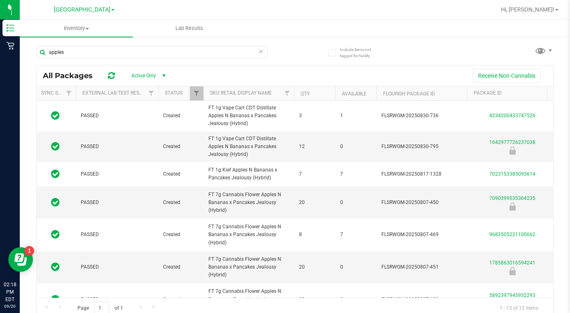
scroll to position [0, 66]
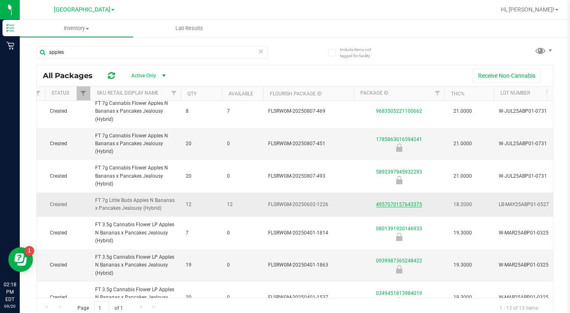
click at [398, 202] on link "4957070157643375" at bounding box center [399, 205] width 46 height 6
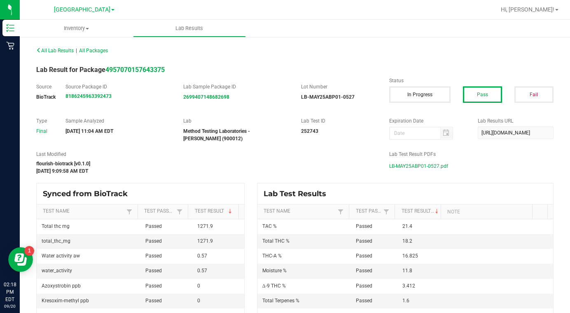
click at [399, 167] on span "LB-MAY25ABP01-0527.pdf" at bounding box center [418, 166] width 59 height 12
click at [414, 165] on span "LB-MAY25ABP01-0527.pdf" at bounding box center [418, 166] width 59 height 12
click at [92, 52] on span "All Packages" at bounding box center [93, 51] width 29 height 6
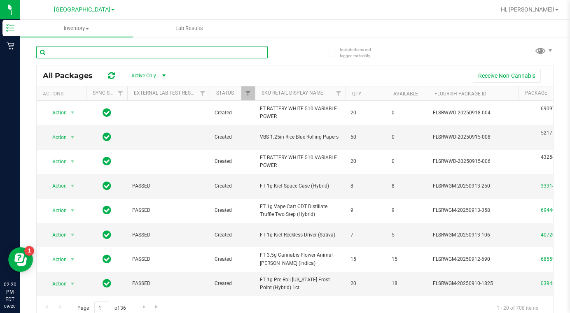
click at [82, 55] on input "text" at bounding box center [151, 52] width 231 height 12
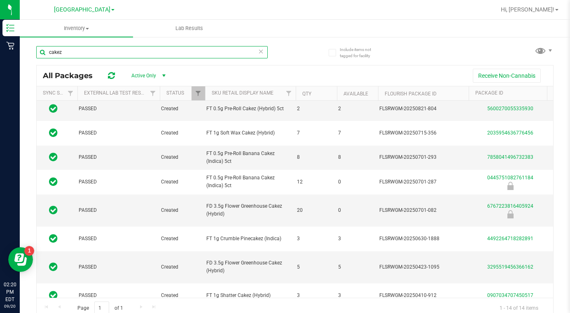
scroll to position [0, 66]
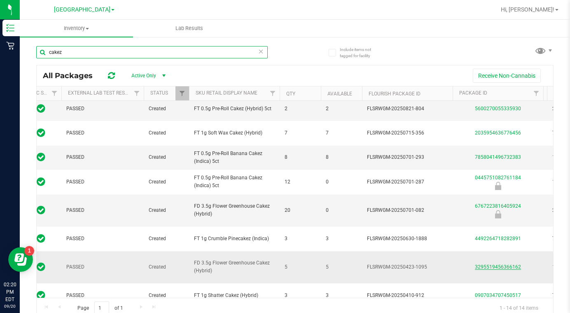
type input "cakez"
click at [496, 264] on link "3295519456366162" at bounding box center [497, 267] width 46 height 6
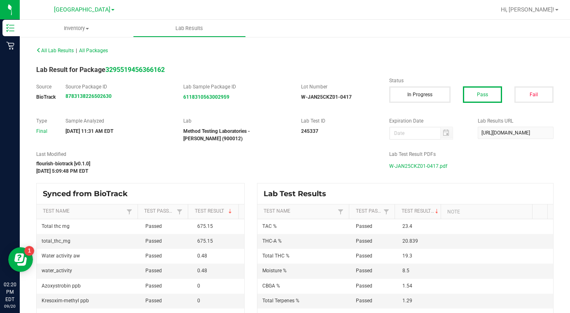
click at [408, 166] on span "W-JAN25CKZ01-0417.pdf" at bounding box center [418, 166] width 58 height 12
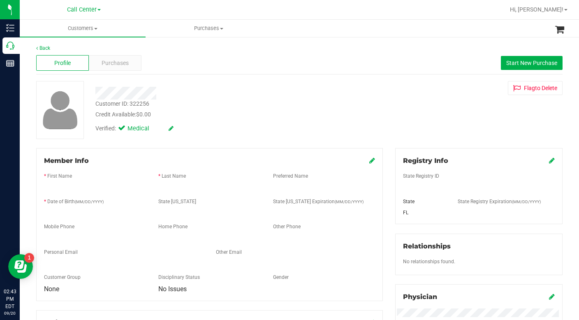
scroll to position [278, 0]
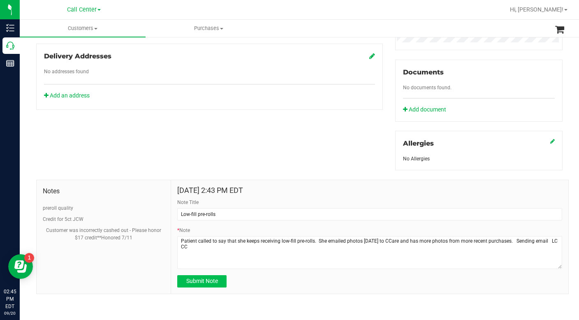
type textarea "Patient called to say that she keeps receiving low-fill pre-rolls. She emailed …"
click at [204, 282] on span "Submit Note" at bounding box center [202, 281] width 32 height 7
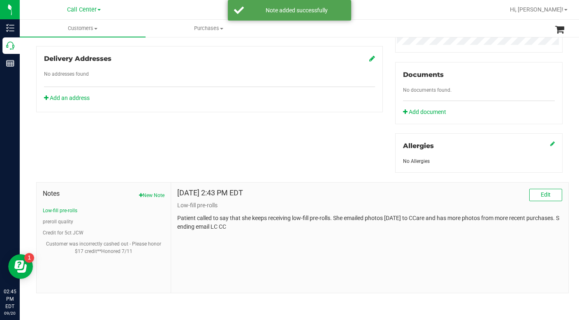
scroll to position [275, 0]
click at [532, 195] on button "Edit" at bounding box center [546, 196] width 33 height 12
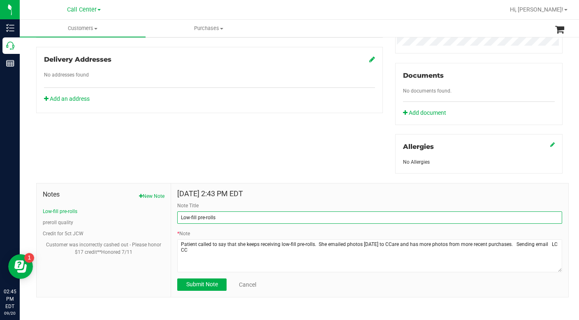
click at [179, 219] on input "Low-fill pre-rolls" at bounding box center [369, 218] width 385 height 12
type input "Complaint Low-fill pre-rolls"
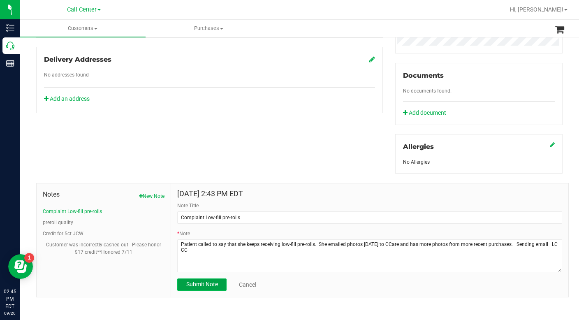
click at [213, 286] on span "Submit Note" at bounding box center [202, 284] width 32 height 7
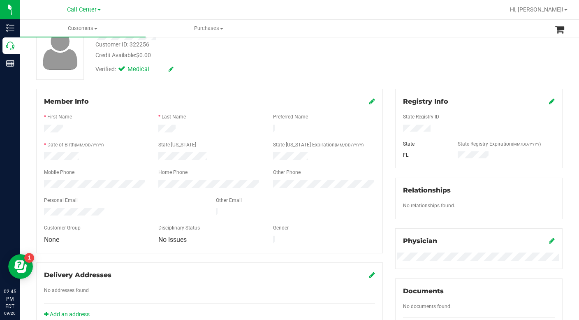
scroll to position [0, 0]
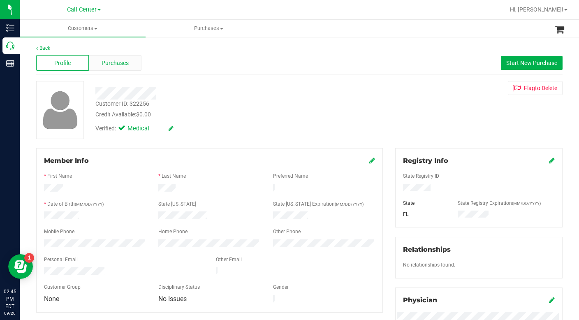
click at [100, 68] on div "Purchases" at bounding box center [115, 63] width 53 height 16
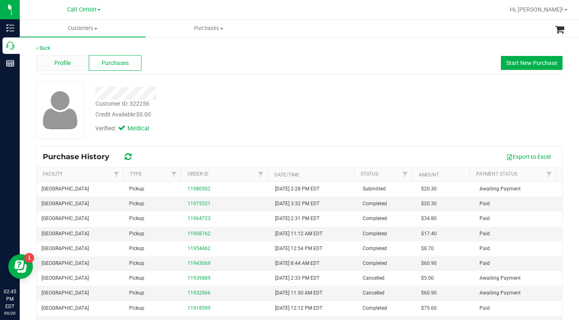
click at [62, 66] on span "Profile" at bounding box center [62, 63] width 16 height 9
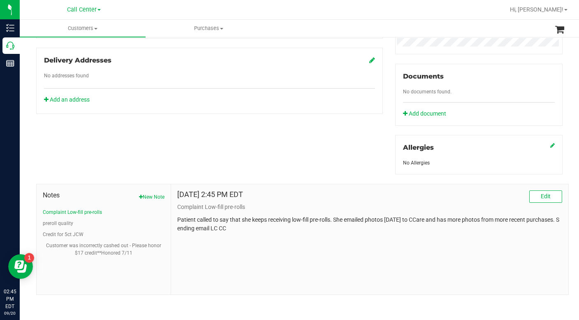
scroll to position [275, 0]
click at [51, 223] on button "preroll quality" at bounding box center [58, 222] width 30 height 7
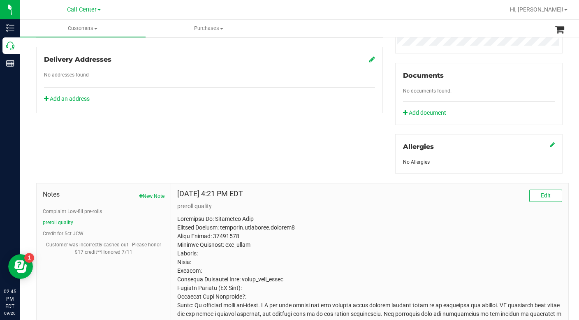
click at [271, 156] on div "Member Info * First Name * Last Name Preferred Name * Date of Birth (MM/DD/YYYY…" at bounding box center [299, 146] width 539 height 547
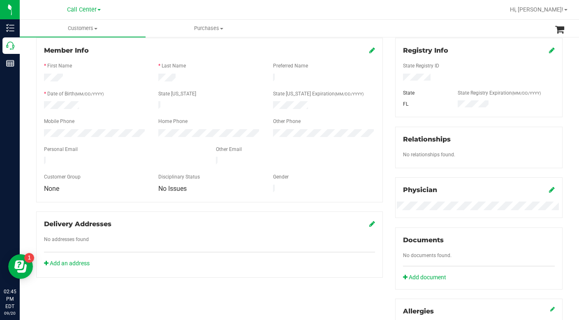
scroll to position [0, 0]
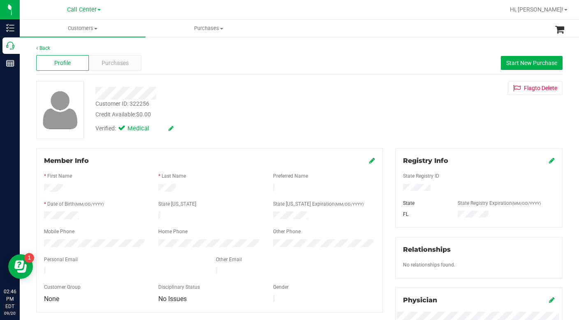
click at [419, 117] on div "Customer ID: 322256 Credit Available: $0.00 Verified: Medical Flag to [GEOGRAPH…" at bounding box center [299, 110] width 539 height 58
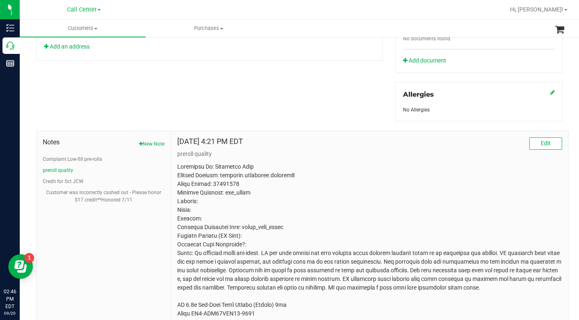
scroll to position [329, 0]
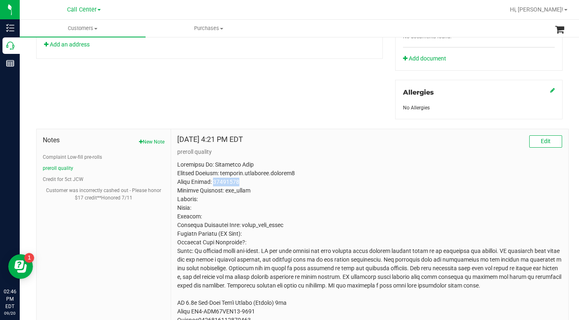
drag, startPoint x: 215, startPoint y: 182, endPoint x: 253, endPoint y: 178, distance: 38.0
click at [253, 178] on p at bounding box center [369, 259] width 385 height 199
copy p "11896735"
drag, startPoint x: 449, startPoint y: 192, endPoint x: 444, endPoint y: 195, distance: 5.9
click at [449, 192] on p at bounding box center [369, 259] width 385 height 199
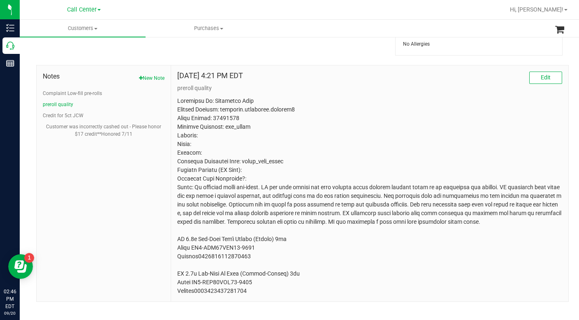
scroll to position [401, 0]
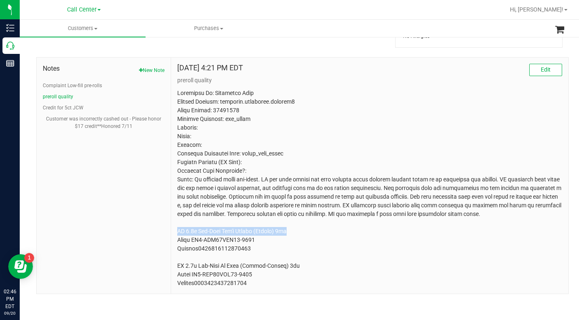
drag, startPoint x: 177, startPoint y: 231, endPoint x: 282, endPoint y: 232, distance: 104.9
click at [282, 232] on p at bounding box center [369, 188] width 385 height 199
copy p "FT 0.5g Pre-Roll Don's Trophy (Hybrid) 5ct"
click at [435, 228] on p at bounding box center [369, 188] width 385 height 199
drag, startPoint x: 198, startPoint y: 240, endPoint x: 260, endPoint y: 238, distance: 62.2
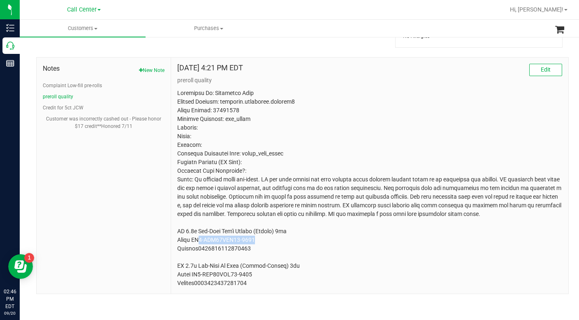
click at [260, 238] on p at bounding box center [369, 188] width 385 height 199
copy p "5-JUL25DOT01-0728"
click at [445, 125] on p at bounding box center [369, 188] width 385 height 199
drag, startPoint x: 197, startPoint y: 248, endPoint x: 252, endPoint y: 250, distance: 55.2
click at [252, 250] on p at bounding box center [369, 188] width 385 height 199
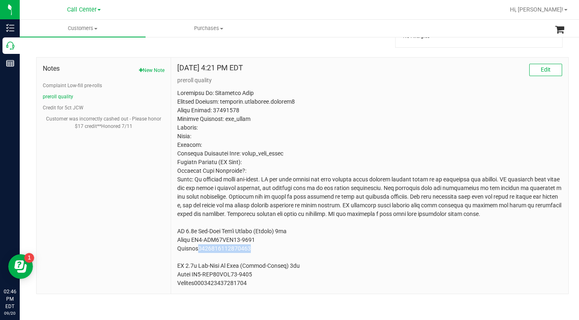
copy p "1630971403499316"
click at [460, 150] on p at bounding box center [369, 188] width 385 height 199
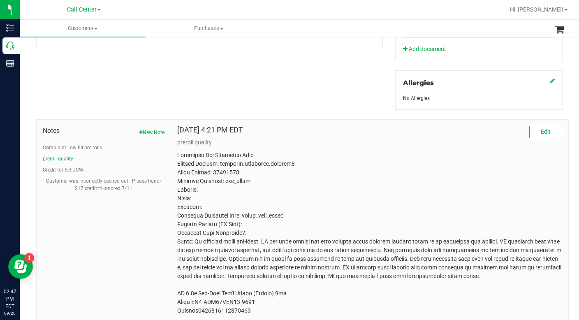
scroll to position [236, 0]
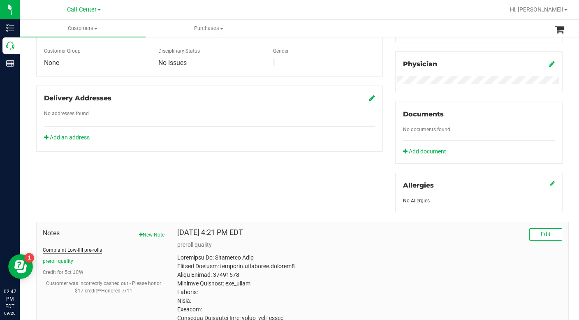
click at [70, 249] on button "Complaint Low-fill pre-rolls" at bounding box center [72, 250] width 59 height 7
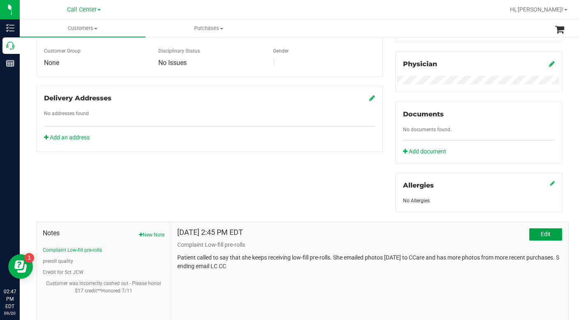
click at [531, 232] on button "Edit" at bounding box center [546, 234] width 33 height 12
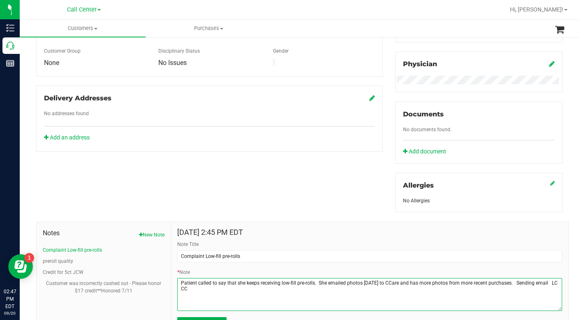
click at [510, 284] on textarea "* Note" at bounding box center [369, 294] width 385 height 33
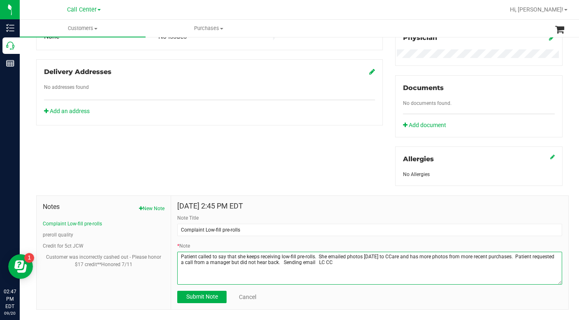
scroll to position [277, 0]
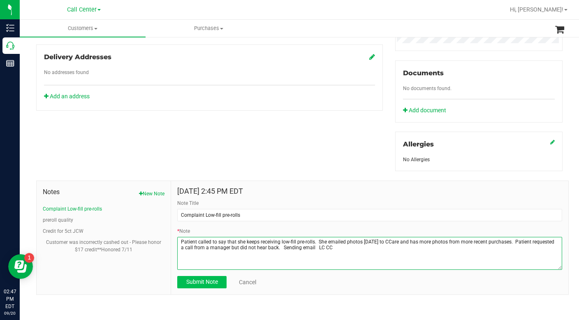
type textarea "Patient called to say that she keeps receiving low-fill pre-rolls. She emailed …"
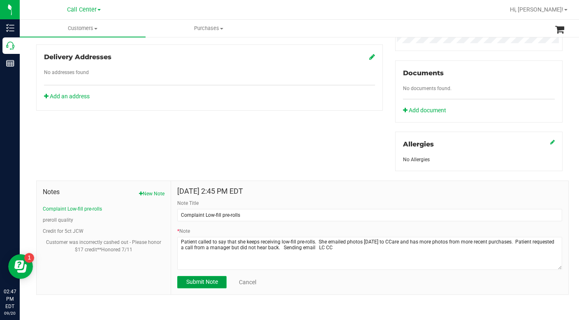
click at [188, 287] on button "Submit Note" at bounding box center [201, 282] width 49 height 12
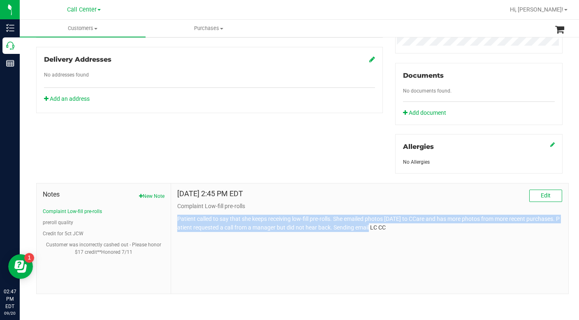
drag, startPoint x: 177, startPoint y: 220, endPoint x: 376, endPoint y: 230, distance: 198.6
click at [380, 229] on p "Patient called to say that she keeps receiving low-fill pre-rolls. She emailed …" at bounding box center [369, 223] width 385 height 17
copy p "Patient called to say that she keeps receiving low-fill pre-rolls. She emailed …"
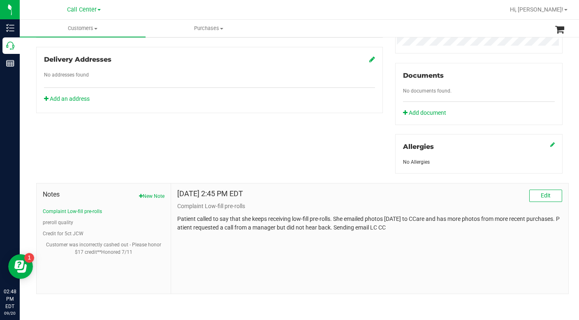
click at [423, 193] on div "[DATE] 2:45 PM EDT Edit" at bounding box center [369, 196] width 385 height 12
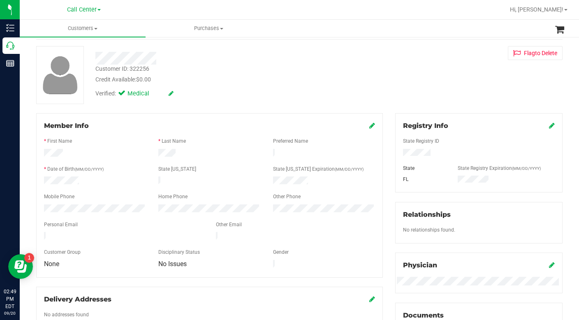
scroll to position [0, 0]
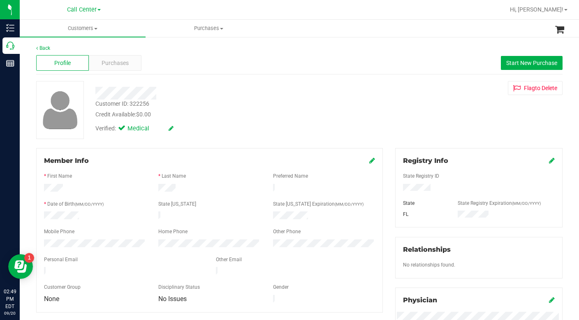
click at [114, 102] on div "Customer ID: 322256" at bounding box center [122, 104] width 54 height 9
copy div "Customer ID: 322256"
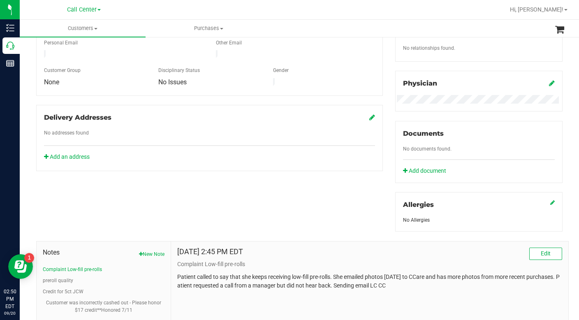
scroll to position [275, 0]
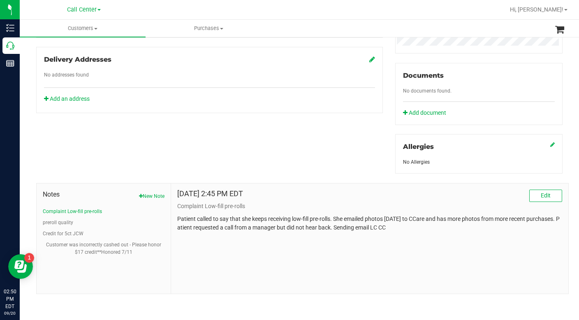
click at [431, 250] on div "[DATE] 2:45 PM EDT Edit Complaint Low-fill pre-rolls Patient called to say that…" at bounding box center [370, 239] width 398 height 110
click at [63, 222] on button "preroll quality" at bounding box center [58, 222] width 30 height 7
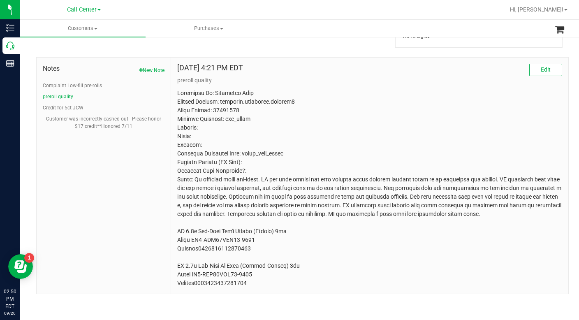
scroll to position [236, 0]
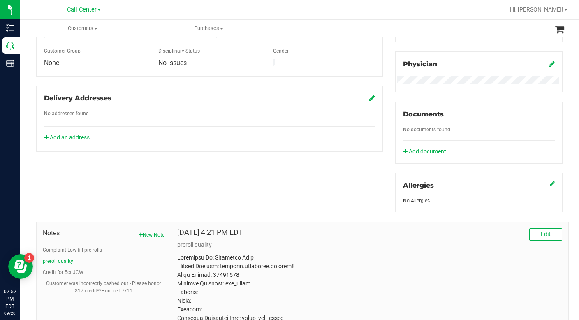
click at [489, 197] on div "No Allergies" at bounding box center [479, 200] width 152 height 7
click at [488, 236] on div "[DATE] 4:21 PM EDT Edit" at bounding box center [369, 234] width 385 height 12
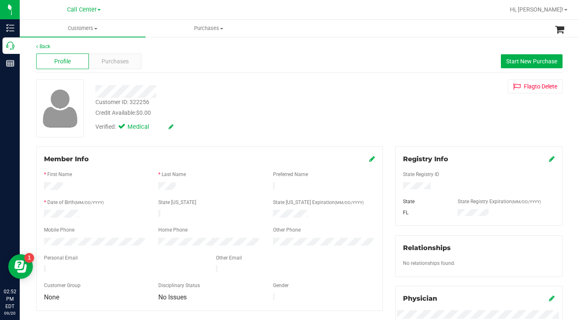
scroll to position [0, 0]
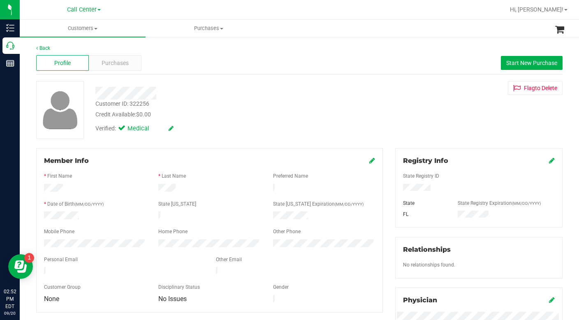
click at [414, 109] on div "Customer ID: 322256 Credit Available: $0.00 Verified: Medical Flag to [GEOGRAPH…" at bounding box center [299, 110] width 539 height 58
click at [330, 119] on div "Verified: Medical" at bounding box center [224, 128] width 270 height 18
click at [400, 120] on div "Customer ID: 322256 Credit Available: $0.00 Verified: Medical Flag to [GEOGRAPH…" at bounding box center [299, 110] width 539 height 58
click at [280, 124] on div "Verified: Medical" at bounding box center [224, 128] width 270 height 18
click at [272, 123] on div "Verified: Medical" at bounding box center [224, 128] width 270 height 18
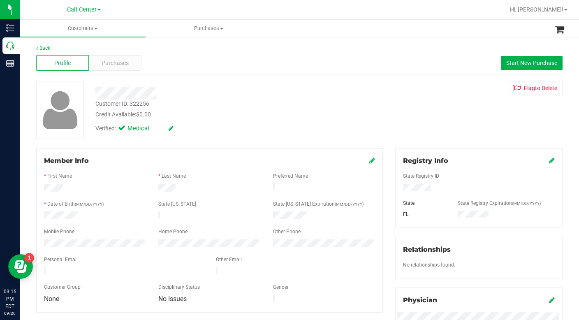
click at [415, 133] on div "Customer ID: 322256 Credit Available: $0.00 Verified: Medical Flag to [GEOGRAPH…" at bounding box center [299, 110] width 539 height 58
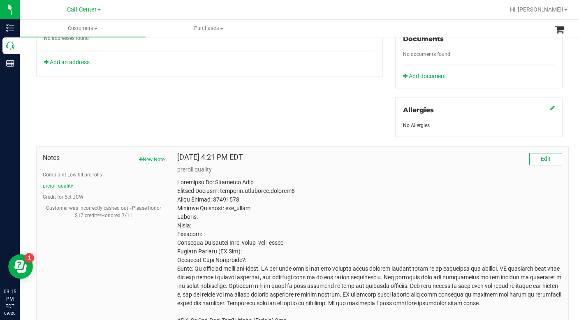
scroll to position [329, 0]
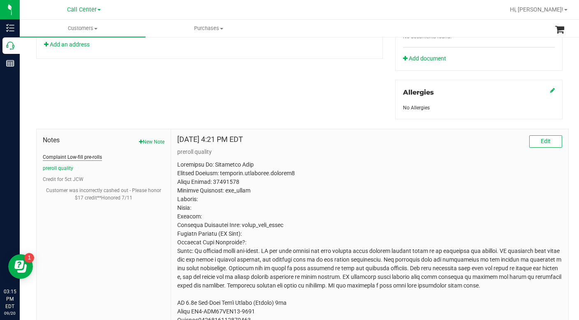
click at [64, 154] on button "Complaint Low-fill pre-rolls" at bounding box center [72, 157] width 59 height 7
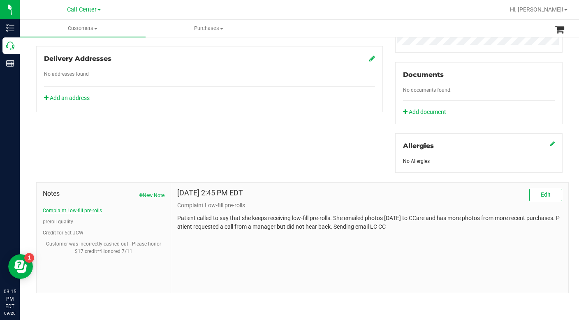
scroll to position [275, 0]
click at [531, 199] on button "Edit" at bounding box center [546, 196] width 33 height 12
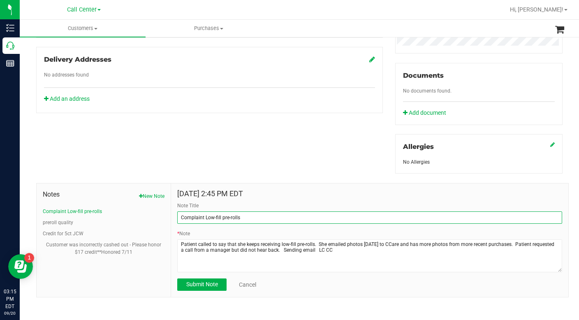
click at [251, 216] on input "Complaint Low-fill pre-rolls" at bounding box center [369, 218] width 385 height 12
type input "Complaint Low-fill pre-rolls - Please comp 2 free"
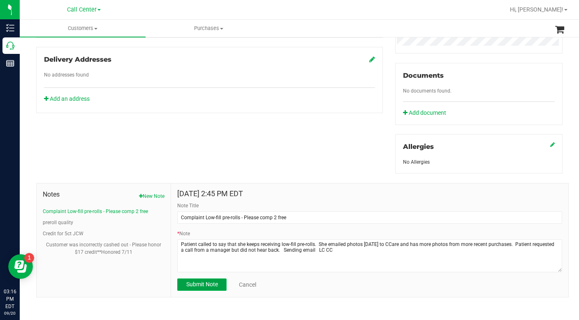
click at [192, 284] on span "Submit Note" at bounding box center [202, 284] width 32 height 7
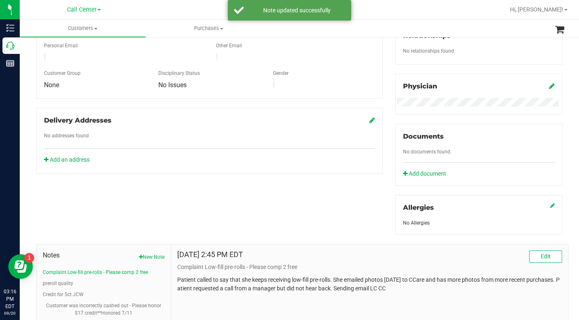
scroll to position [110, 0]
